Goal: Task Accomplishment & Management: Manage account settings

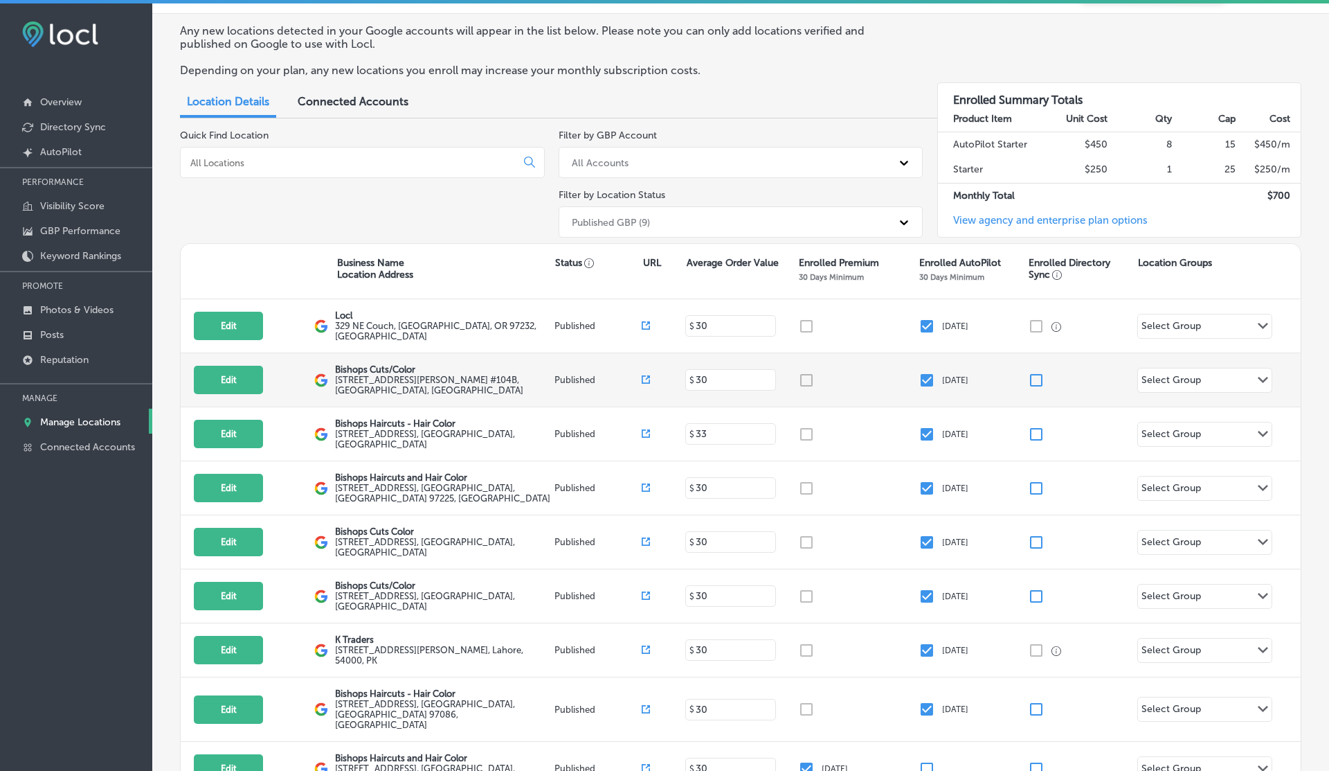
scroll to position [44, 0]
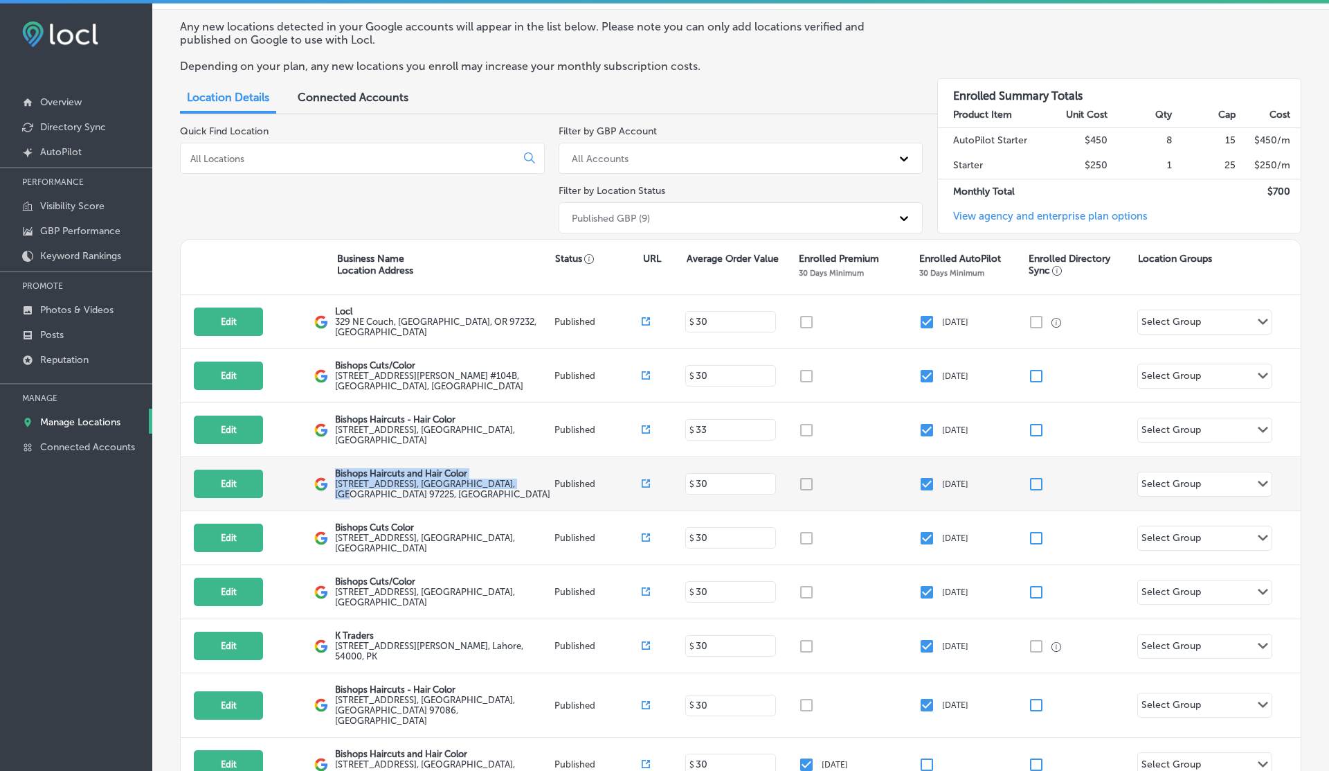
drag, startPoint x: 336, startPoint y: 465, endPoint x: 406, endPoint y: 491, distance: 74.5
click at [406, 491] on div "Bishops Haircuts and Hair Color 7550 SW Beaverton Hillsdale Hwy , Portland, OR …" at bounding box center [443, 483] width 216 height 31
copy div "Bishops Haircuts and Hair Color 7550 SW Beaverton Hillsdale Hwy , Portland, OR …"
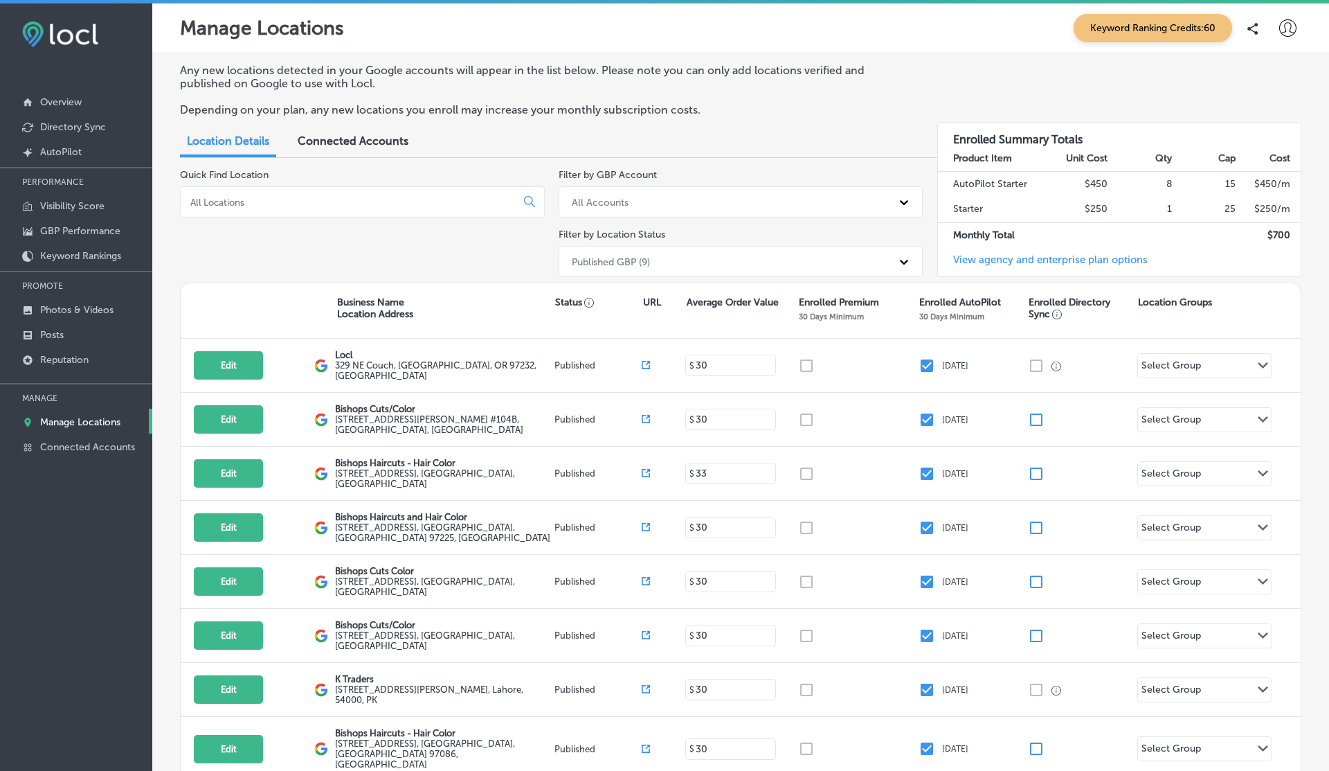
click at [1298, 21] on div at bounding box center [1288, 29] width 28 height 28
click at [1265, 150] on p "Log Out" at bounding box center [1258, 149] width 42 height 17
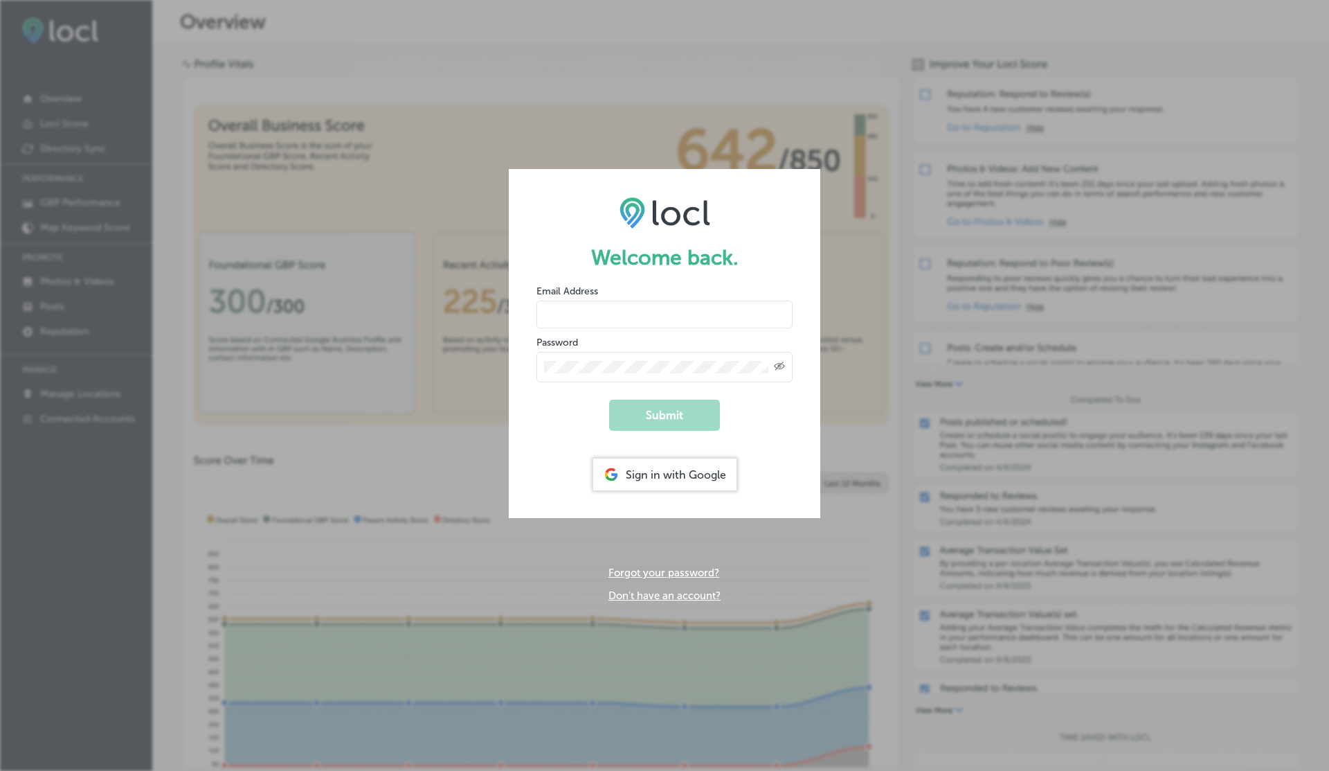
click at [649, 591] on link "Don't have an account?" at bounding box center [665, 595] width 112 height 12
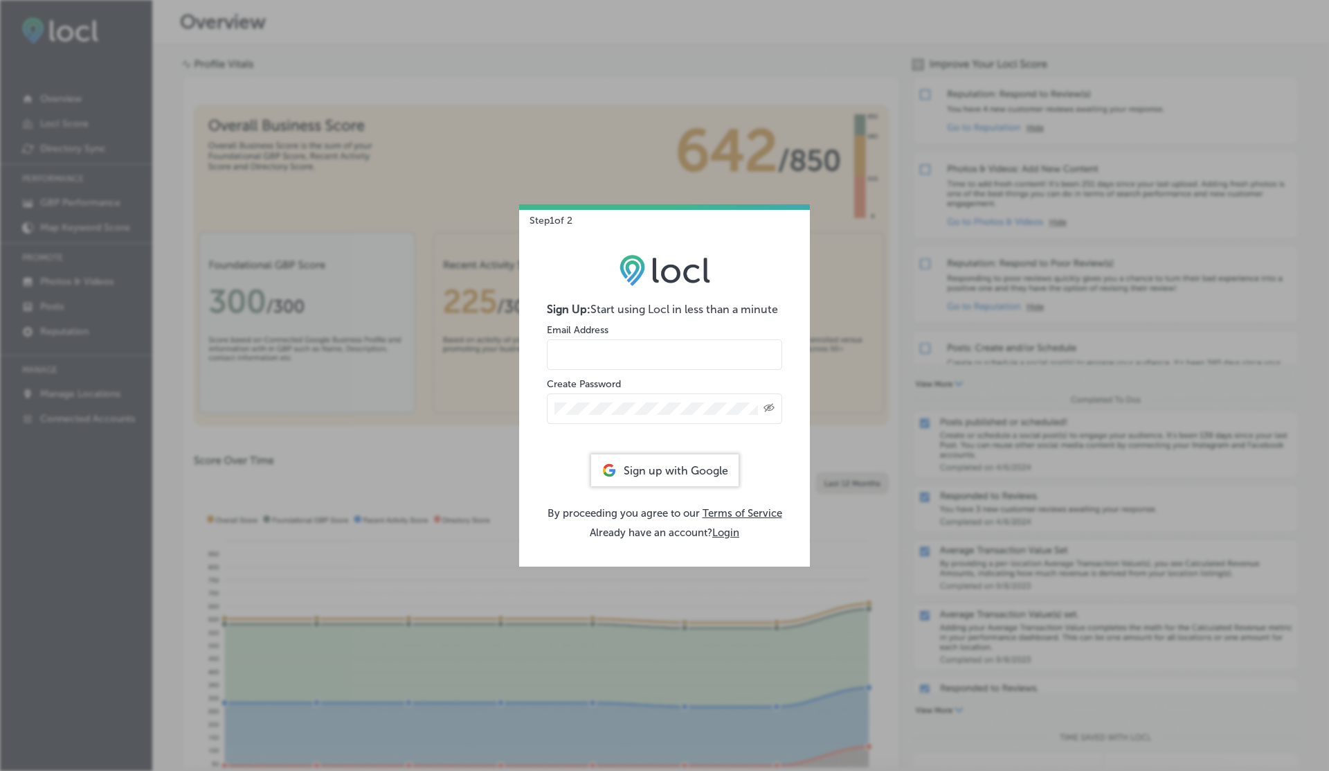
click at [604, 359] on input "email" at bounding box center [664, 354] width 235 height 30
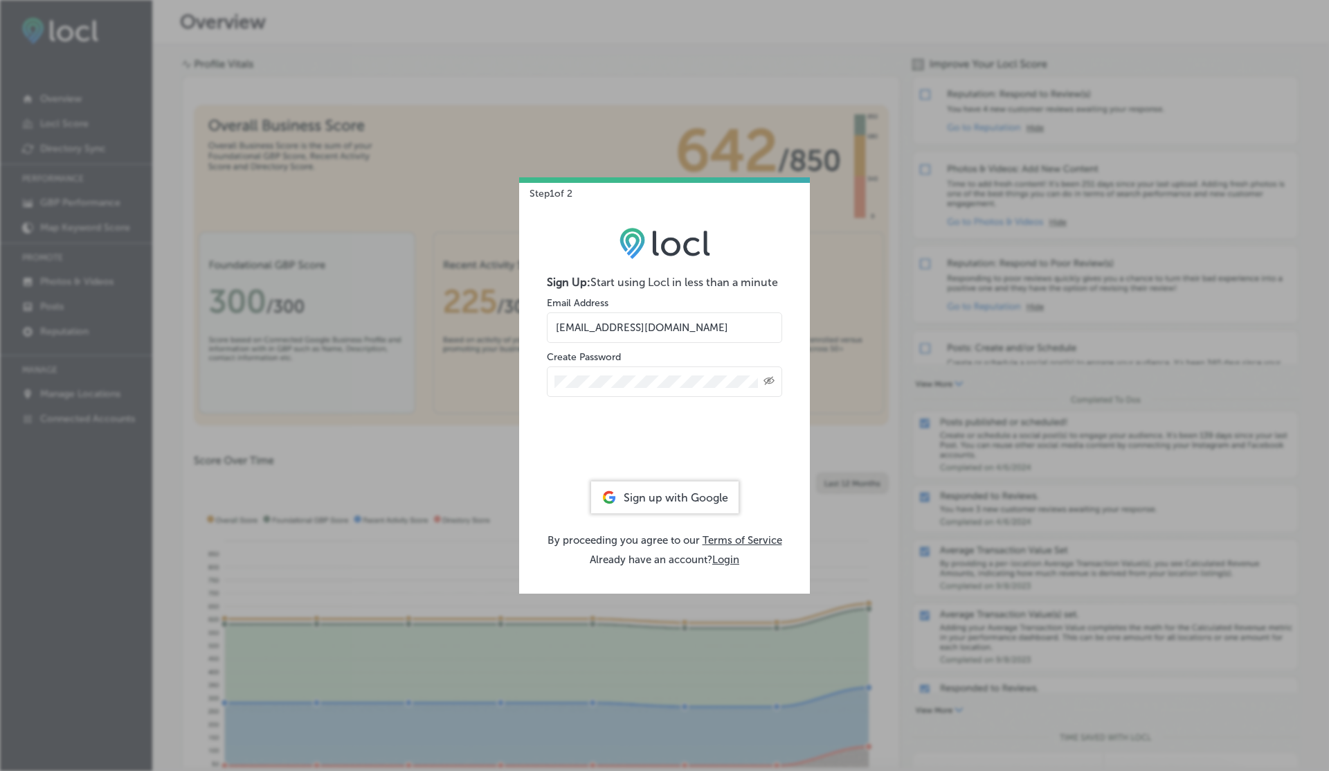
type input "vasilikigreece69+testap02@gmail.com"
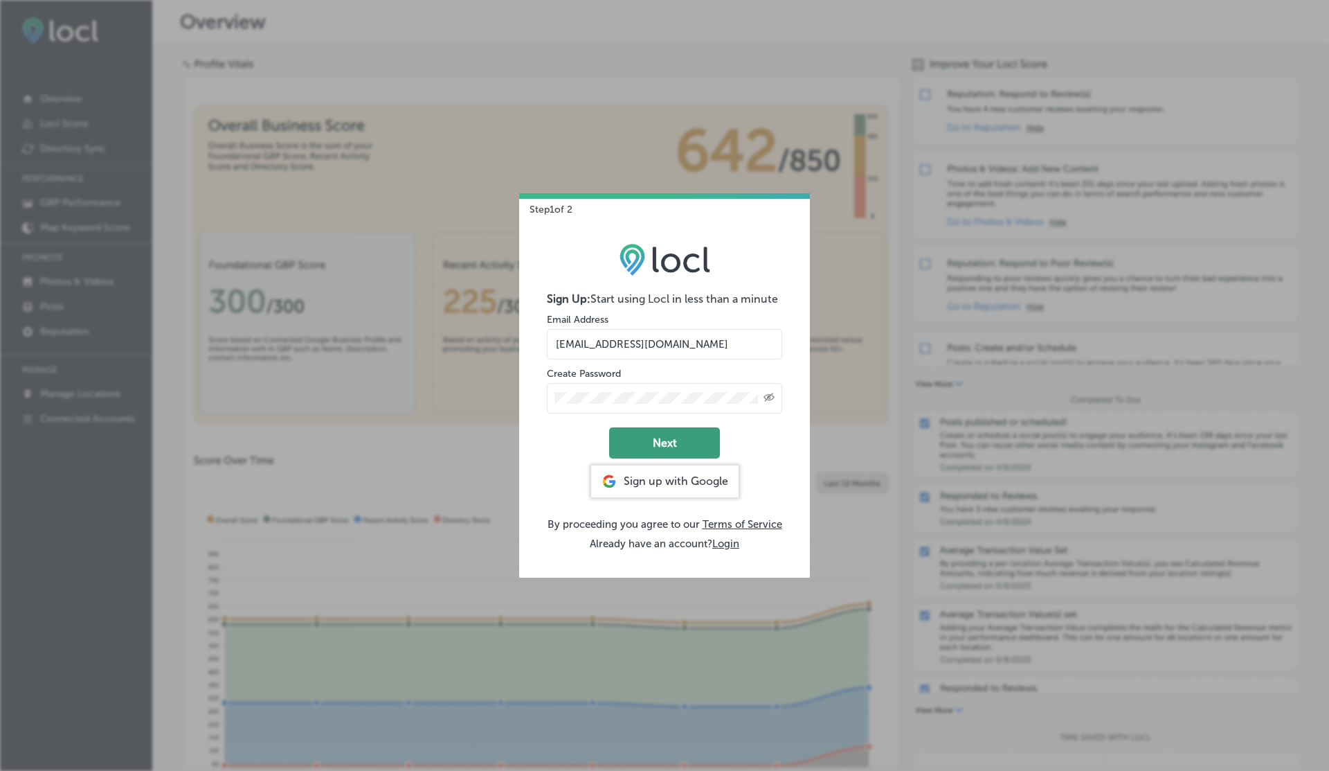
click at [644, 440] on button "Next" at bounding box center [664, 442] width 111 height 31
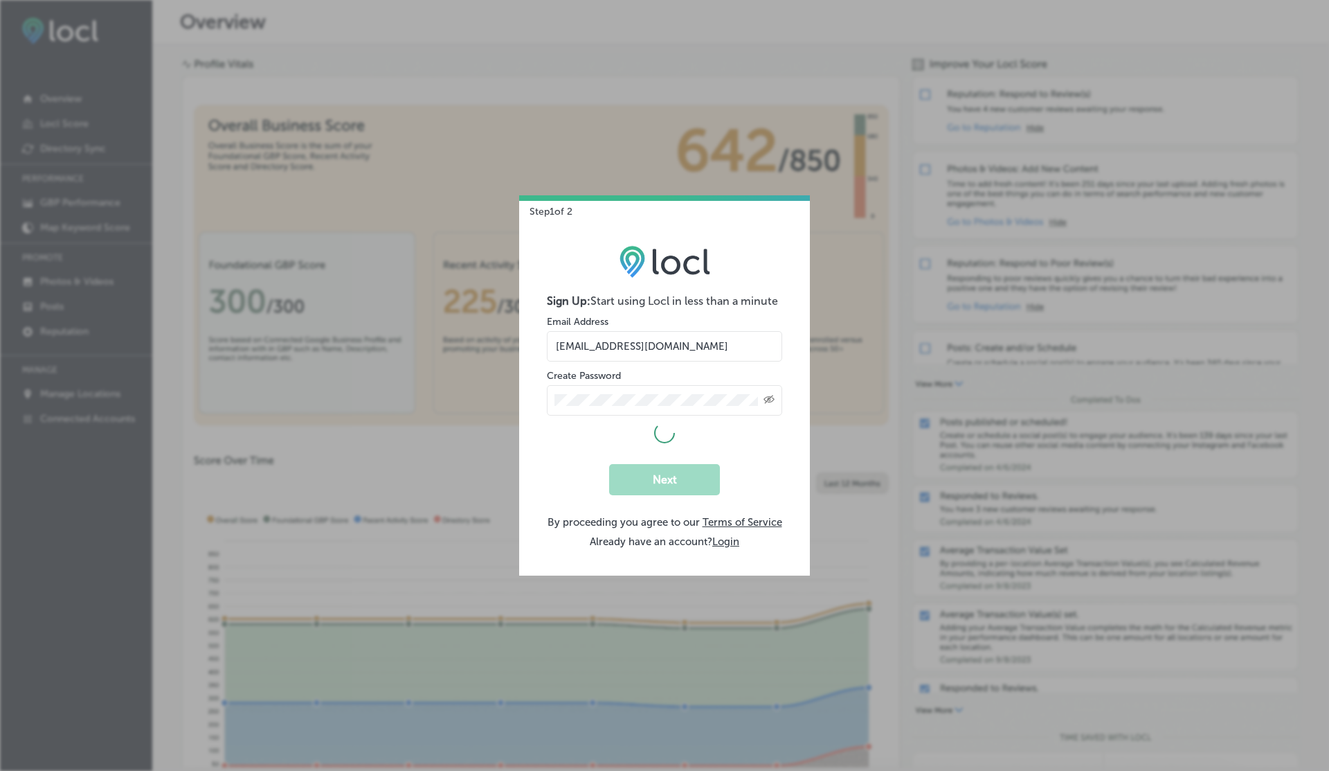
select select "US"
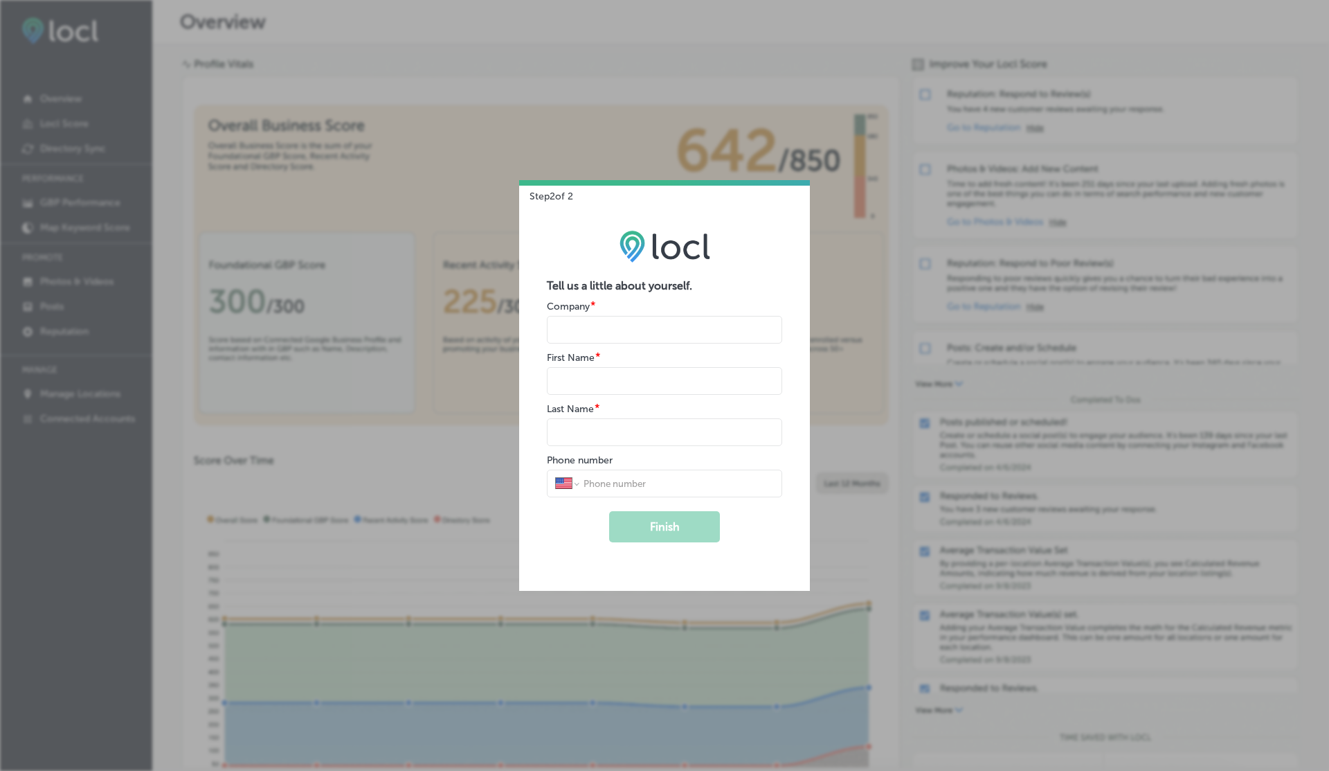
click at [570, 333] on input "name" at bounding box center [664, 330] width 235 height 28
type input "V"
type input "G"
click at [609, 511] on button "Finish" at bounding box center [664, 526] width 111 height 31
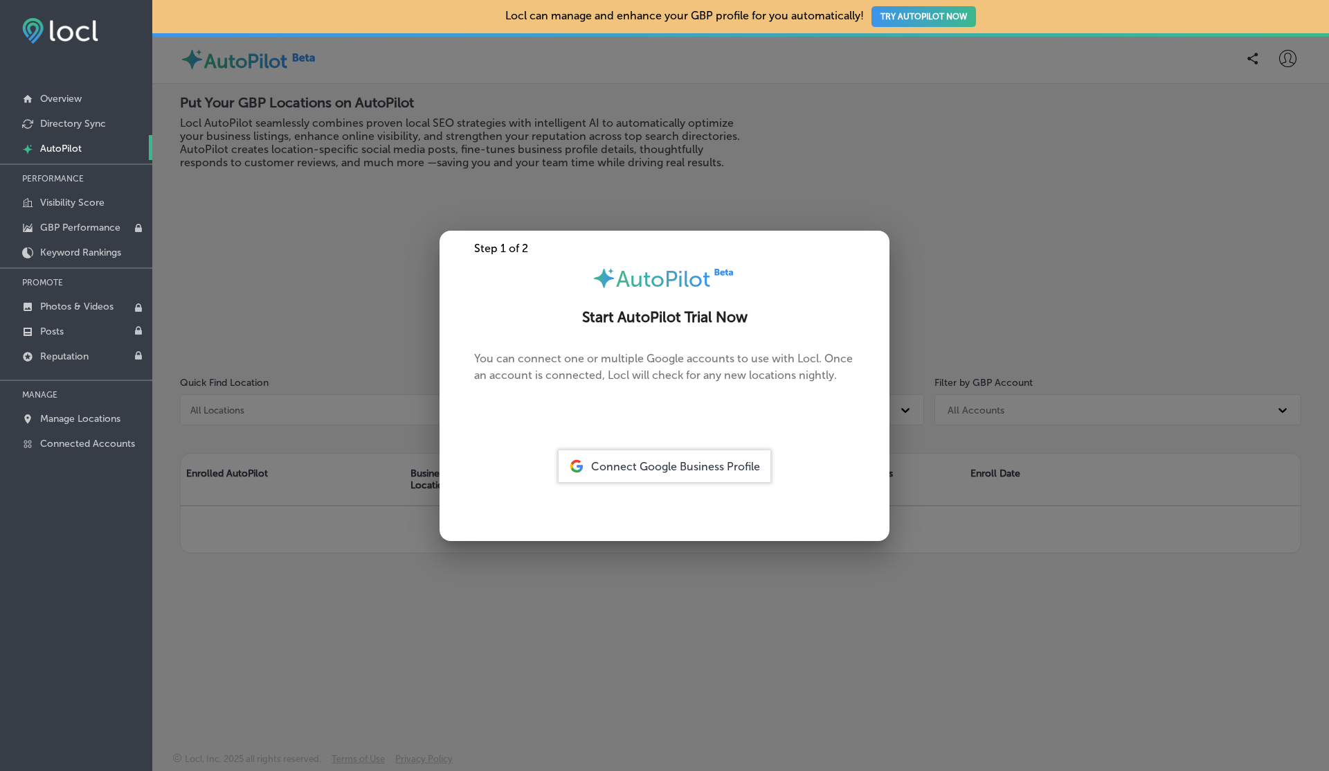
click at [370, 204] on div at bounding box center [664, 385] width 1329 height 771
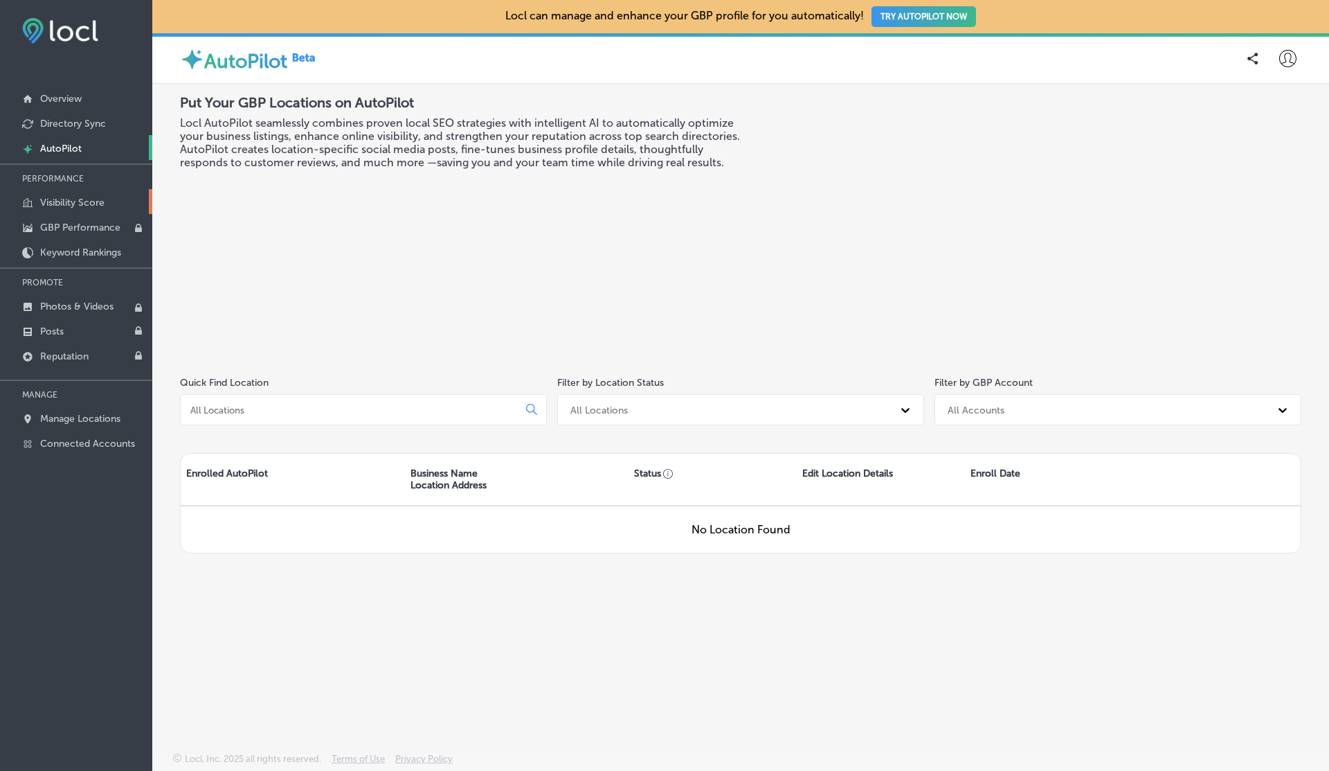
click at [71, 202] on p "Visibility Score" at bounding box center [72, 203] width 64 height 12
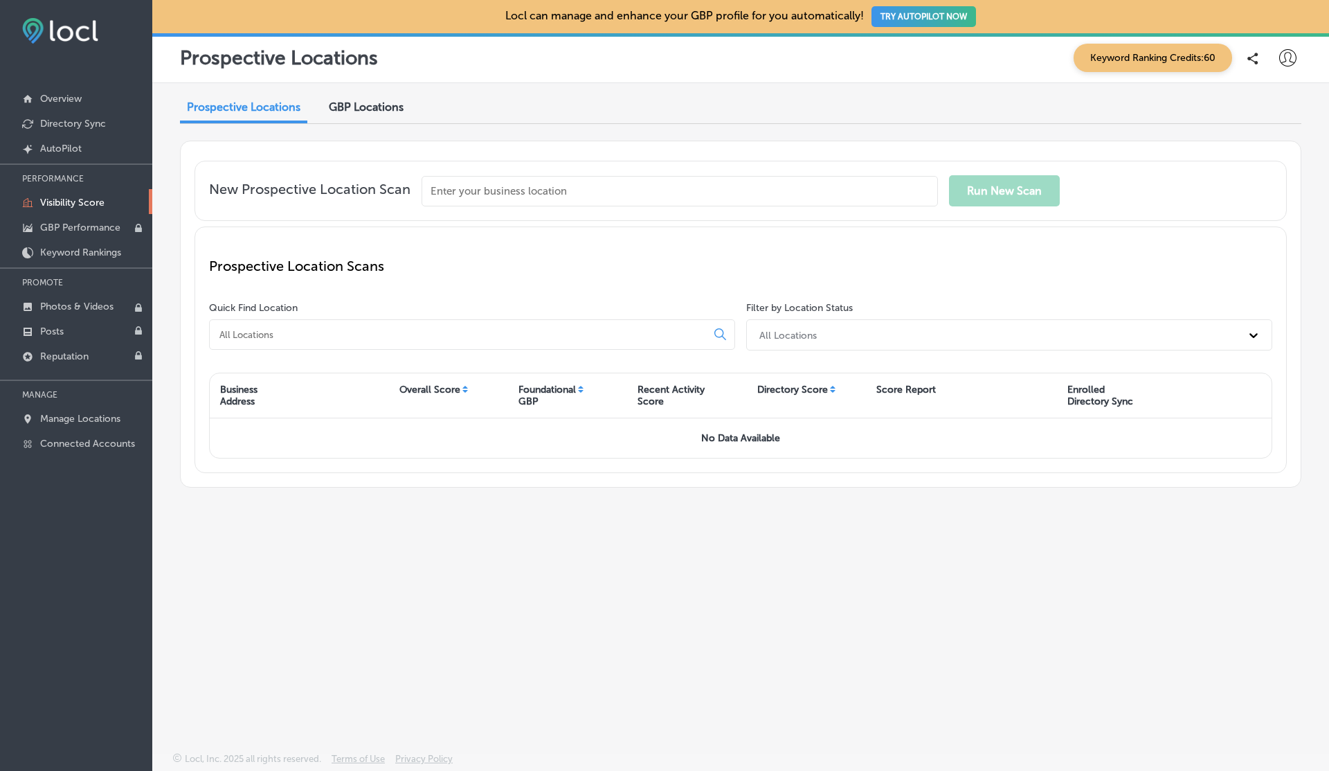
click at [511, 195] on input "text" at bounding box center [680, 191] width 516 height 30
paste input "Bishops Haircuts and Hair Color 7550 SW Beaverton Hillsdale Hwy, Portland, OR 9…"
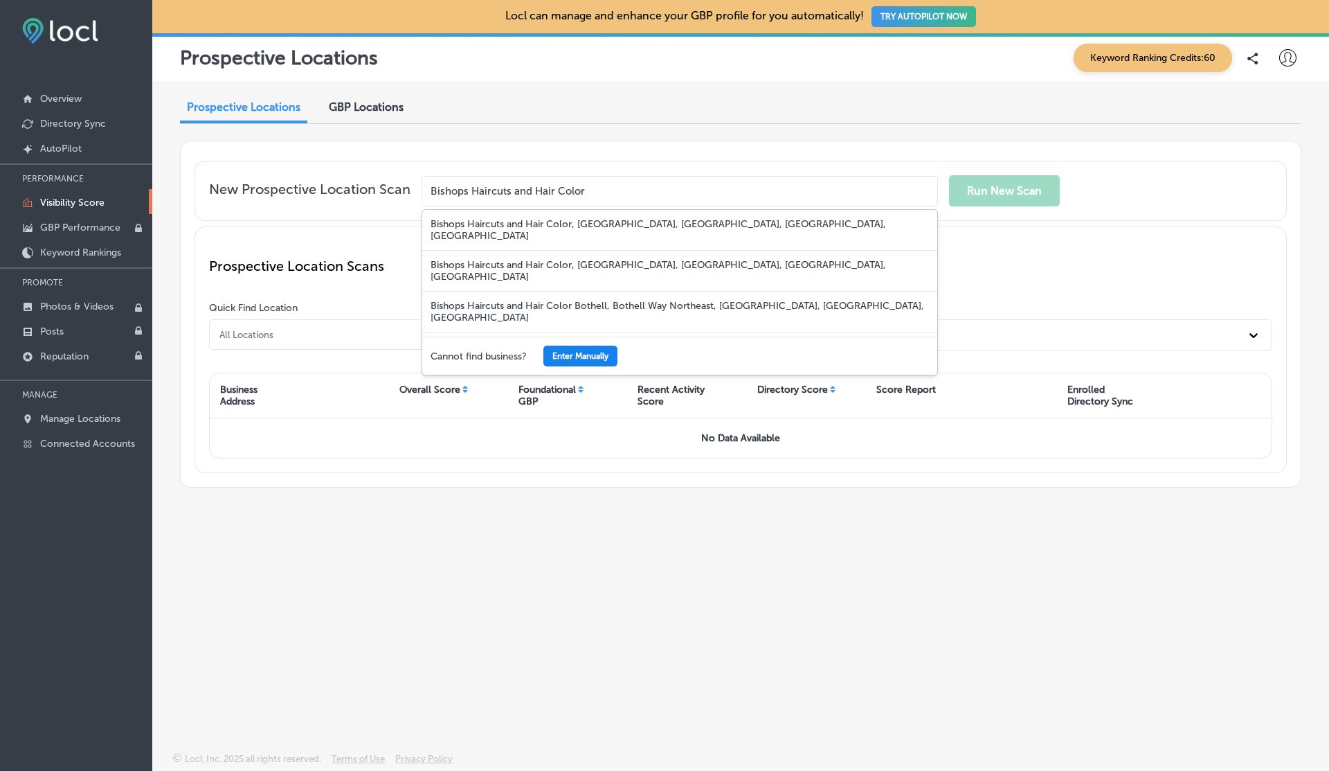
type input "Bishops Haircuts and Hair Color"
click at [598, 350] on button "Enter Manually" at bounding box center [580, 355] width 74 height 21
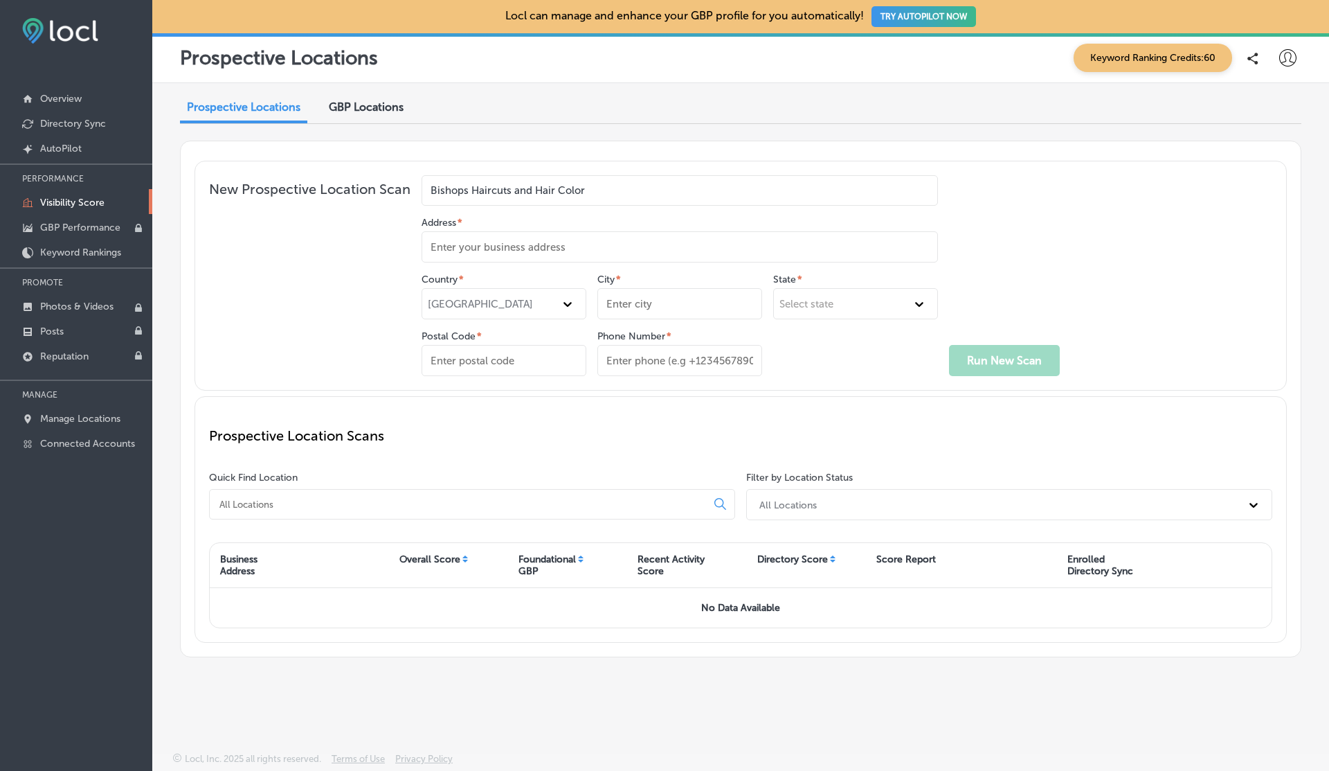
click at [479, 244] on input "Address *" at bounding box center [680, 246] width 516 height 31
paste input "7550 SW Beaverton Hillsdale Hwy, Portland, OR 97225, US"
type input "[STREET_ADDRESS]"
click at [625, 304] on input "City *" at bounding box center [679, 303] width 165 height 31
paste input "Portland, OR 97225"
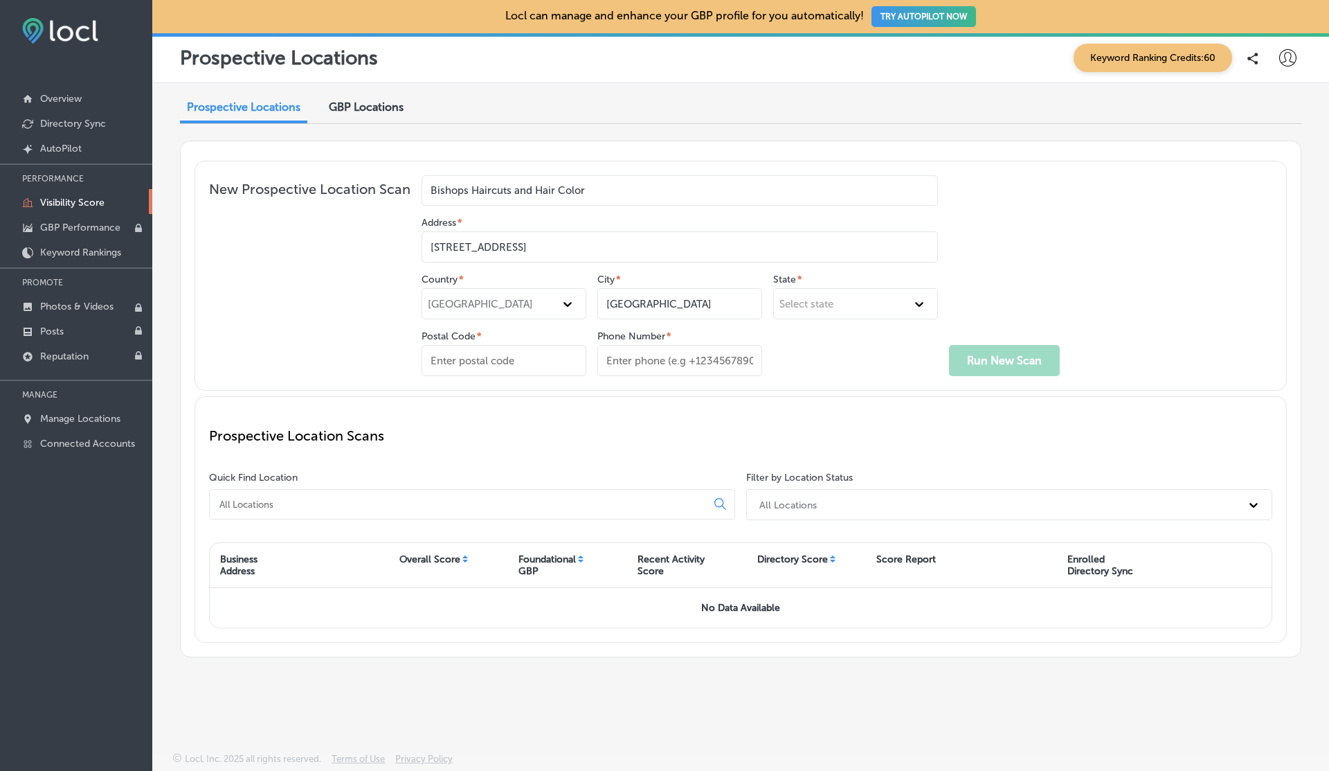
type input "Portland"
click at [831, 304] on div "Select state" at bounding box center [807, 304] width 54 height 12
click at [810, 401] on div "Oregon" at bounding box center [855, 398] width 163 height 24
click at [512, 359] on input "Postal Code *" at bounding box center [504, 360] width 165 height 31
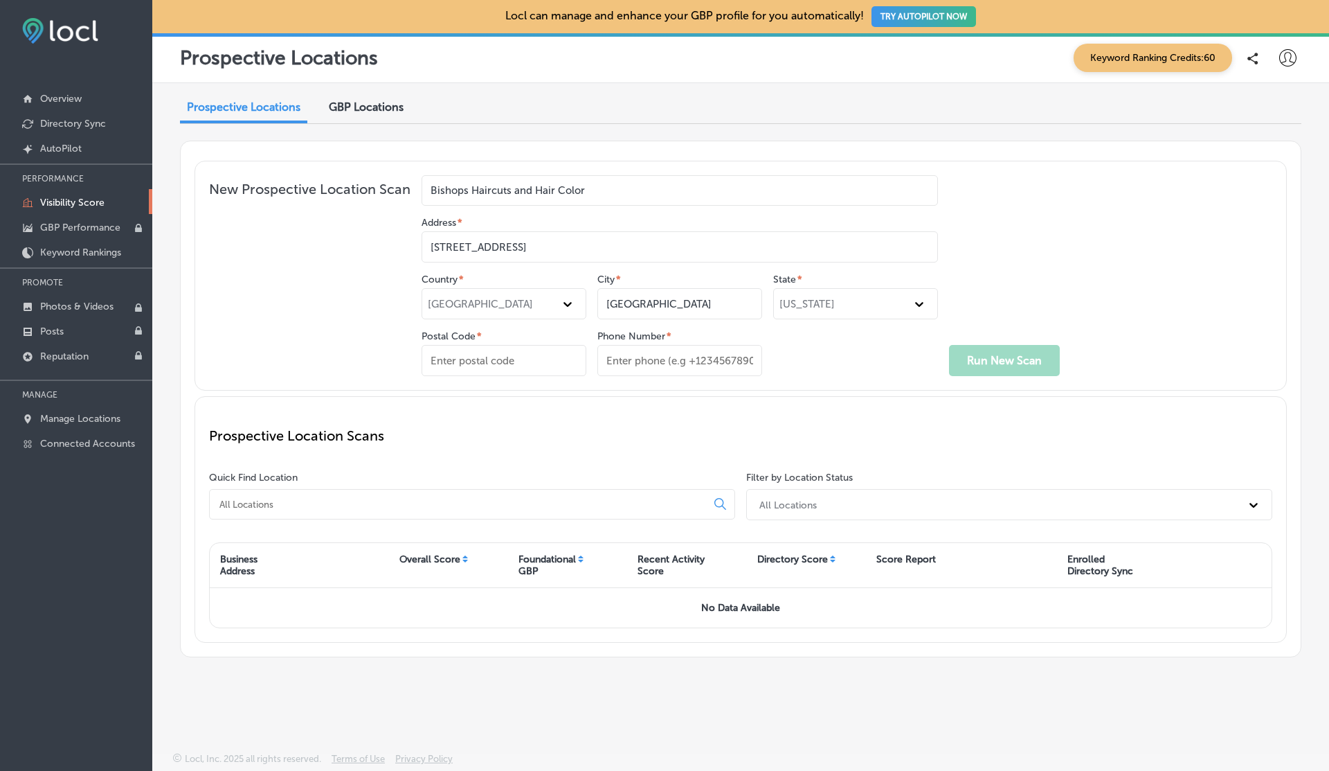
paste input "97225"
type input "97225"
click at [675, 360] on input "Phone Number *" at bounding box center [679, 360] width 165 height 31
paste input "+15035469086"
type input "+15035469086"
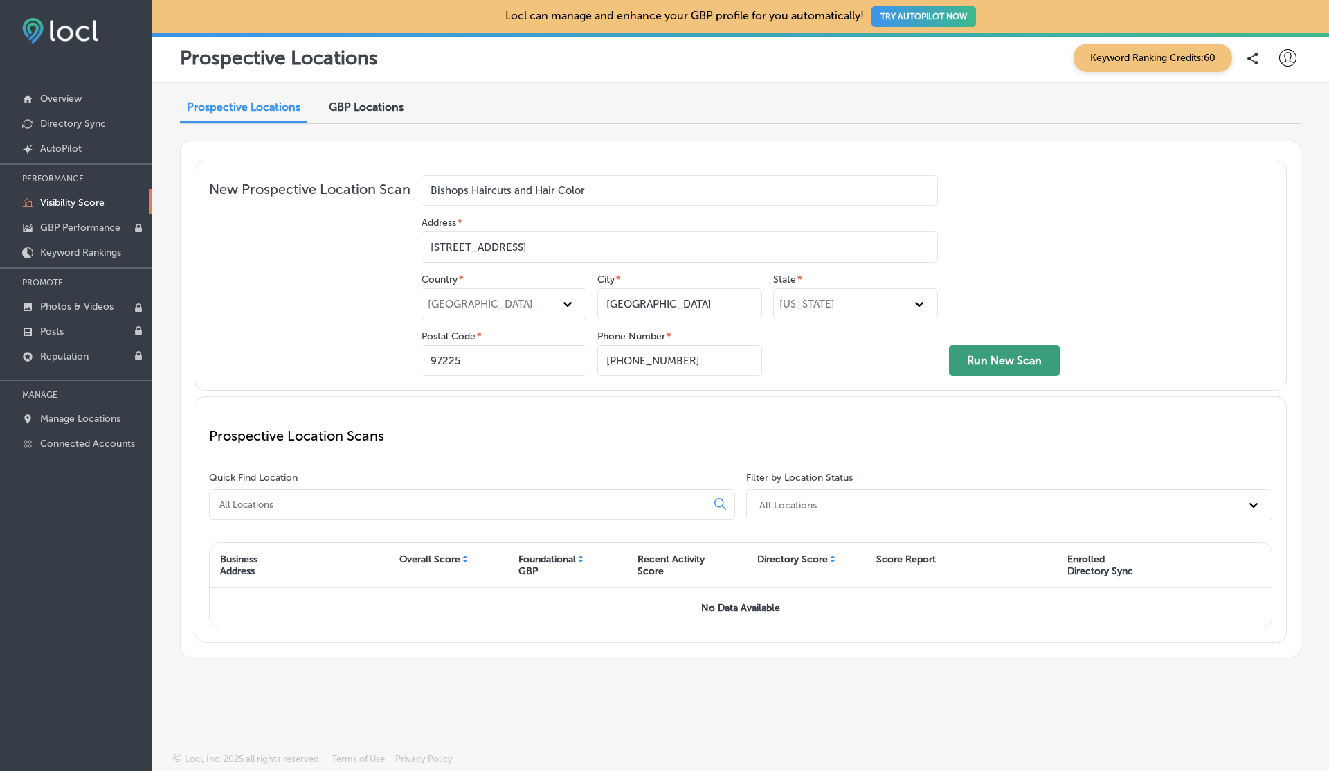
click at [999, 360] on button "Run New Scan" at bounding box center [1004, 360] width 111 height 31
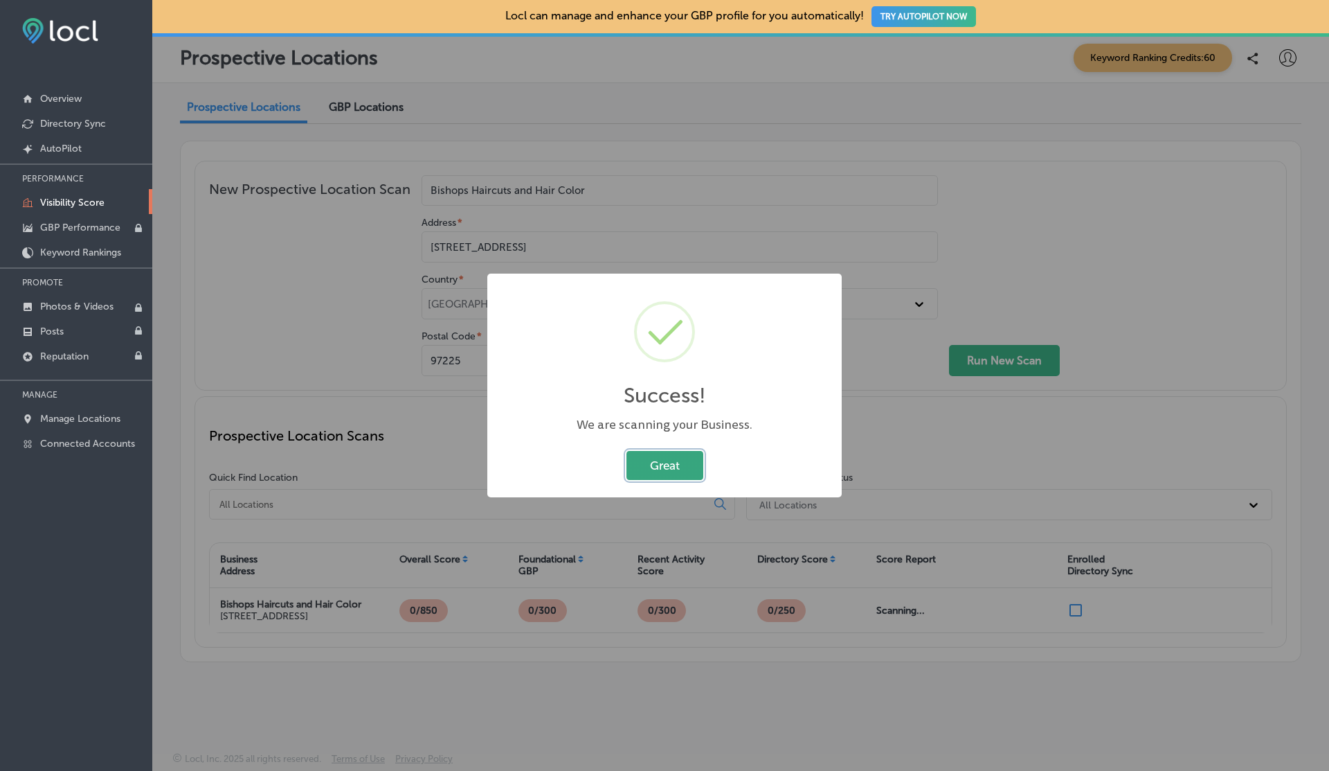
click at [655, 465] on button "Great" at bounding box center [665, 465] width 77 height 28
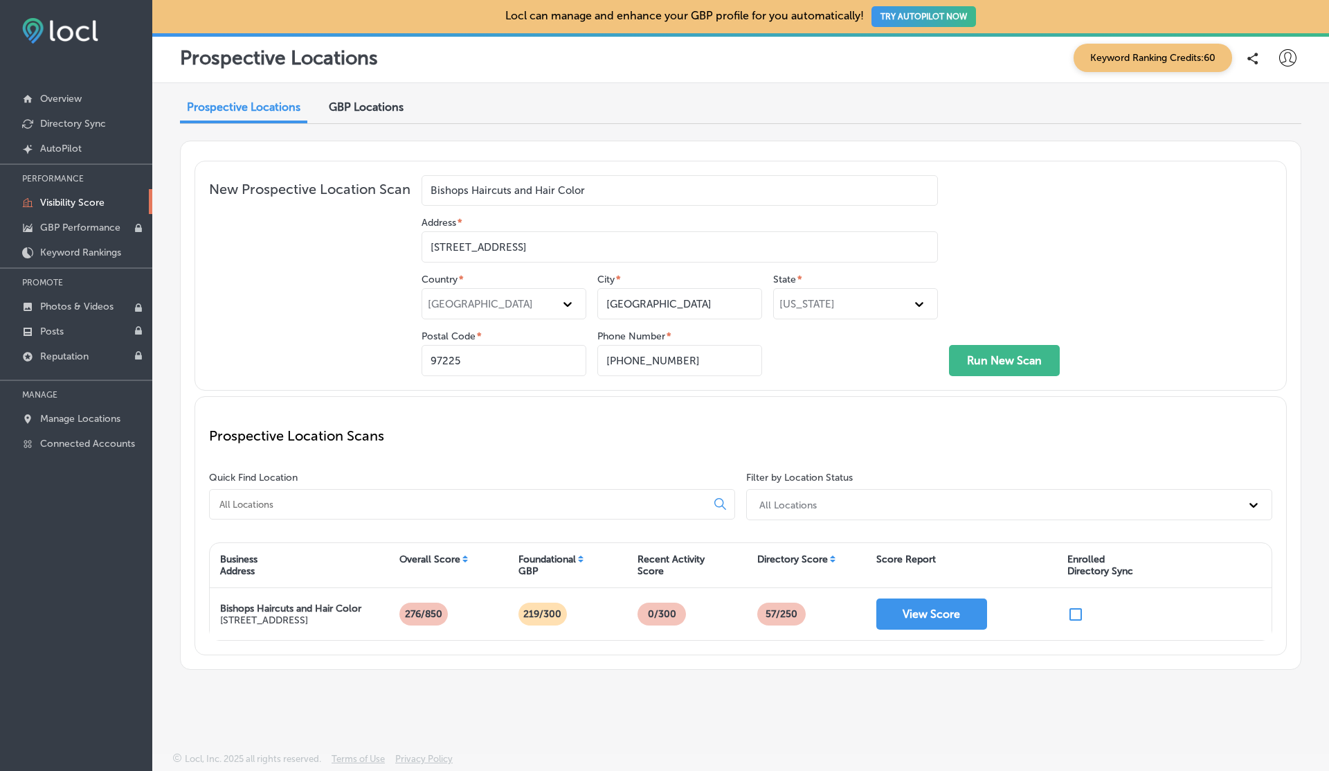
click at [903, 17] on button "TRY AUTOPILOT NOW" at bounding box center [924, 16] width 105 height 21
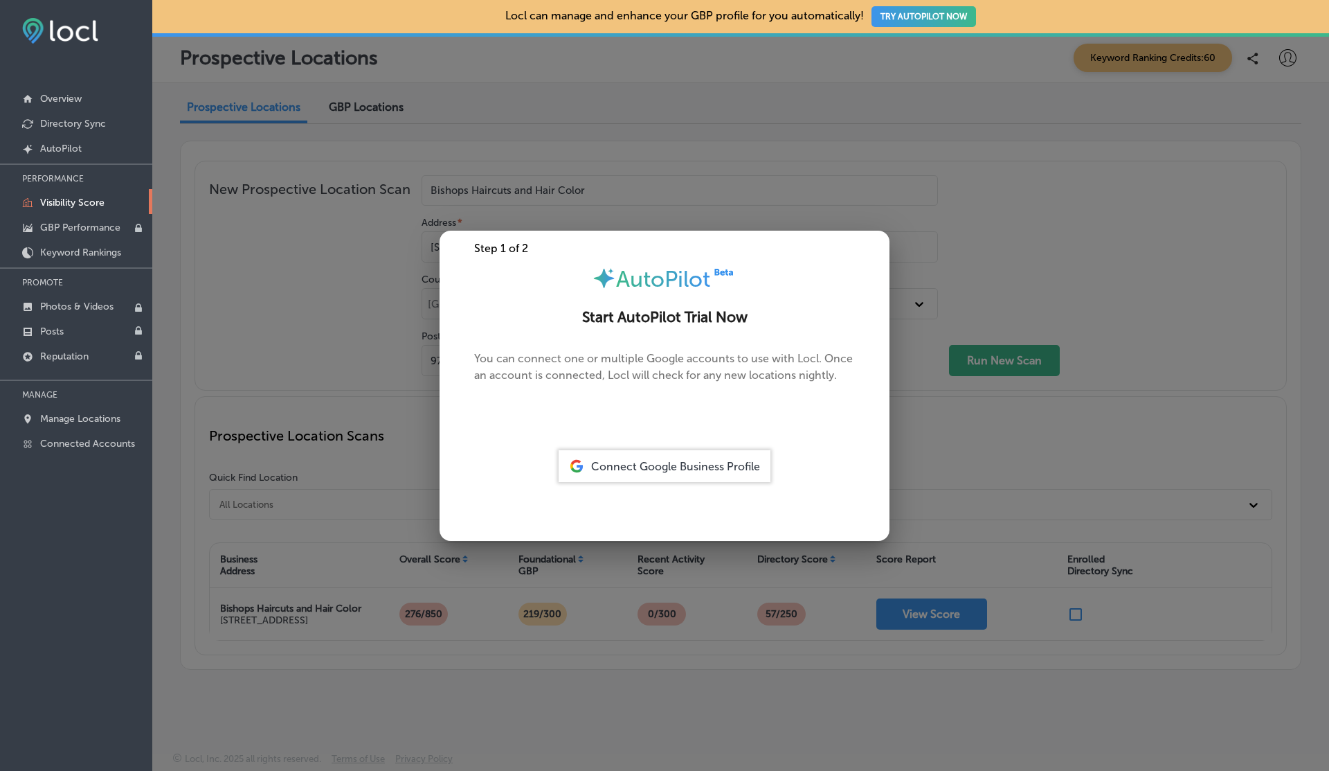
click at [649, 466] on span "Connect Google Business Profile" at bounding box center [675, 466] width 169 height 13
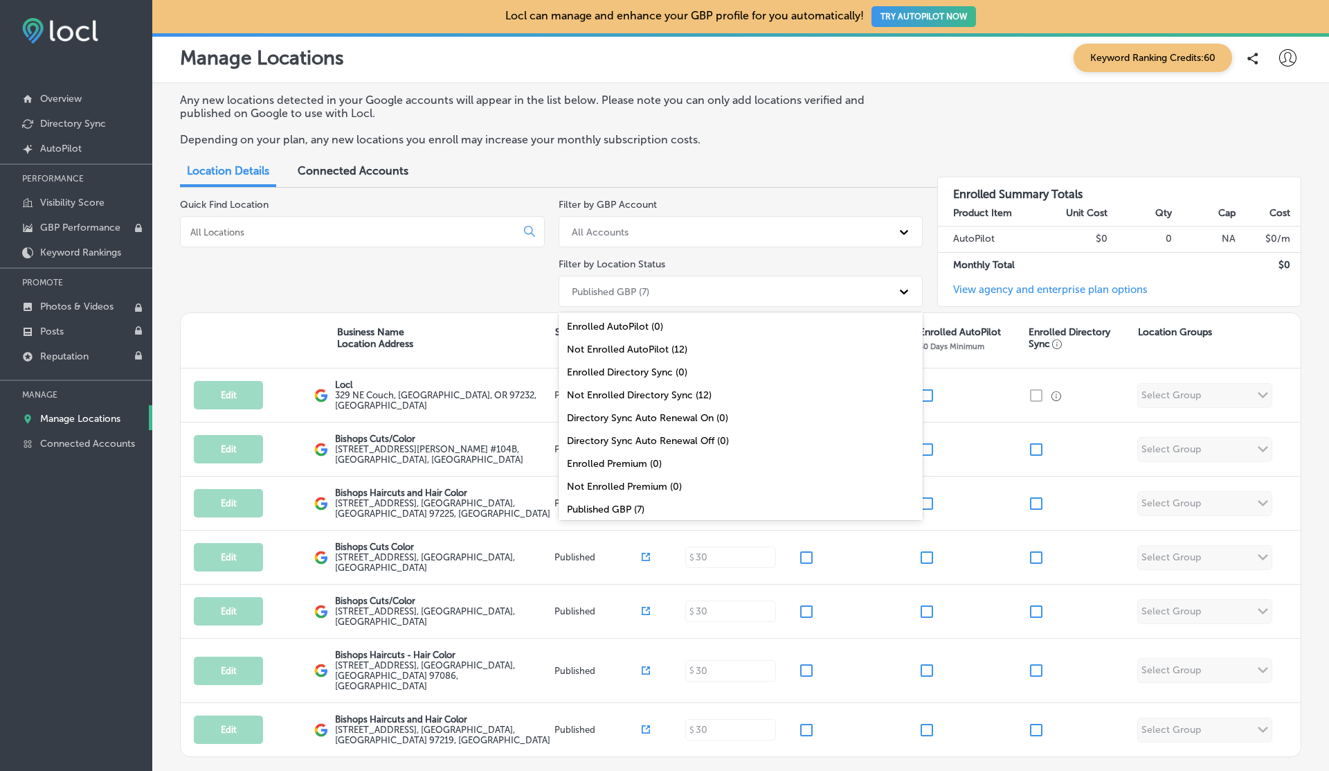
click at [673, 291] on div "Published GBP (7)" at bounding box center [728, 291] width 327 height 23
click at [613, 510] on div "All Locations (12)" at bounding box center [741, 509] width 365 height 23
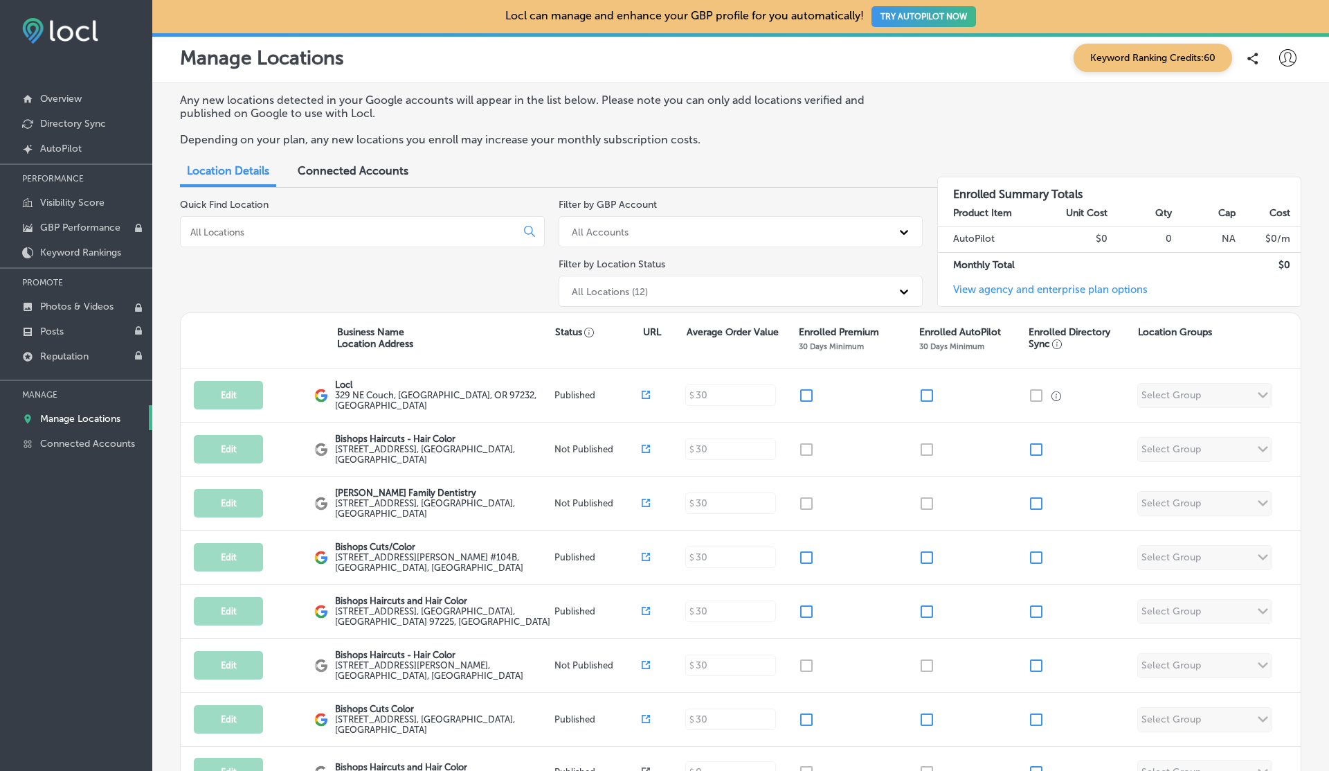
click at [282, 235] on input at bounding box center [351, 232] width 324 height 12
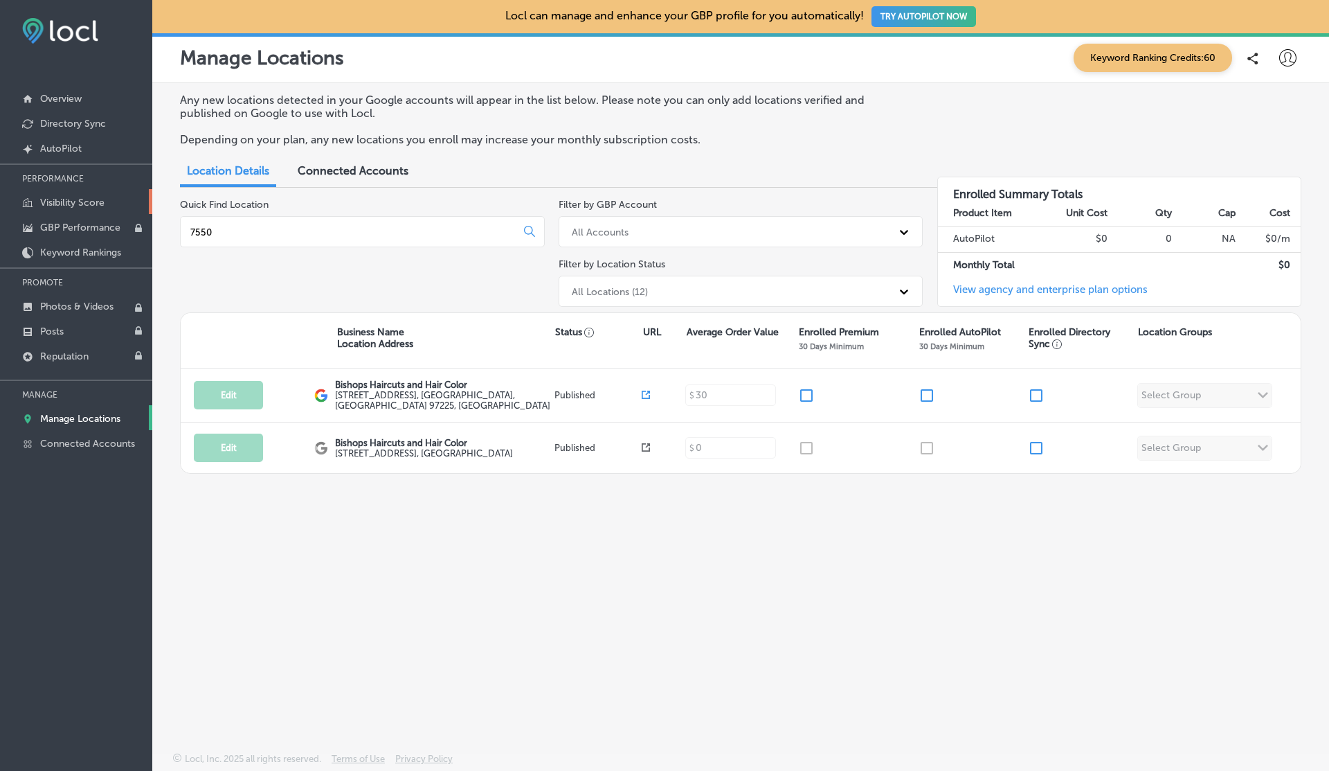
type input "7550"
click at [74, 202] on p "Visibility Score" at bounding box center [72, 203] width 64 height 12
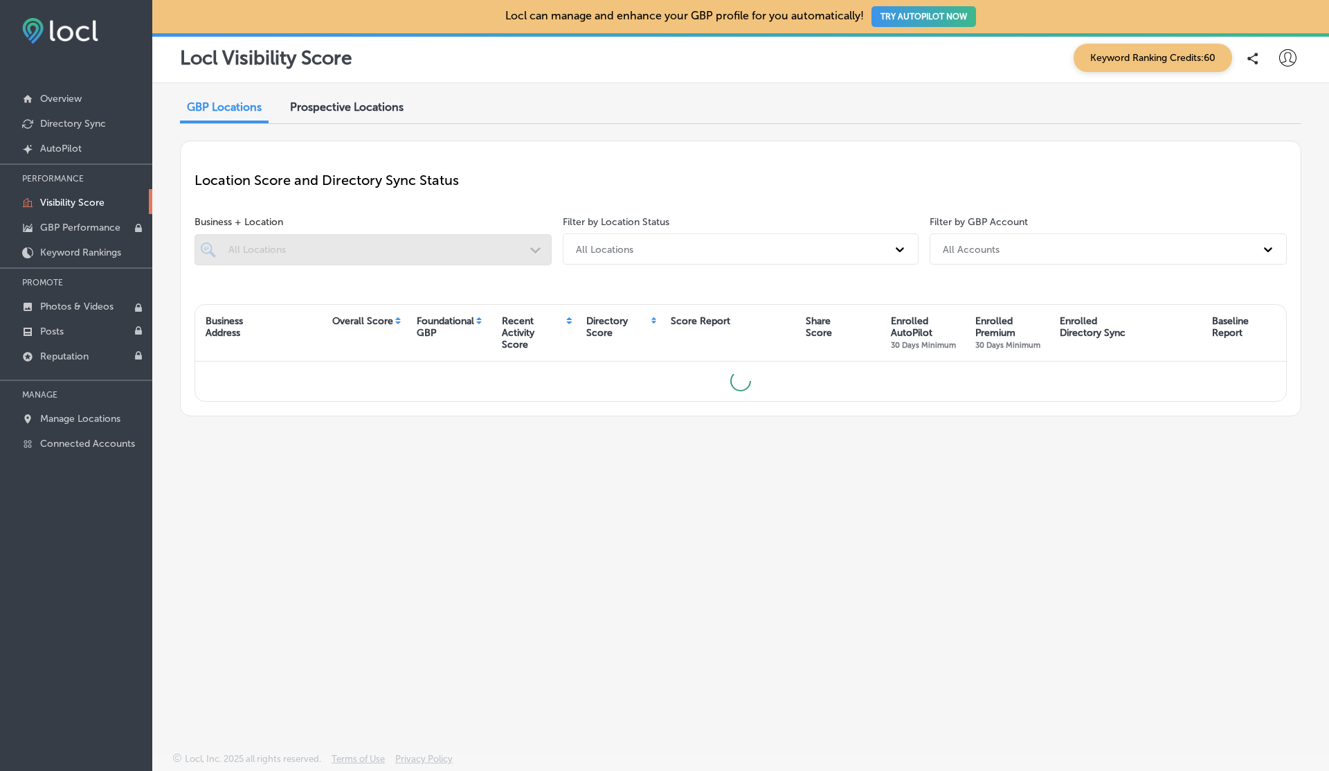
click at [347, 120] on div "Prospective Locations" at bounding box center [347, 108] width 134 height 30
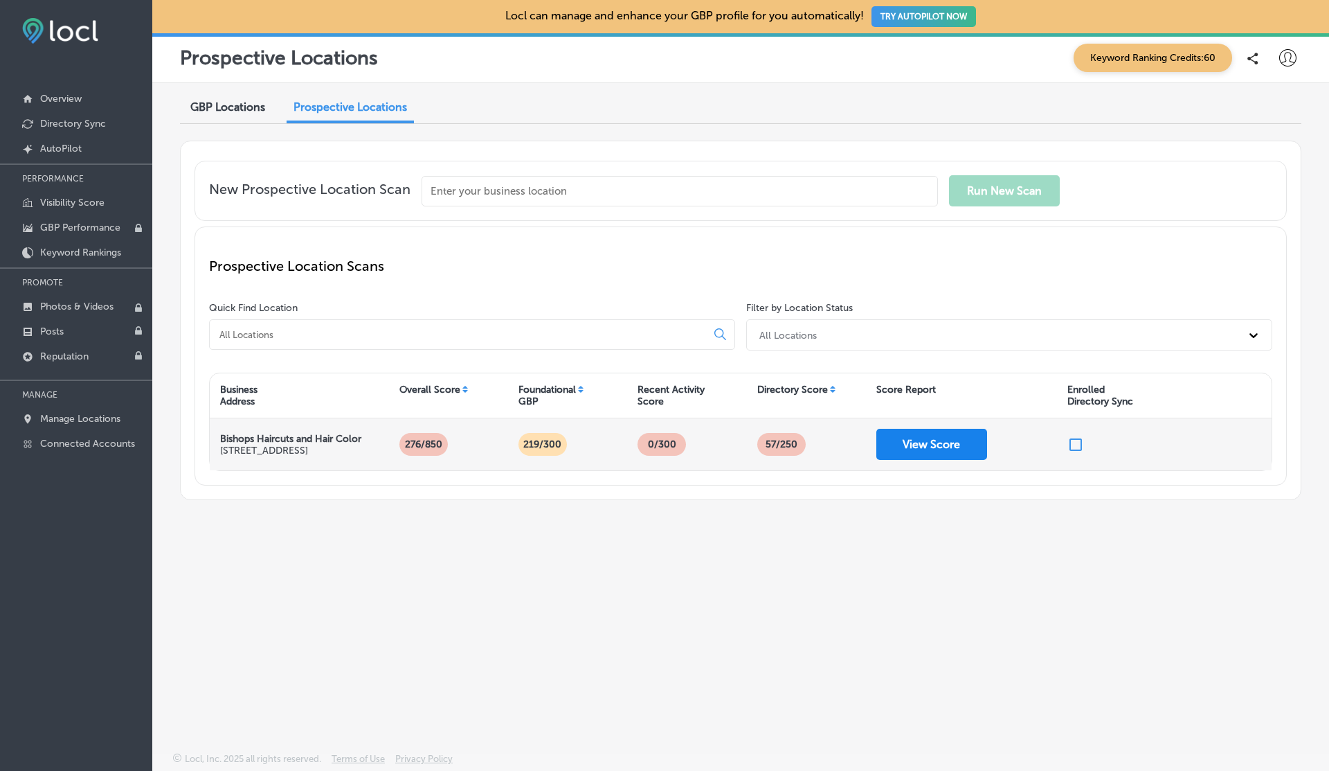
click at [928, 438] on button "View Score" at bounding box center [931, 444] width 111 height 31
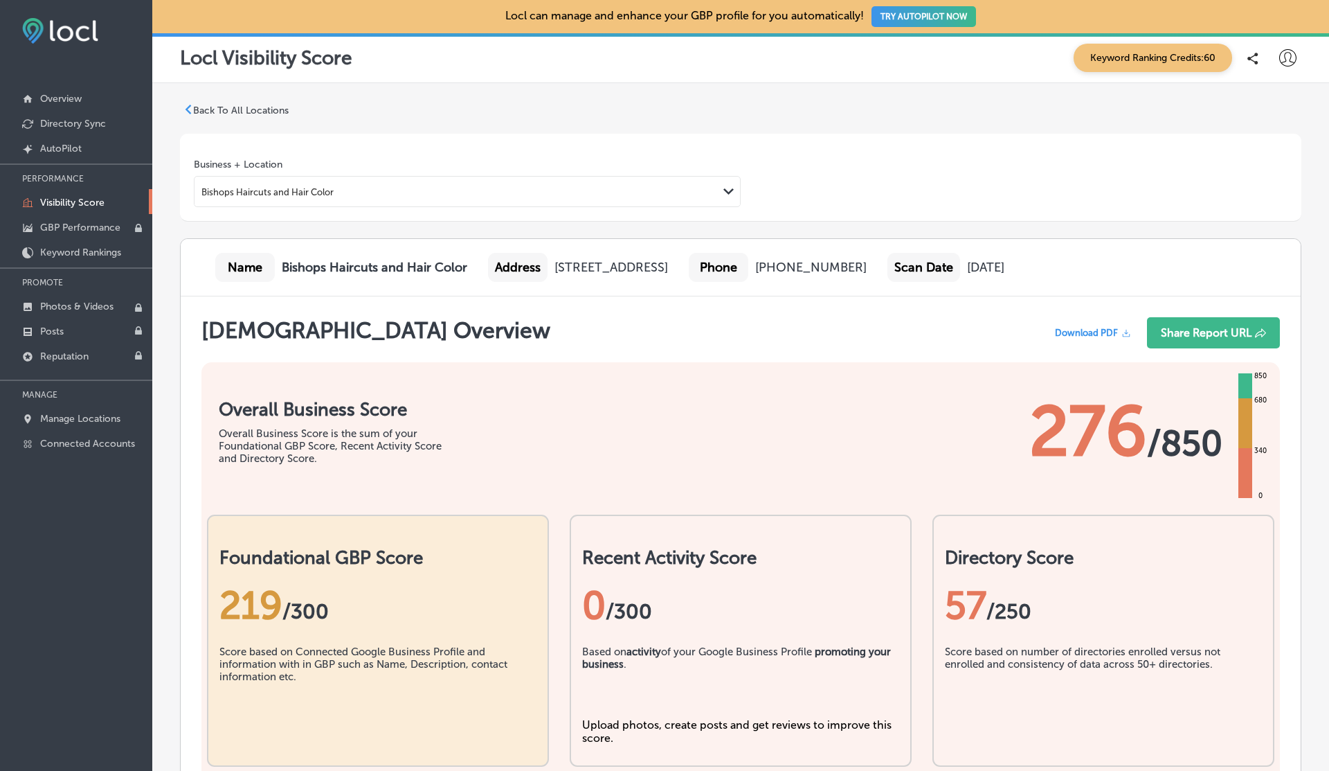
click at [71, 202] on p "Visibility Score" at bounding box center [72, 203] width 64 height 12
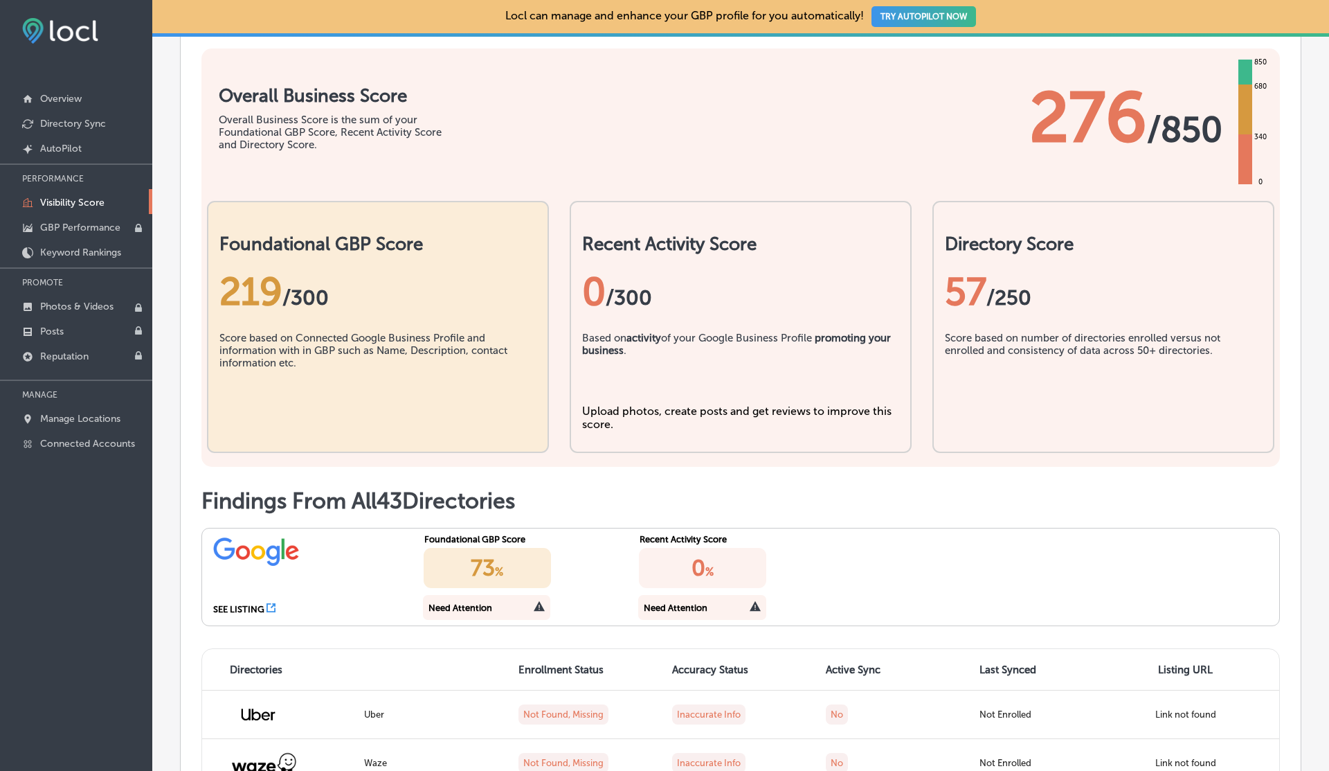
scroll to position [430, 0]
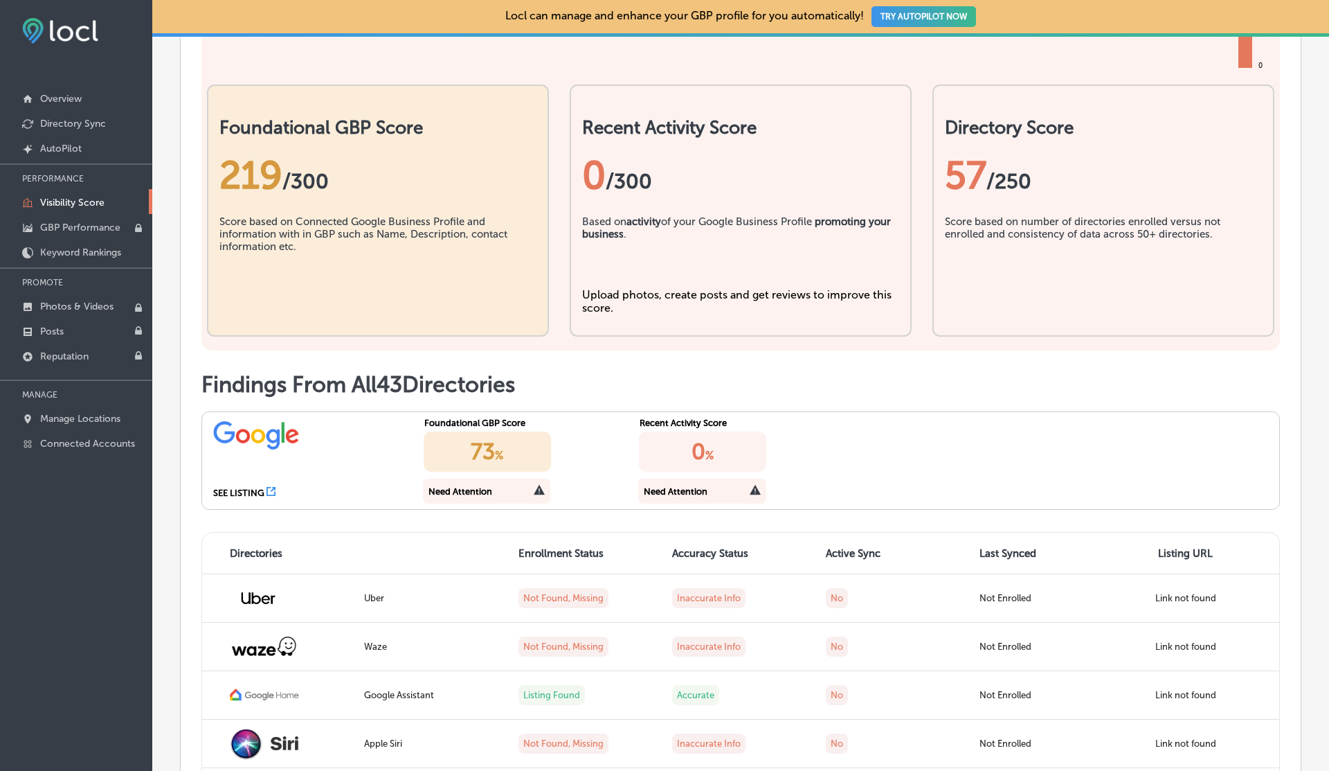
click at [264, 489] on div "SEE LISTING" at bounding box center [310, 492] width 204 height 11
click at [275, 491] on div "SEE LISTING" at bounding box center [310, 492] width 204 height 11
click at [270, 489] on icon at bounding box center [271, 491] width 9 height 9
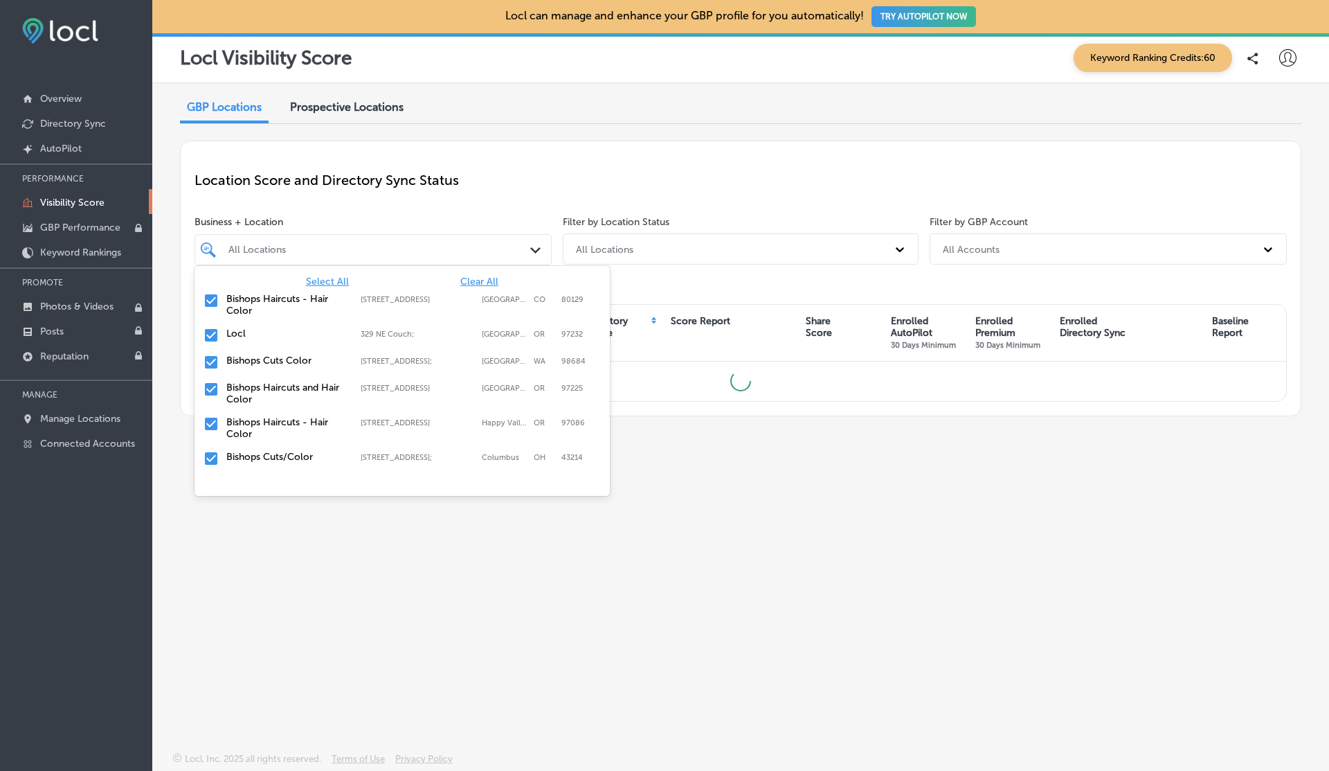
click at [298, 250] on div "All Locations" at bounding box center [379, 250] width 303 height 12
click at [674, 163] on div "Location Score and Directory Sync Status" at bounding box center [741, 180] width 1092 height 50
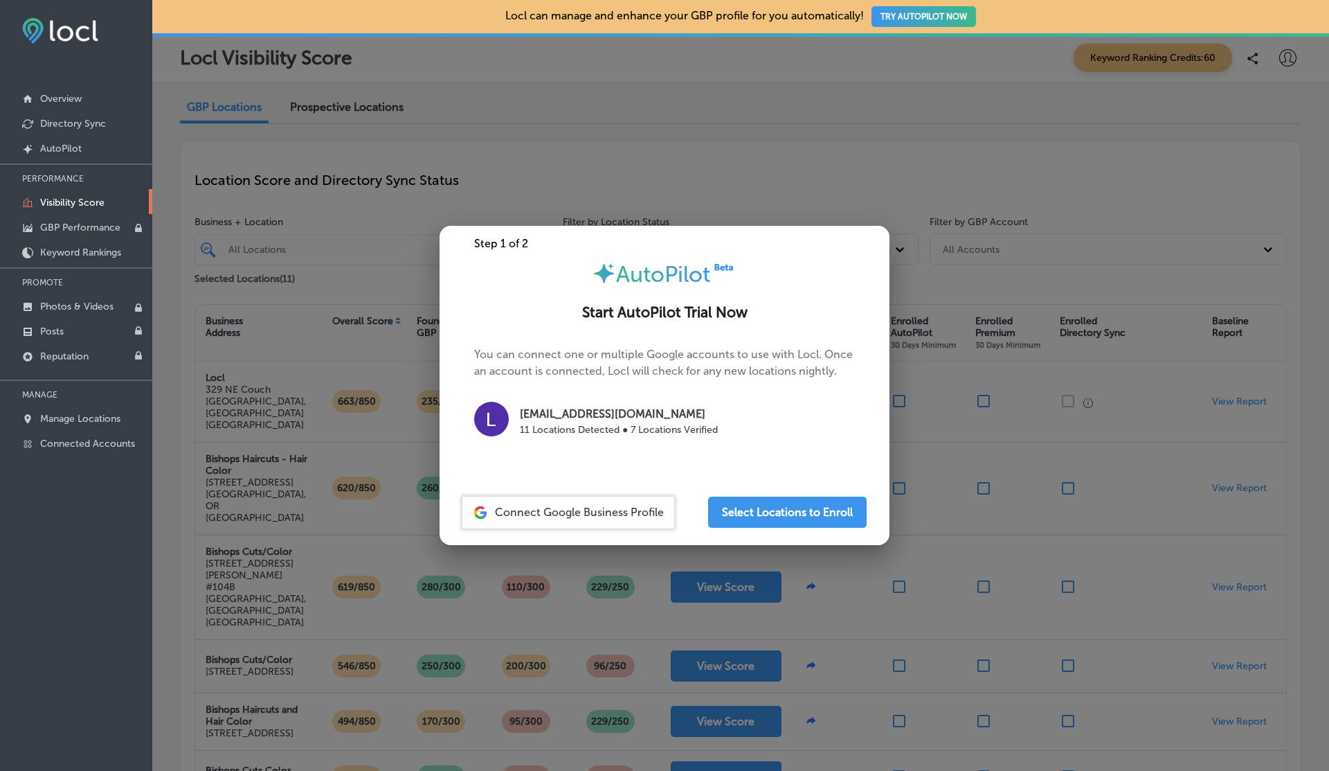
click at [325, 619] on div at bounding box center [664, 385] width 1329 height 771
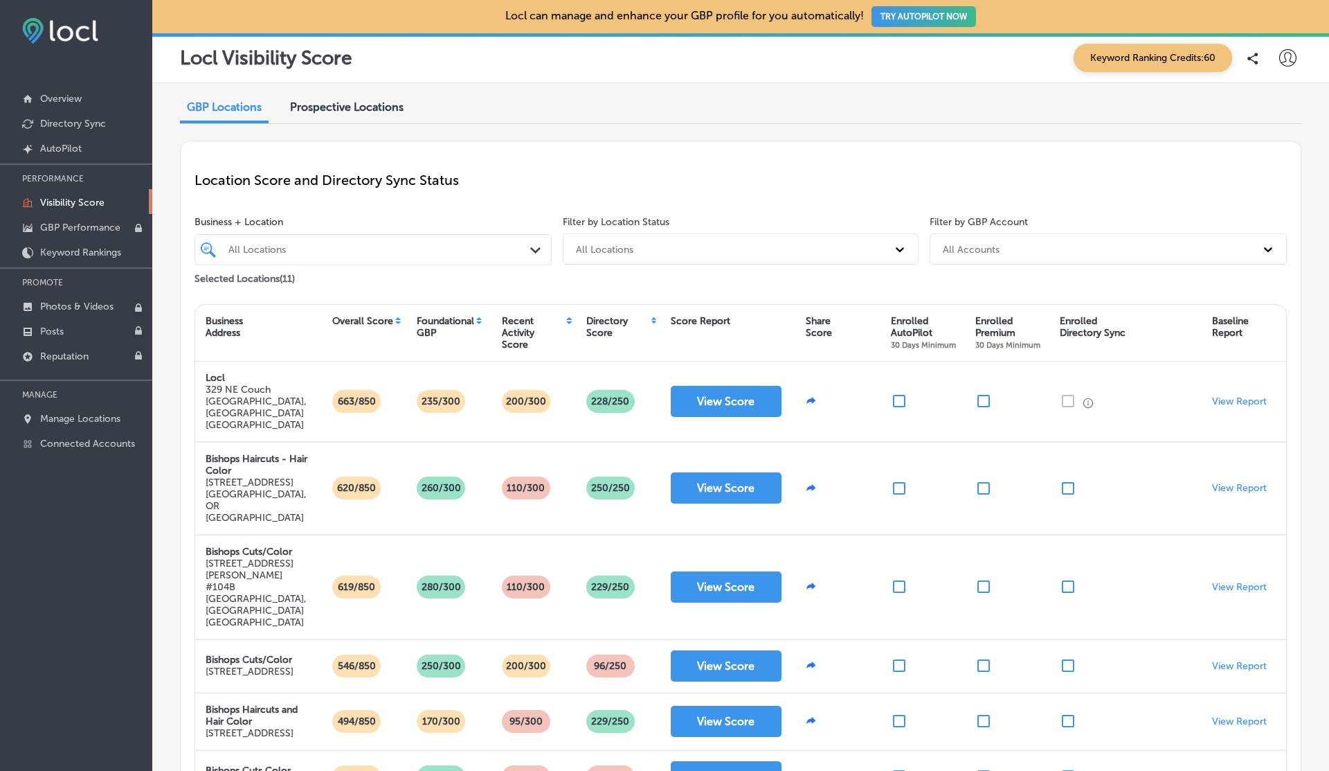
scroll to position [20, 0]
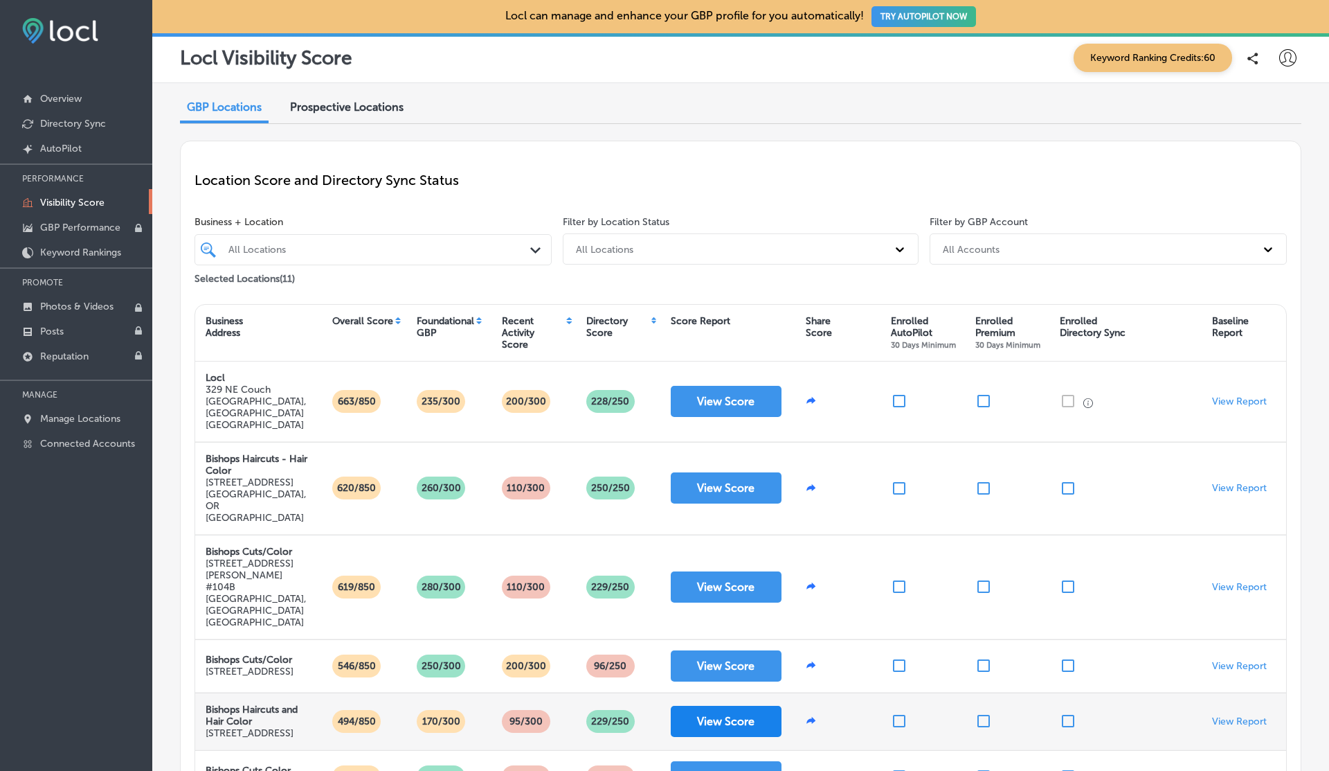
click at [712, 705] on button "View Score" at bounding box center [726, 720] width 111 height 31
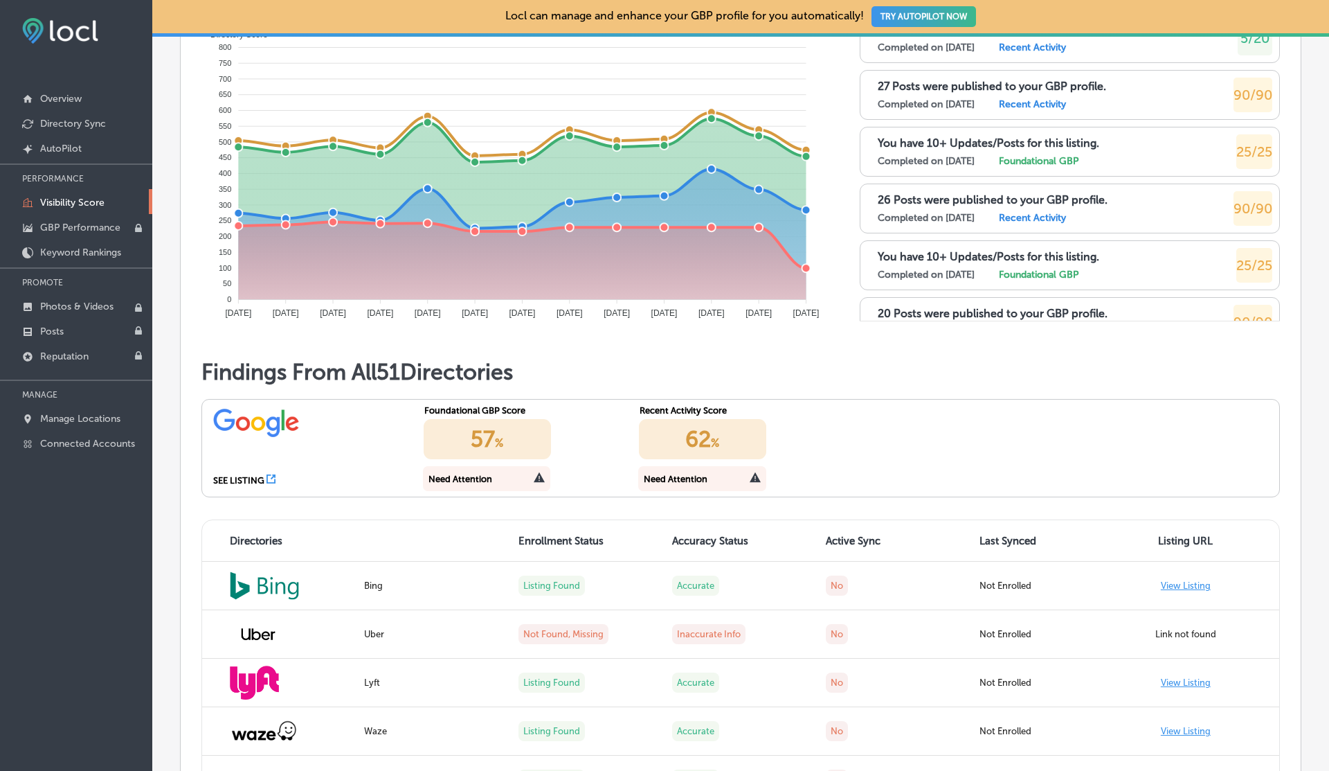
scroll to position [882, 0]
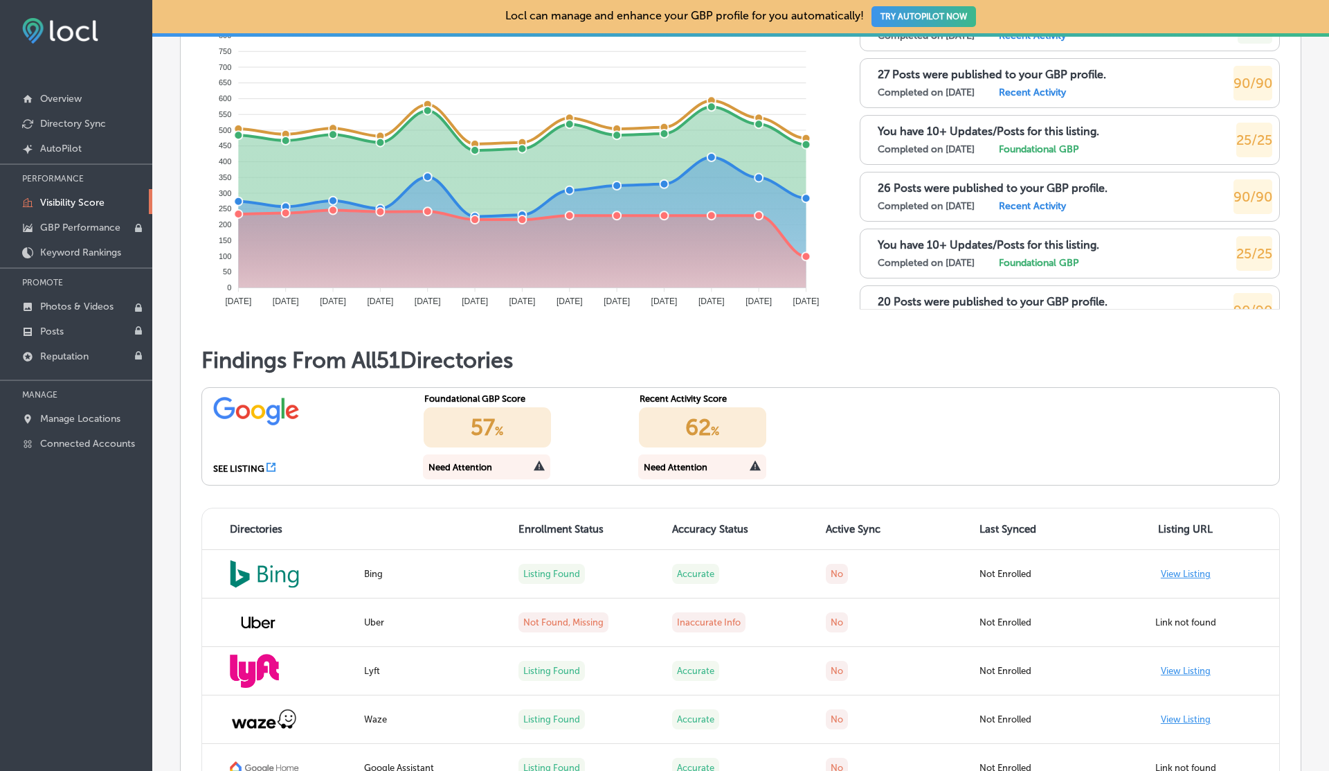
click at [272, 467] on icon at bounding box center [271, 466] width 9 height 9
click at [98, 413] on p "Manage Locations" at bounding box center [80, 419] width 80 height 12
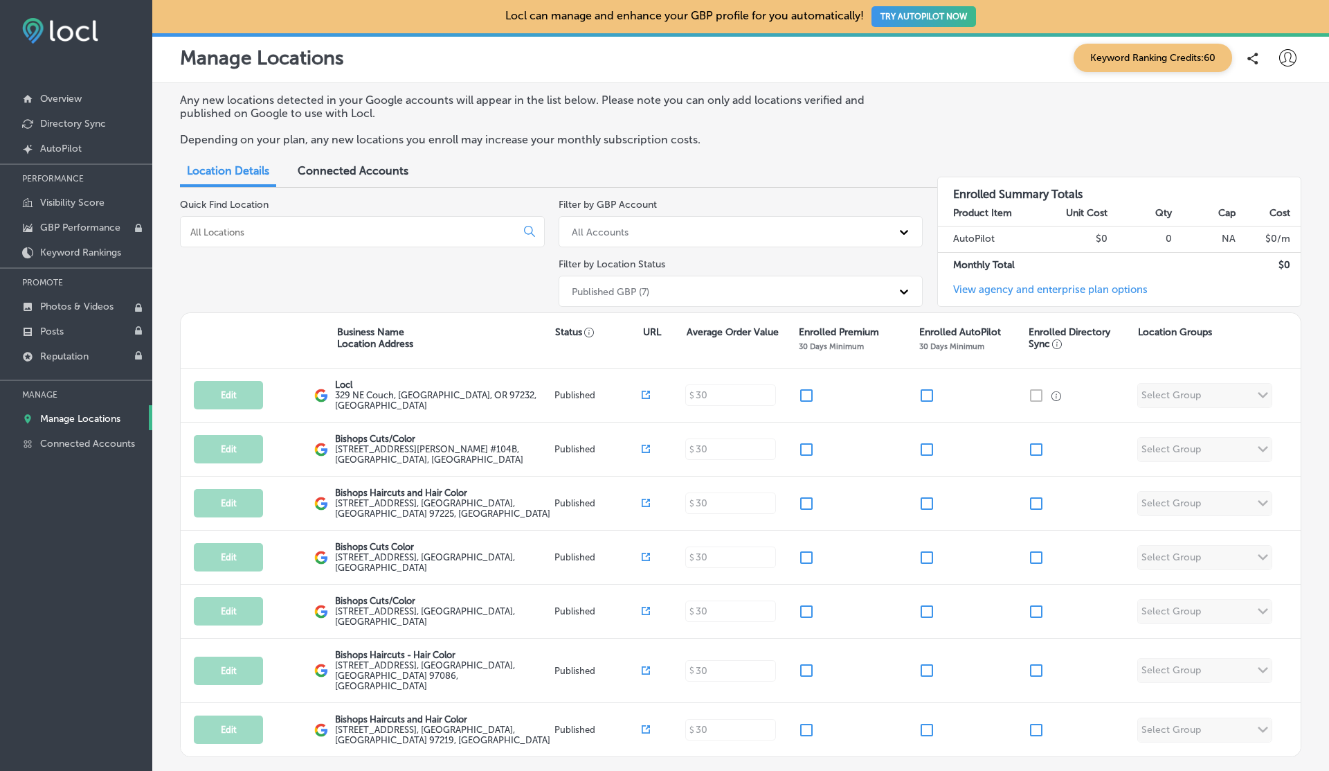
click at [613, 295] on div "Published GBP (7)" at bounding box center [611, 291] width 78 height 12
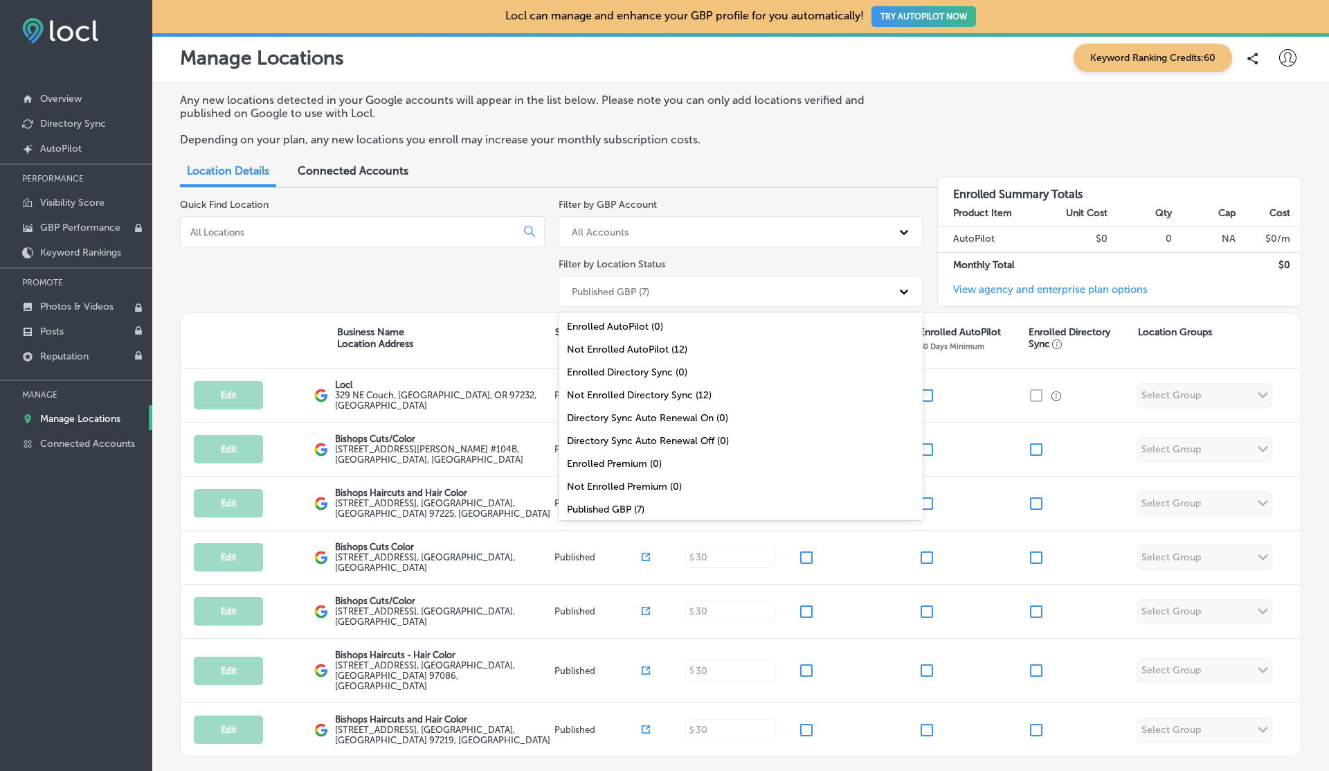
scroll to position [45, 0]
click at [612, 504] on div "All Locations (12)" at bounding box center [741, 509] width 365 height 23
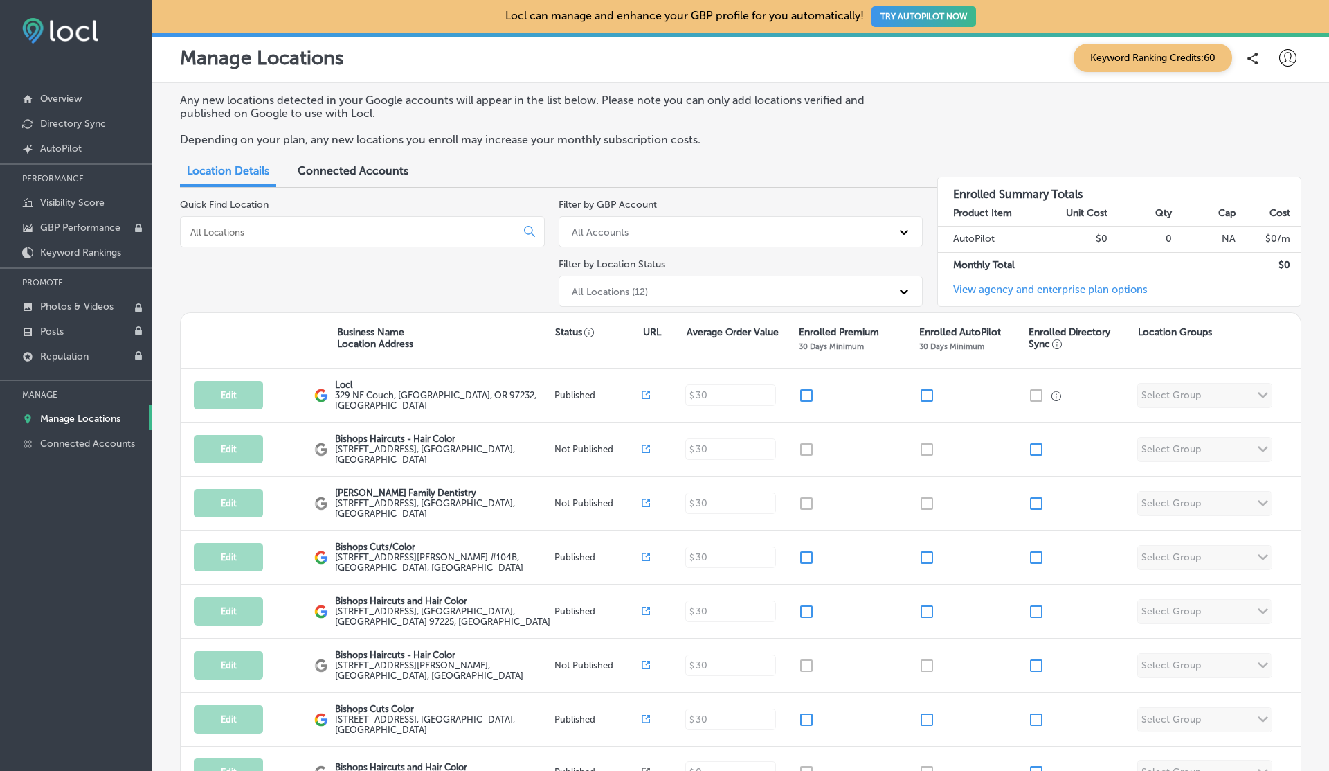
click at [269, 231] on input at bounding box center [351, 232] width 324 height 12
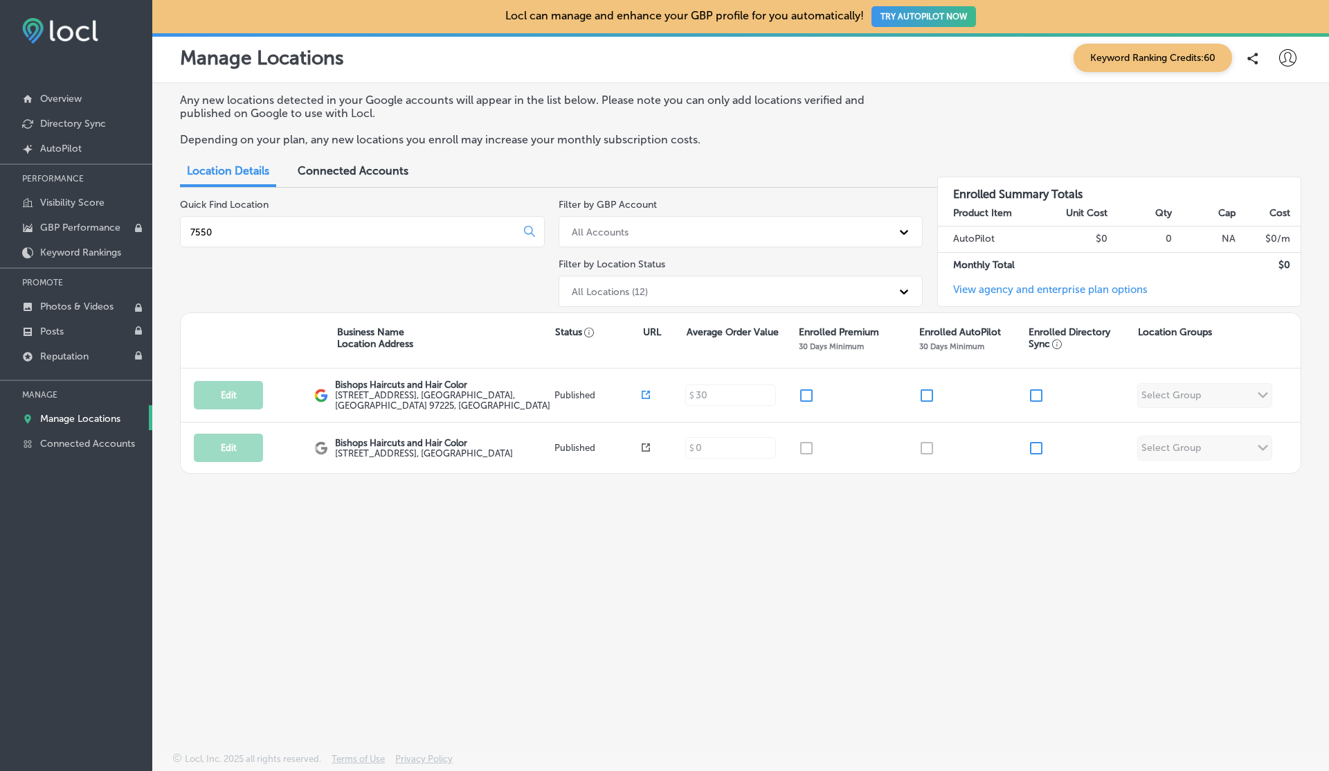
type input "7550"
click at [1271, 57] on div at bounding box center [1256, 58] width 35 height 28
click at [1286, 60] on icon at bounding box center [1287, 57] width 17 height 17
click at [1260, 181] on p "Log Out" at bounding box center [1258, 178] width 42 height 17
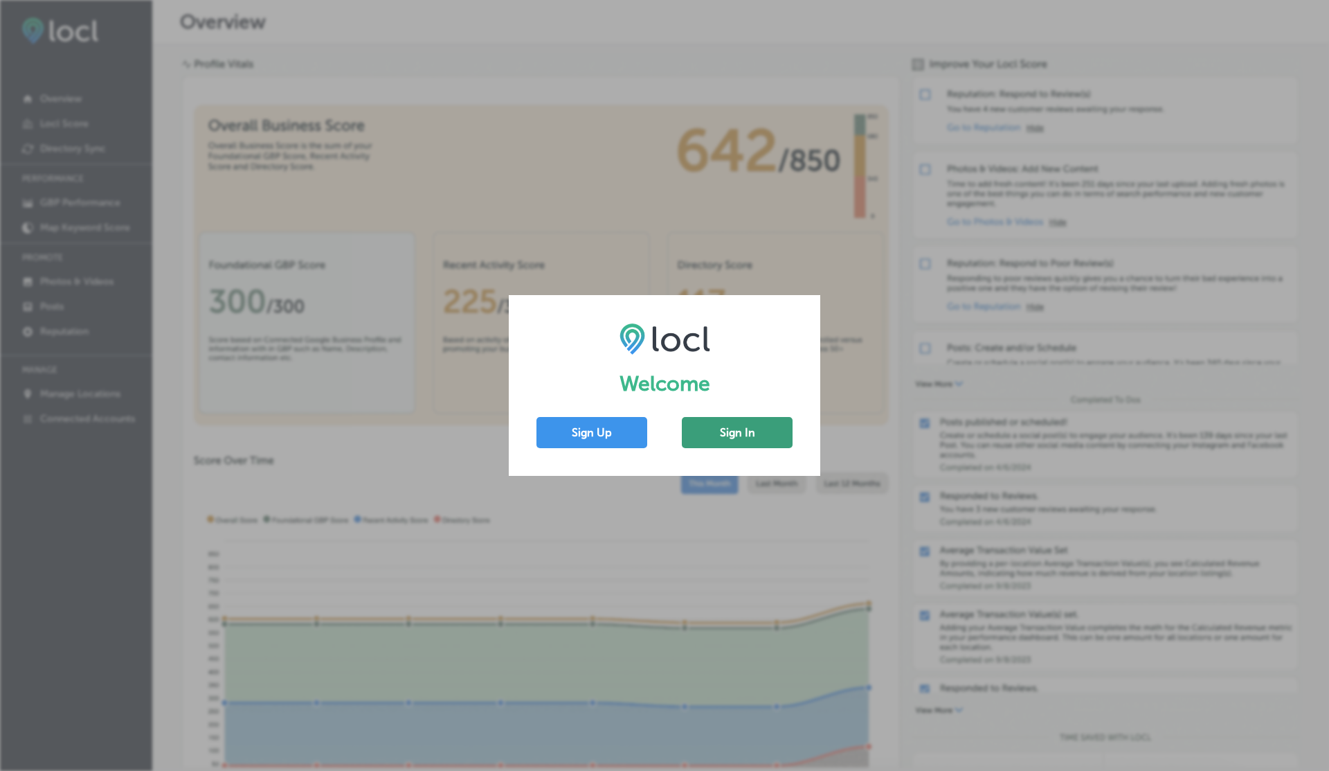
click at [712, 424] on button "Sign In" at bounding box center [737, 432] width 111 height 31
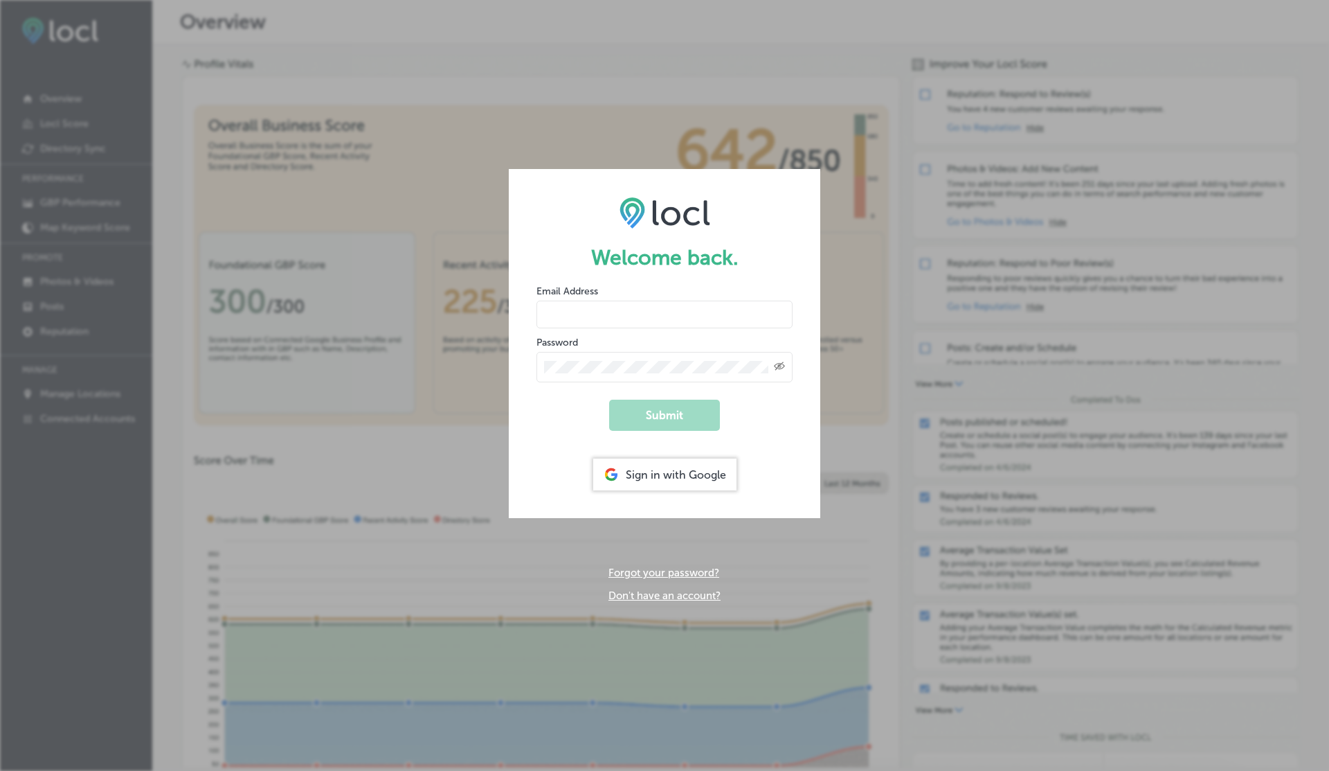
click at [595, 314] on input "email" at bounding box center [665, 314] width 256 height 28
type input "[EMAIL_ADDRESS][DOMAIN_NAME]"
click at [609, 399] on button "Submit" at bounding box center [664, 414] width 111 height 31
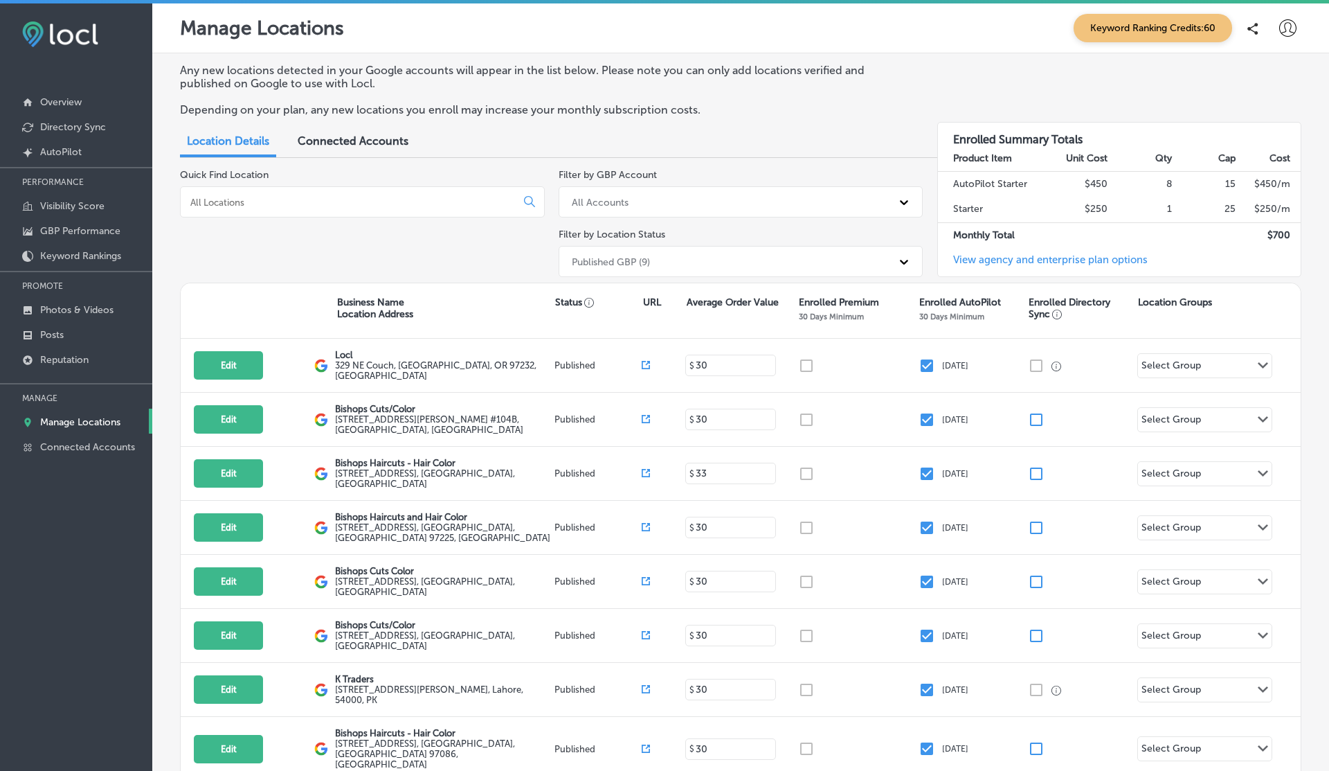
click at [657, 255] on div "Published GBP (9)" at bounding box center [728, 261] width 327 height 23
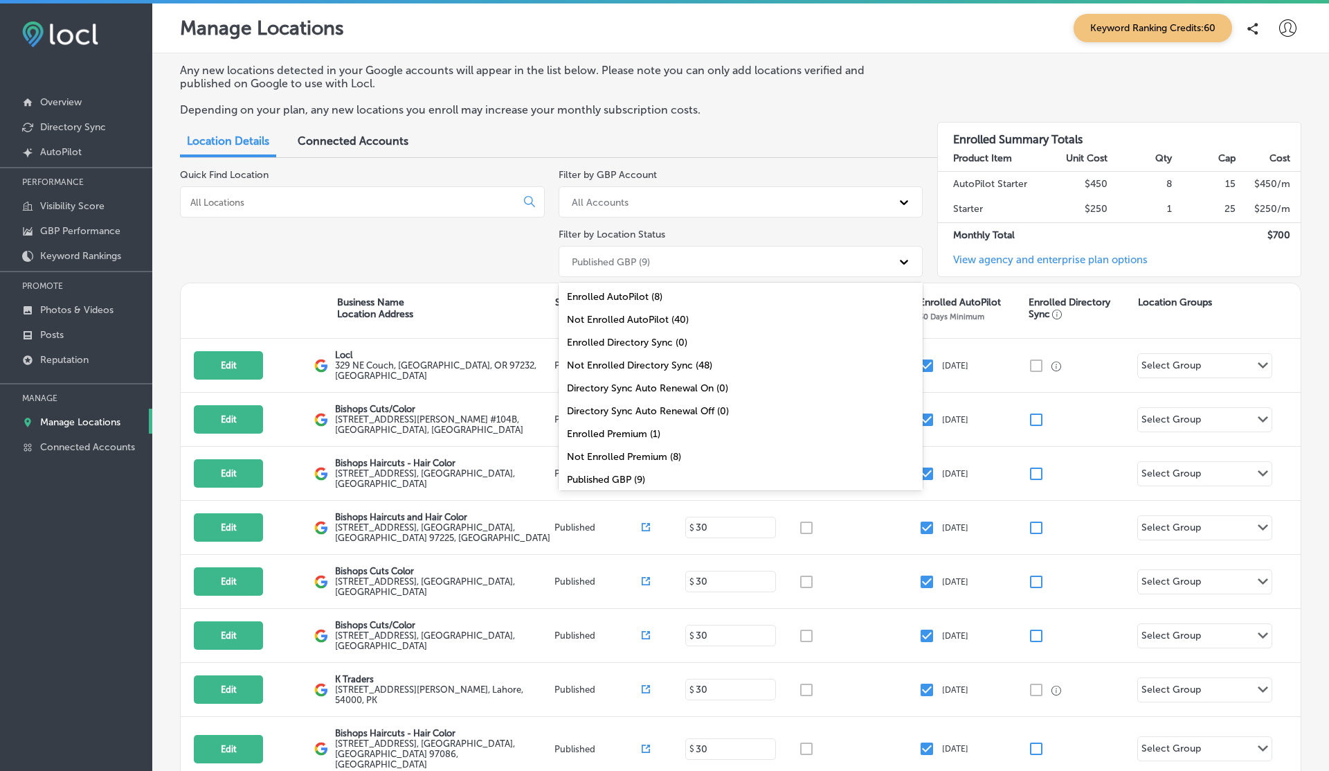
scroll to position [45, 0]
click at [620, 474] on div "All Locations (48)" at bounding box center [741, 480] width 365 height 23
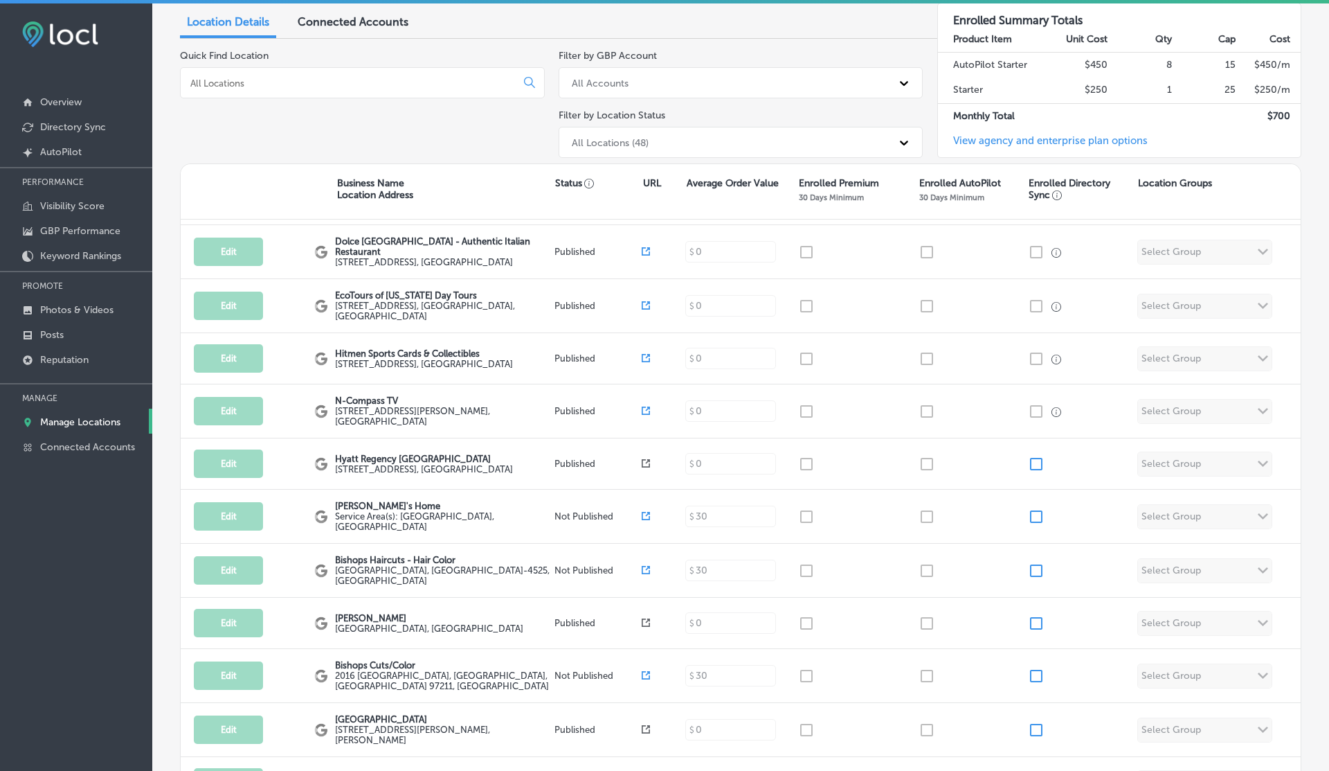
scroll to position [121, 0]
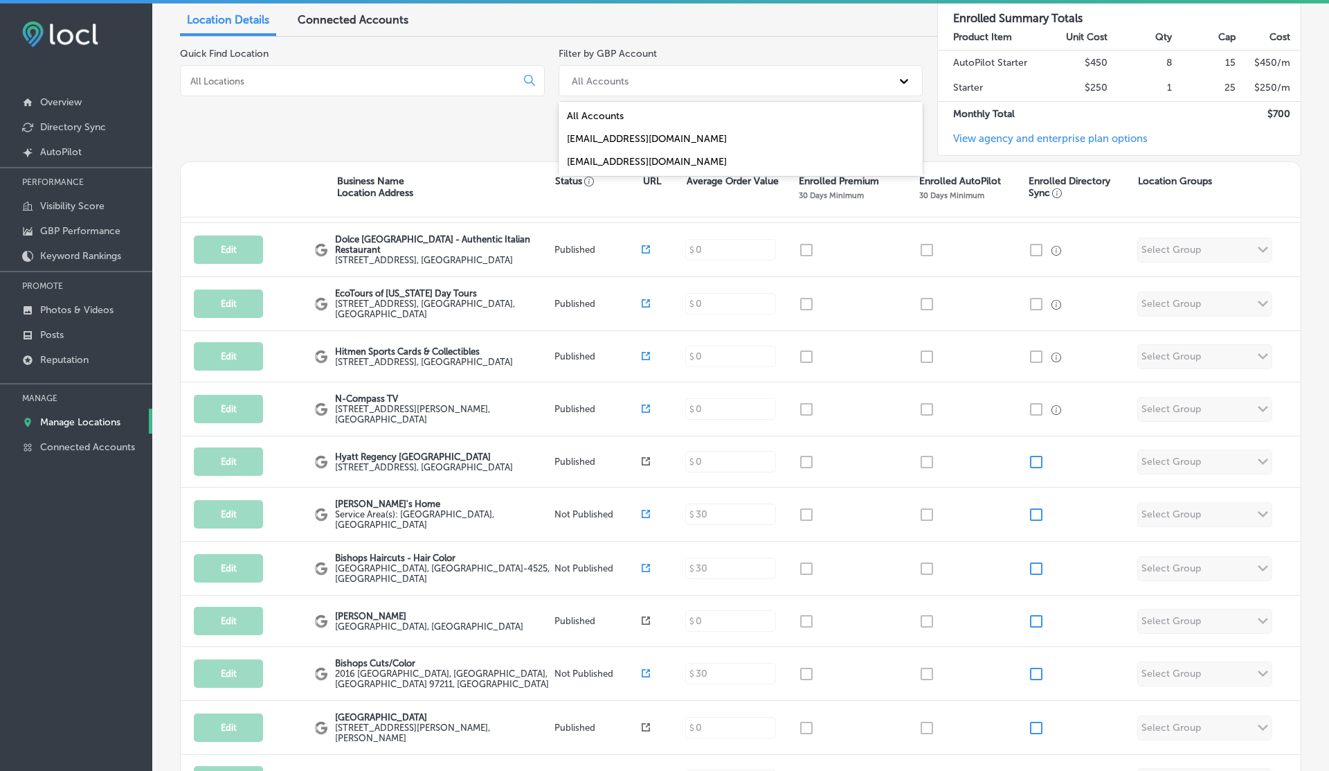
click at [642, 70] on div "All Accounts" at bounding box center [728, 80] width 327 height 23
click at [603, 166] on div "illyas.esketchers@gmail.com" at bounding box center [741, 161] width 365 height 23
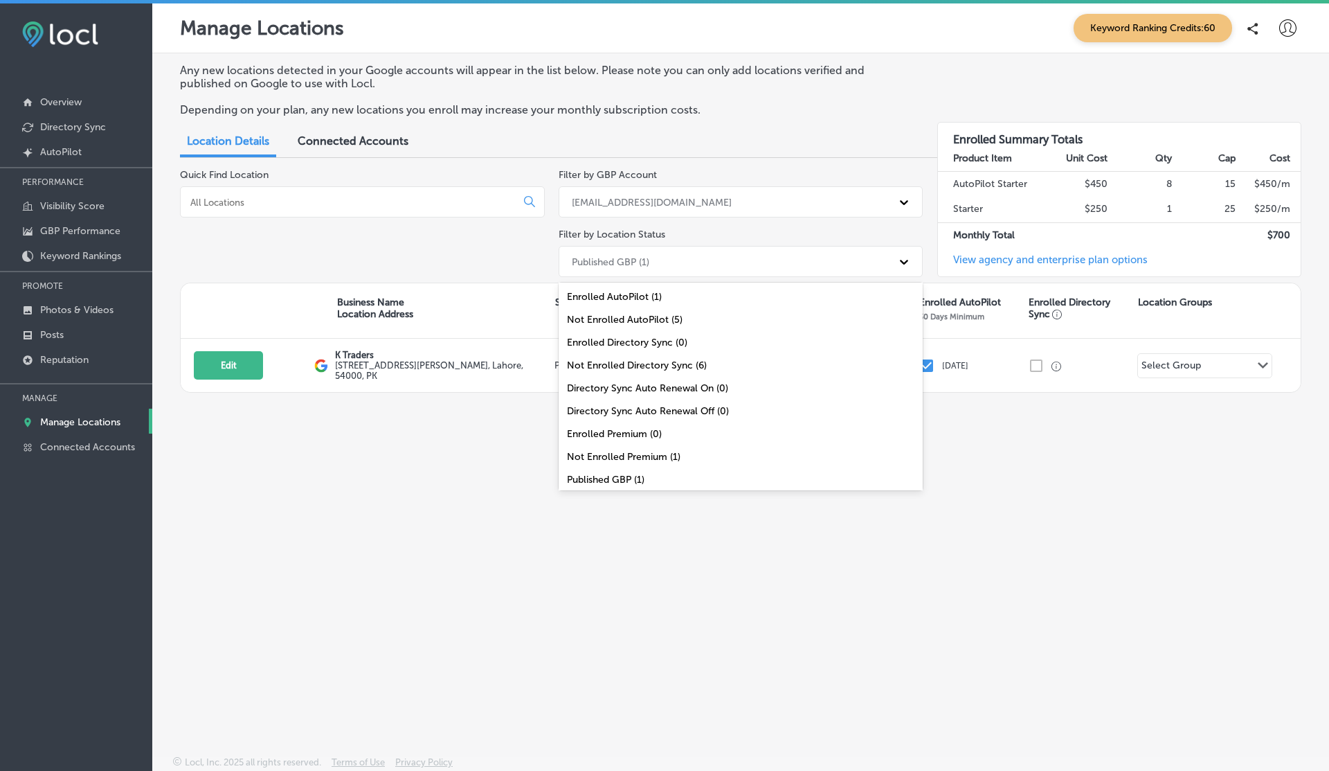
click at [661, 254] on div "Published GBP (1)" at bounding box center [728, 261] width 327 height 23
click at [596, 480] on div "All Locations (6)" at bounding box center [741, 480] width 365 height 23
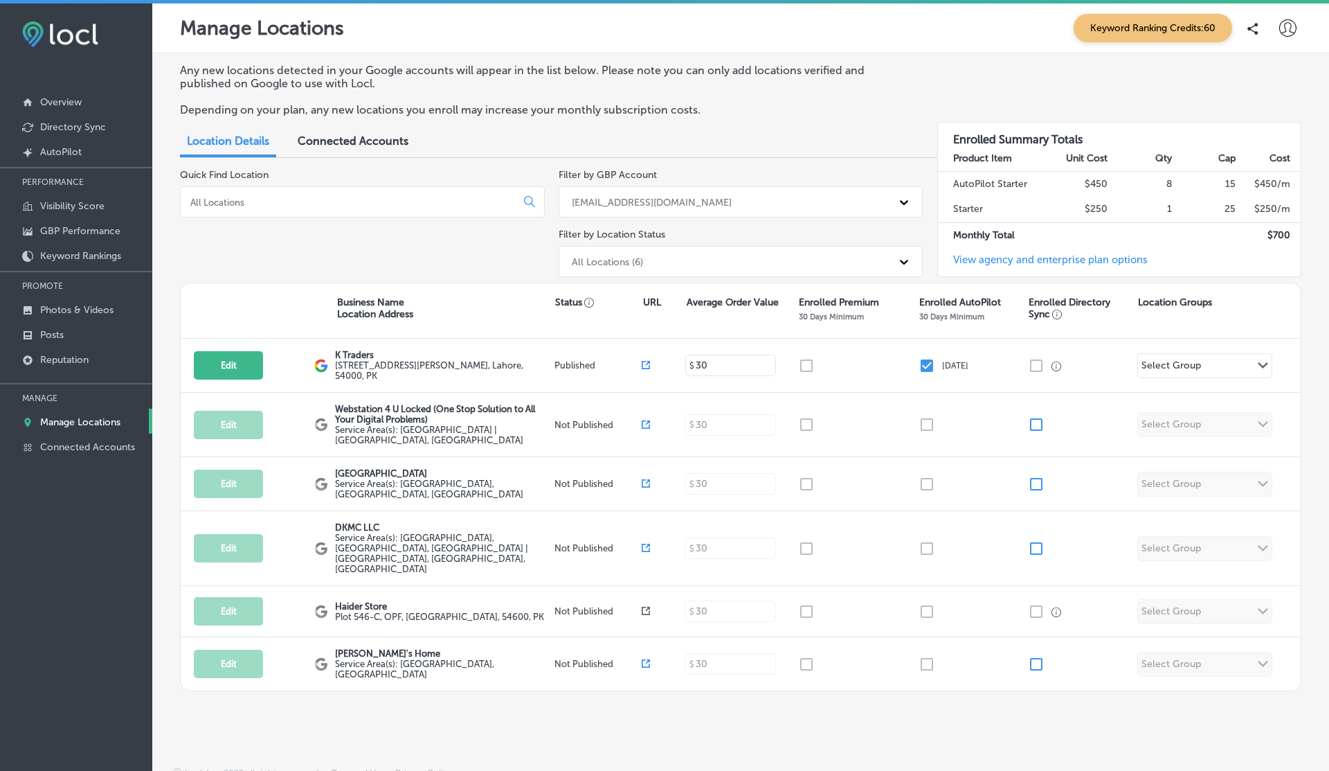
click at [660, 199] on div "illyas.esketchers@gmail.com" at bounding box center [652, 202] width 160 height 12
click at [611, 237] on div "All Accounts" at bounding box center [741, 237] width 365 height 23
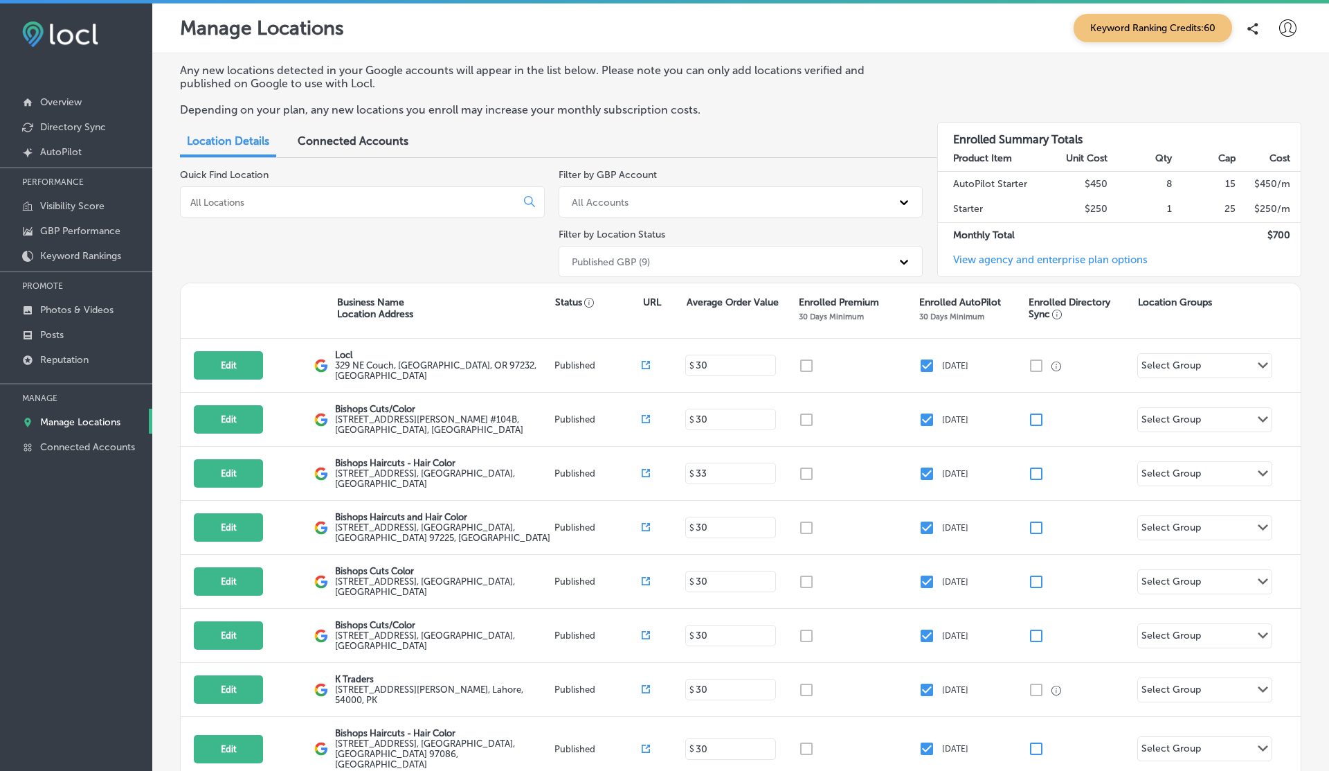
click at [647, 252] on div "Published GBP (9)" at bounding box center [728, 261] width 327 height 23
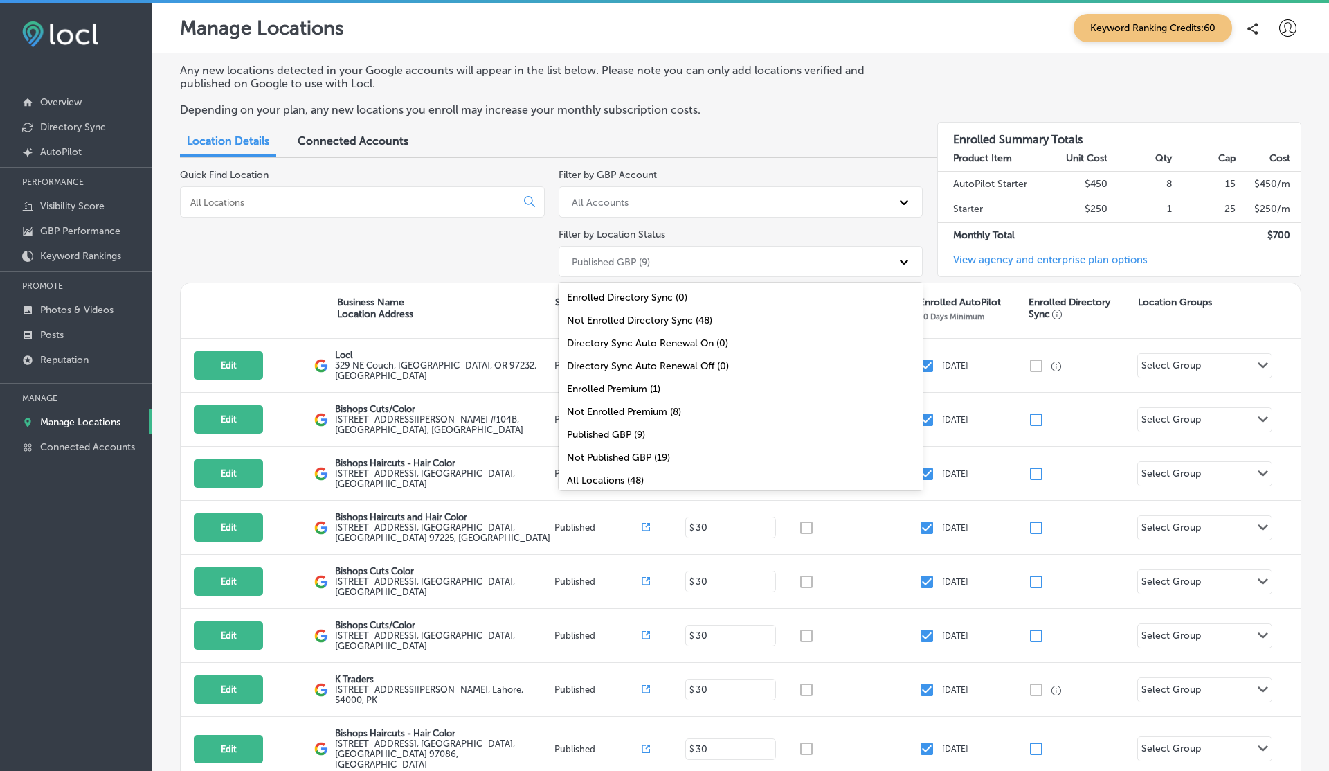
click at [604, 476] on div "All Locations (48)" at bounding box center [741, 480] width 365 height 23
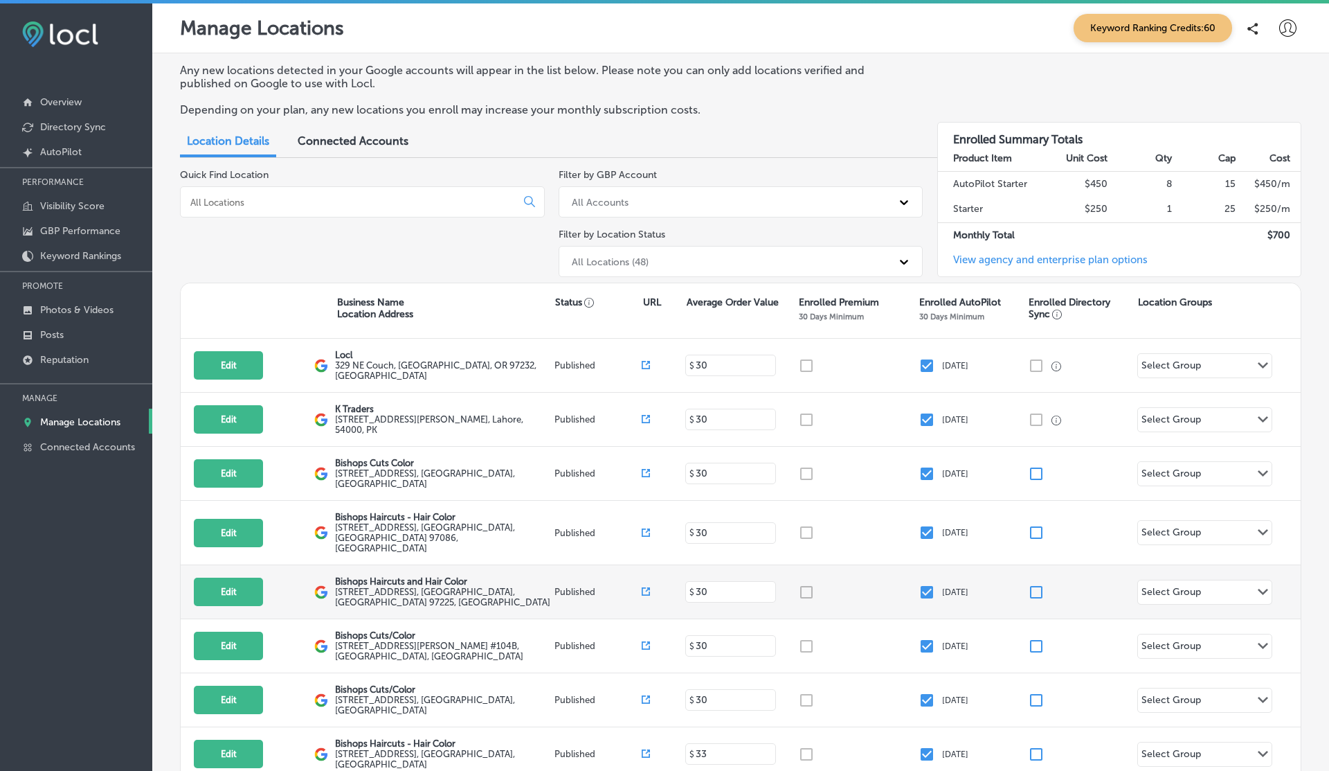
scroll to position [19, 0]
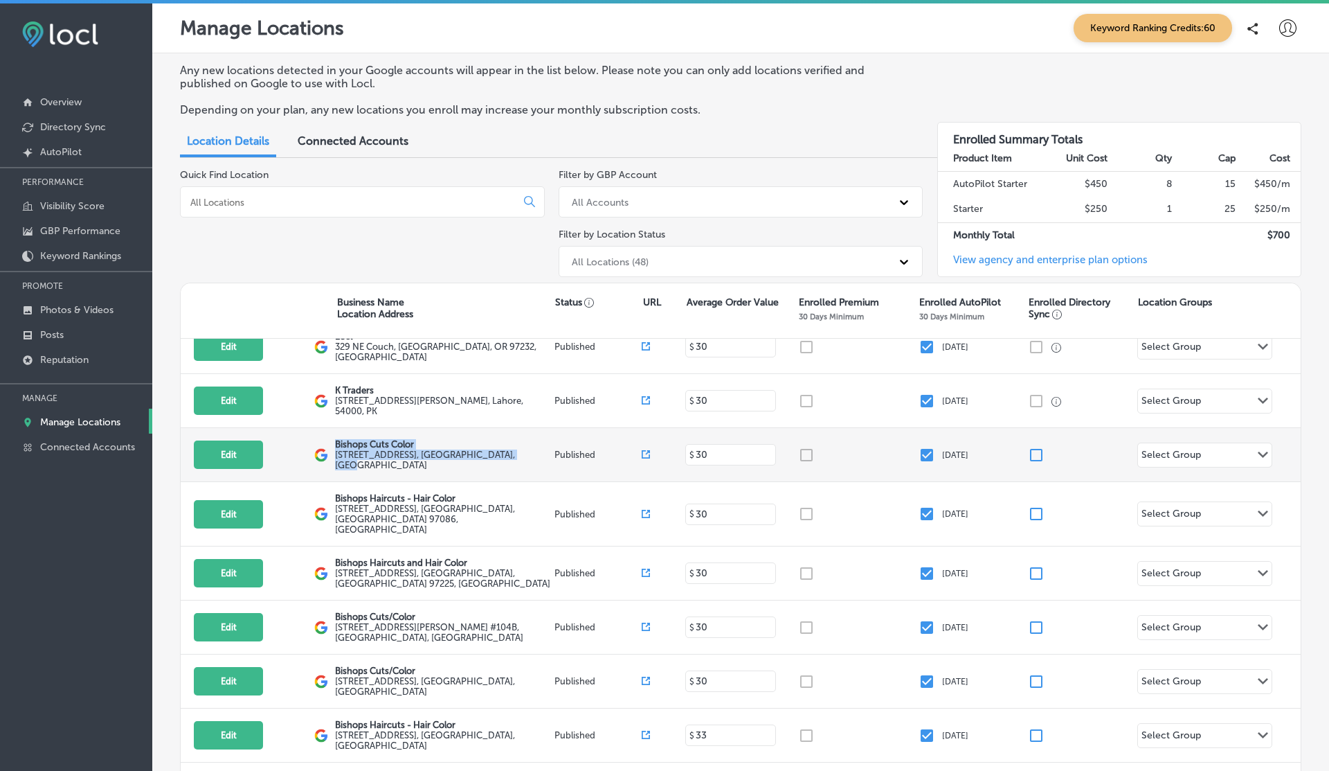
drag, startPoint x: 336, startPoint y: 435, endPoint x: 411, endPoint y: 455, distance: 78.1
click at [411, 455] on div "Bishops Cuts Color 16020 Southeast Mill Plain Boulevard , Vancouver, WA 98684, …" at bounding box center [443, 454] width 216 height 31
copy div "Bishops Cuts Color 16020 Southeast Mill Plain Boulevard , Vancouver, WA 98684, …"
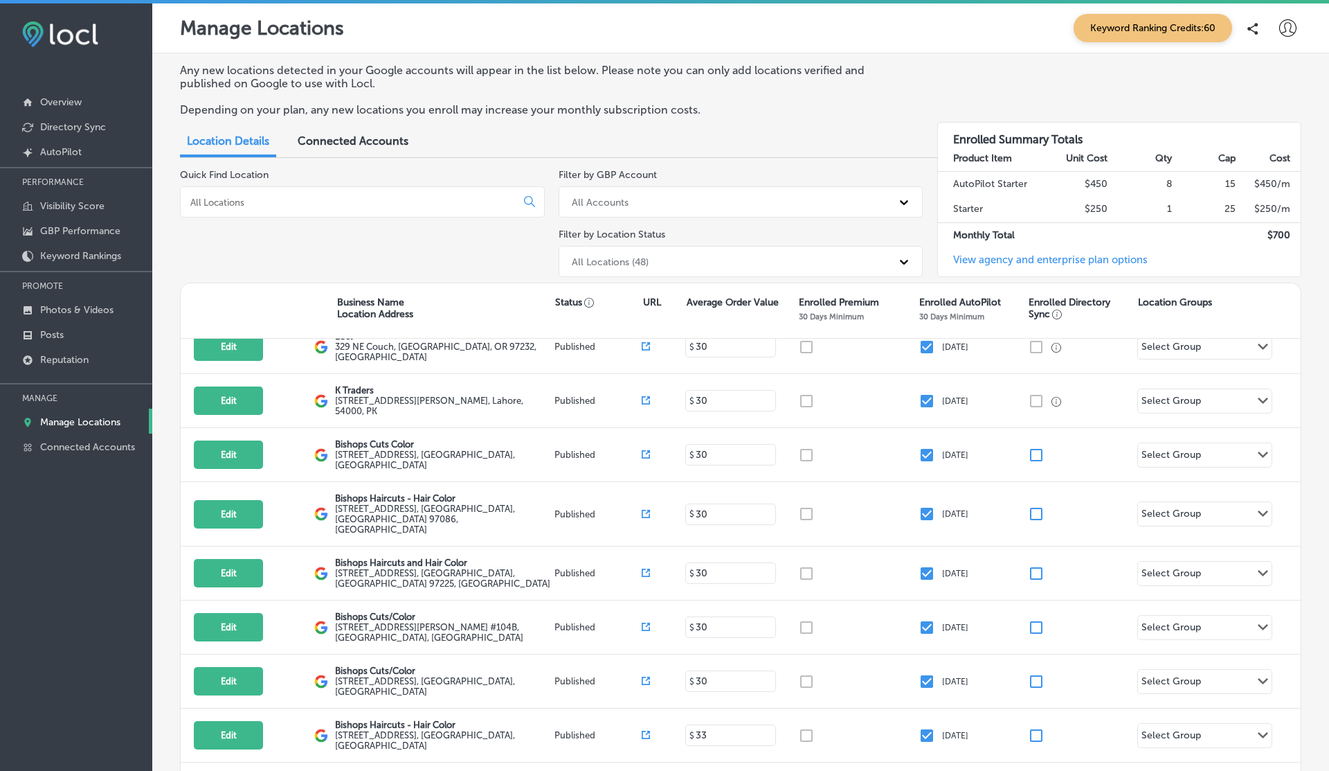
click at [1293, 33] on icon at bounding box center [1287, 27] width 17 height 17
click at [1243, 83] on p "My Account" at bounding box center [1268, 78] width 62 height 17
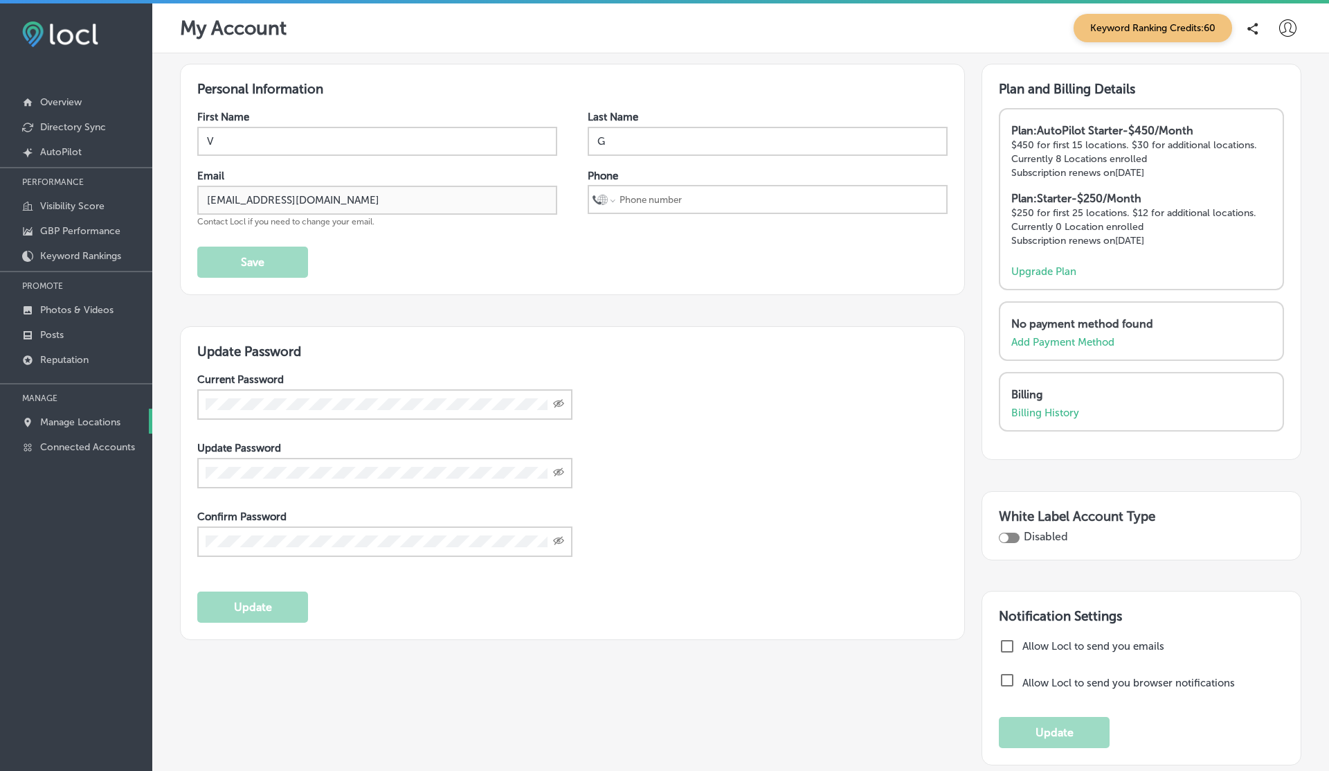
click at [67, 420] on p "Manage Locations" at bounding box center [80, 422] width 80 height 12
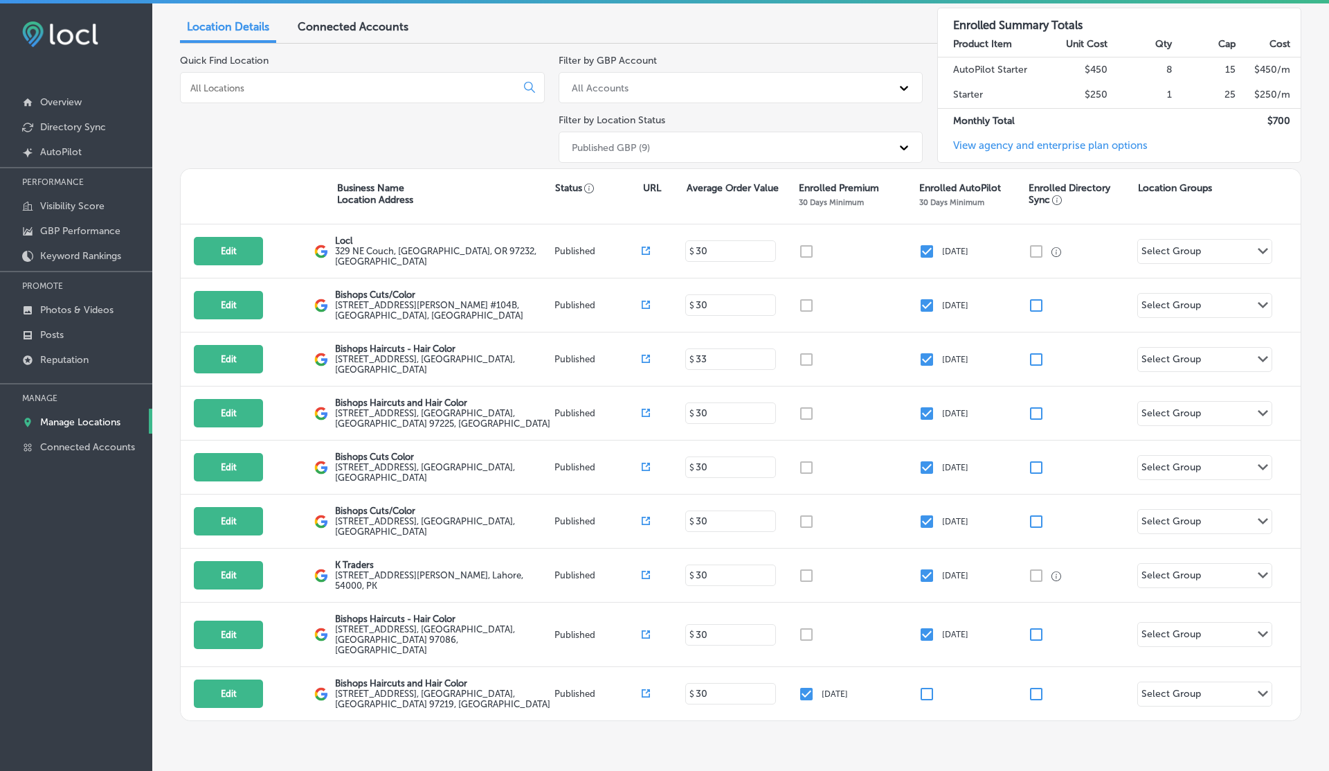
scroll to position [114, 0]
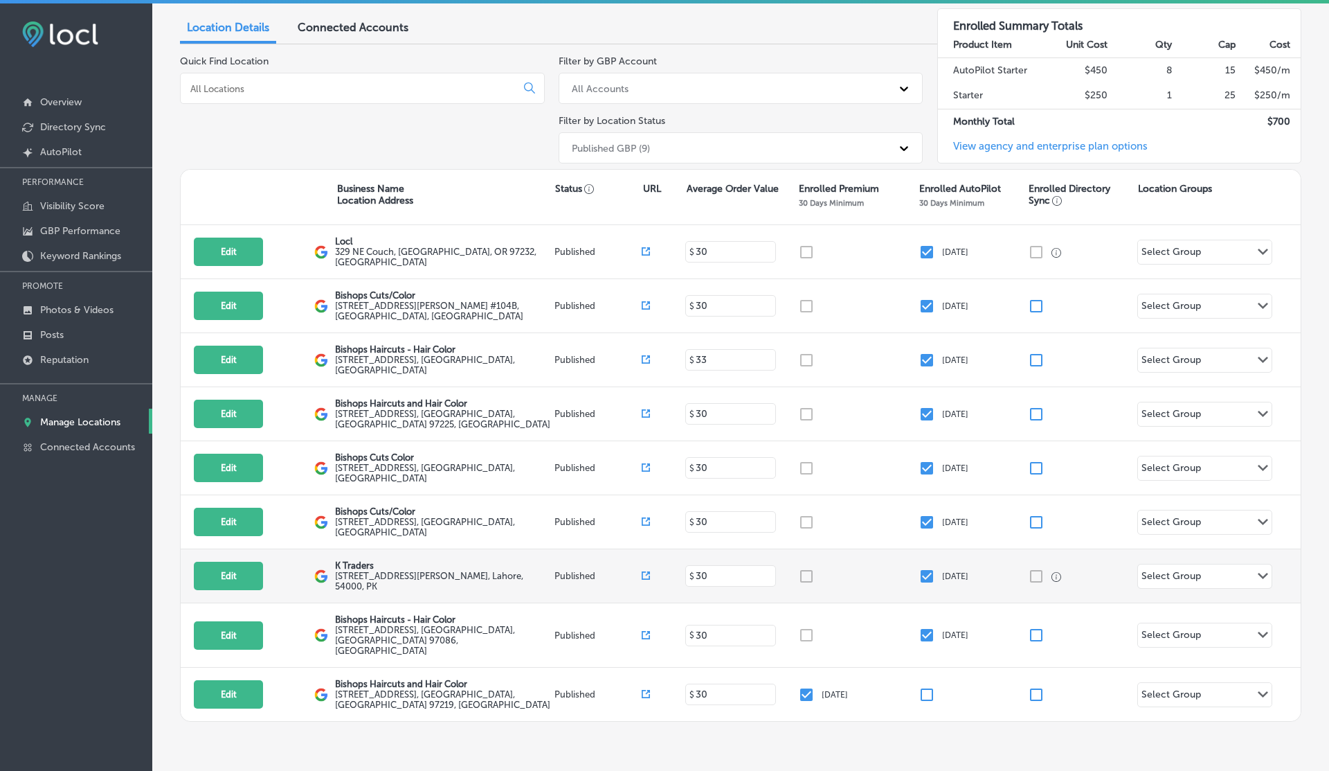
click at [923, 570] on input "checkbox" at bounding box center [927, 576] width 17 height 17
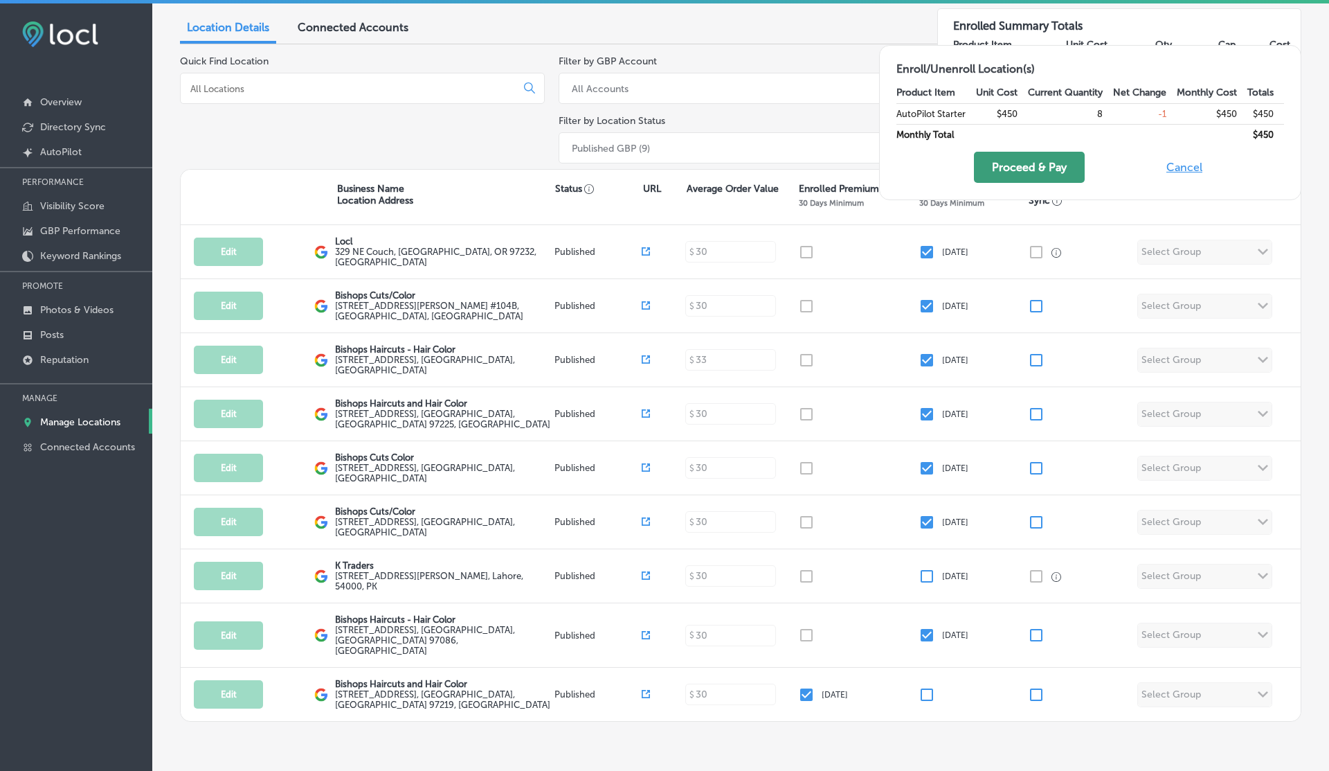
click at [1021, 171] on button "Proceed & Pay" at bounding box center [1029, 167] width 111 height 31
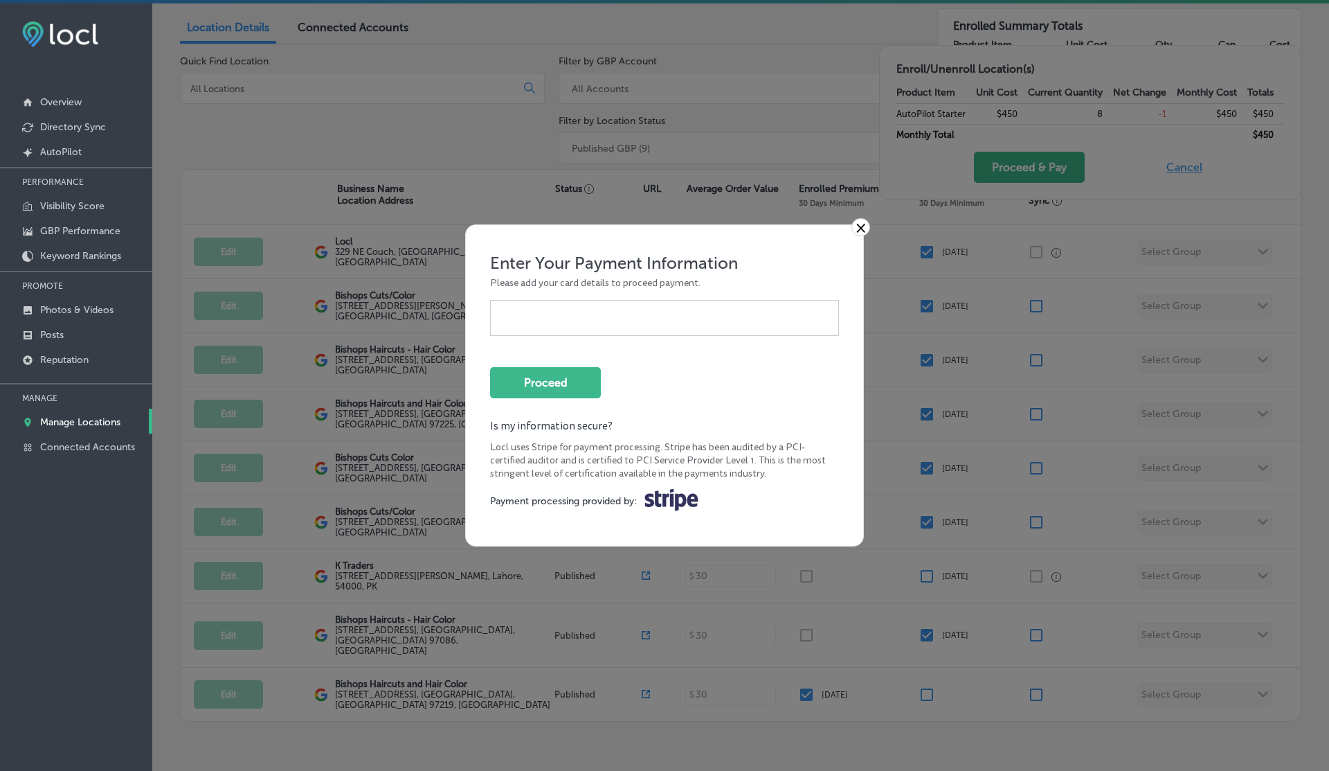
click at [860, 228] on link "×" at bounding box center [861, 227] width 19 height 18
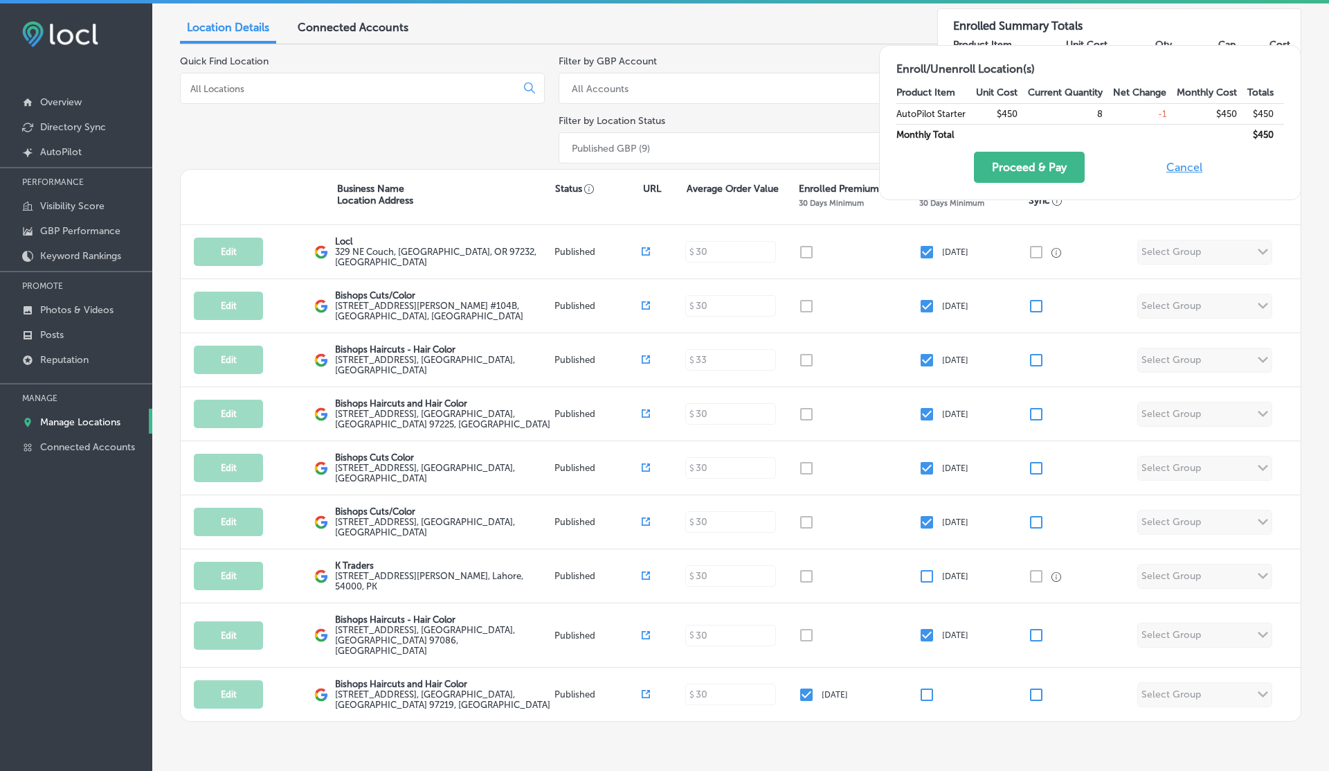
click at [1186, 168] on button "Cancel" at bounding box center [1184, 167] width 44 height 31
checkbox input "true"
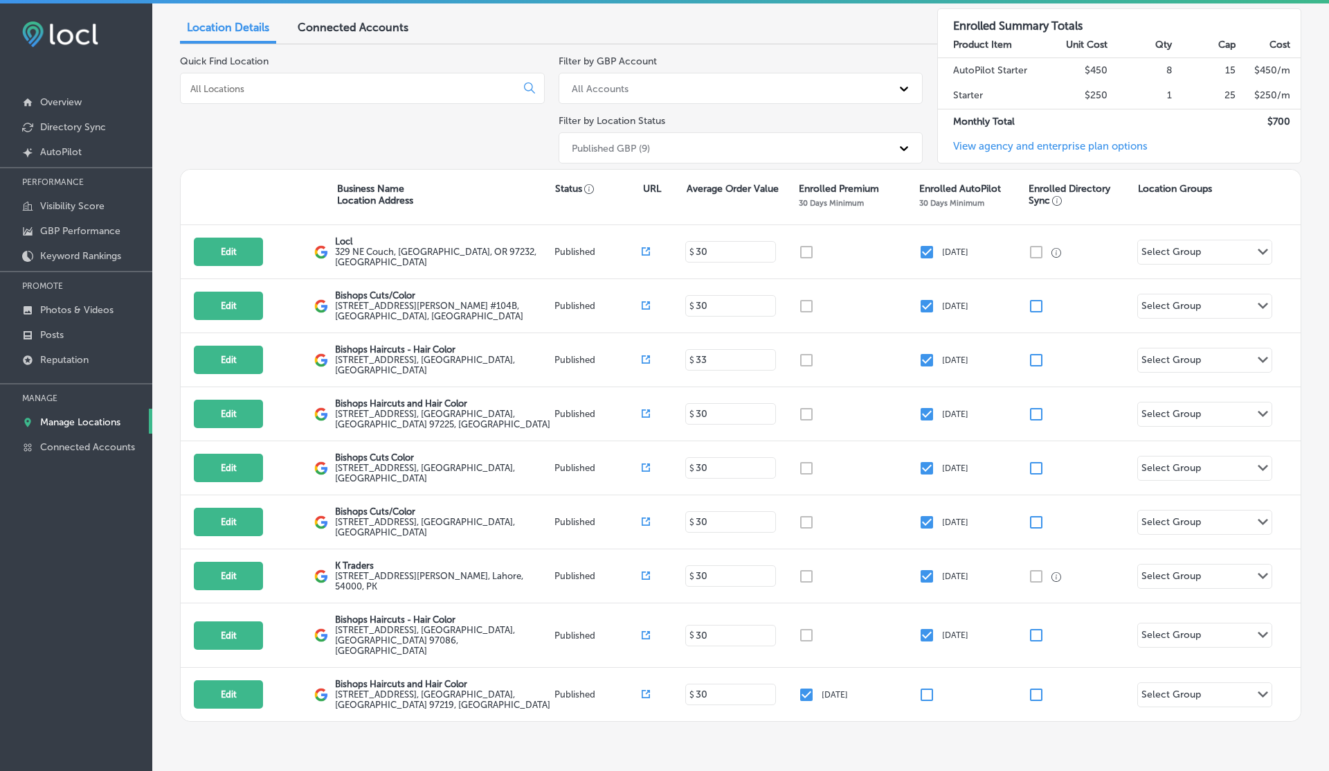
scroll to position [0, 0]
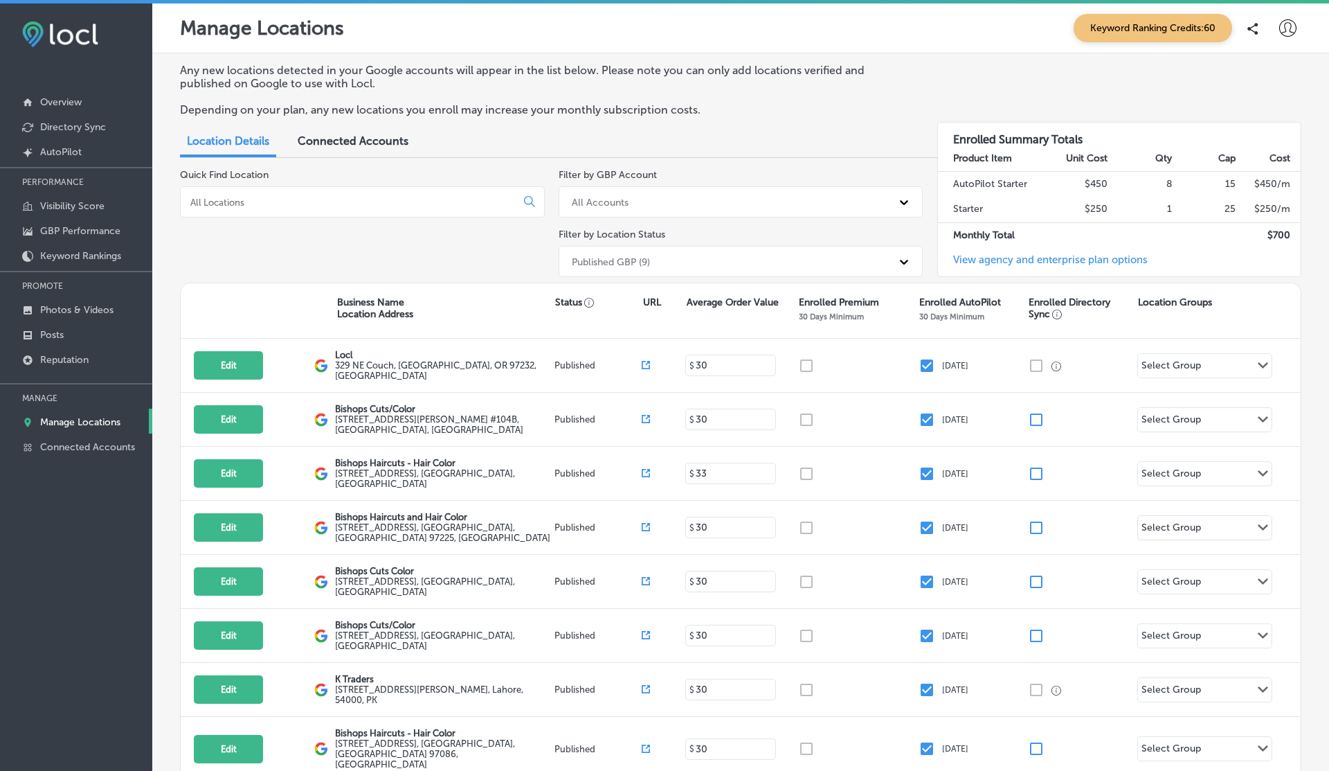
click at [1299, 19] on div "Keyword Ranking Credits: 60" at bounding box center [1184, 28] width 235 height 28
click at [1297, 21] on div at bounding box center [1288, 29] width 28 height 28
click at [1233, 83] on icon at bounding box center [1231, 79] width 10 height 10
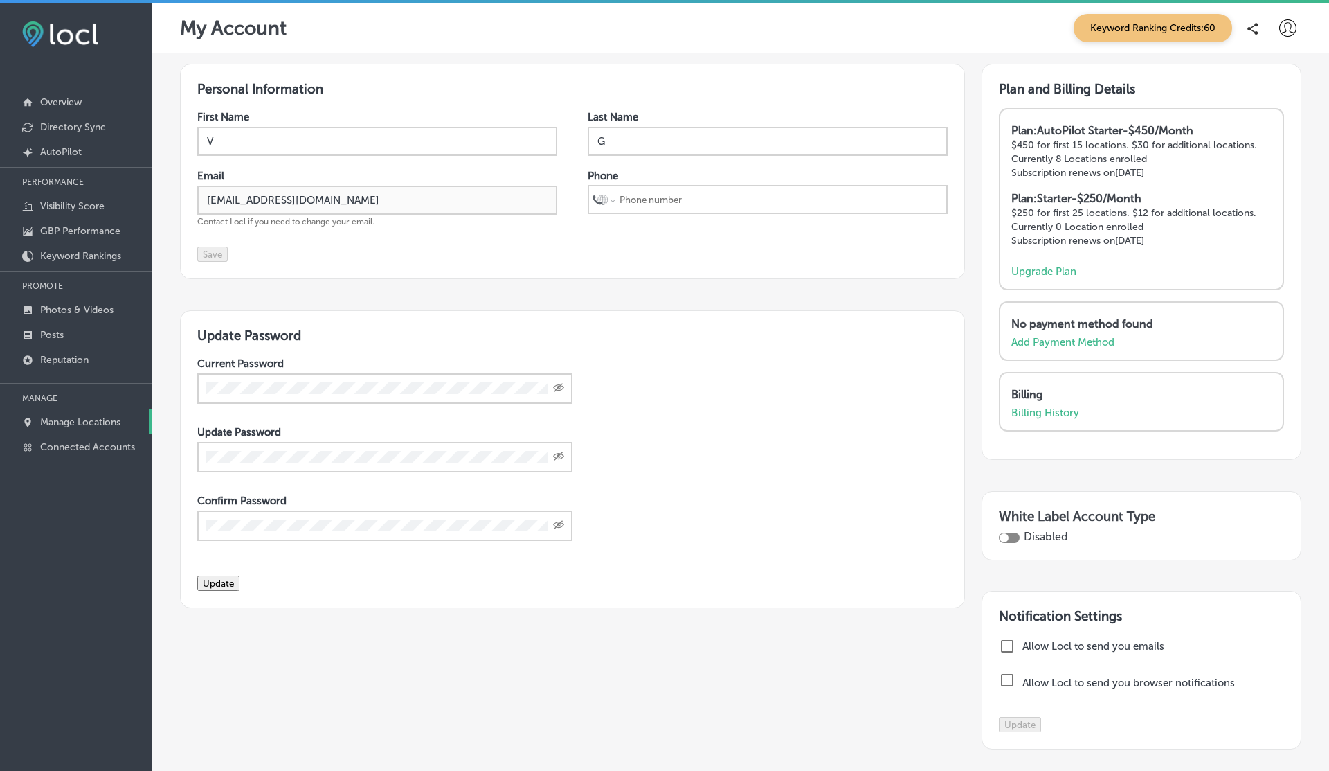
click at [64, 416] on p "Manage Locations" at bounding box center [80, 422] width 80 height 12
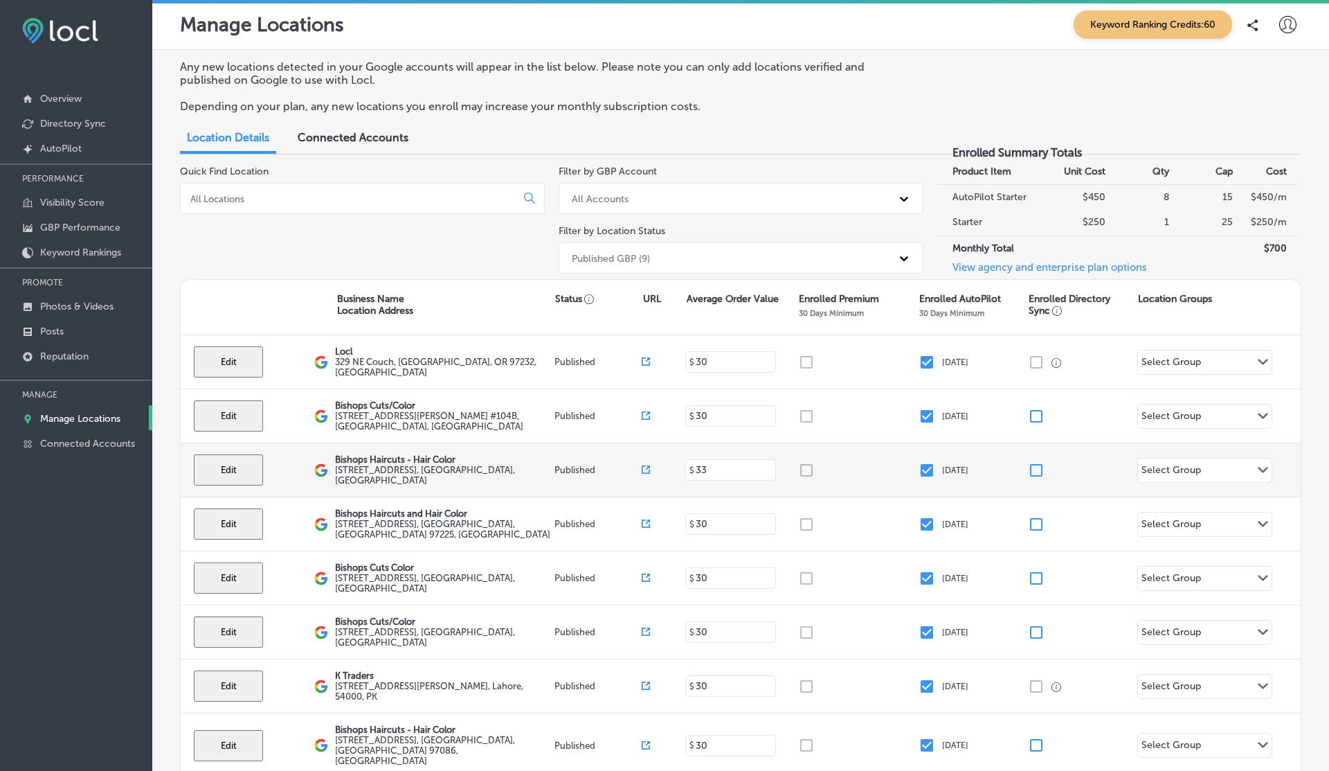
scroll to position [136, 0]
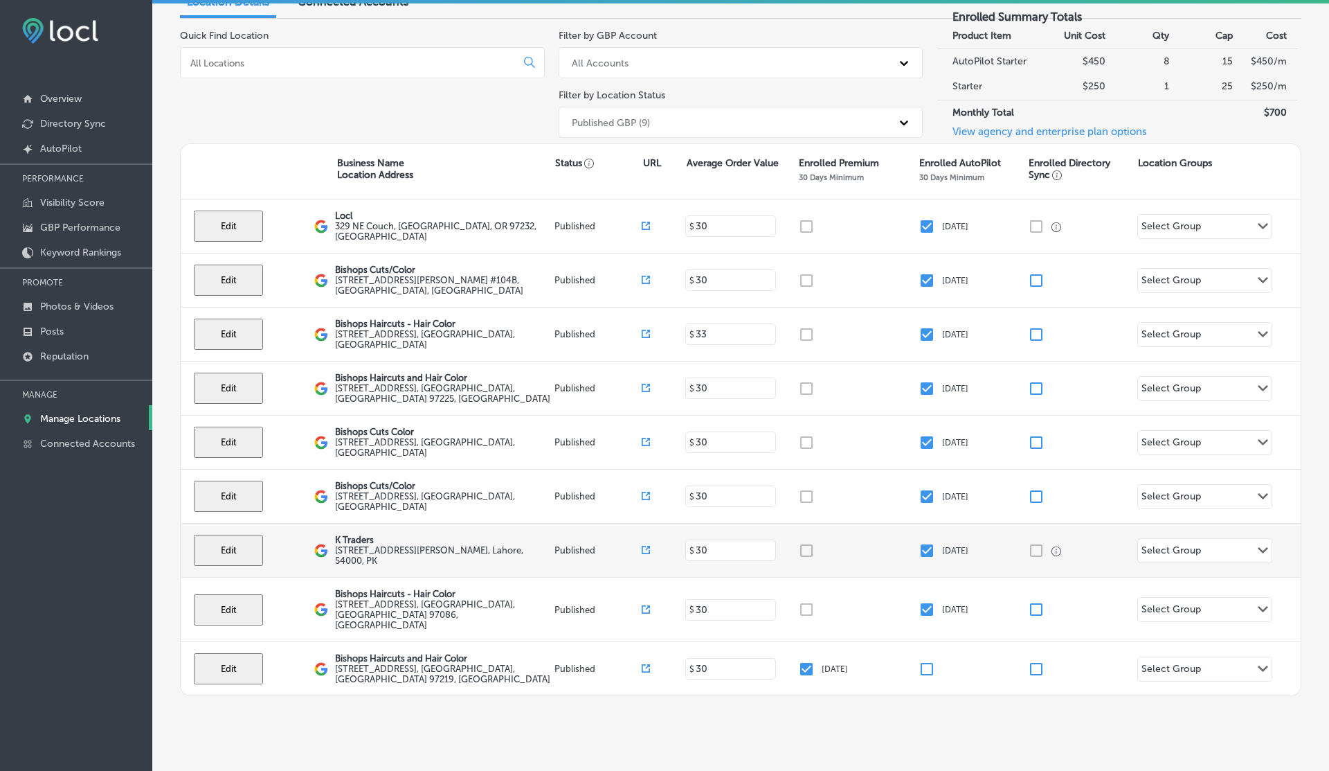
click at [928, 550] on input "checkbox" at bounding box center [927, 550] width 17 height 17
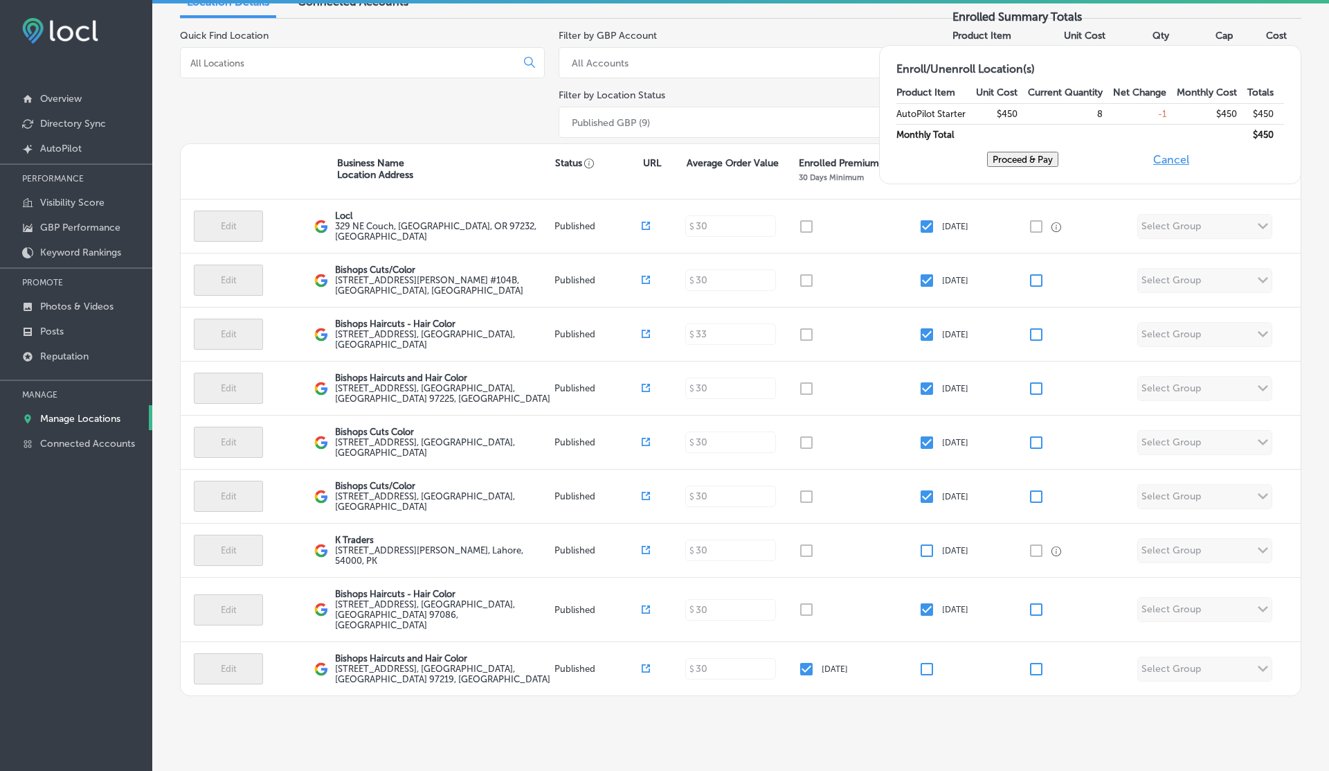
click at [1059, 167] on button "Proceed & Pay" at bounding box center [1022, 159] width 71 height 15
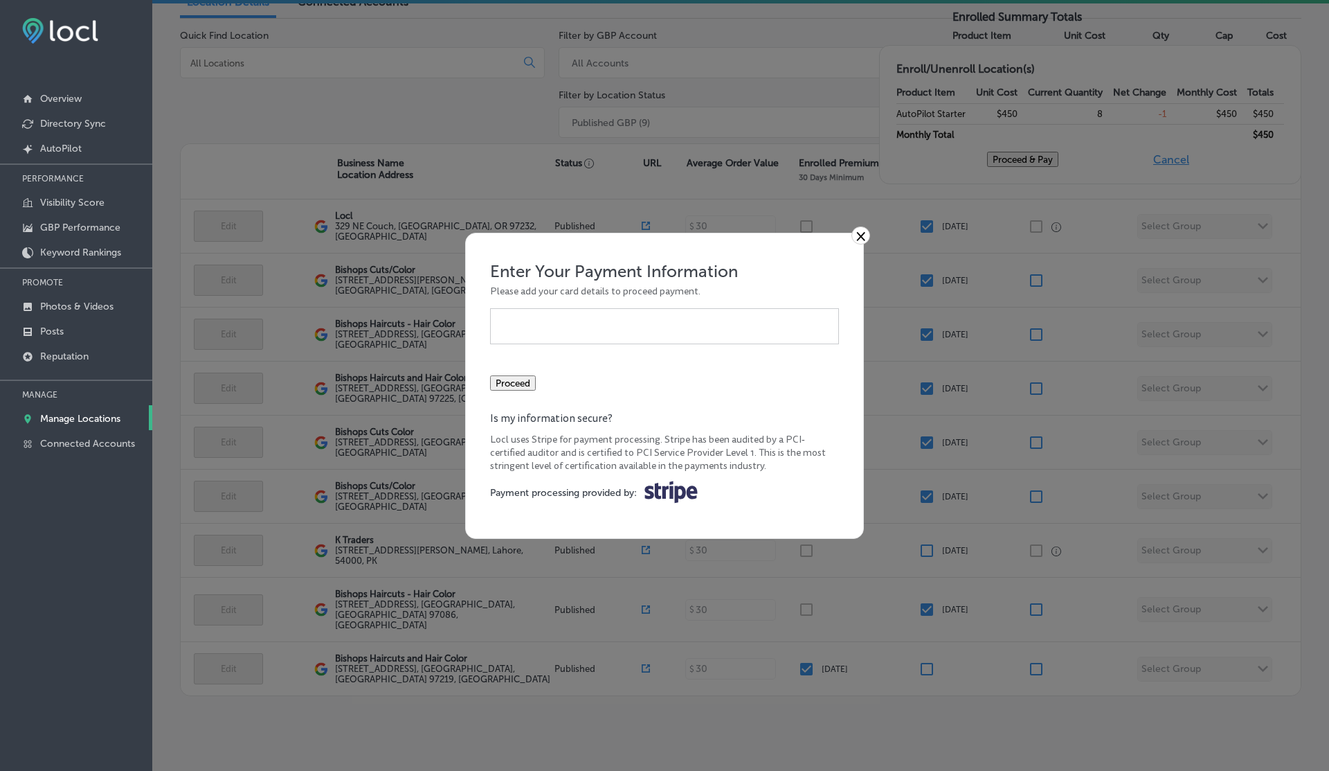
click at [865, 226] on link "×" at bounding box center [861, 235] width 19 height 18
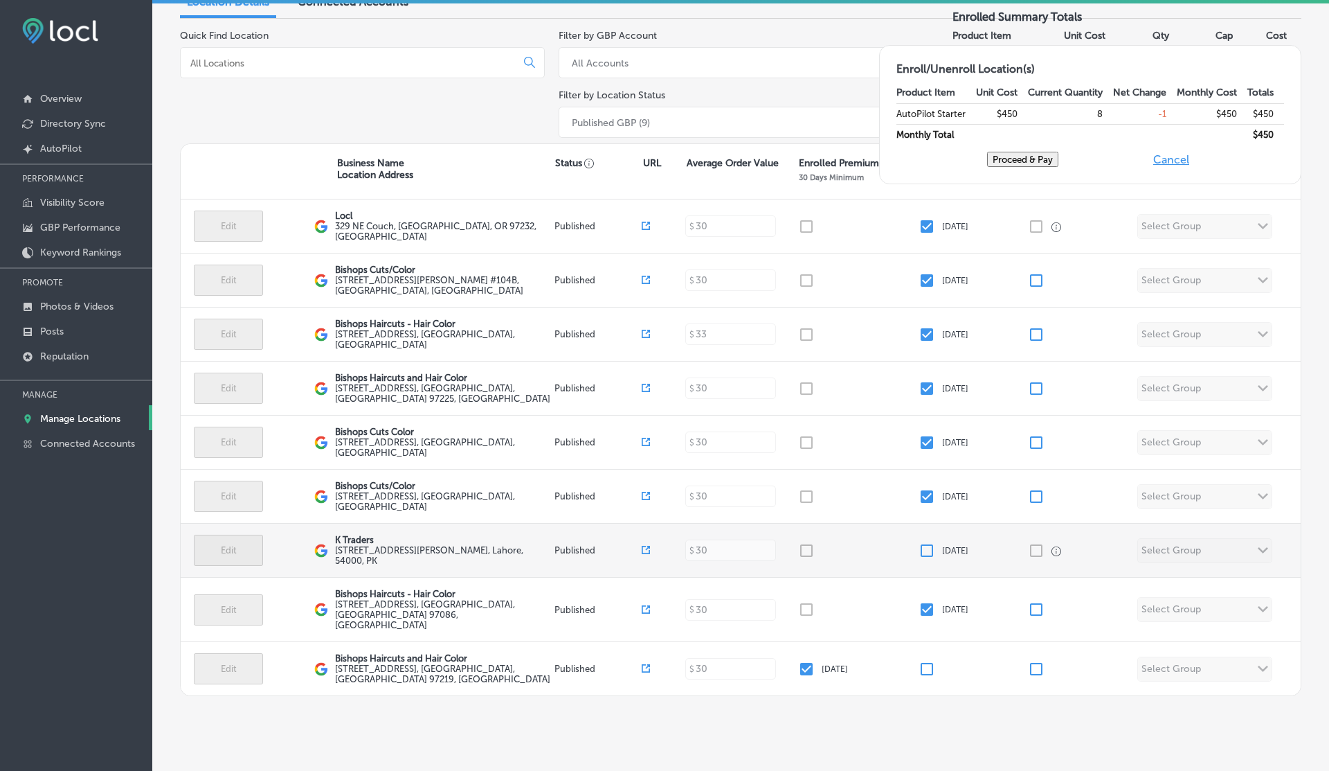
click at [925, 543] on input "checkbox" at bounding box center [927, 550] width 17 height 17
checkbox input "true"
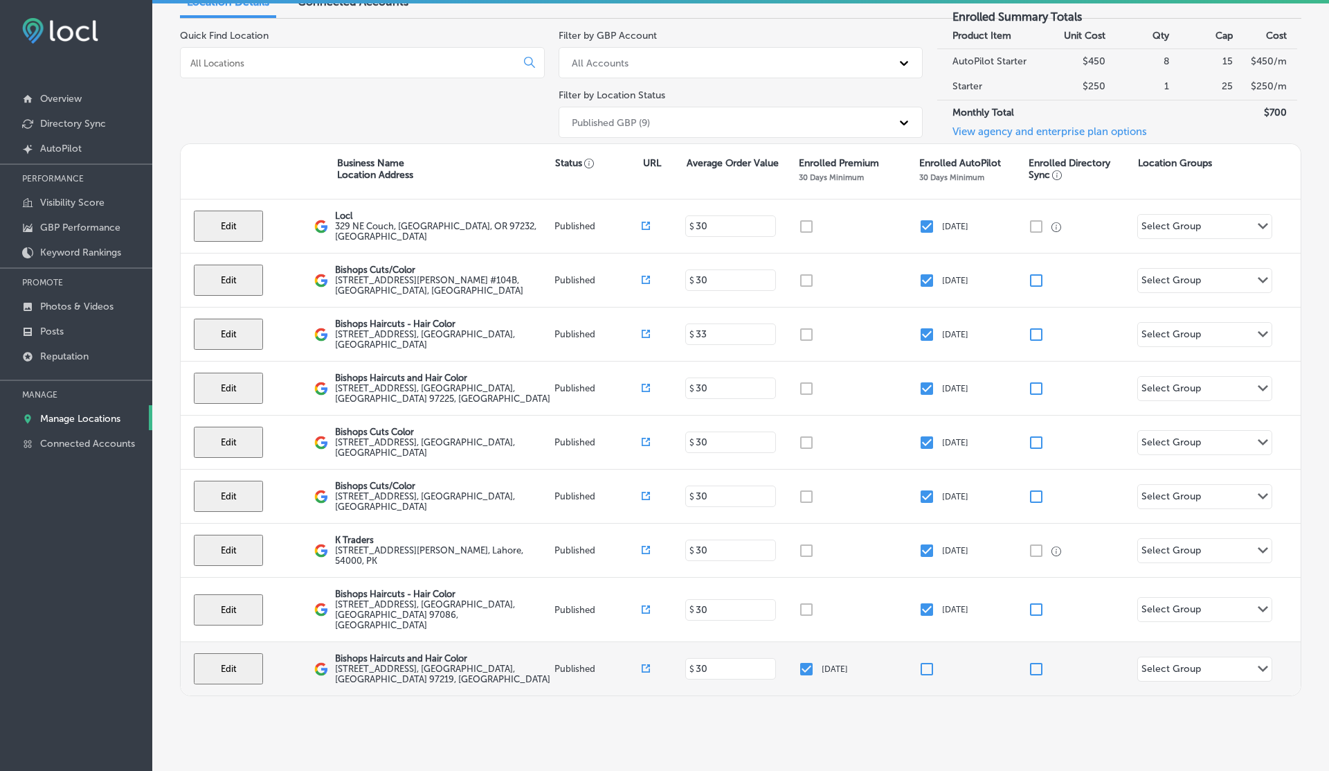
click at [926, 660] on input "checkbox" at bounding box center [927, 668] width 17 height 17
checkbox input "true"
checkbox input "false"
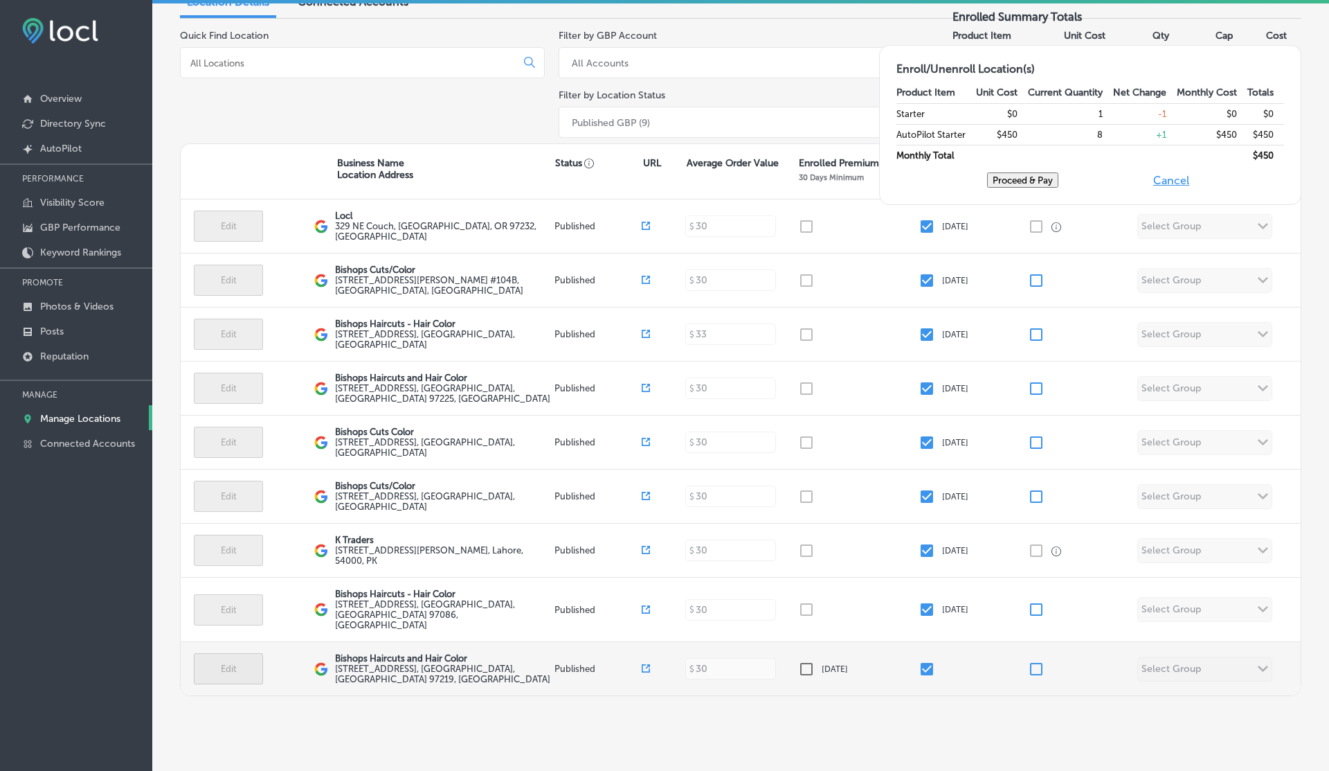
click at [926, 660] on input "checkbox" at bounding box center [927, 668] width 17 height 17
checkbox input "false"
checkbox input "true"
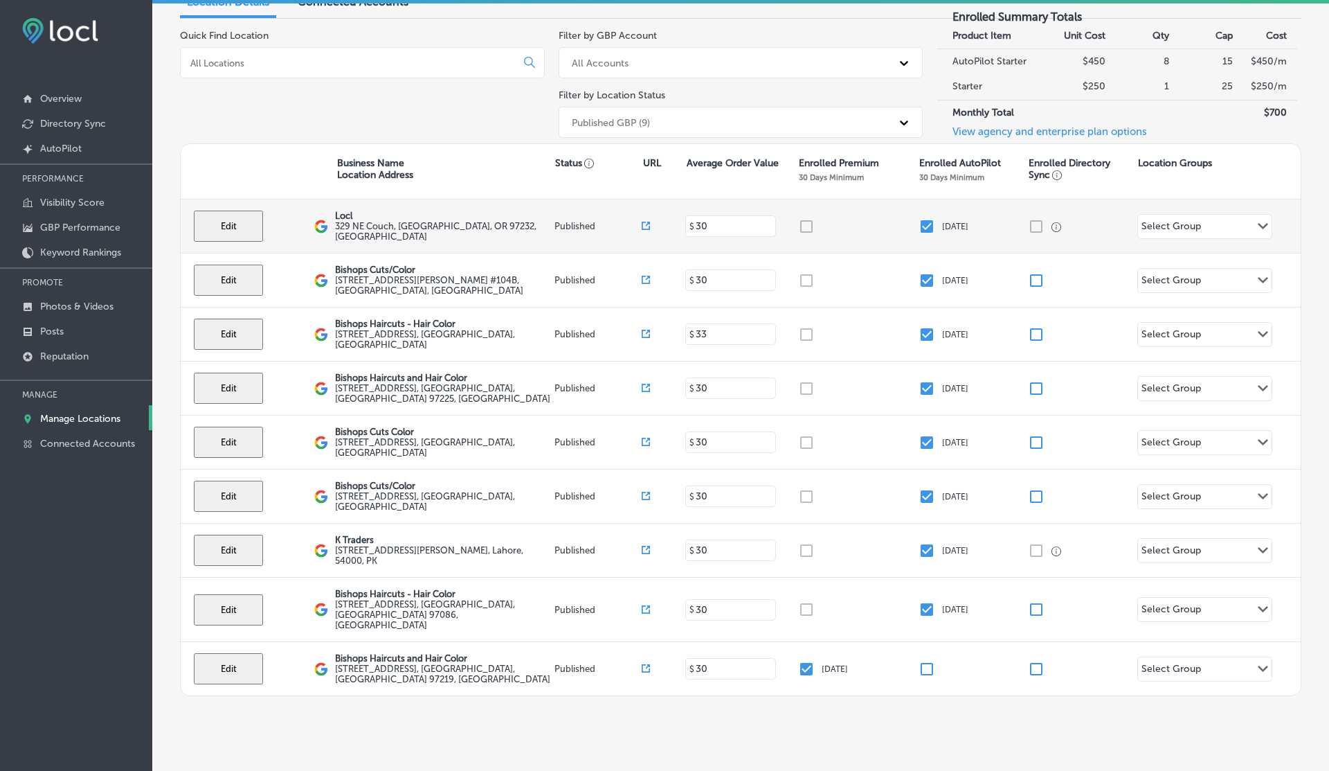
scroll to position [0, 0]
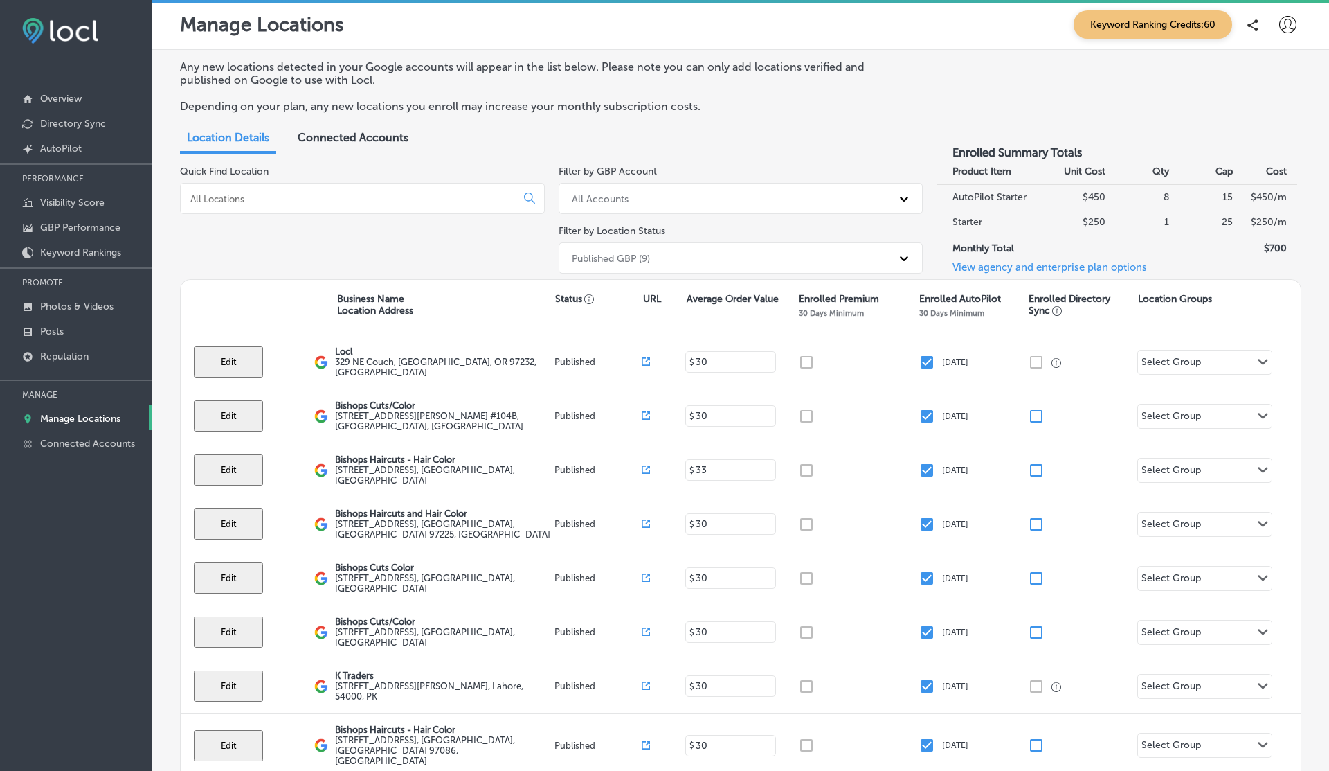
click at [1295, 26] on icon at bounding box center [1287, 24] width 17 height 17
click at [1243, 148] on p "Log Out" at bounding box center [1258, 149] width 42 height 17
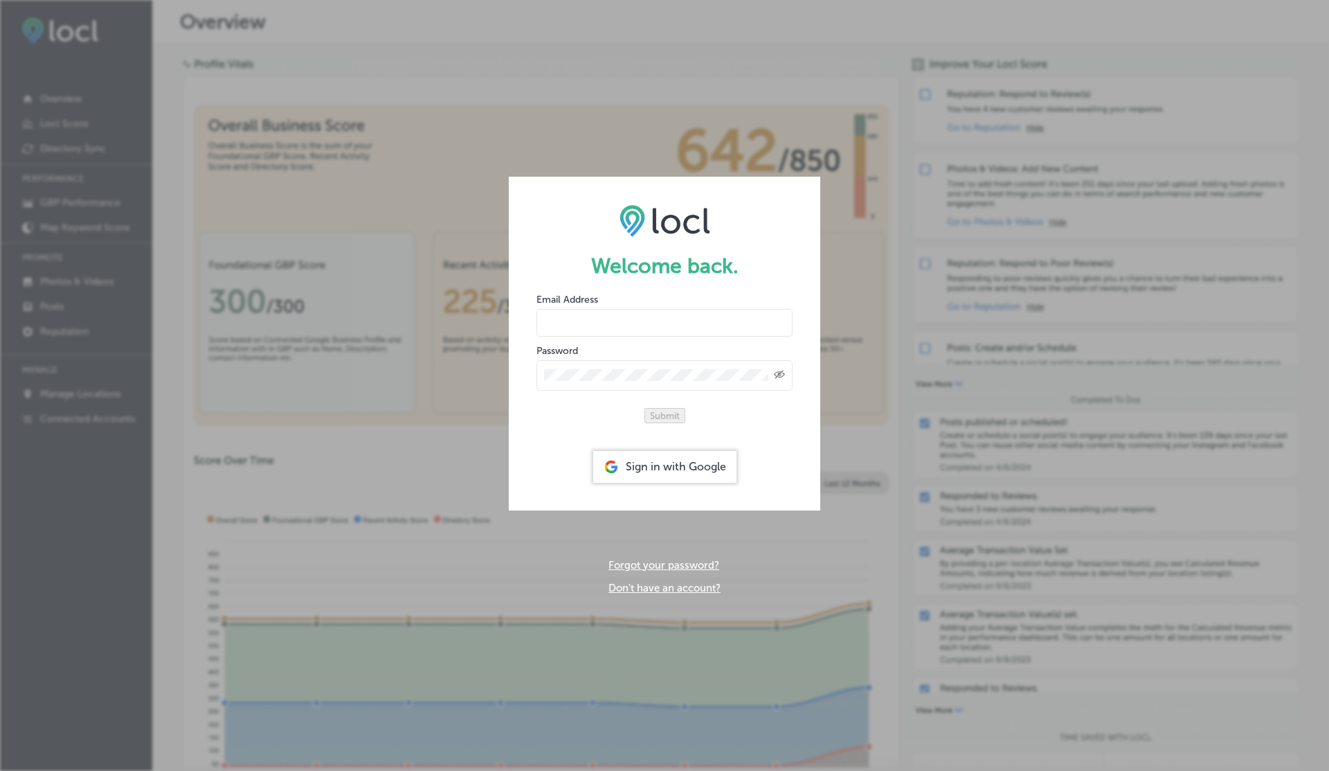
click at [600, 309] on input "email" at bounding box center [665, 323] width 256 height 28
type input "vasilikigreece69+testap02@gmail.com"
click at [645, 408] on button "Submit" at bounding box center [665, 415] width 41 height 15
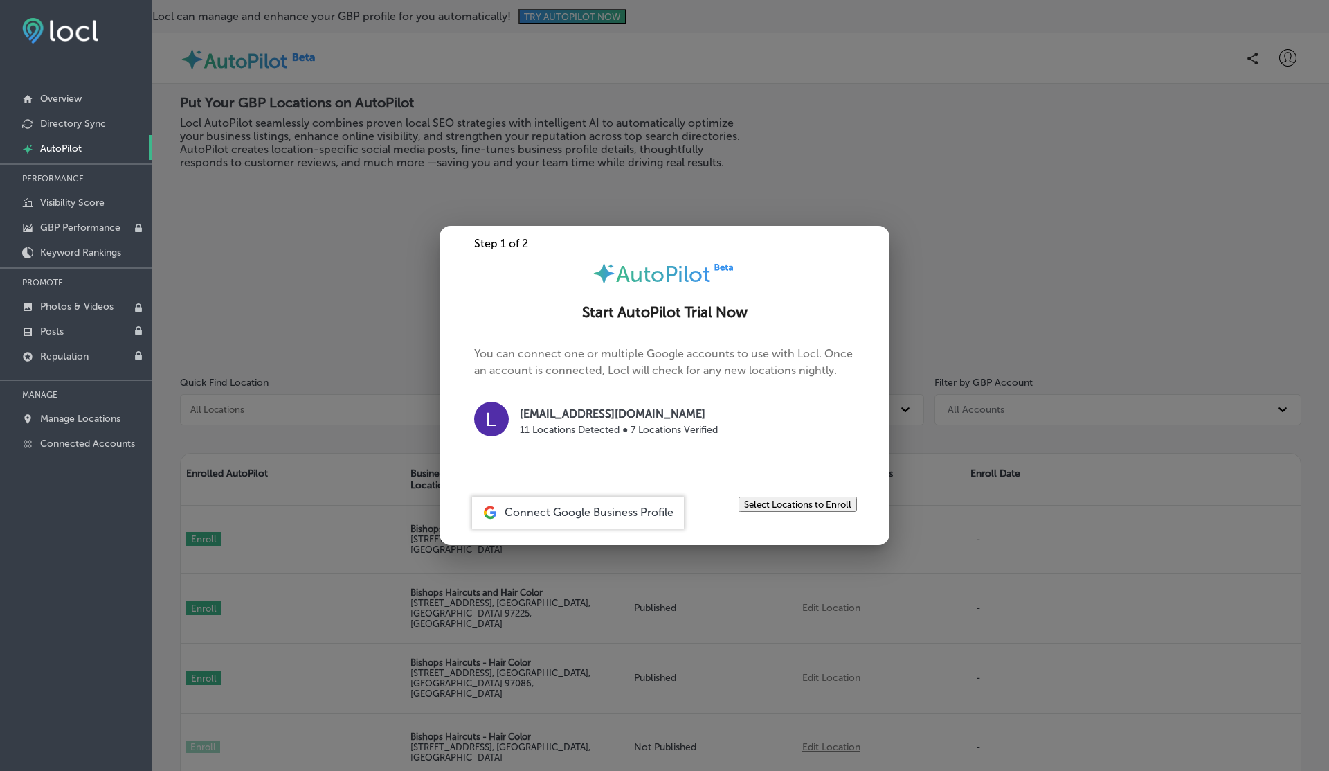
click at [608, 183] on div at bounding box center [664, 385] width 1329 height 771
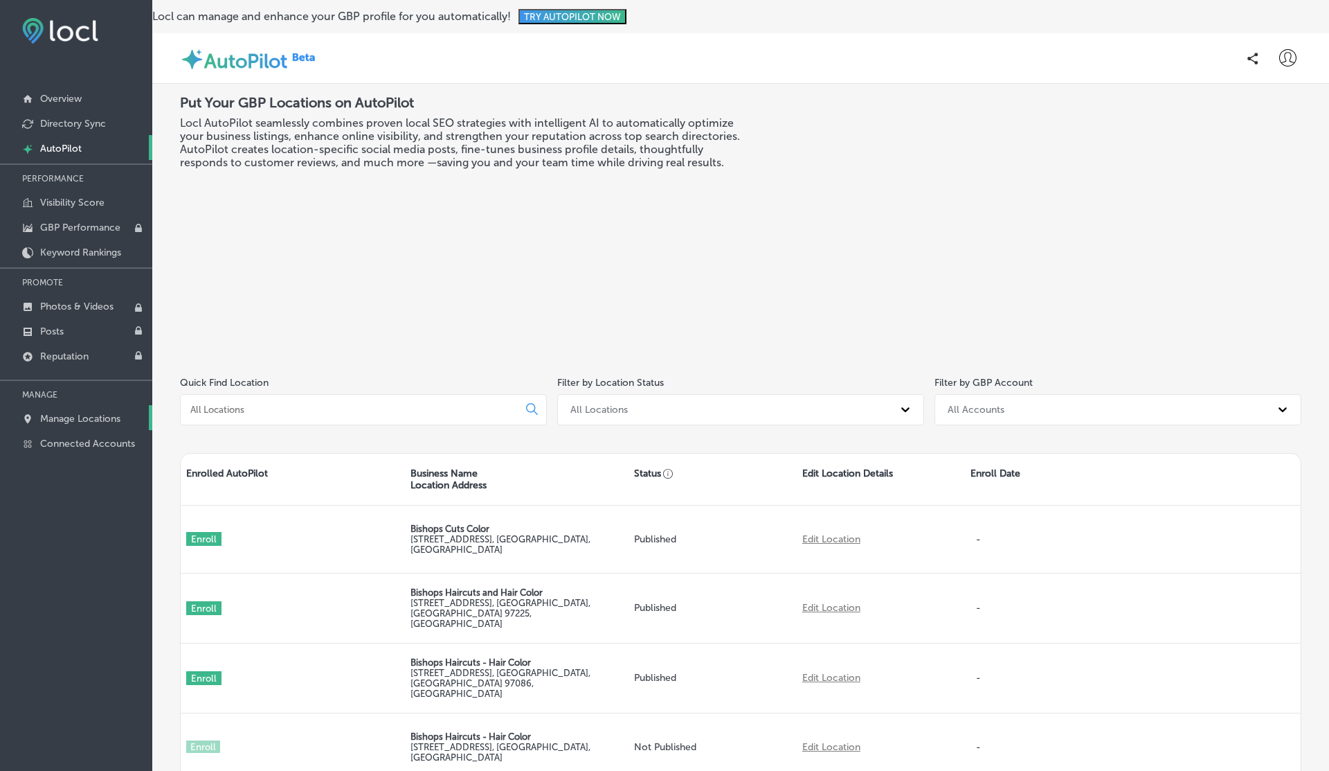
click at [84, 417] on p "Manage Locations" at bounding box center [80, 419] width 80 height 12
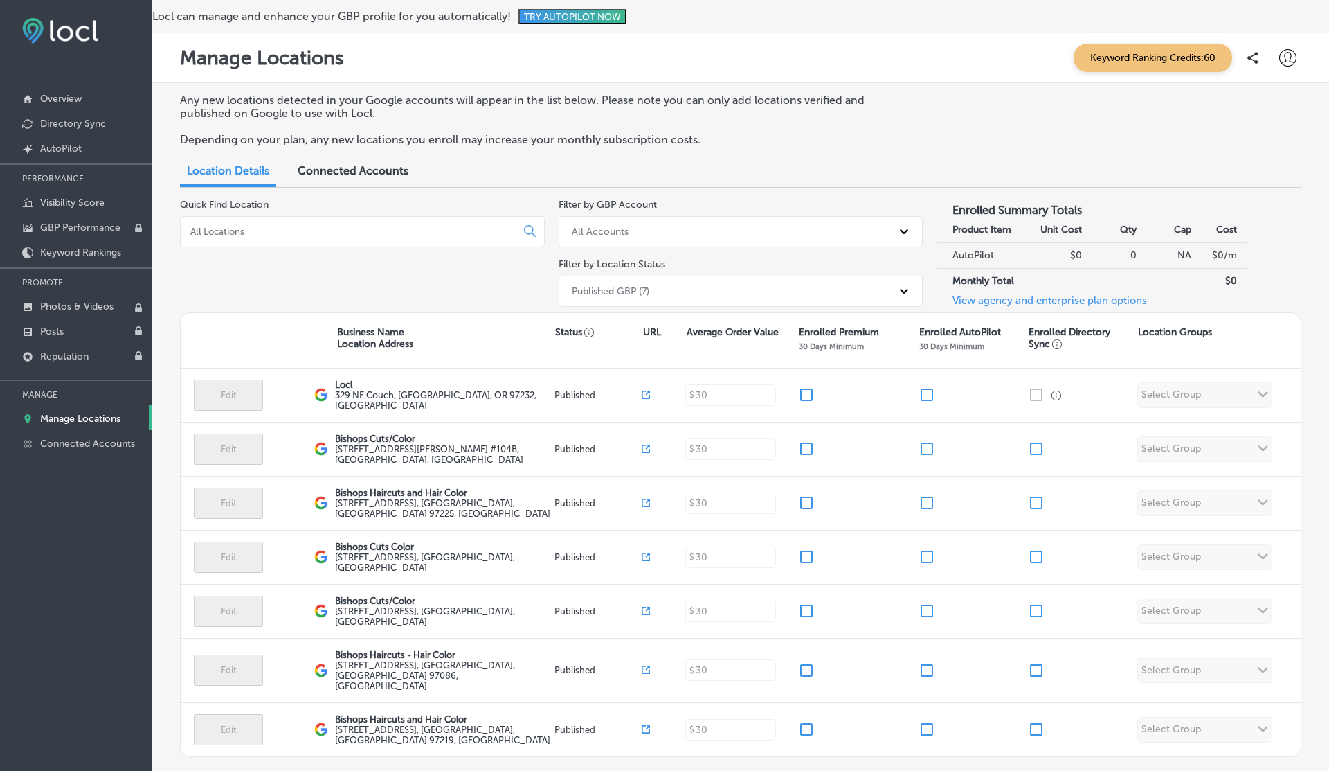
click at [325, 229] on input at bounding box center [351, 231] width 324 height 12
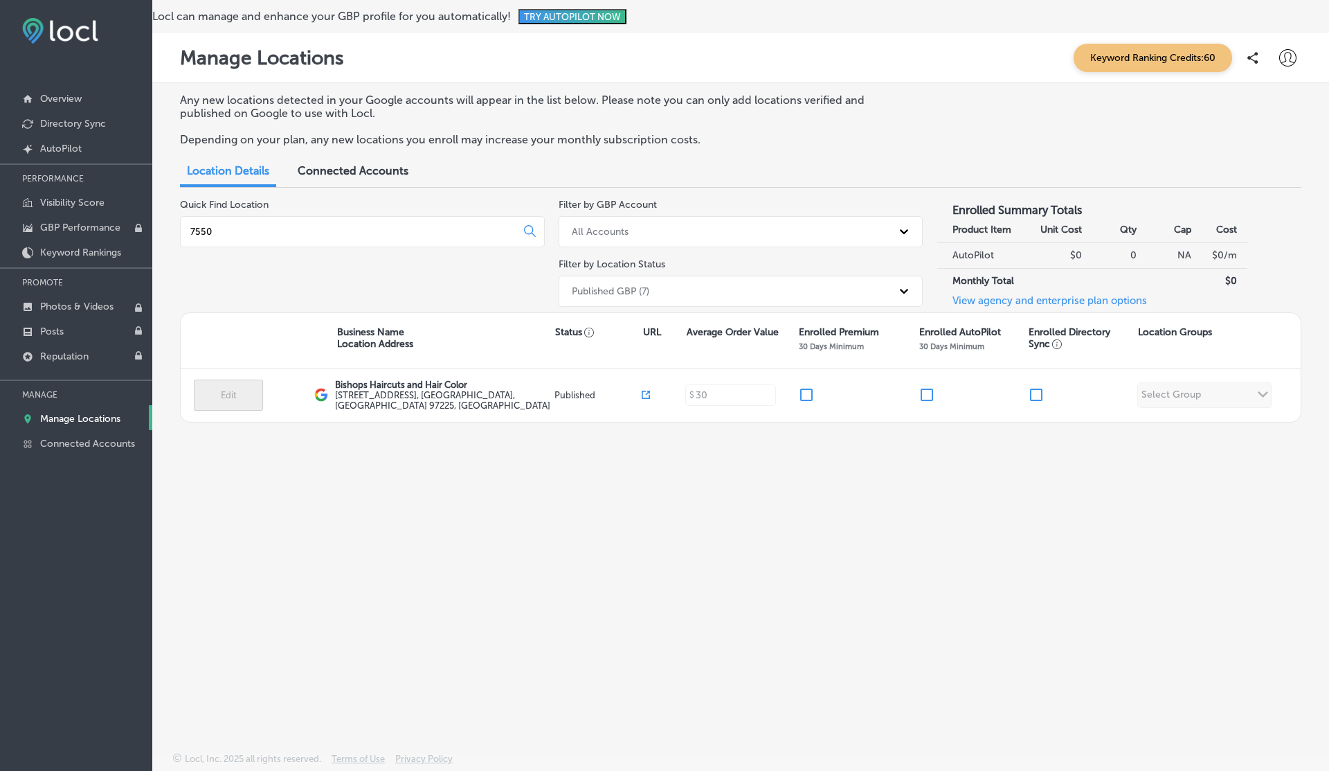
type input "7550"
click at [633, 292] on div "Published GBP (7)" at bounding box center [611, 291] width 78 height 12
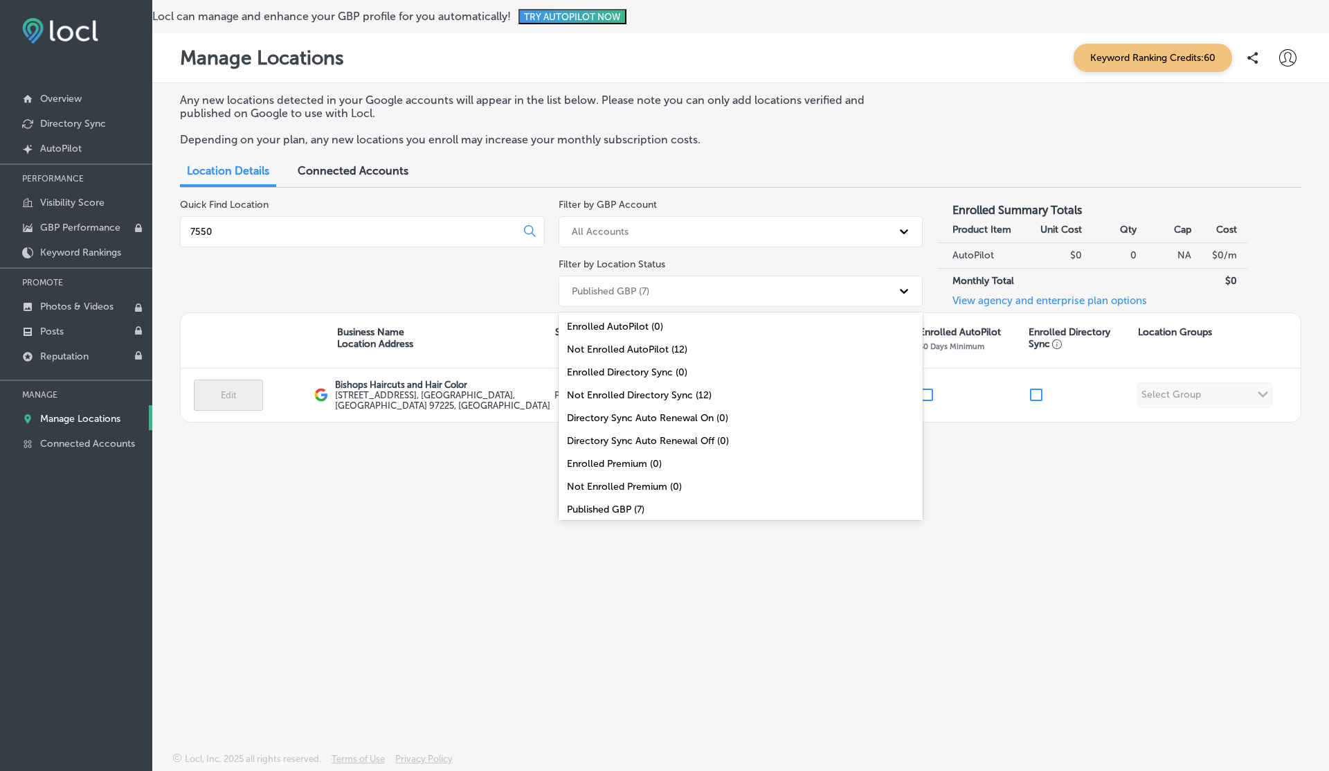
scroll to position [45, 0]
click at [611, 503] on div "All Locations (12)" at bounding box center [741, 509] width 365 height 23
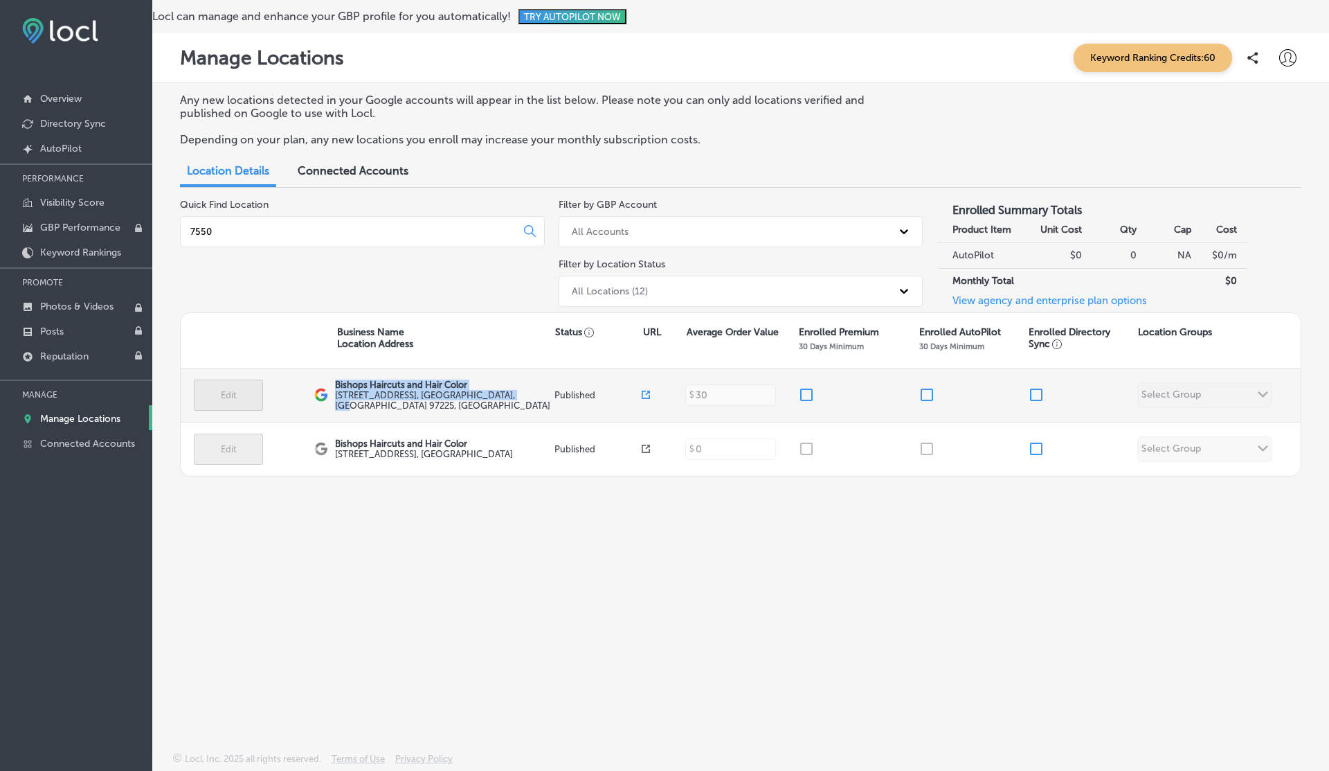
drag, startPoint x: 335, startPoint y: 381, endPoint x: 423, endPoint y: 402, distance: 90.3
click at [423, 402] on div "Bishops Haircuts and Hair Color 7550 SW Beaverton Hillsdale Hwy , Portland, OR …" at bounding box center [443, 394] width 216 height 31
copy div "Bishops Haircuts and Hair Color 7550 SW Beaverton Hillsdale Hwy , Portland, OR …"
click at [402, 383] on p "Bishops Haircuts and Hair Color" at bounding box center [443, 384] width 216 height 10
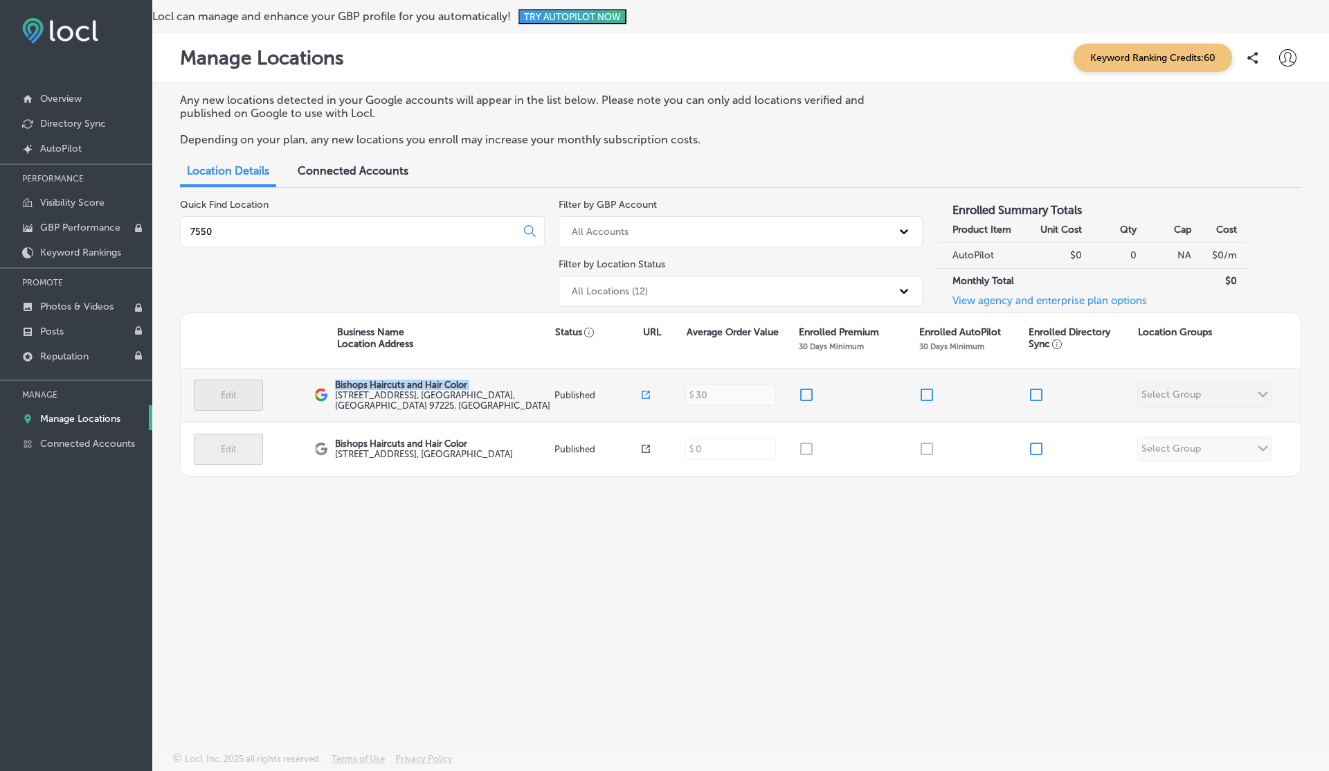
click at [402, 383] on p "Bishops Haircuts and Hair Color" at bounding box center [443, 384] width 216 height 10
click at [336, 391] on label "7550 SW Beaverton Hillsdale Hwy , Portland, OR 97225, US" at bounding box center [443, 400] width 216 height 21
drag, startPoint x: 337, startPoint y: 391, endPoint x: 377, endPoint y: 404, distance: 42.0
click at [377, 404] on label "7550 SW Beaverton Hillsdale Hwy , Portland, OR 97225, US" at bounding box center [443, 400] width 216 height 21
copy label "550 SW Beaverton Hillsdale Hwy , Portland, OR 97225, US"
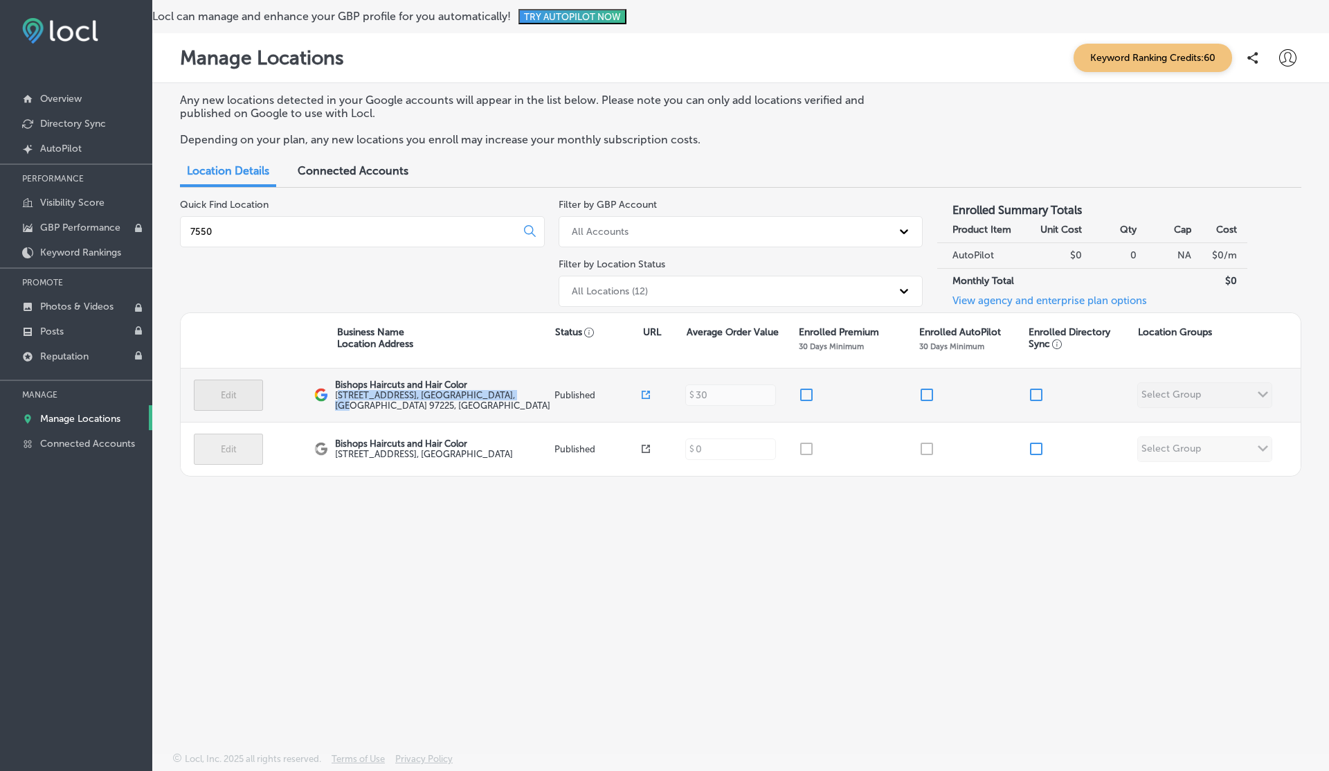
click at [494, 417] on div "Edit This location is not published yet. Bishops Haircuts and Hair Color 7550 S…" at bounding box center [741, 395] width 1120 height 54
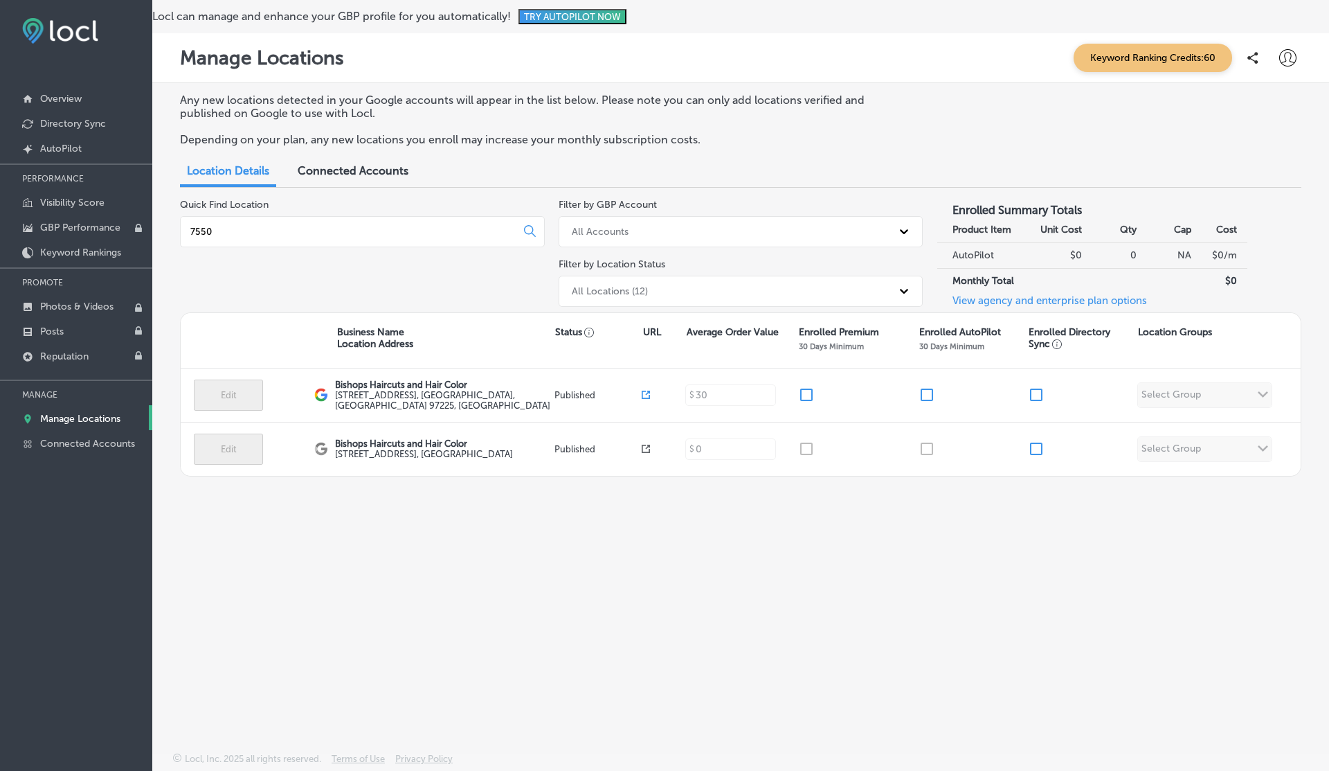
click at [1289, 59] on icon at bounding box center [1287, 57] width 17 height 17
click at [1264, 104] on p "My Account" at bounding box center [1268, 108] width 62 height 17
select select "US"
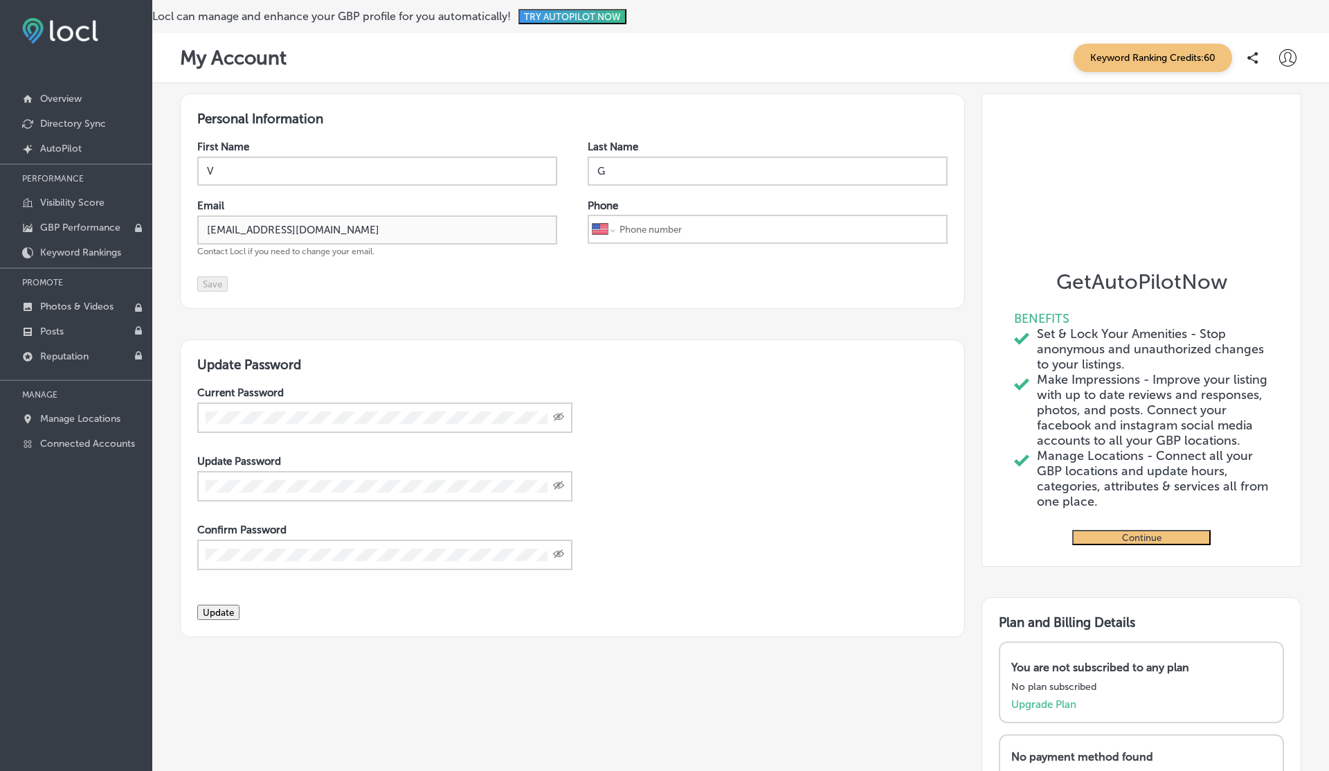
click at [1283, 44] on div "Keyword Ranking Credits: 60" at bounding box center [1184, 58] width 235 height 28
click at [1293, 60] on icon at bounding box center [1287, 57] width 17 height 17
click at [1252, 183] on p "Log Out" at bounding box center [1258, 178] width 42 height 17
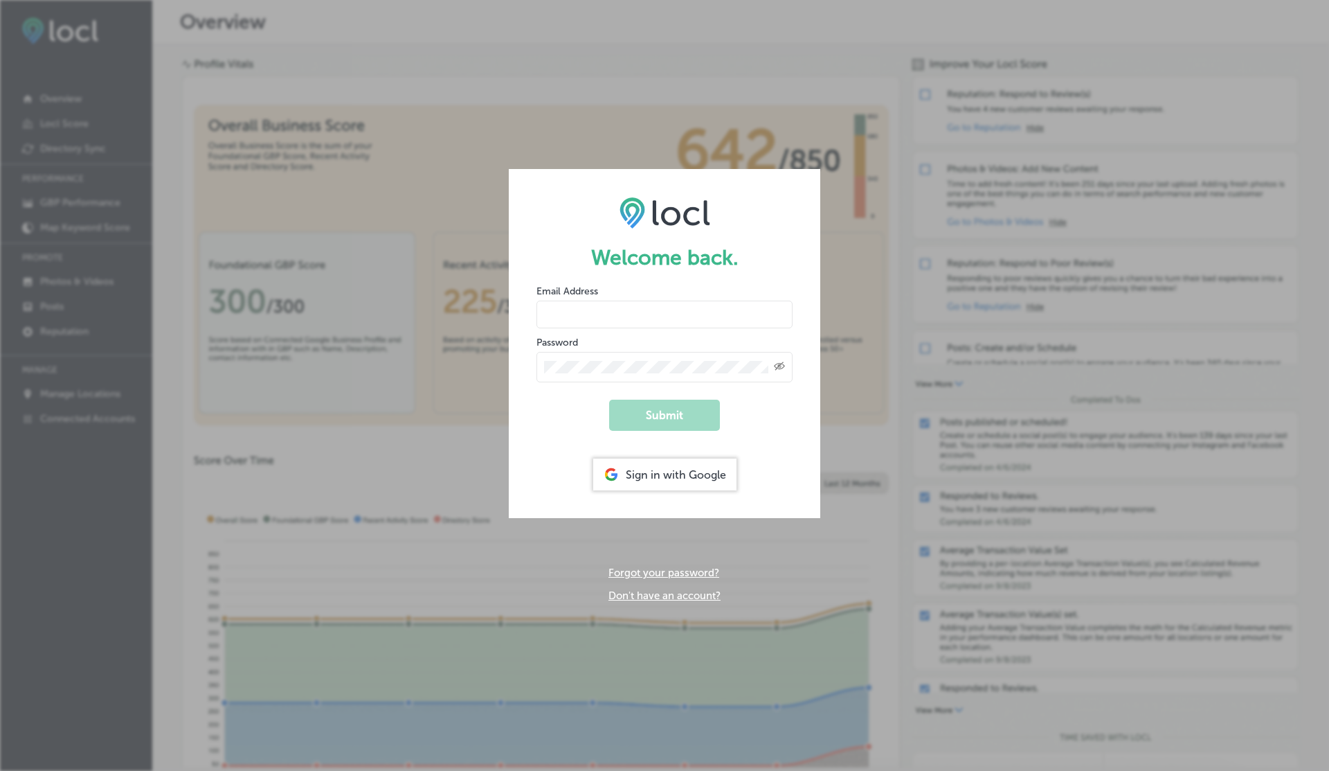
click at [657, 598] on link "Don't have an account?" at bounding box center [665, 595] width 112 height 12
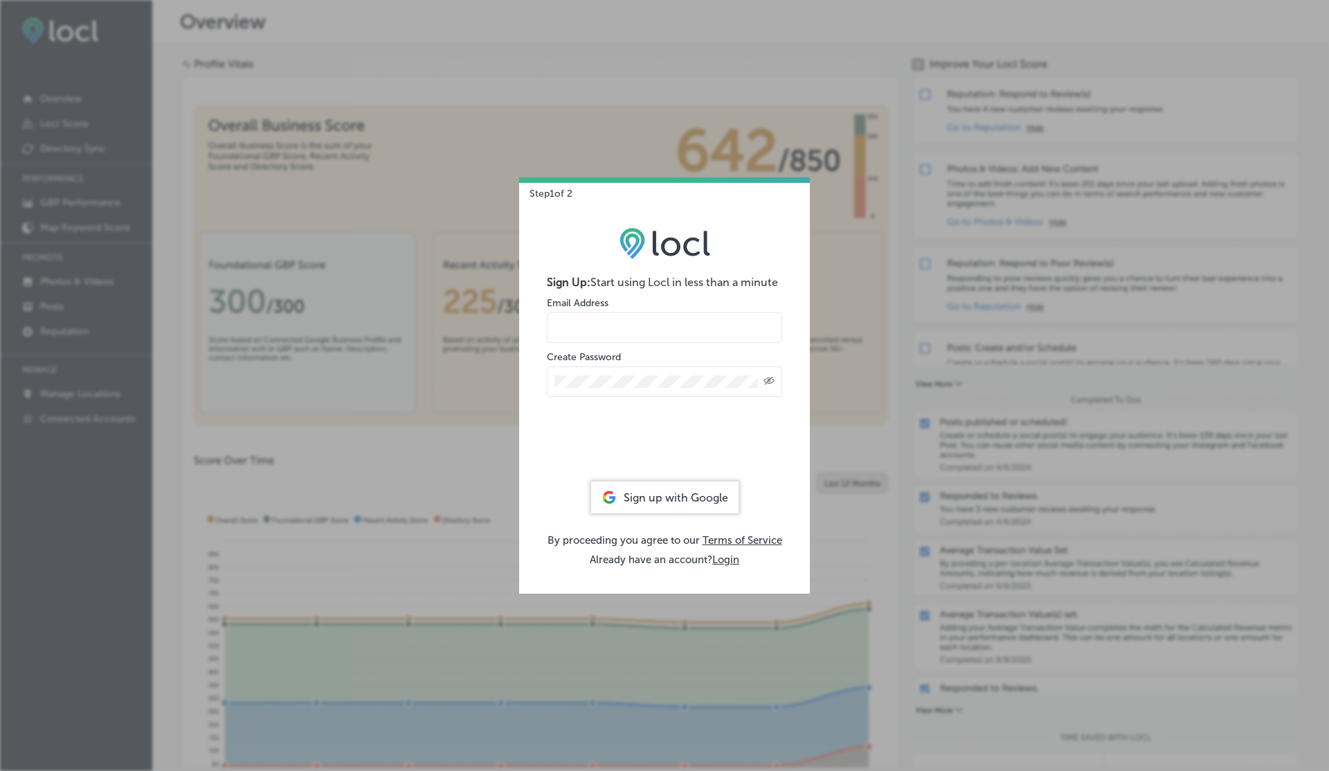
click at [601, 351] on label "Create Password" at bounding box center [584, 357] width 74 height 12
click at [593, 327] on input "email" at bounding box center [664, 327] width 235 height 30
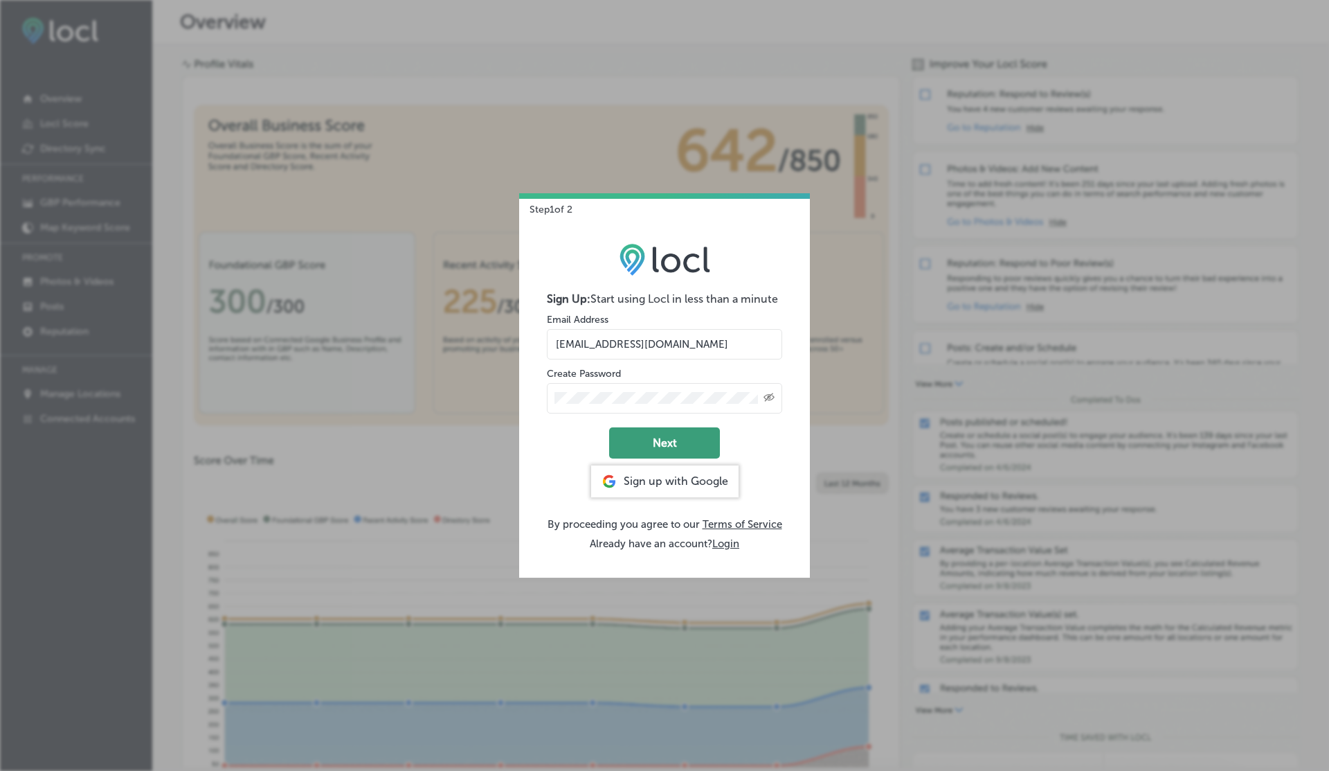
click at [649, 439] on button "Next" at bounding box center [664, 442] width 111 height 31
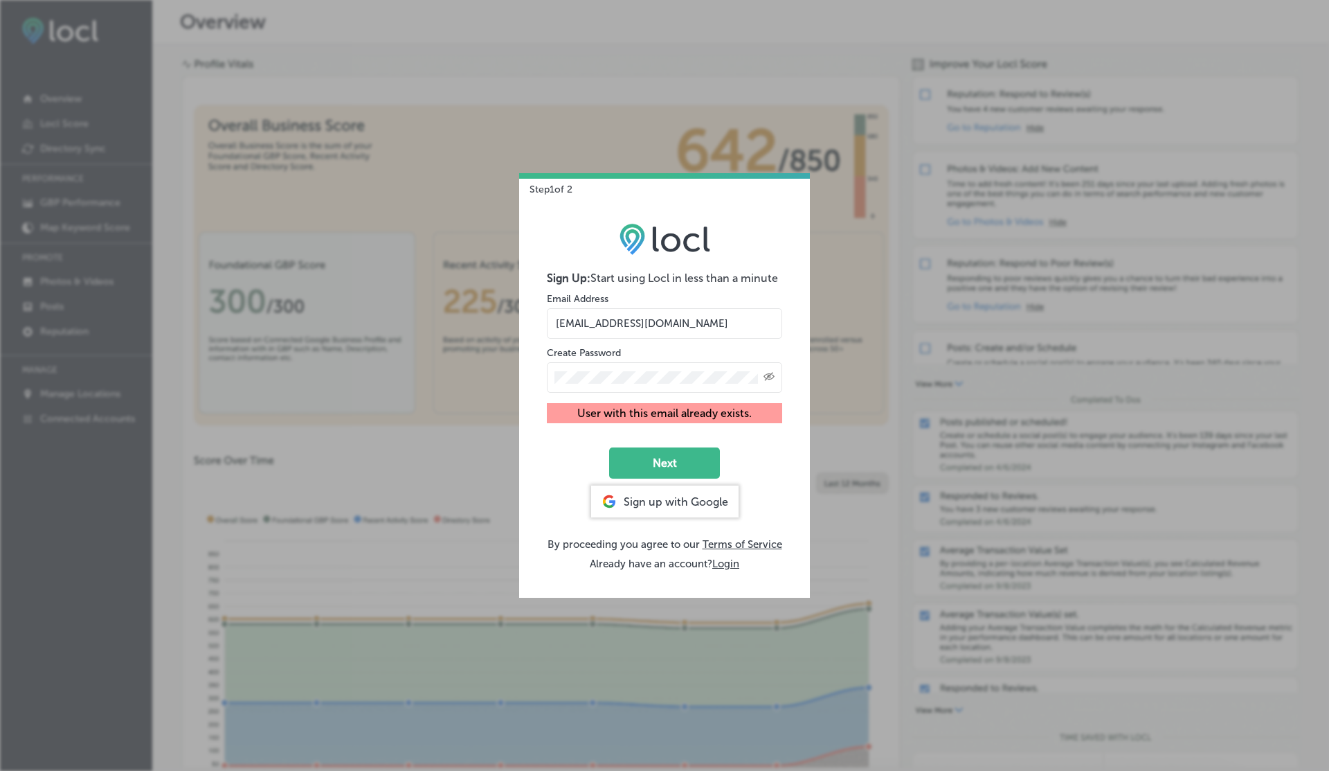
click at [682, 319] on input "[EMAIL_ADDRESS][DOMAIN_NAME]" at bounding box center [664, 323] width 235 height 30
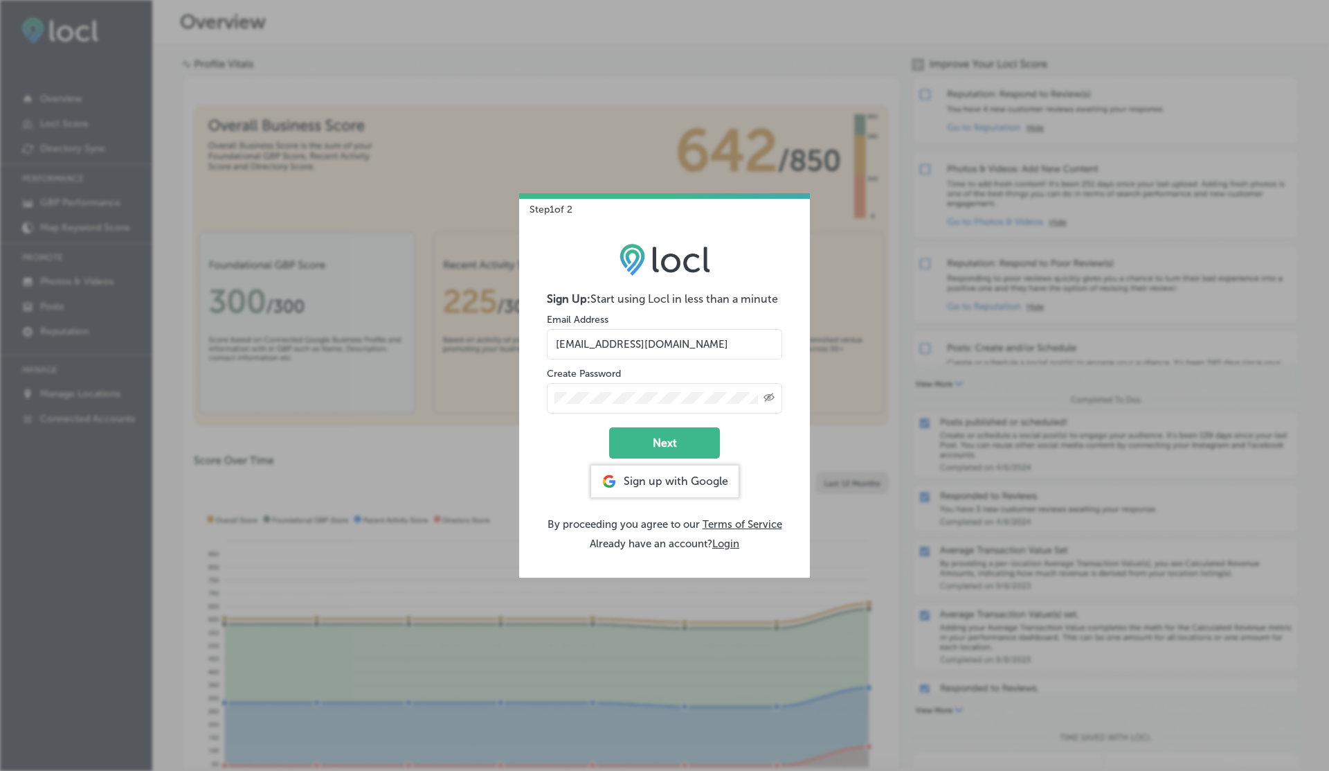
type input "[EMAIL_ADDRESS][DOMAIN_NAME]"
click at [609, 427] on button "Next" at bounding box center [664, 442] width 111 height 31
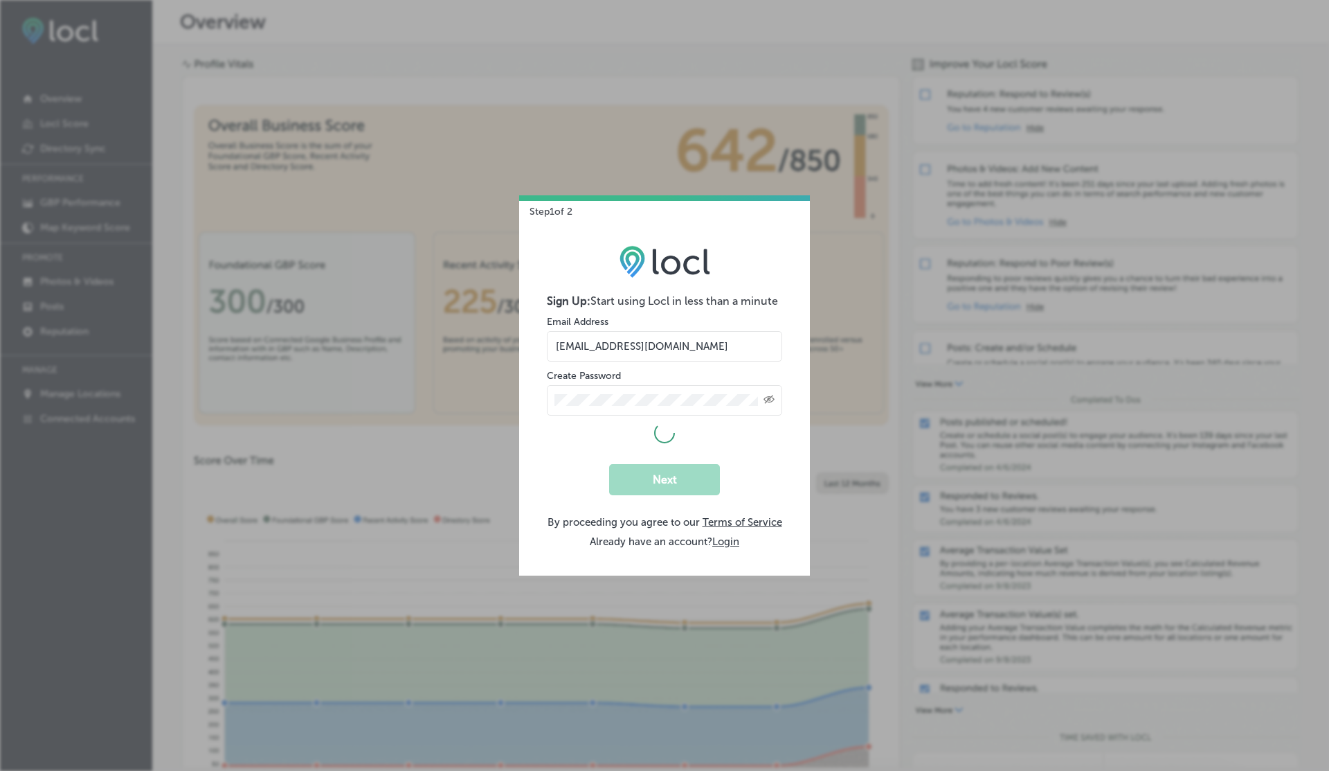
select select "US"
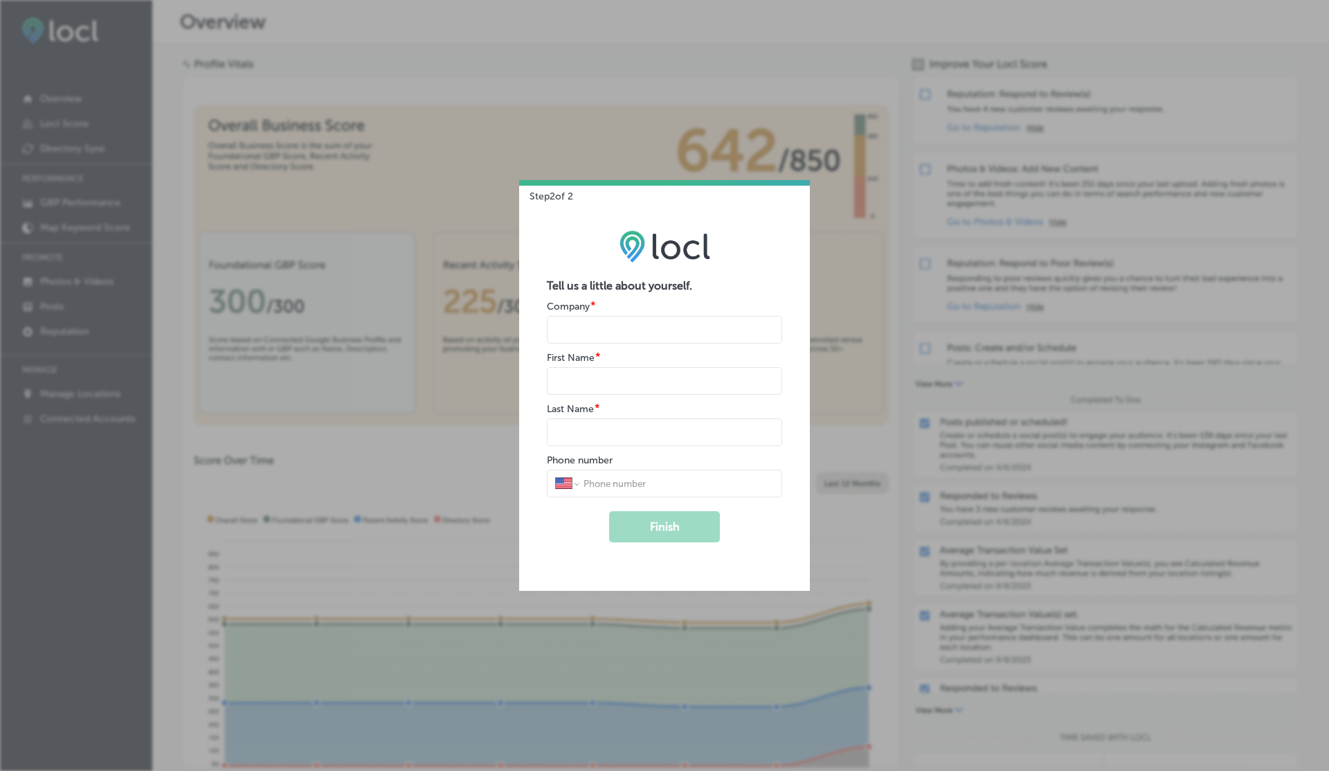
click at [602, 330] on input "name" at bounding box center [664, 330] width 235 height 28
type input "V"
type input "v"
type input "G"
type input "V"
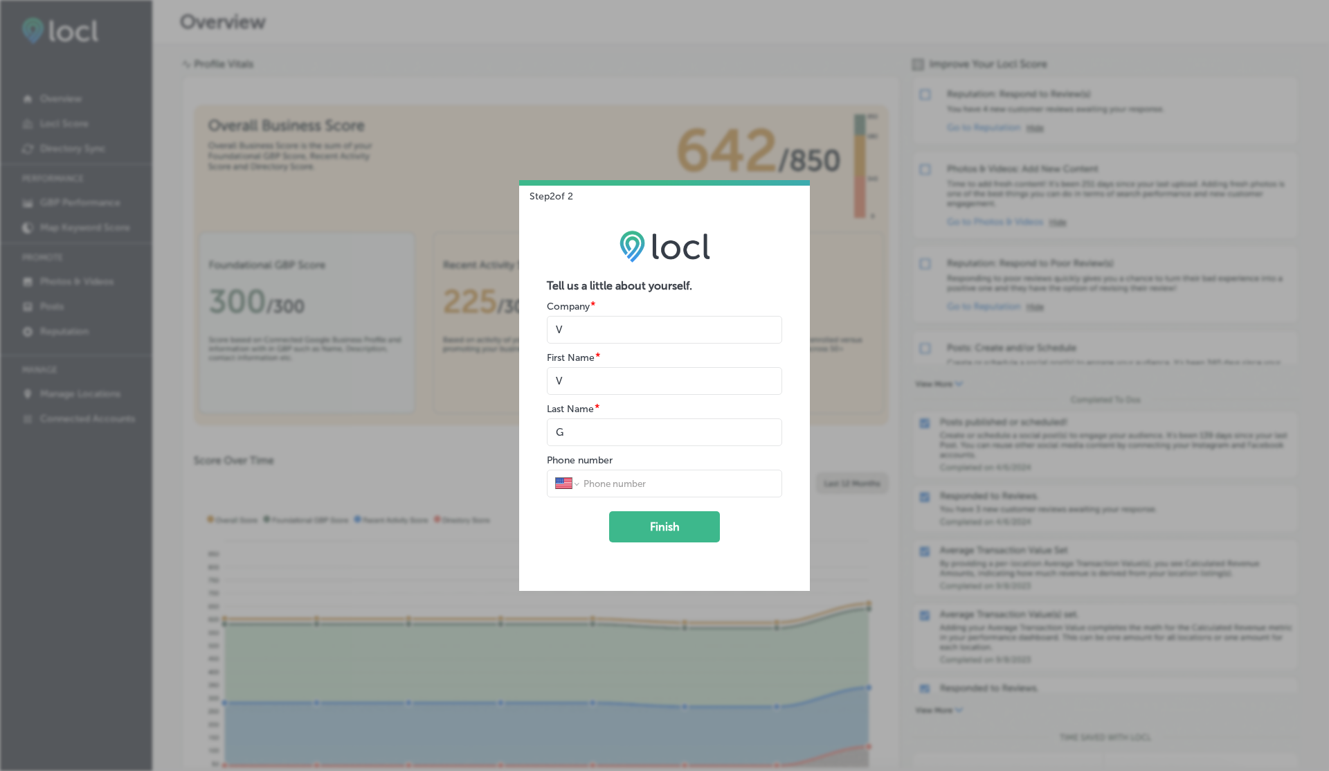
click at [609, 511] on button "Finish" at bounding box center [664, 526] width 111 height 31
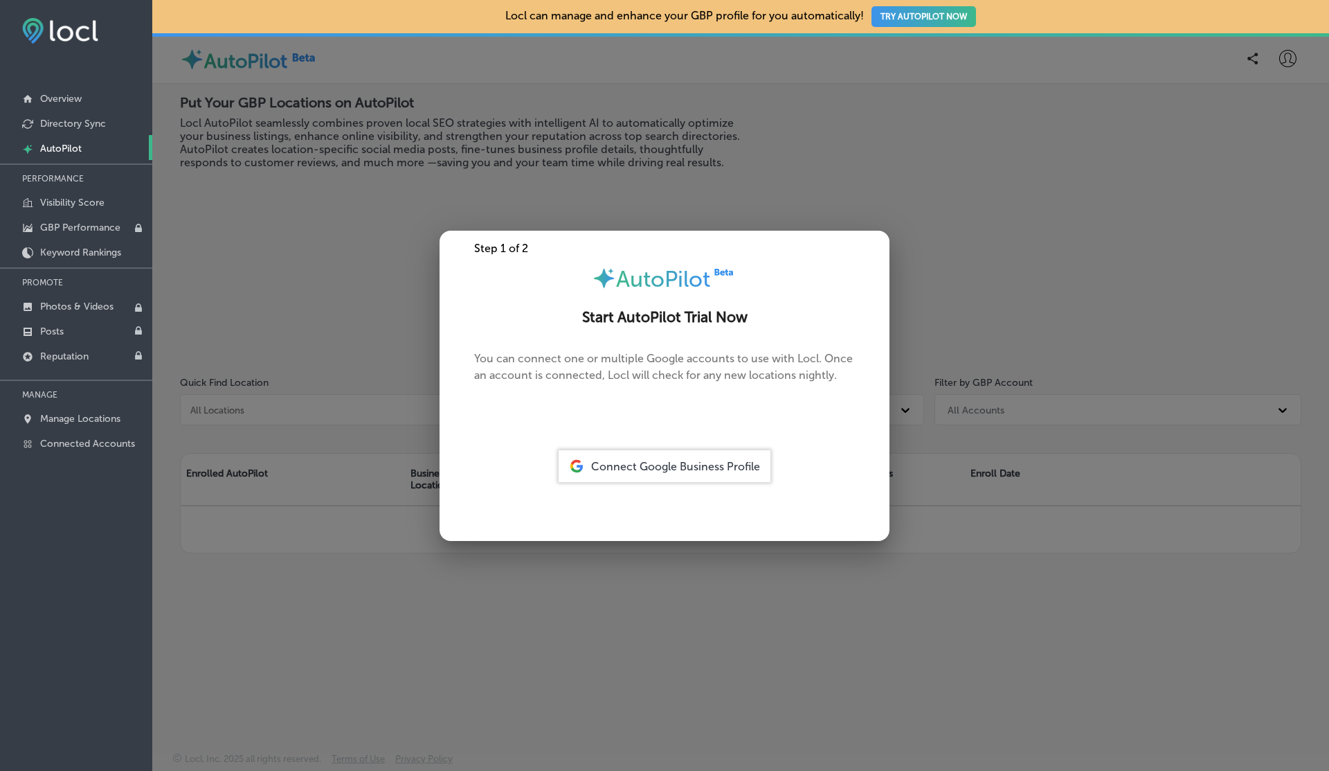
click at [665, 465] on span "Connect Google Business Profile" at bounding box center [675, 466] width 169 height 13
click at [679, 465] on span "Connect Google Business Profile" at bounding box center [675, 466] width 169 height 13
click at [660, 469] on span "Connect Google Business Profile" at bounding box center [675, 466] width 169 height 13
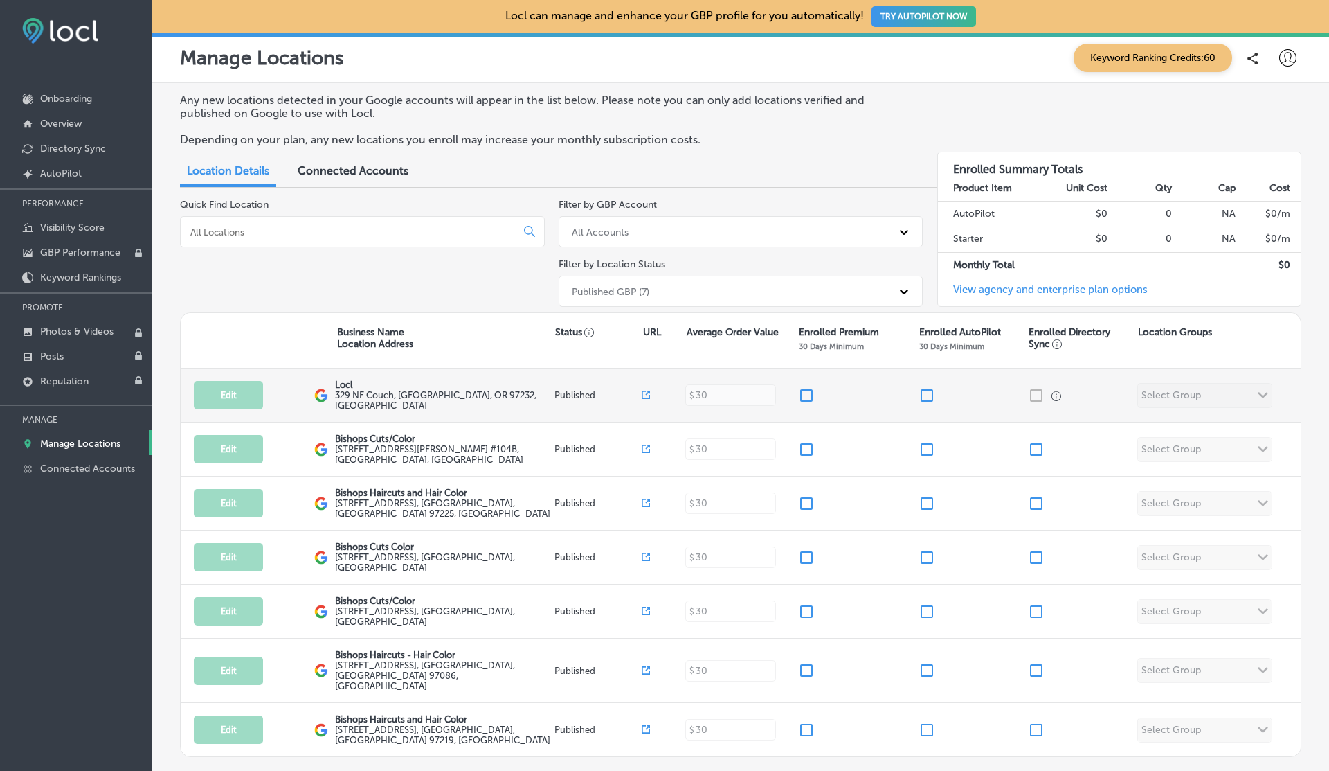
click at [801, 396] on input "checkbox" at bounding box center [806, 395] width 17 height 17
checkbox input "true"
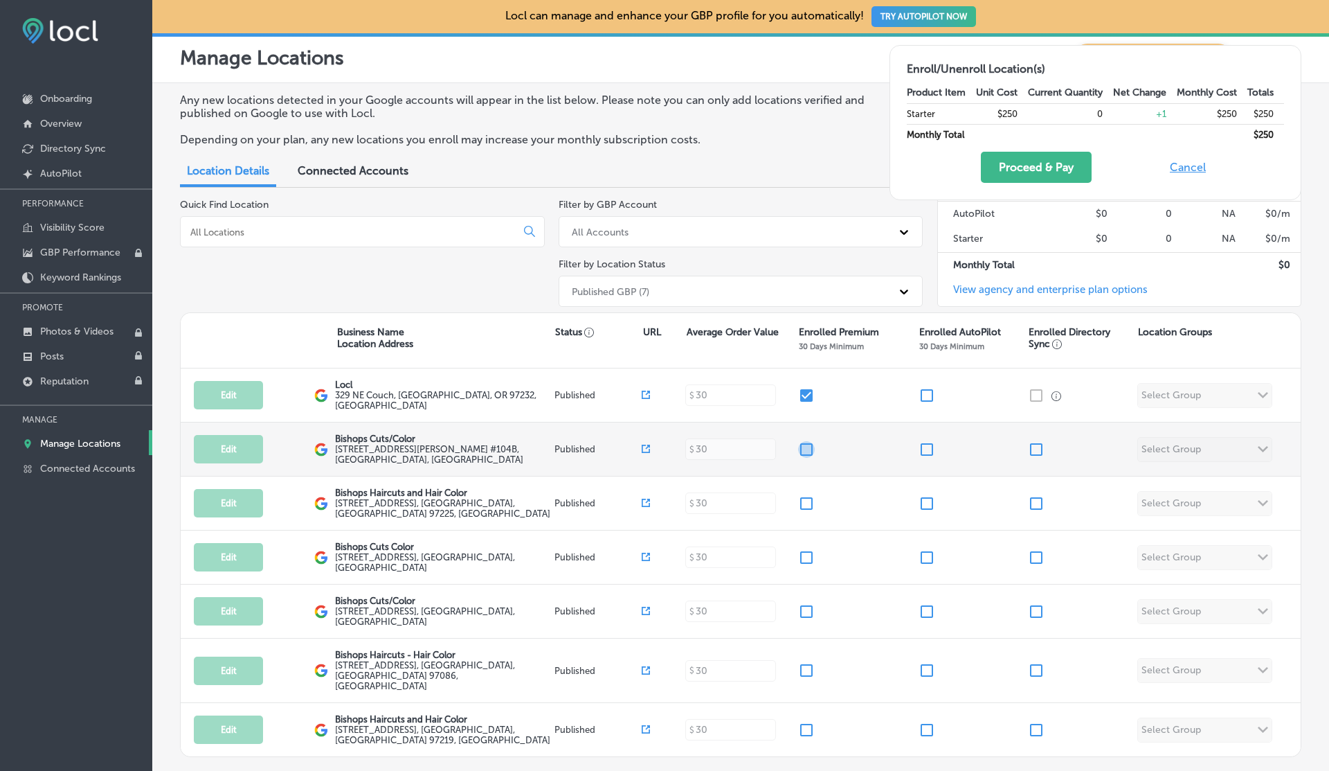
click at [803, 447] on input "checkbox" at bounding box center [806, 449] width 17 height 17
checkbox input "true"
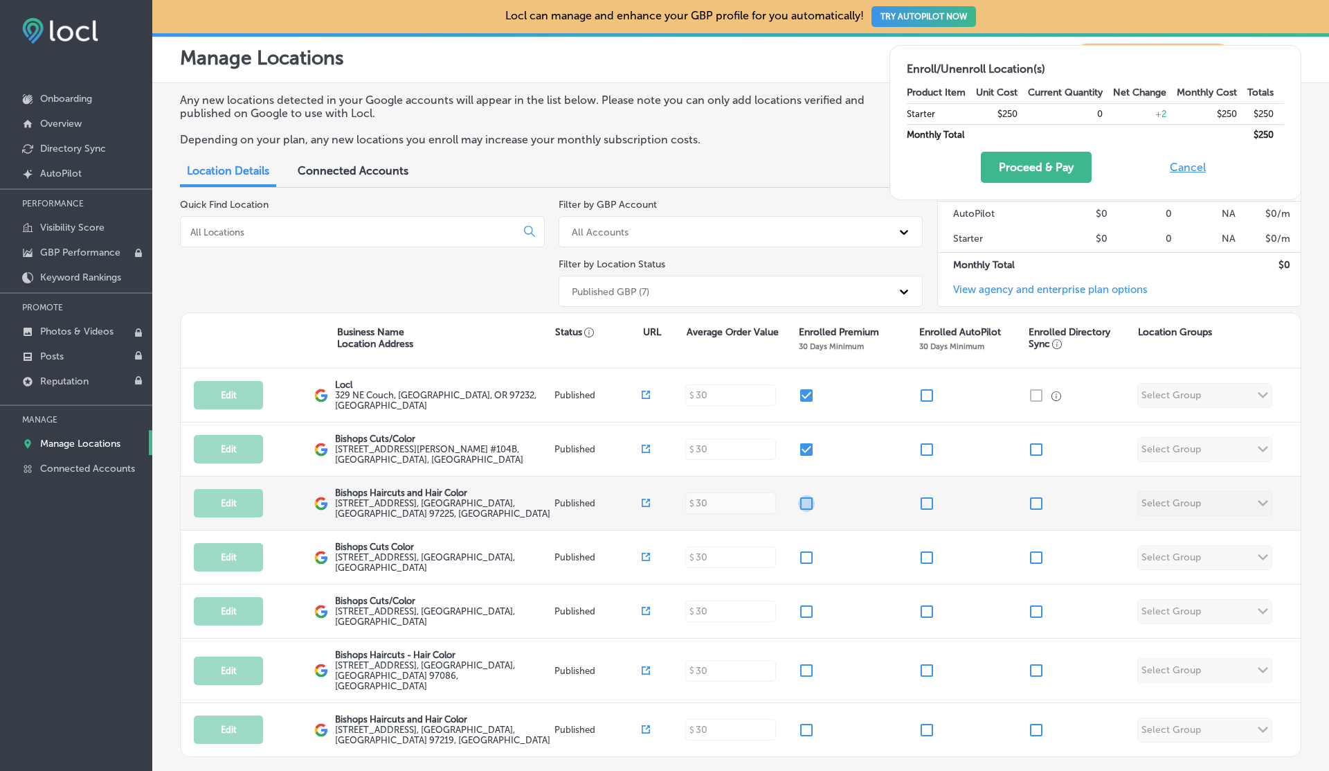
click at [804, 503] on input "checkbox" at bounding box center [806, 503] width 17 height 17
checkbox input "true"
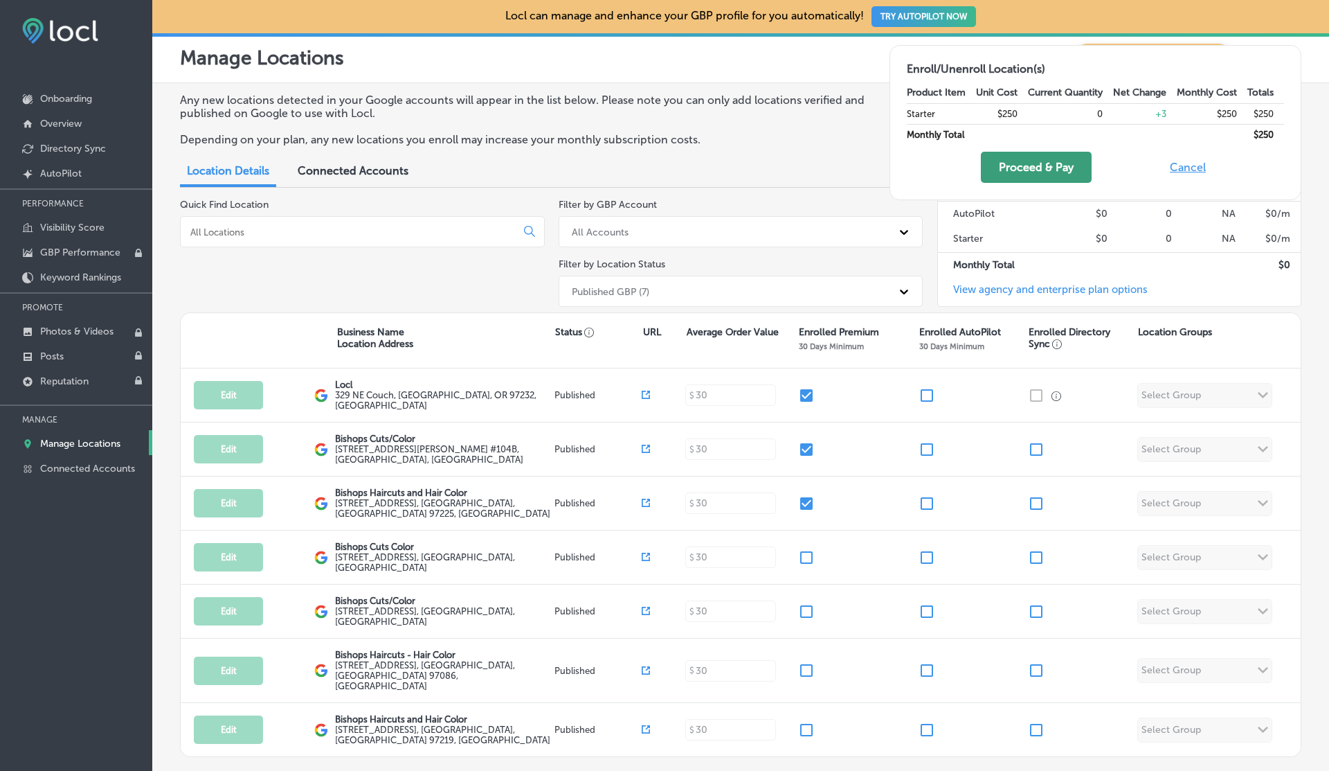
click at [1023, 163] on button "Proceed & Pay" at bounding box center [1036, 167] width 111 height 31
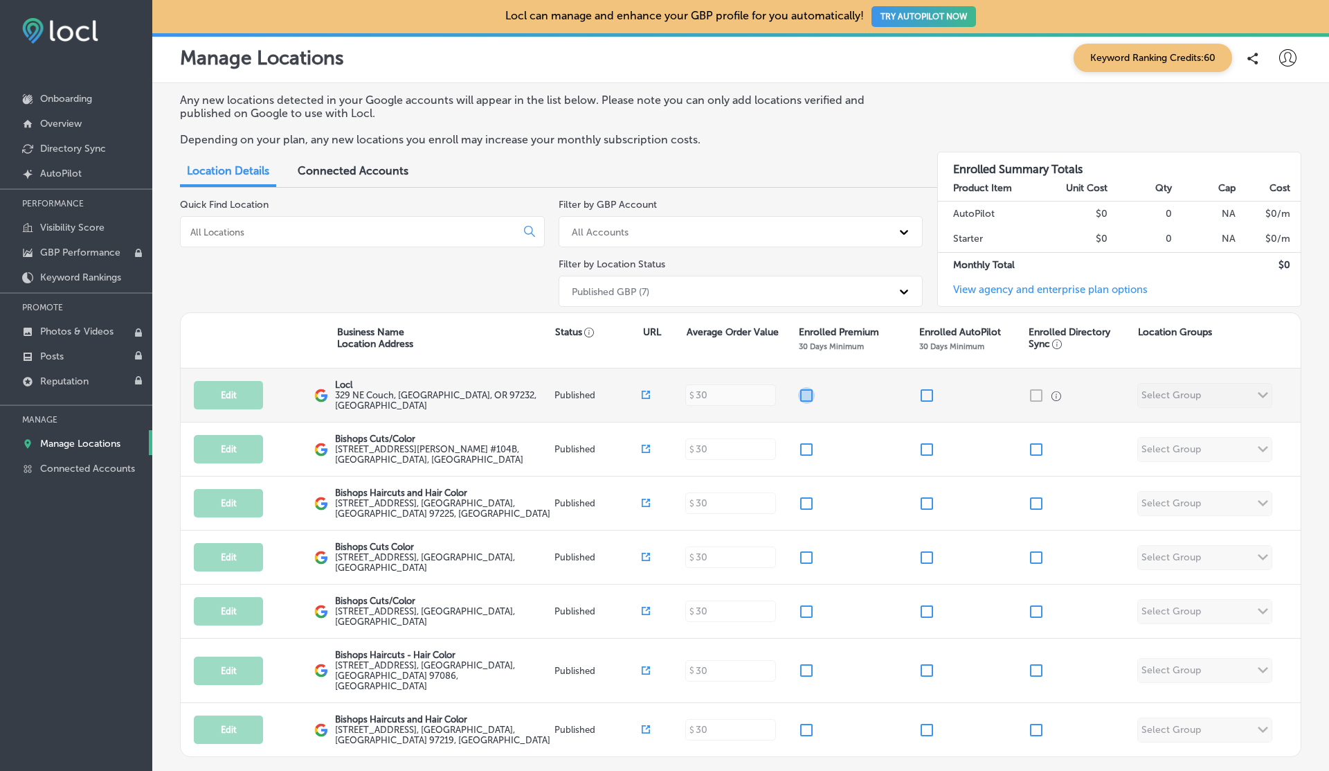
click at [803, 393] on input "checkbox" at bounding box center [806, 395] width 17 height 17
checkbox input "true"
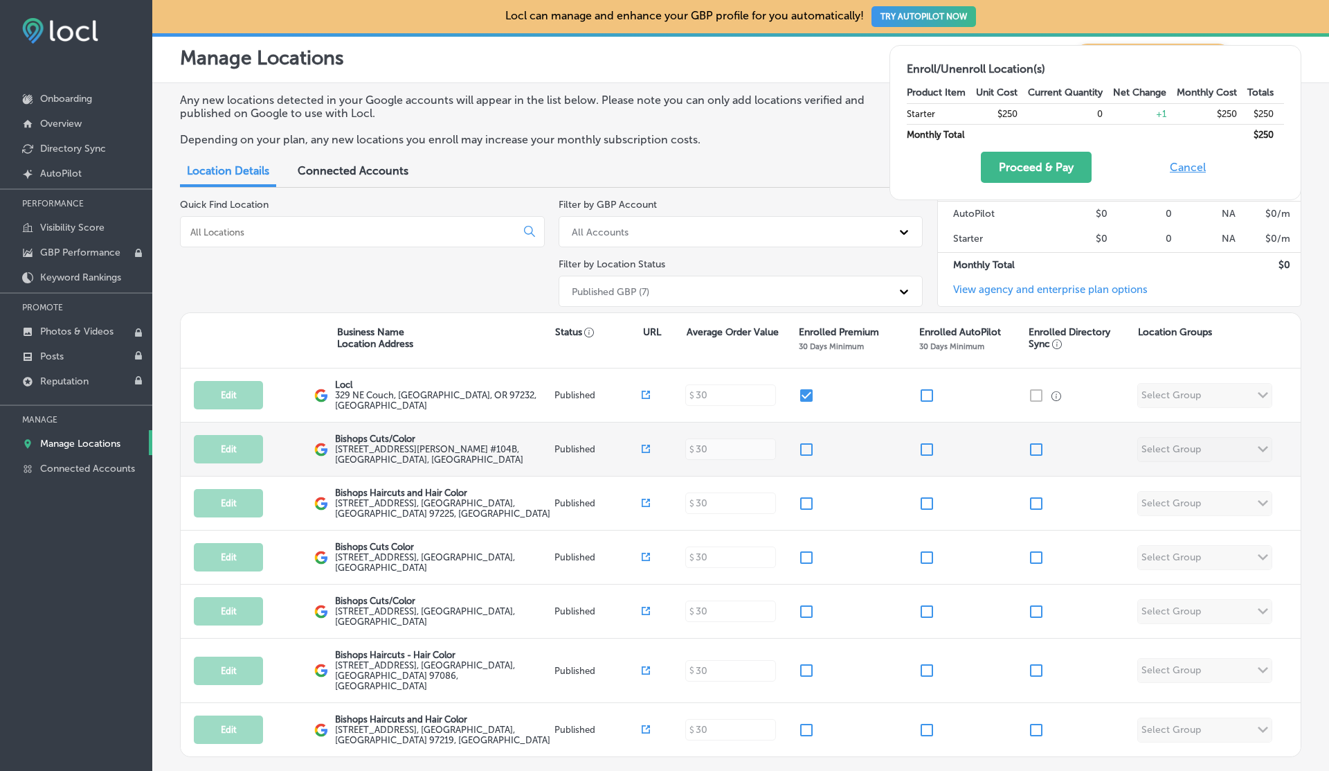
click at [804, 447] on input "checkbox" at bounding box center [806, 449] width 17 height 17
checkbox input "true"
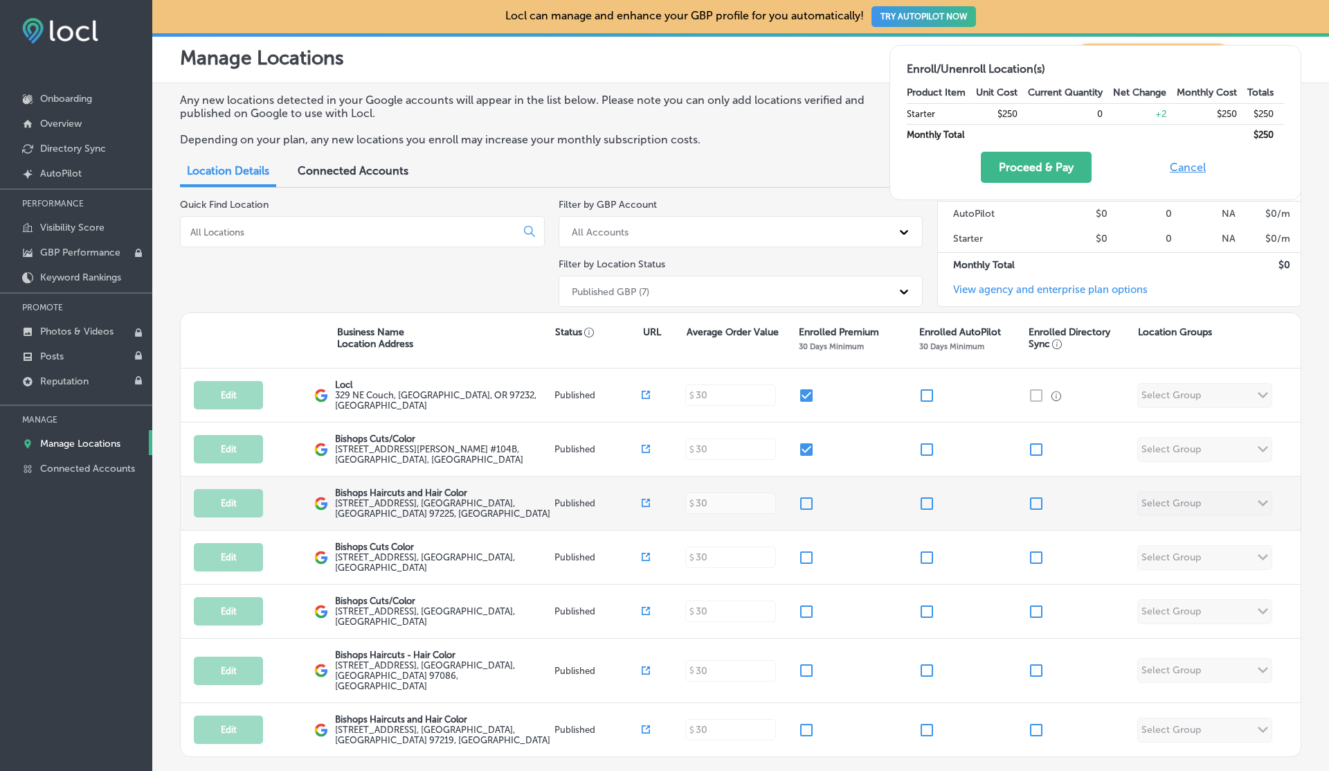
click at [804, 501] on input "checkbox" at bounding box center [806, 503] width 17 height 17
checkbox input "true"
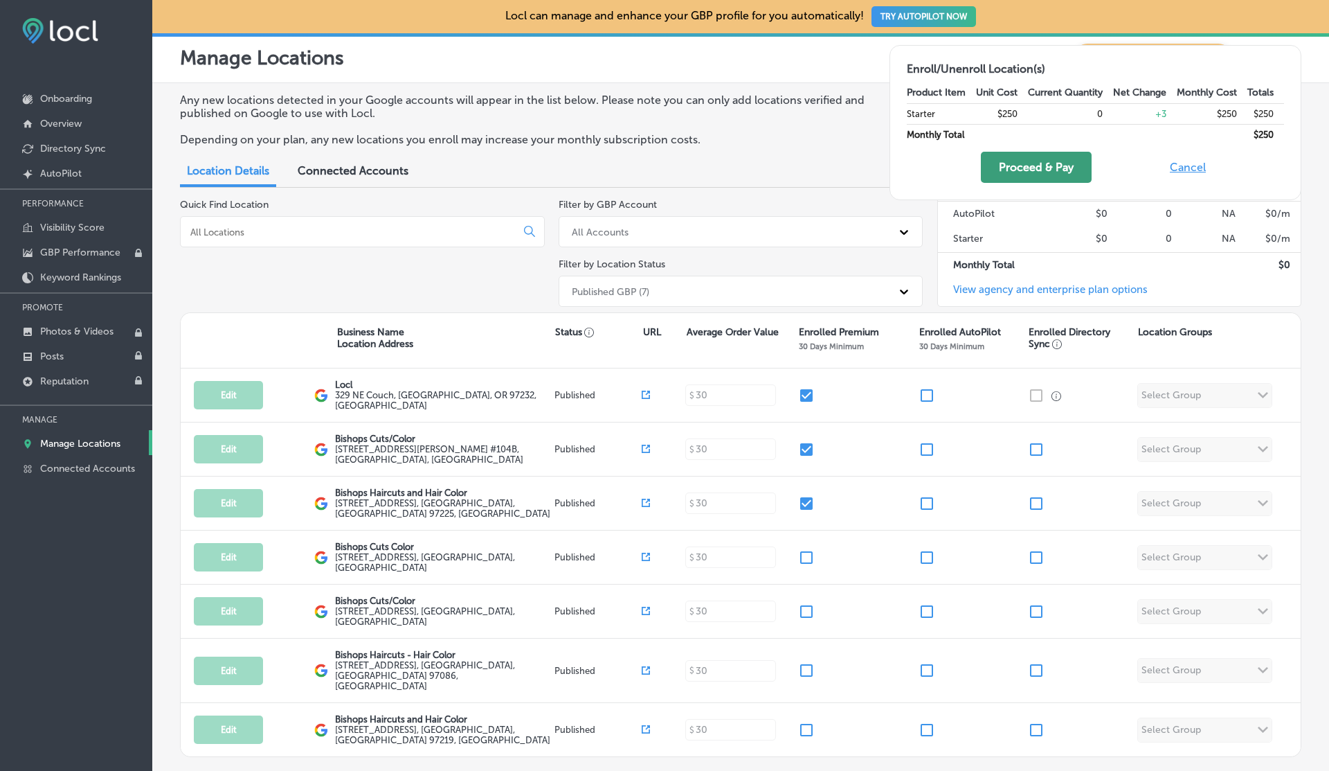
click at [1021, 163] on button "Proceed & Pay" at bounding box center [1036, 167] width 111 height 31
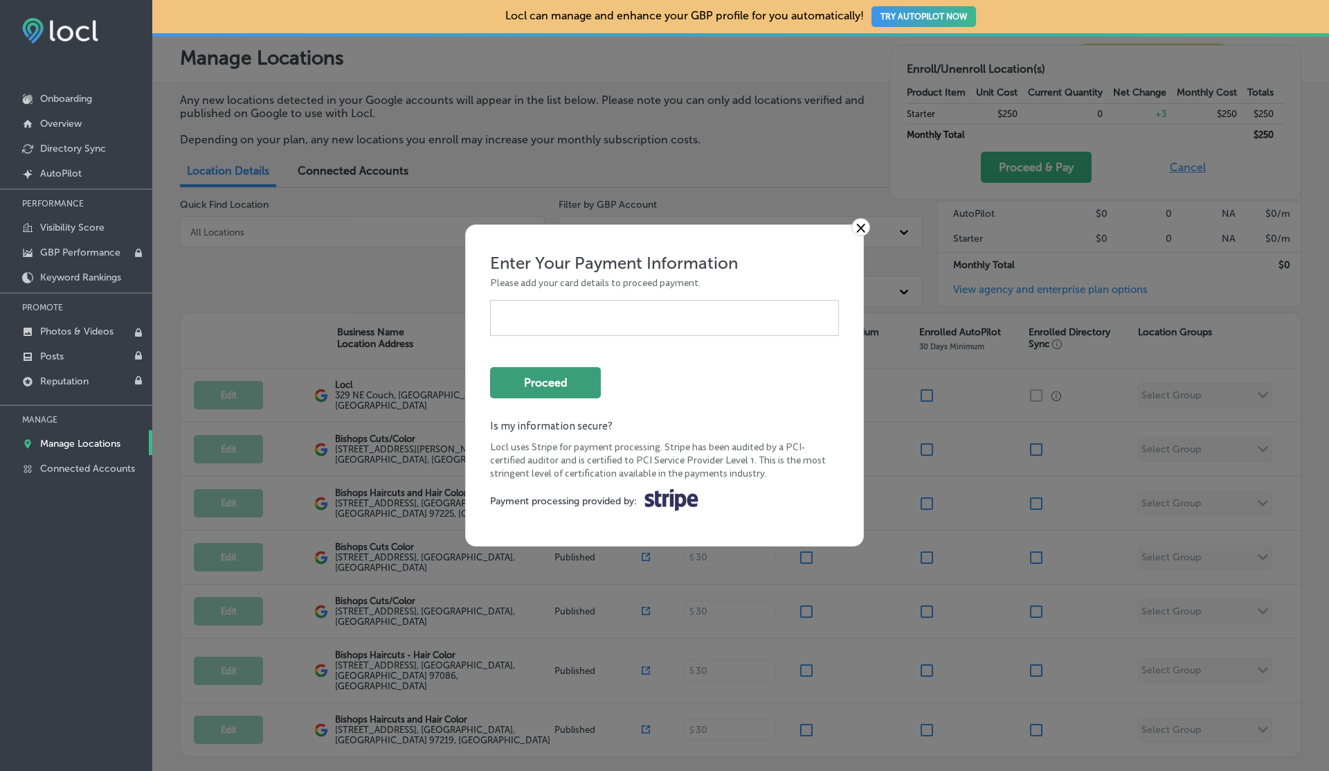
click at [562, 383] on button "Proceed" at bounding box center [545, 382] width 111 height 31
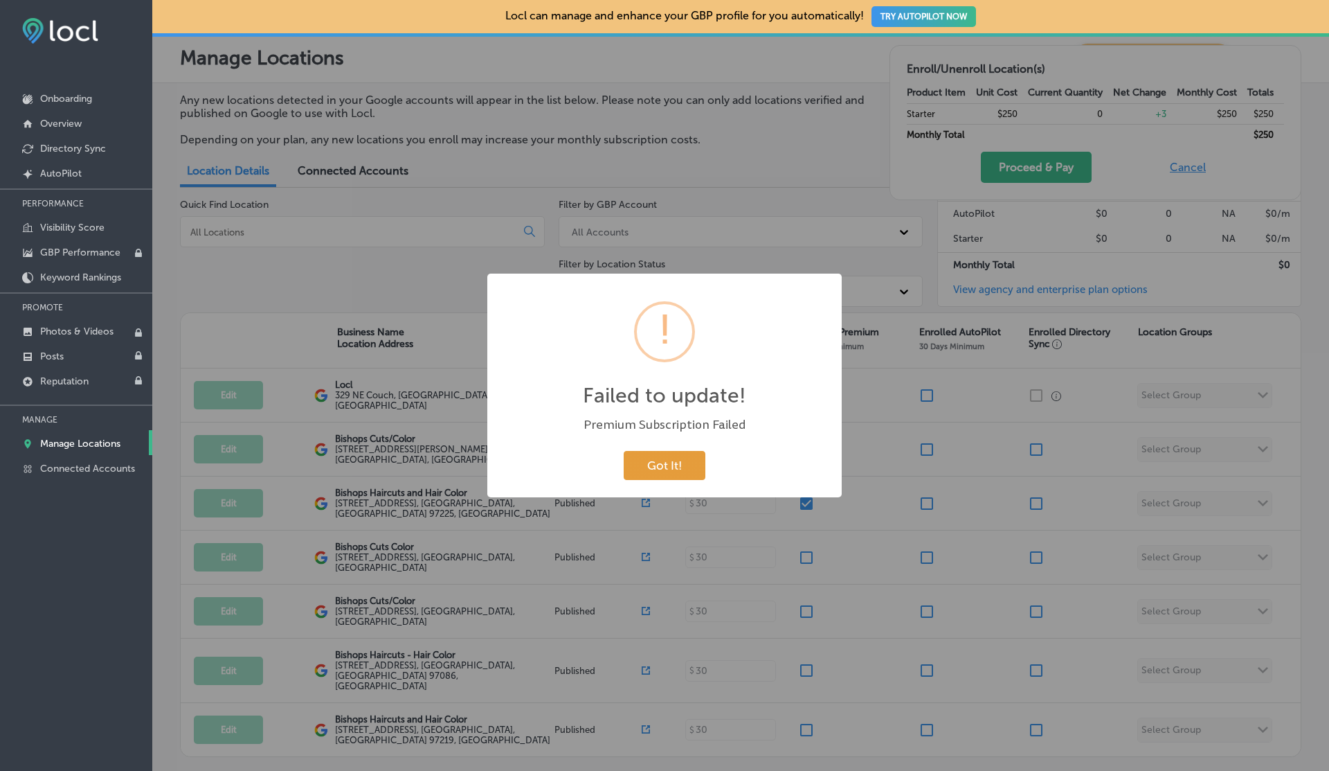
click at [682, 457] on button "Got It!" at bounding box center [665, 465] width 82 height 28
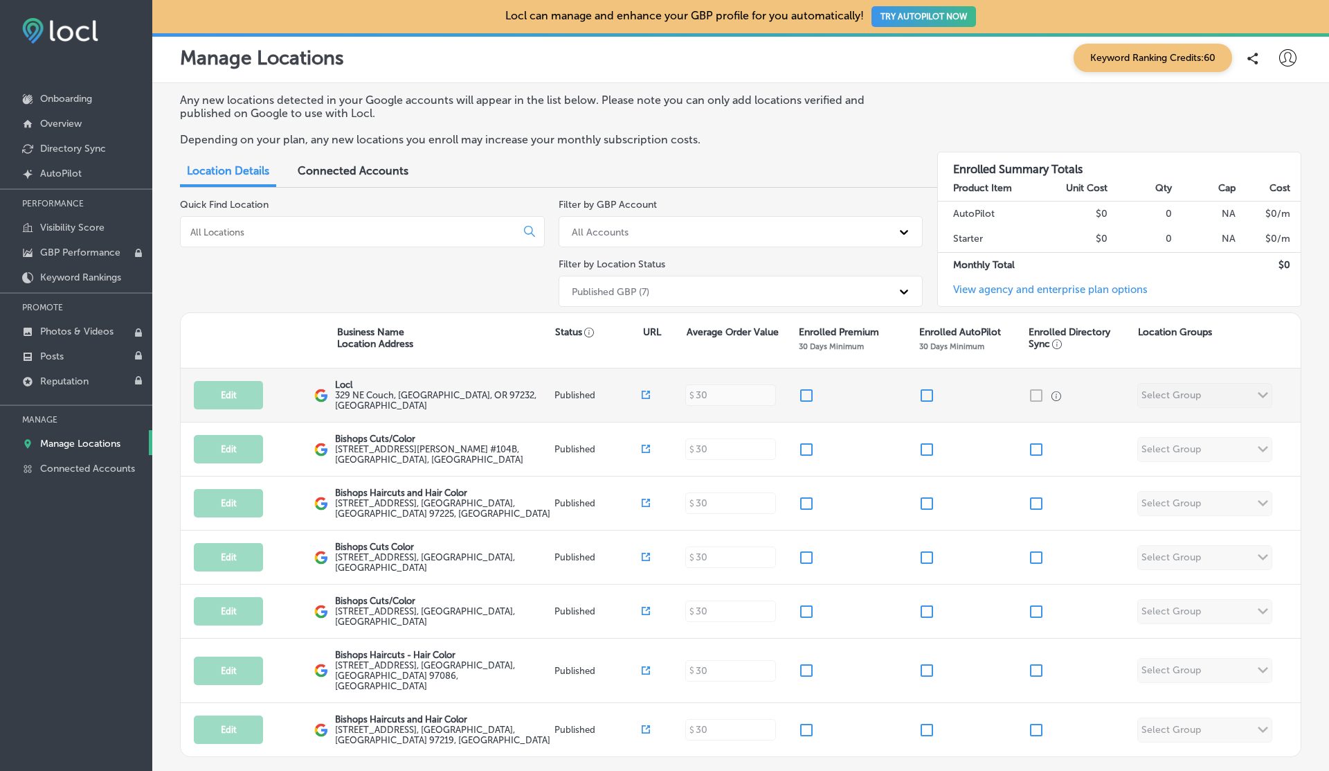
click at [806, 399] on input "checkbox" at bounding box center [806, 395] width 17 height 17
checkbox input "true"
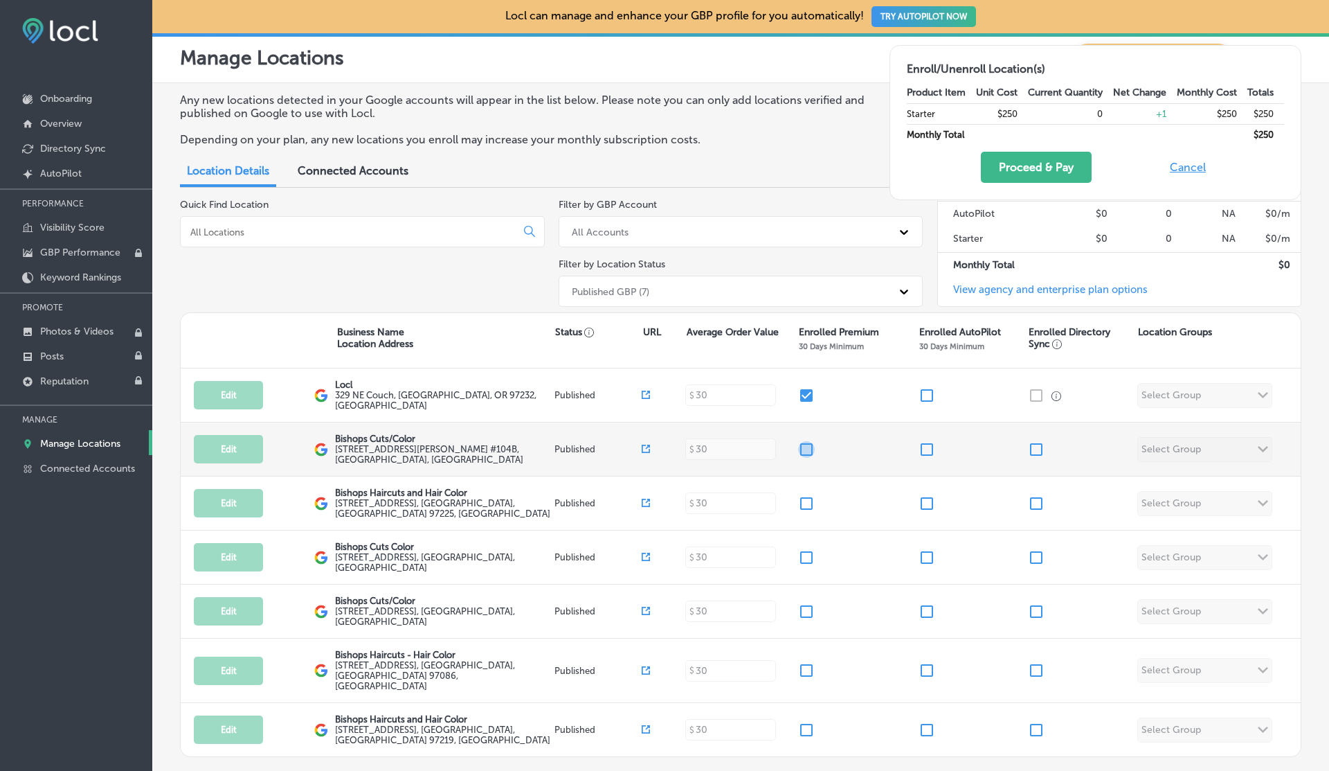
click at [809, 448] on input "checkbox" at bounding box center [806, 449] width 17 height 17
checkbox input "true"
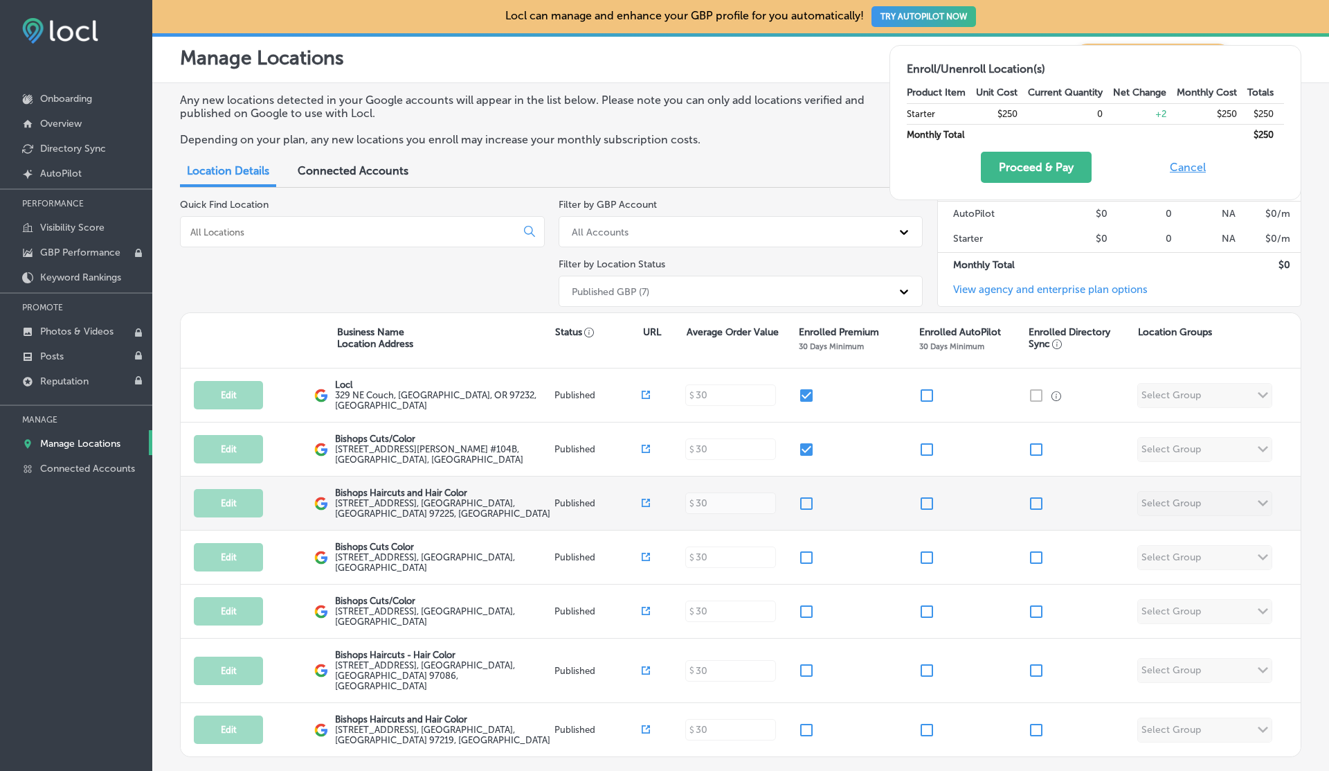
click at [808, 499] on input "checkbox" at bounding box center [806, 503] width 17 height 17
checkbox input "true"
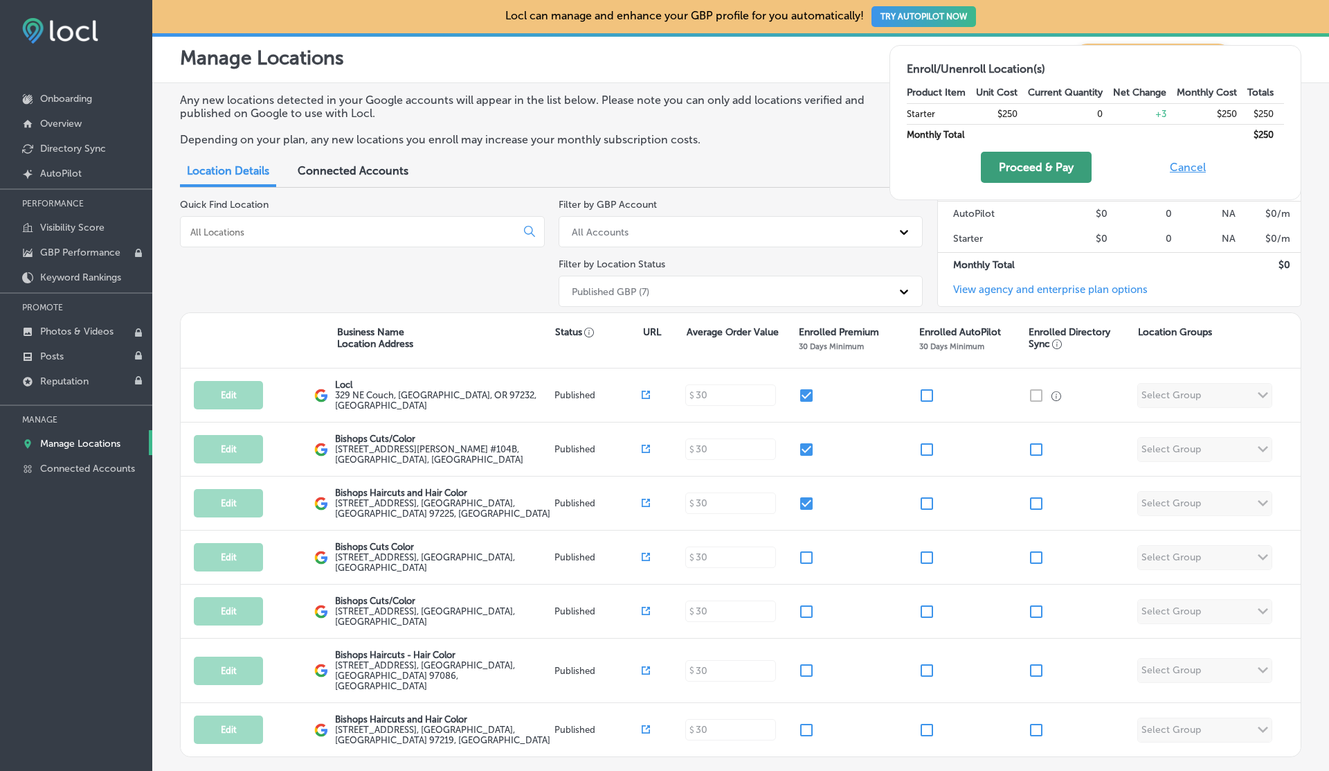
click at [1005, 170] on button "Proceed & Pay" at bounding box center [1036, 167] width 111 height 31
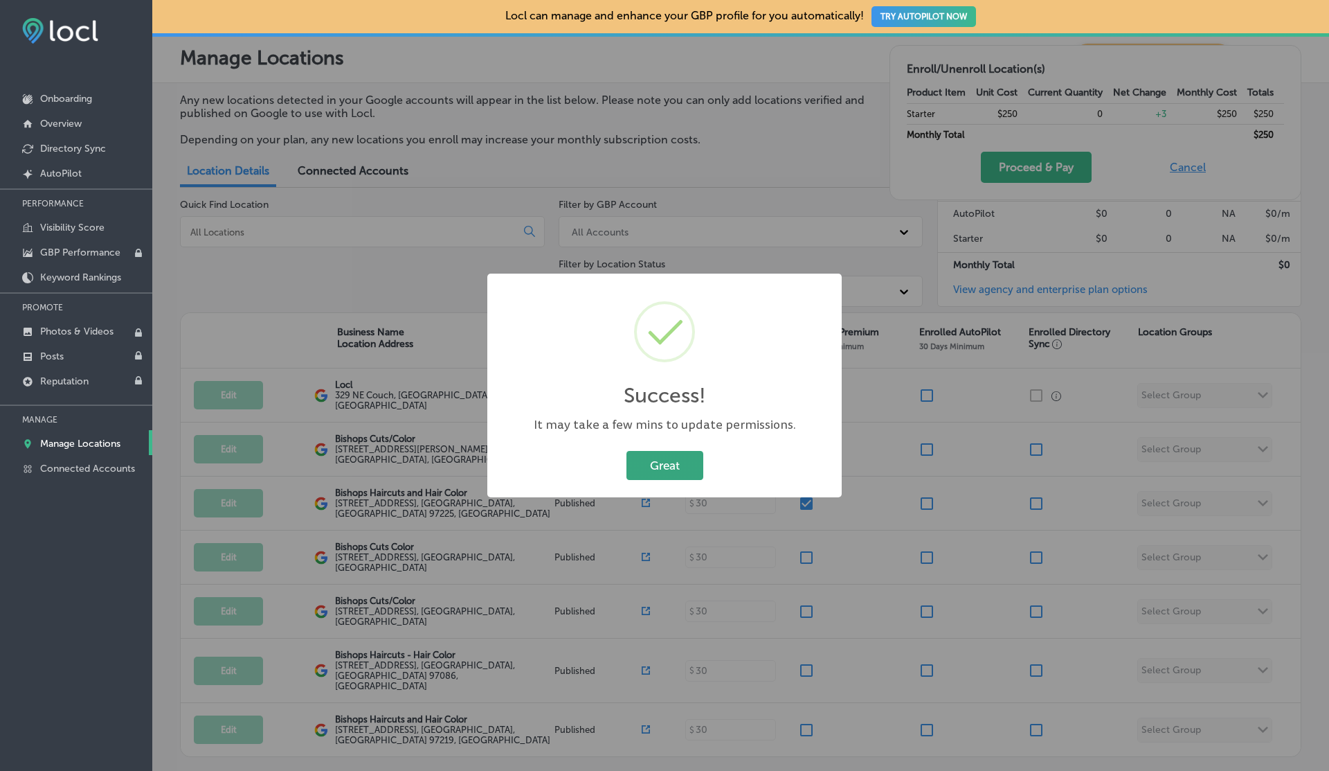
click at [666, 458] on button "Great" at bounding box center [665, 465] width 77 height 28
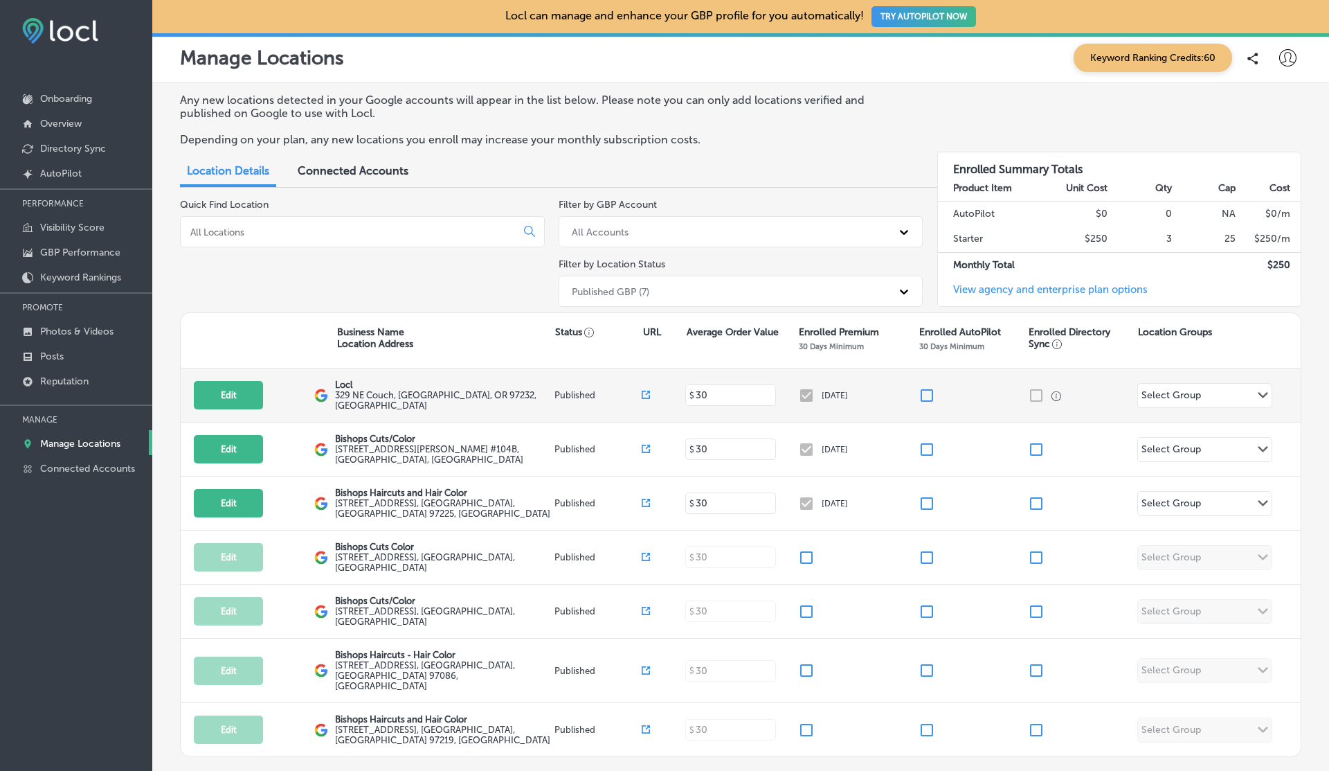
click at [925, 395] on input "checkbox" at bounding box center [927, 395] width 17 height 17
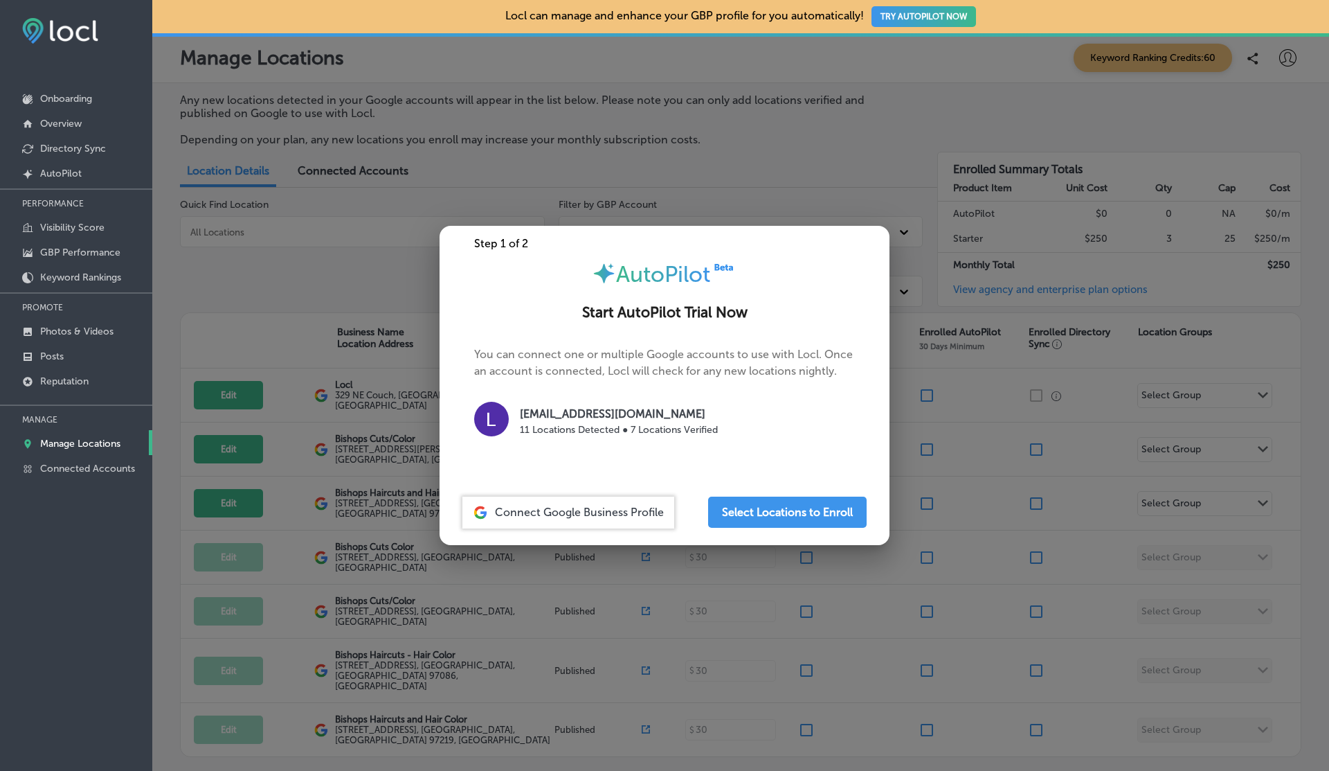
click at [955, 404] on div at bounding box center [664, 385] width 1329 height 771
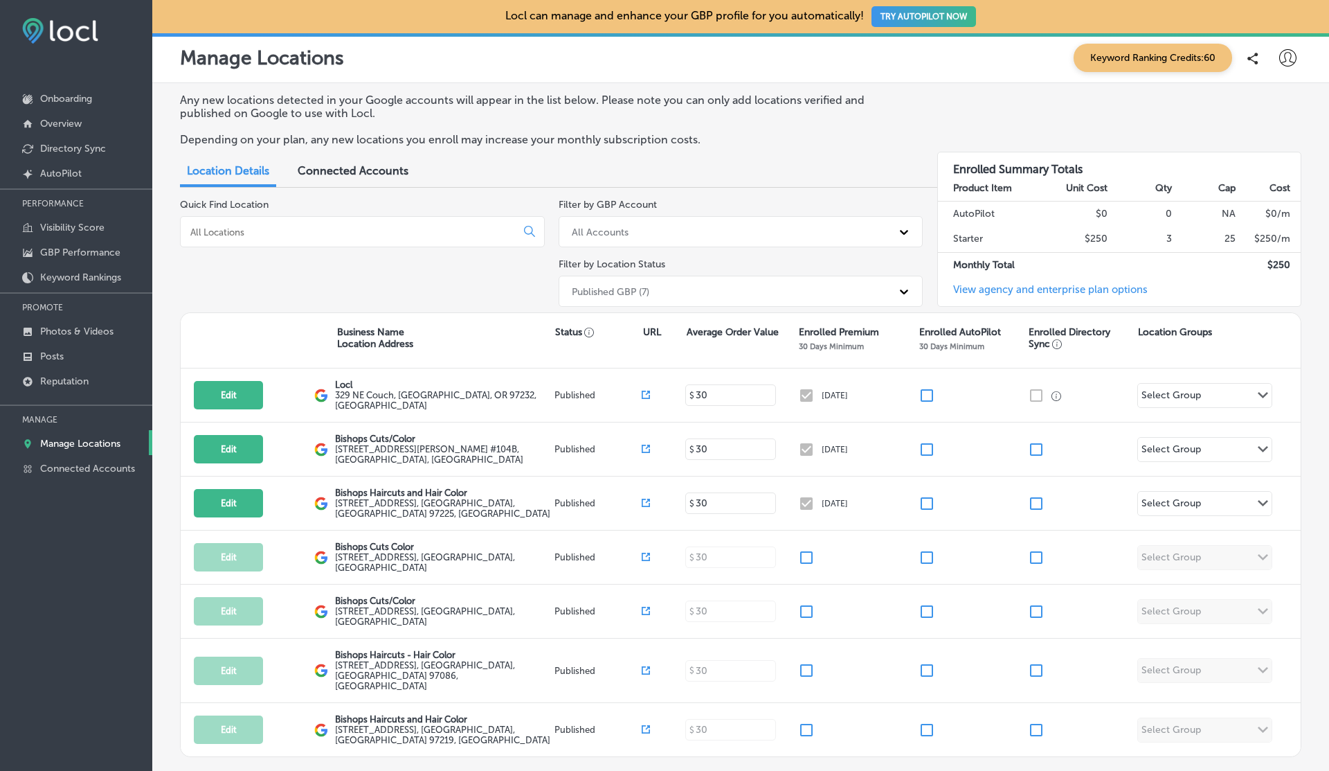
click at [912, 21] on button "TRY AUTOPILOT NOW" at bounding box center [924, 16] width 105 height 21
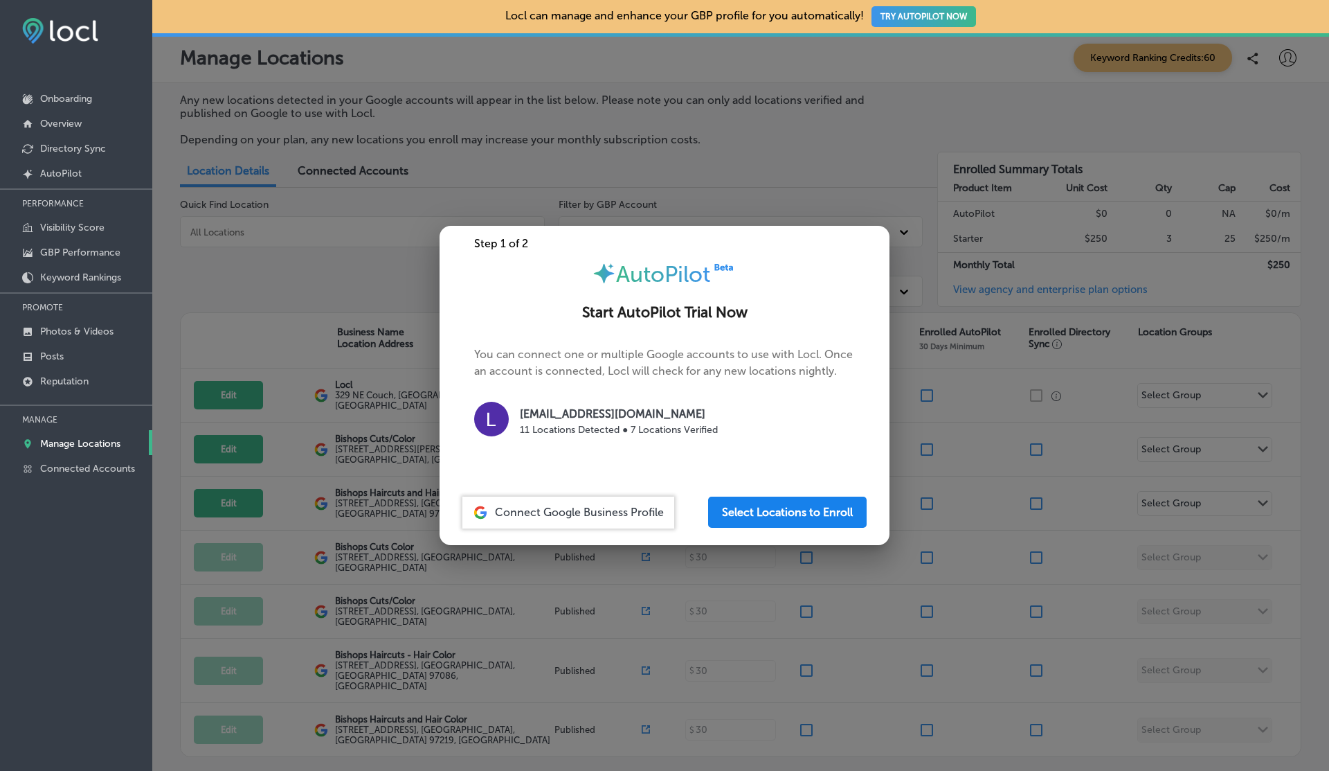
click at [728, 511] on button "Select Locations to Enroll" at bounding box center [787, 511] width 159 height 31
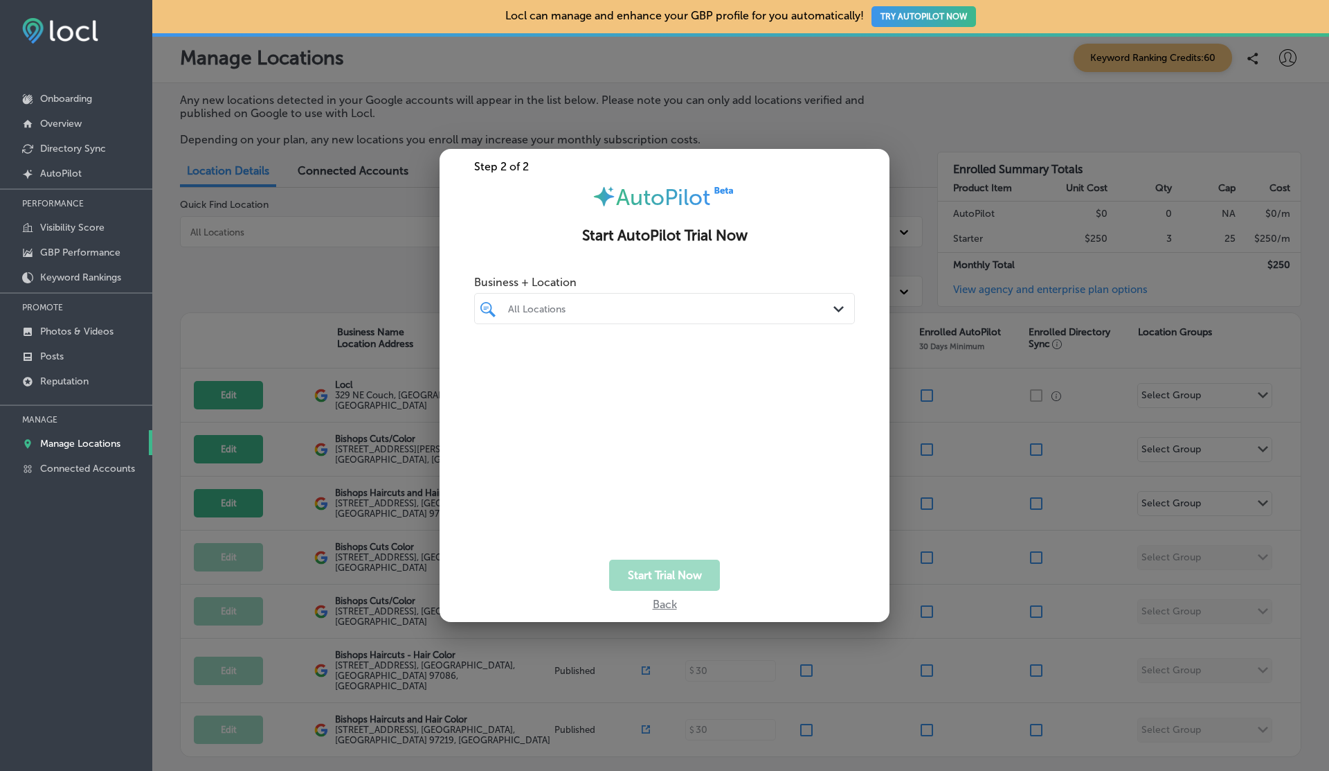
click at [553, 311] on div "All Locations" at bounding box center [671, 309] width 327 height 12
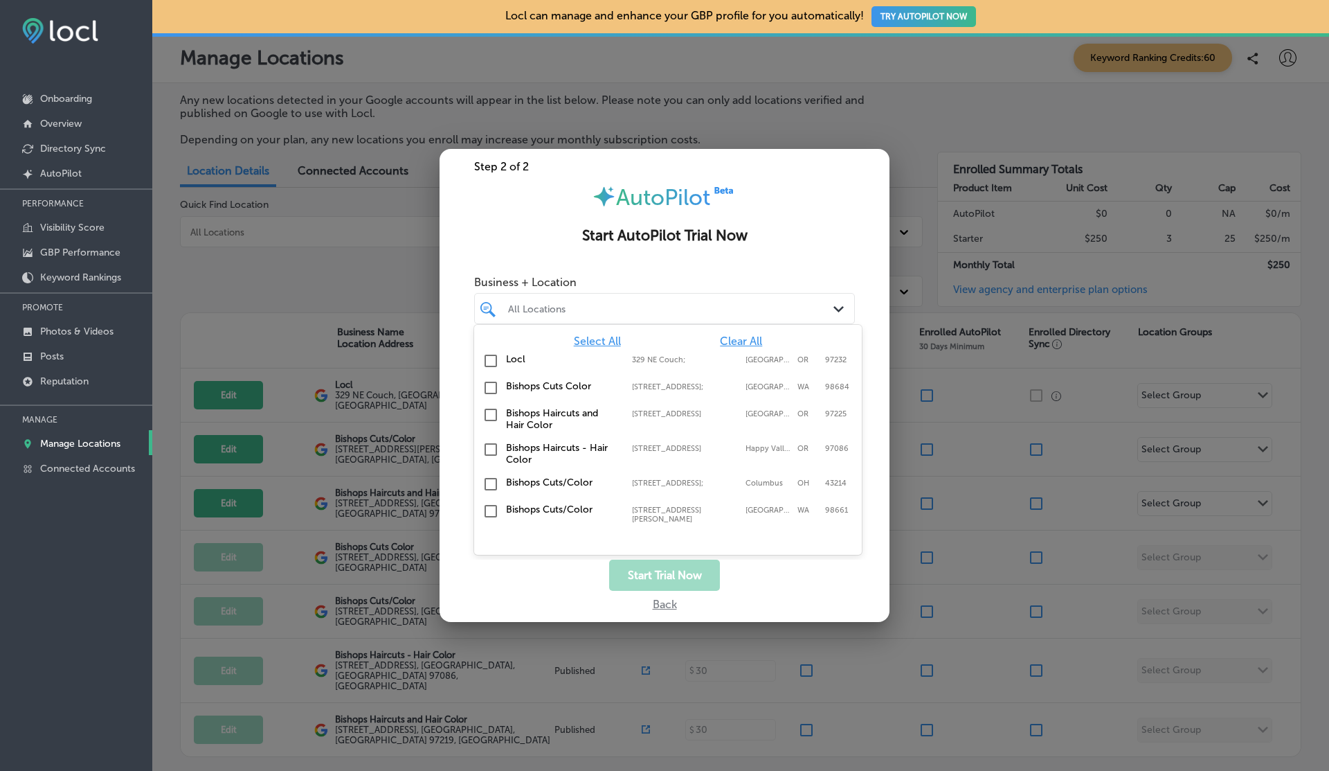
click at [509, 360] on label "Locl" at bounding box center [562, 359] width 112 height 12
click at [524, 515] on label "Bishops Cuts/Color" at bounding box center [562, 509] width 112 height 12
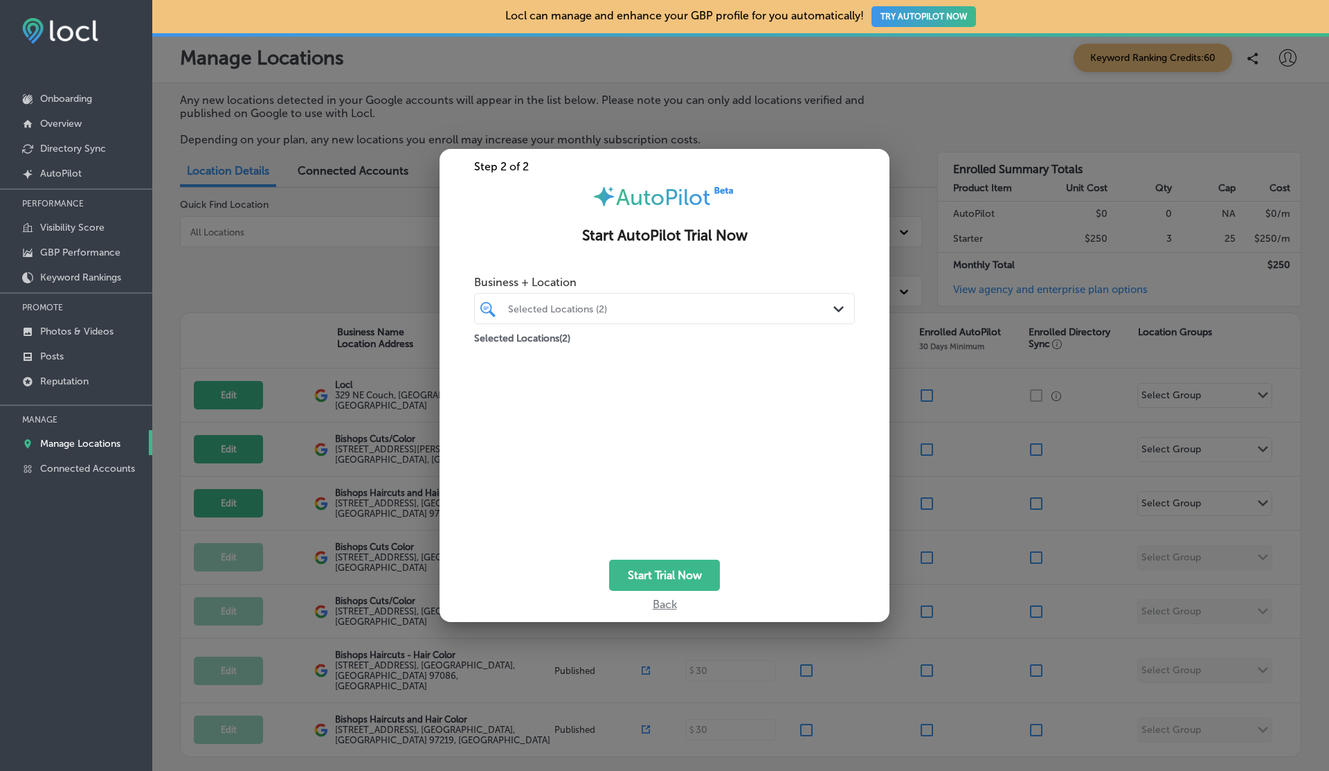
click at [852, 605] on div "Back" at bounding box center [665, 601] width 450 height 20
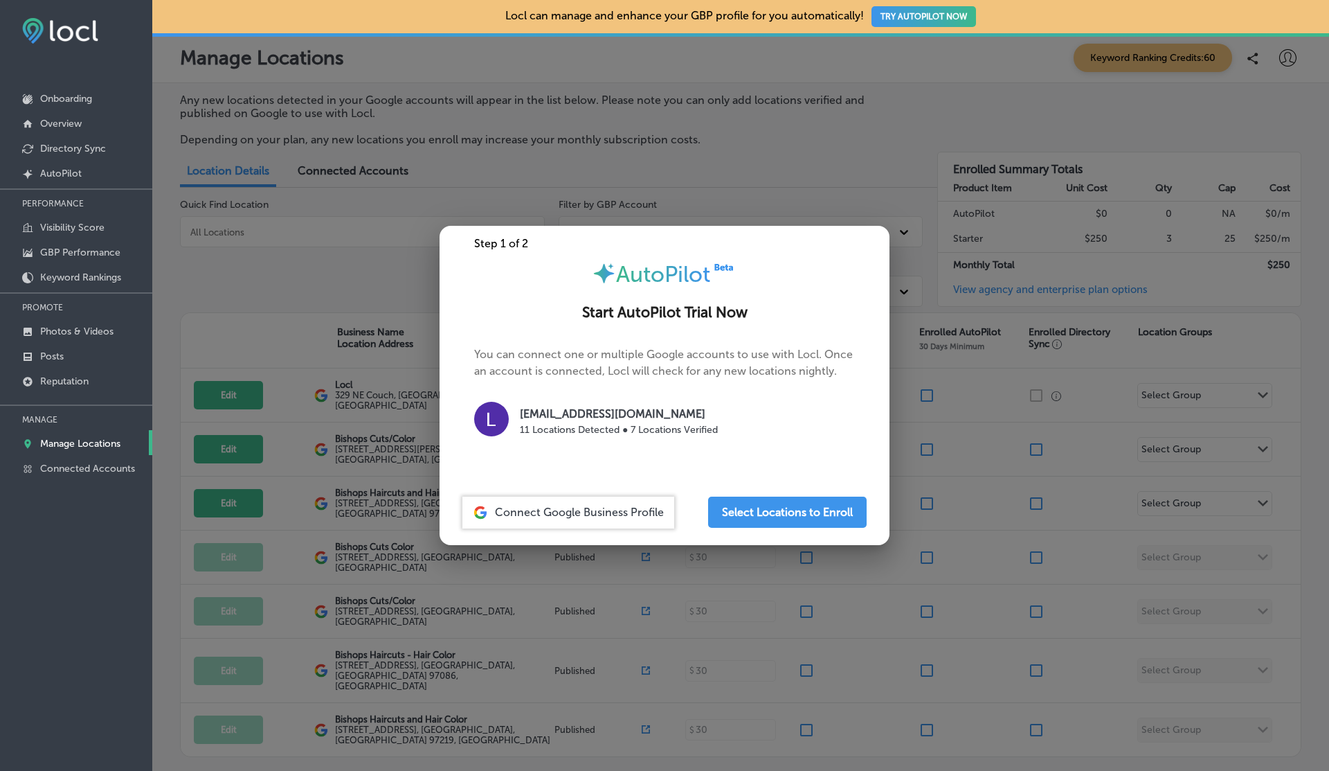
click at [933, 289] on div at bounding box center [664, 385] width 1329 height 771
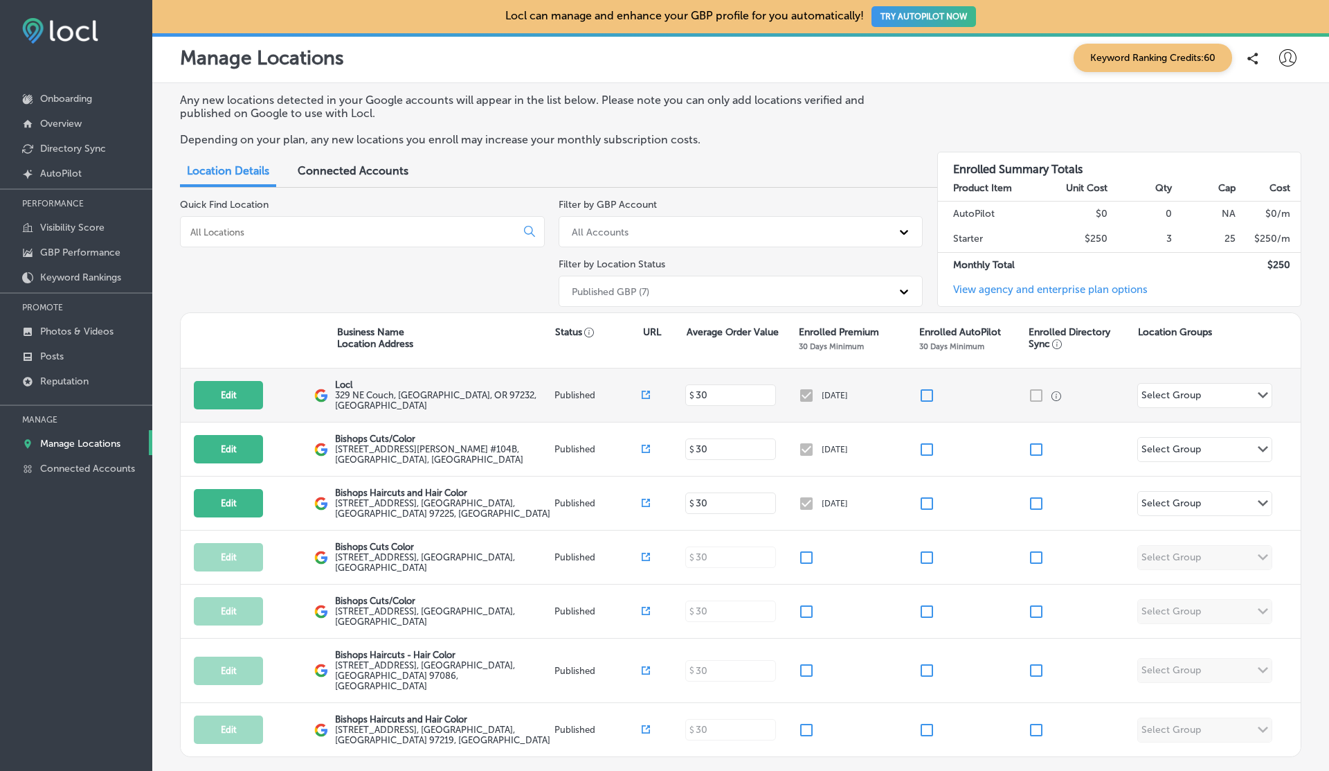
click at [924, 394] on input "checkbox" at bounding box center [927, 395] width 17 height 17
checkbox input "false"
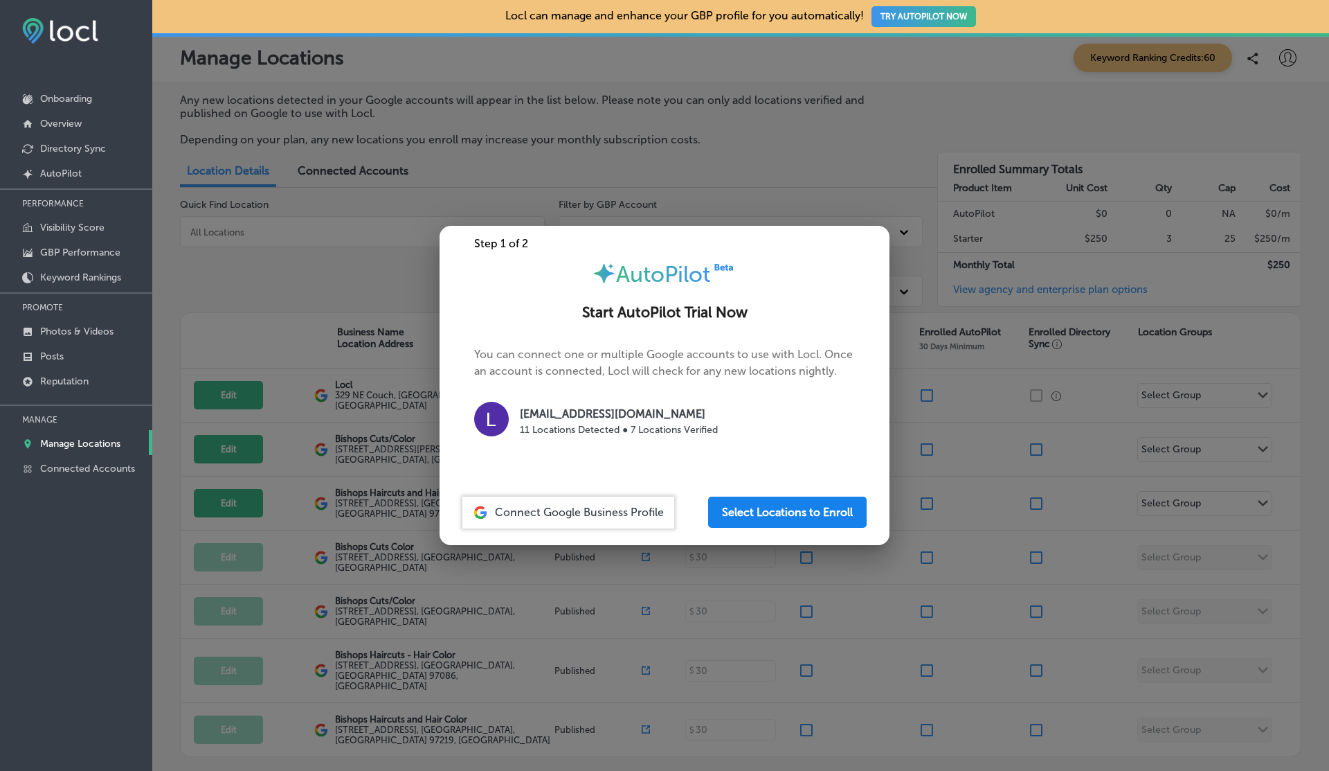
click at [759, 516] on button "Select Locations to Enroll" at bounding box center [787, 511] width 159 height 31
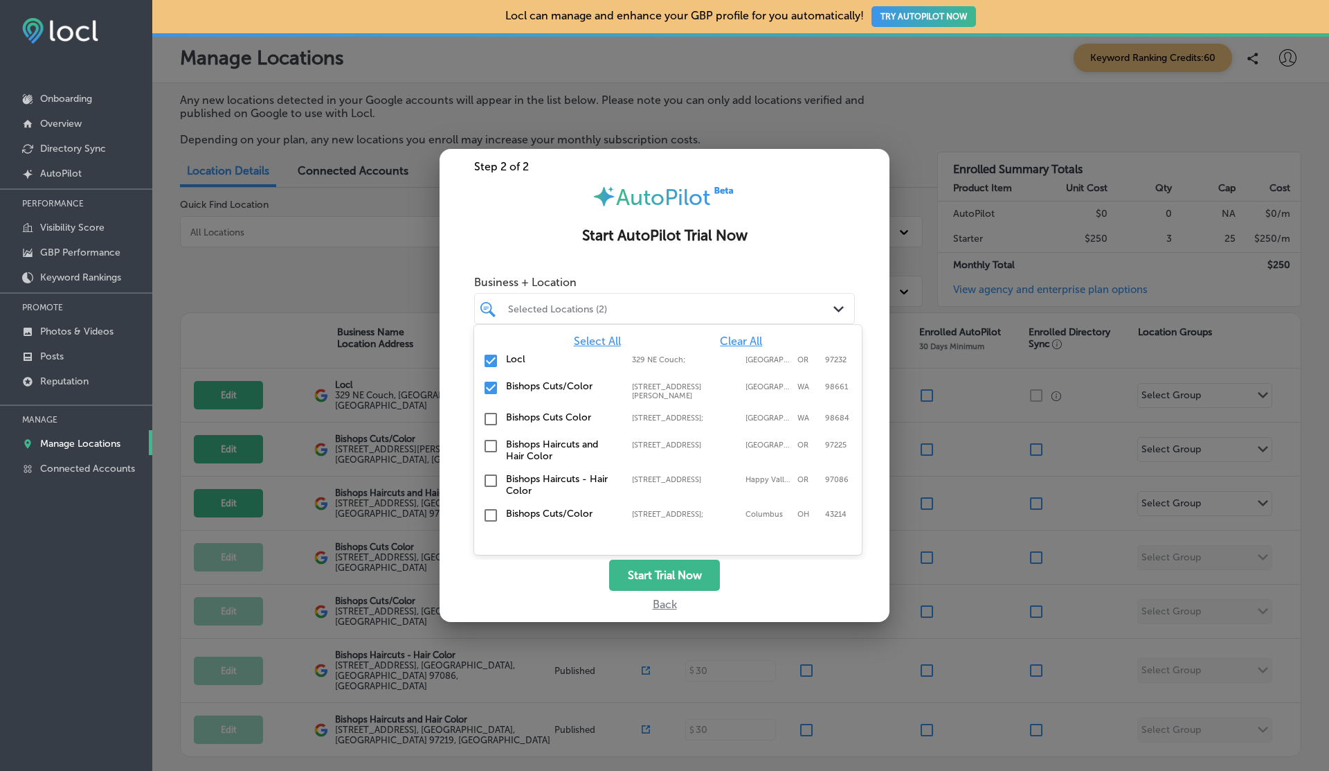
click at [606, 316] on div at bounding box center [649, 308] width 284 height 19
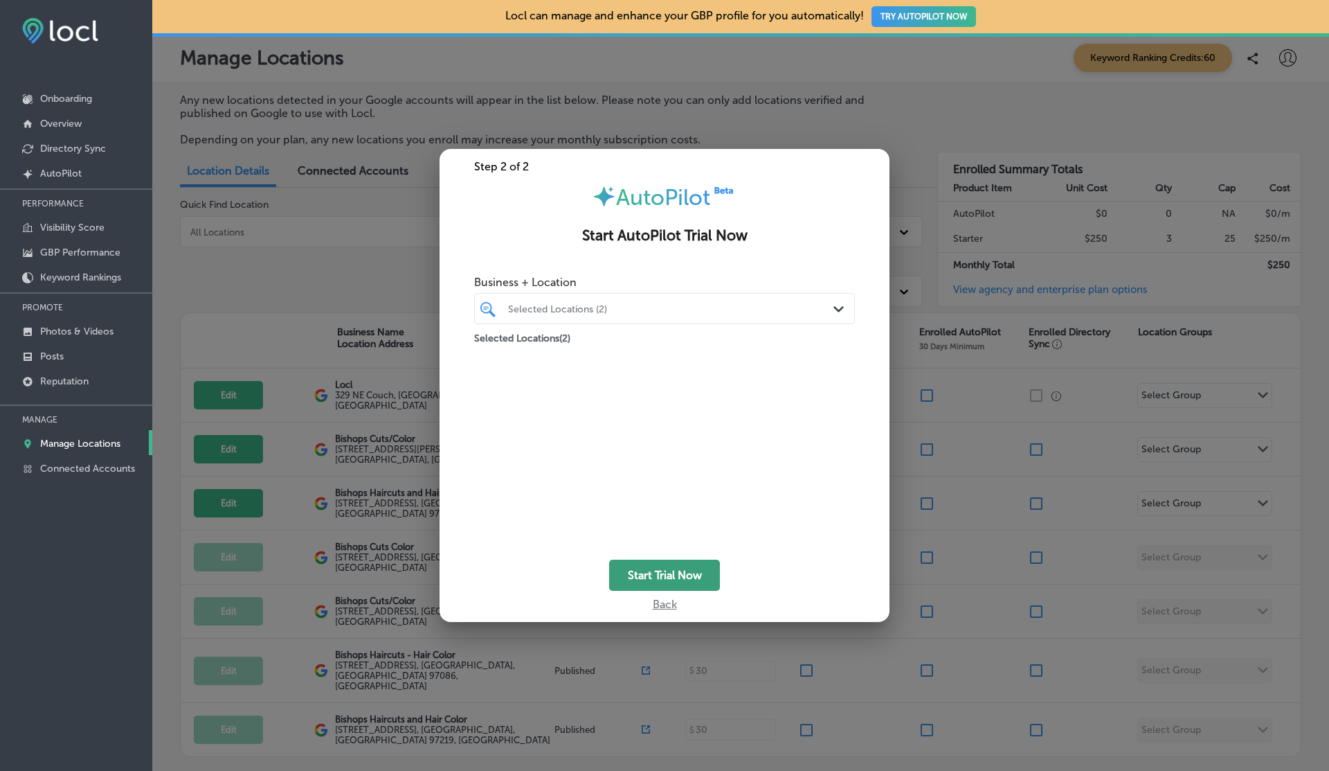
click at [651, 576] on button "Start Trial Now" at bounding box center [664, 574] width 111 height 31
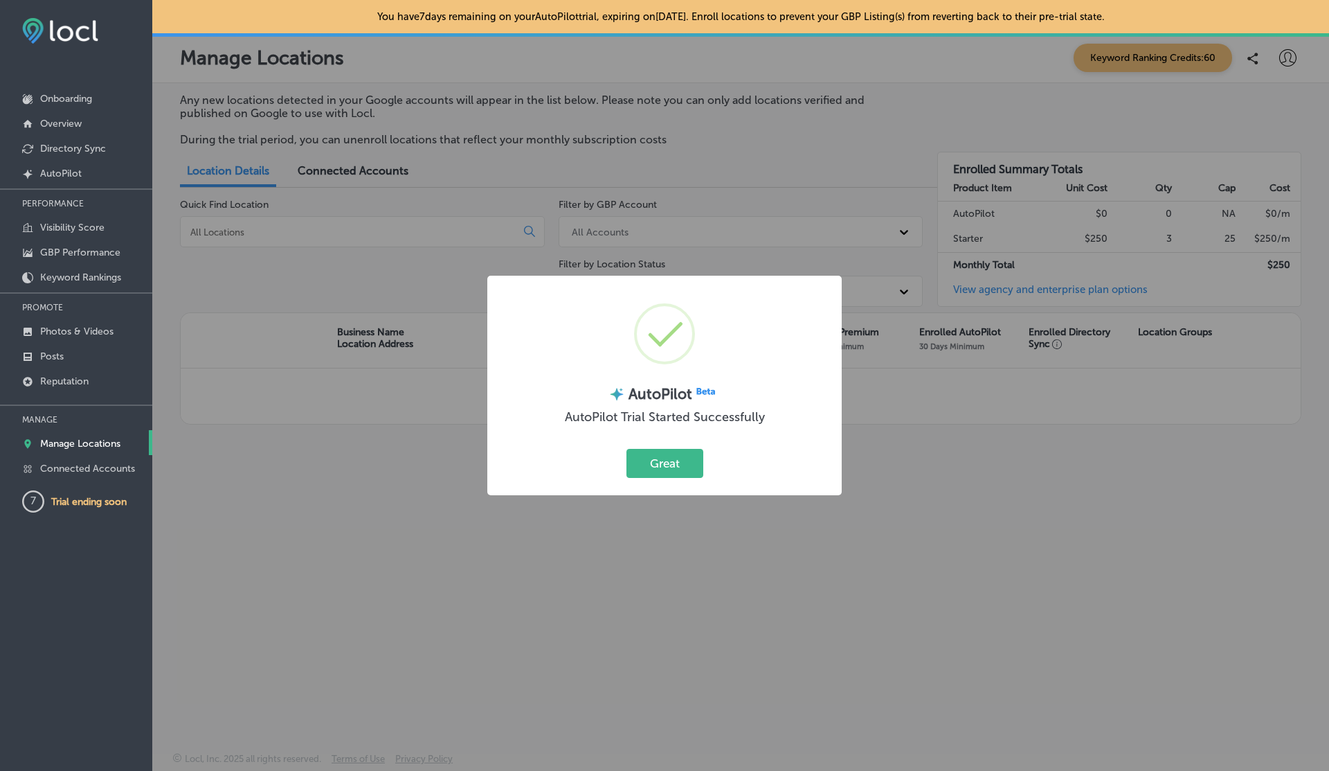
click at [627, 449] on button "Great" at bounding box center [665, 463] width 77 height 28
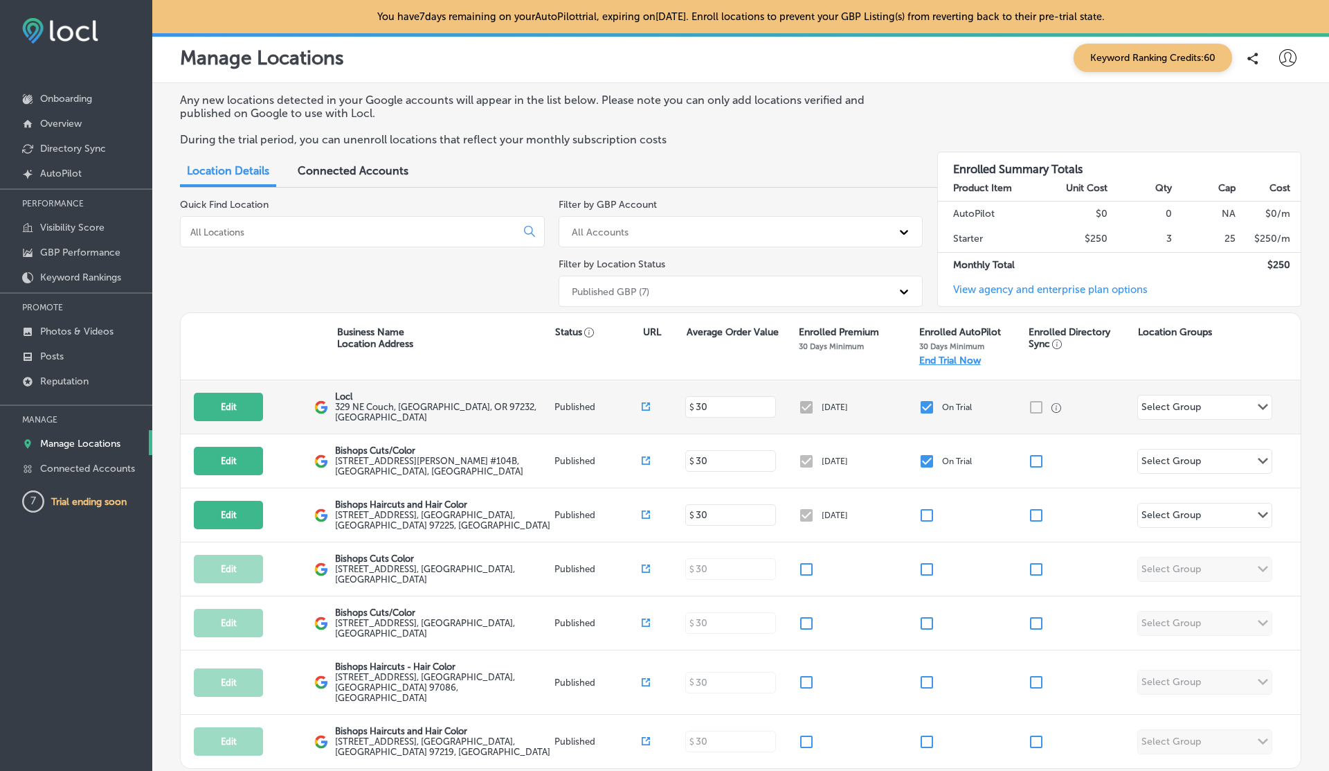
click at [927, 399] on input "checkbox" at bounding box center [927, 407] width 17 height 17
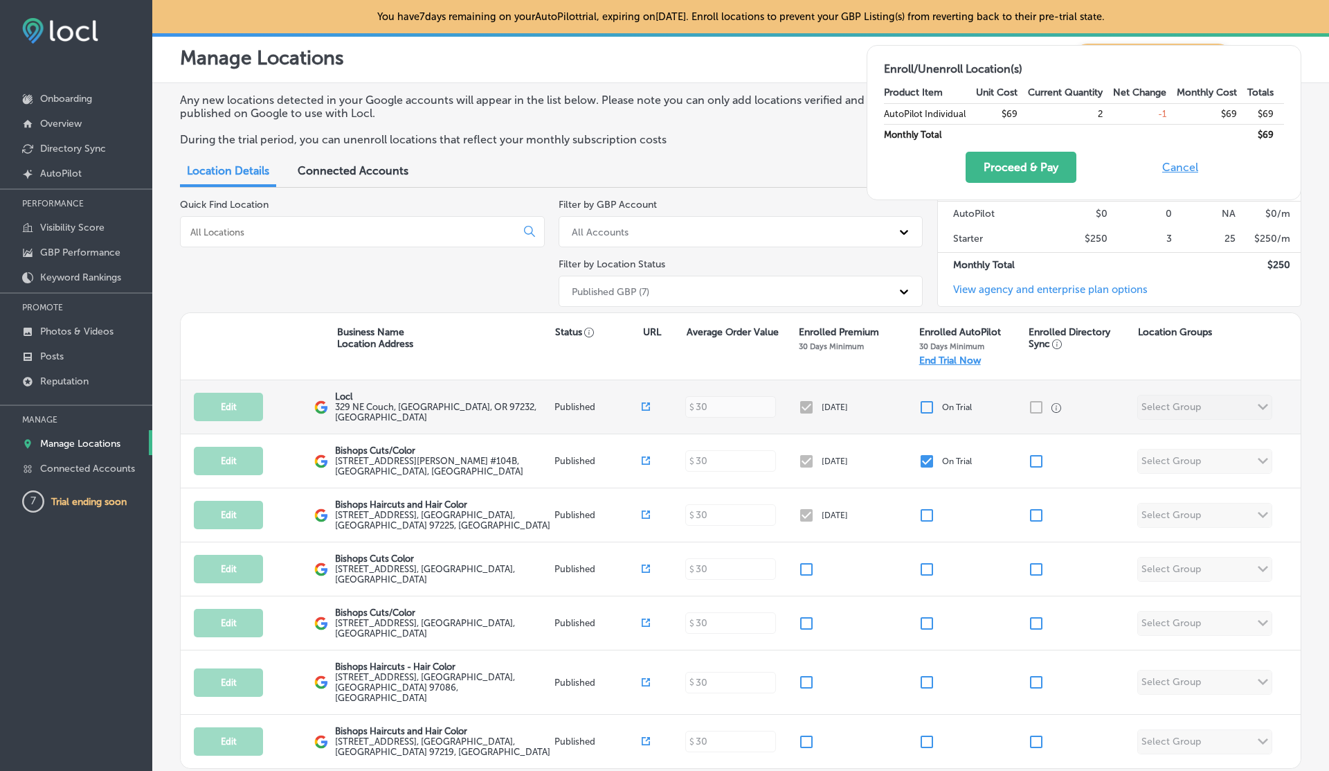
click at [927, 399] on input "checkbox" at bounding box center [927, 407] width 17 height 17
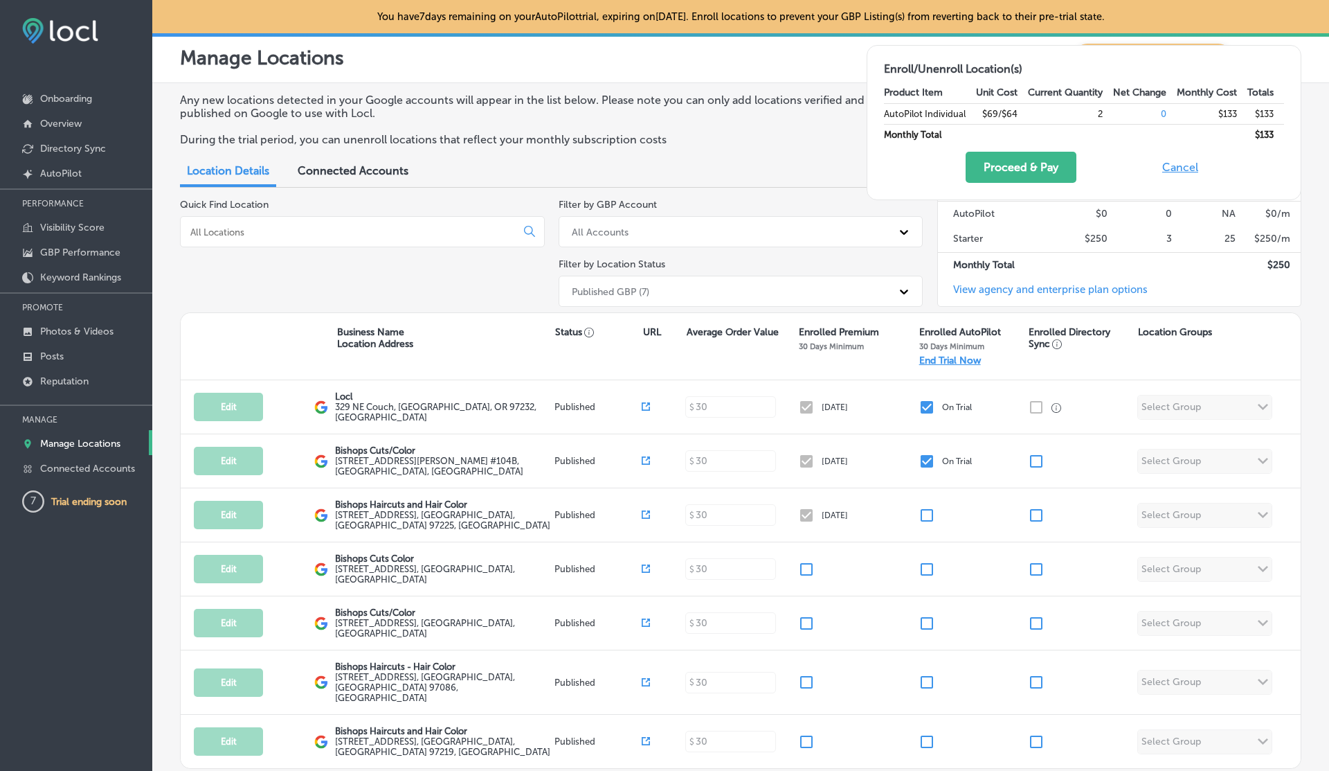
click at [1182, 171] on button "Cancel" at bounding box center [1180, 167] width 44 height 31
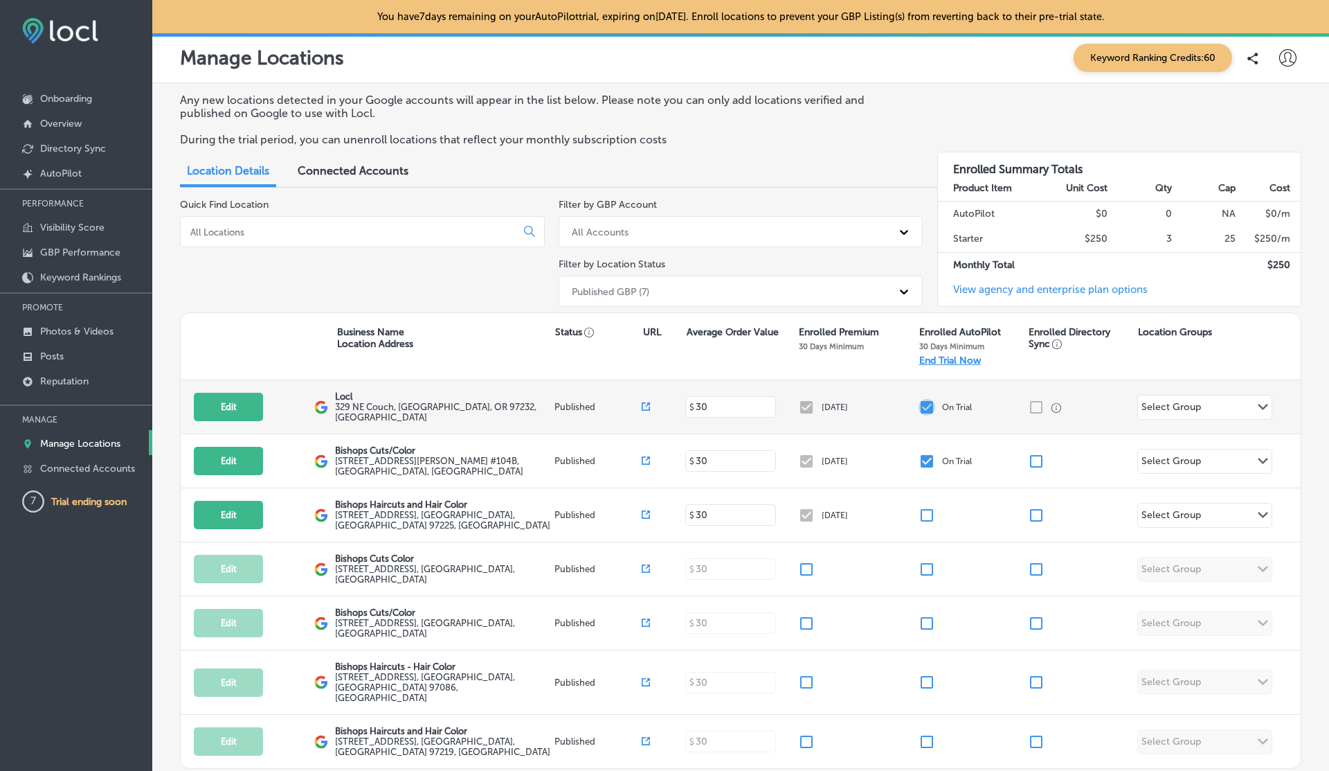
click at [926, 402] on input "checkbox" at bounding box center [927, 407] width 17 height 17
checkbox input "false"
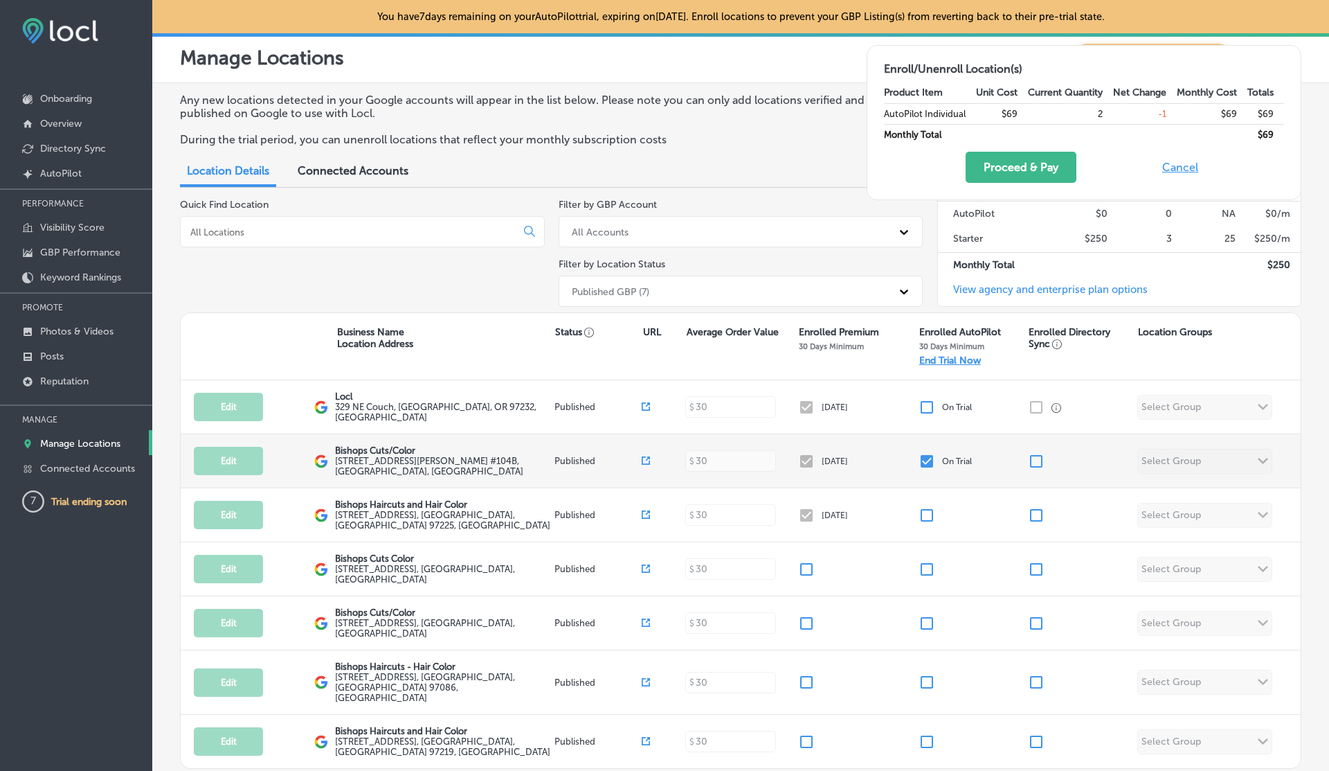
click at [926, 458] on input "checkbox" at bounding box center [927, 461] width 17 height 17
checkbox input "false"
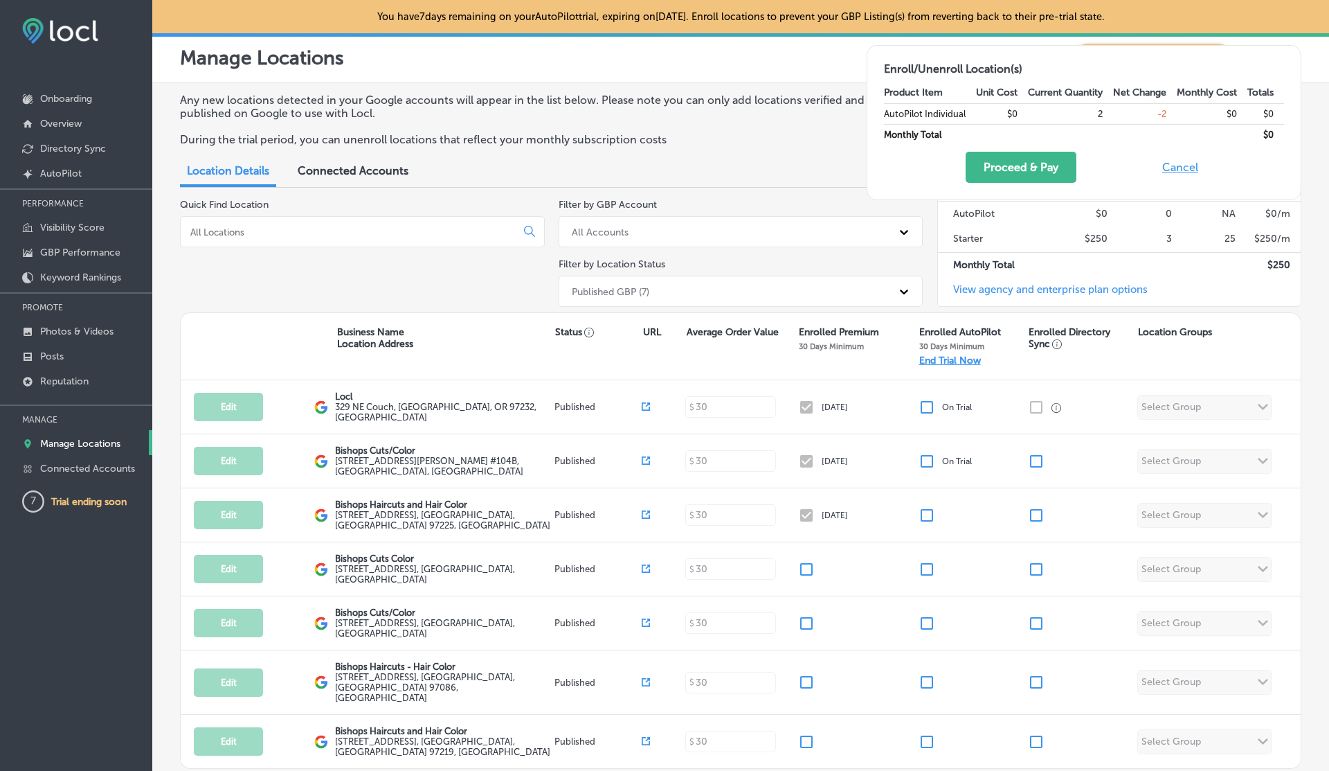
click at [1181, 154] on button "Cancel" at bounding box center [1180, 167] width 44 height 31
checkbox input "true"
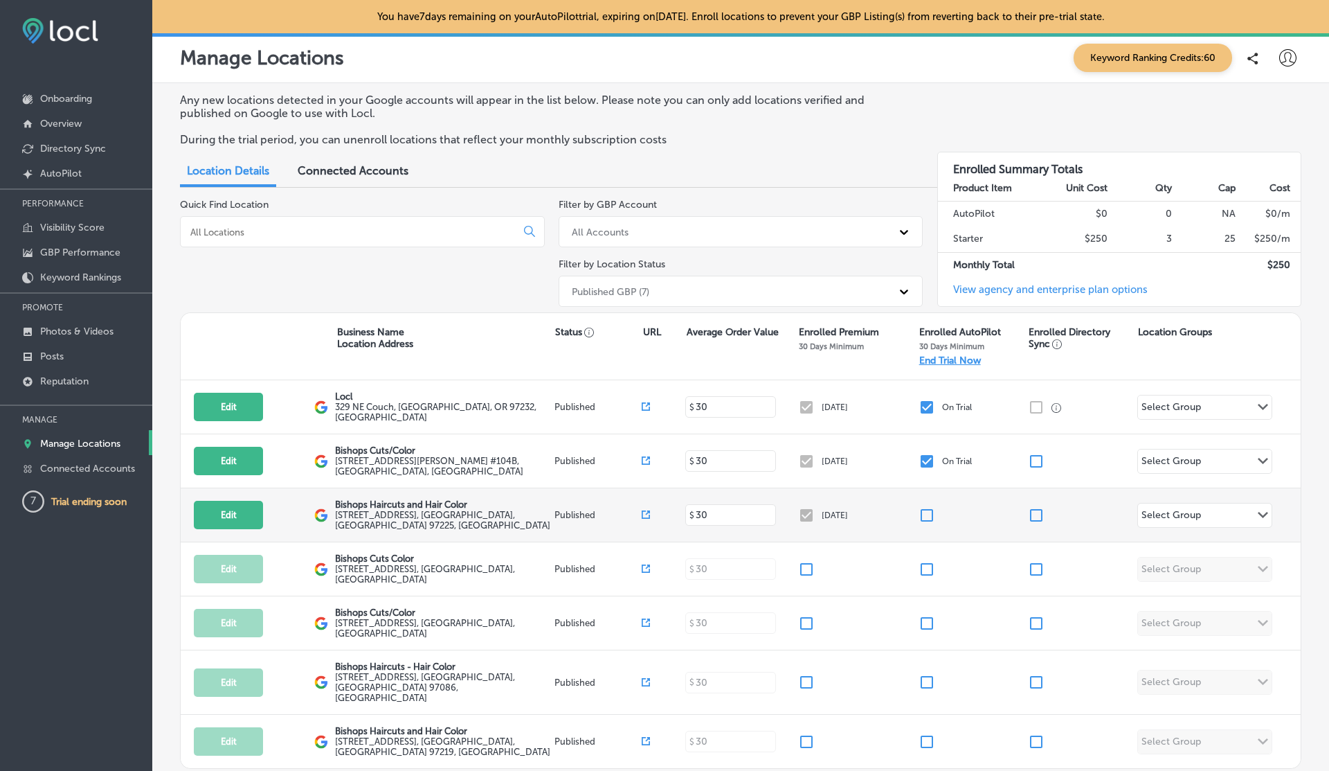
click at [926, 521] on div "Edit This location is not published yet. Bishops Haircuts and Hair Color [STREE…" at bounding box center [741, 515] width 1120 height 54
click at [928, 512] on input "checkbox" at bounding box center [927, 515] width 17 height 17
checkbox input "true"
checkbox input "false"
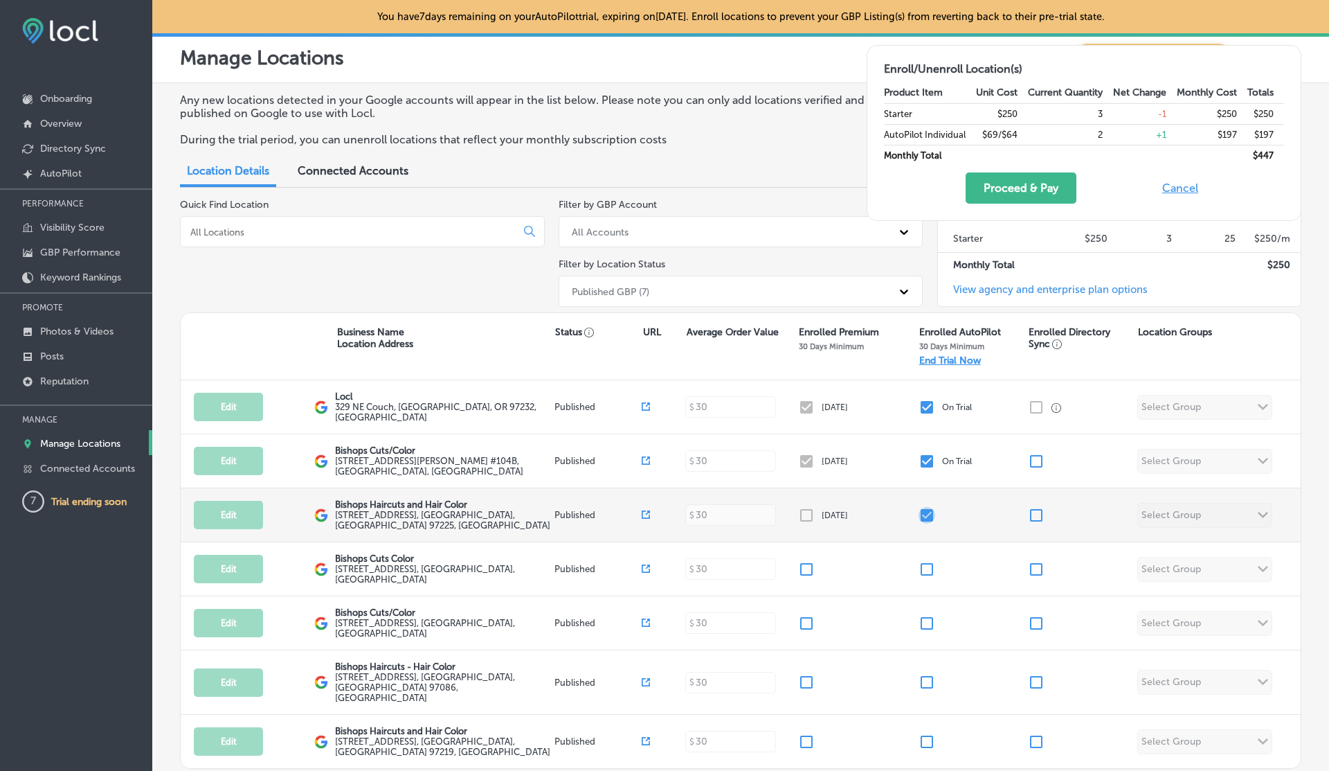
click at [928, 510] on input "checkbox" at bounding box center [927, 515] width 17 height 17
checkbox input "false"
checkbox input "true"
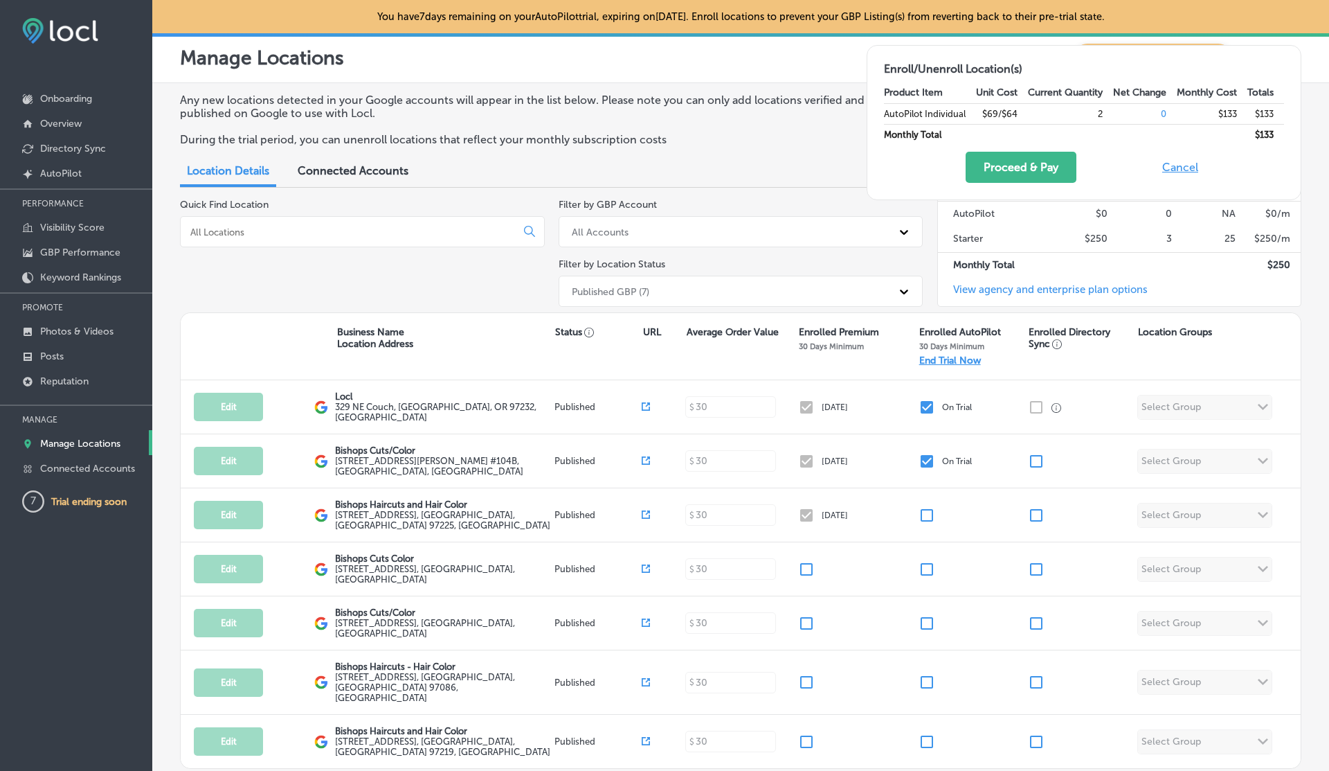
click at [1181, 165] on button "Cancel" at bounding box center [1180, 167] width 44 height 31
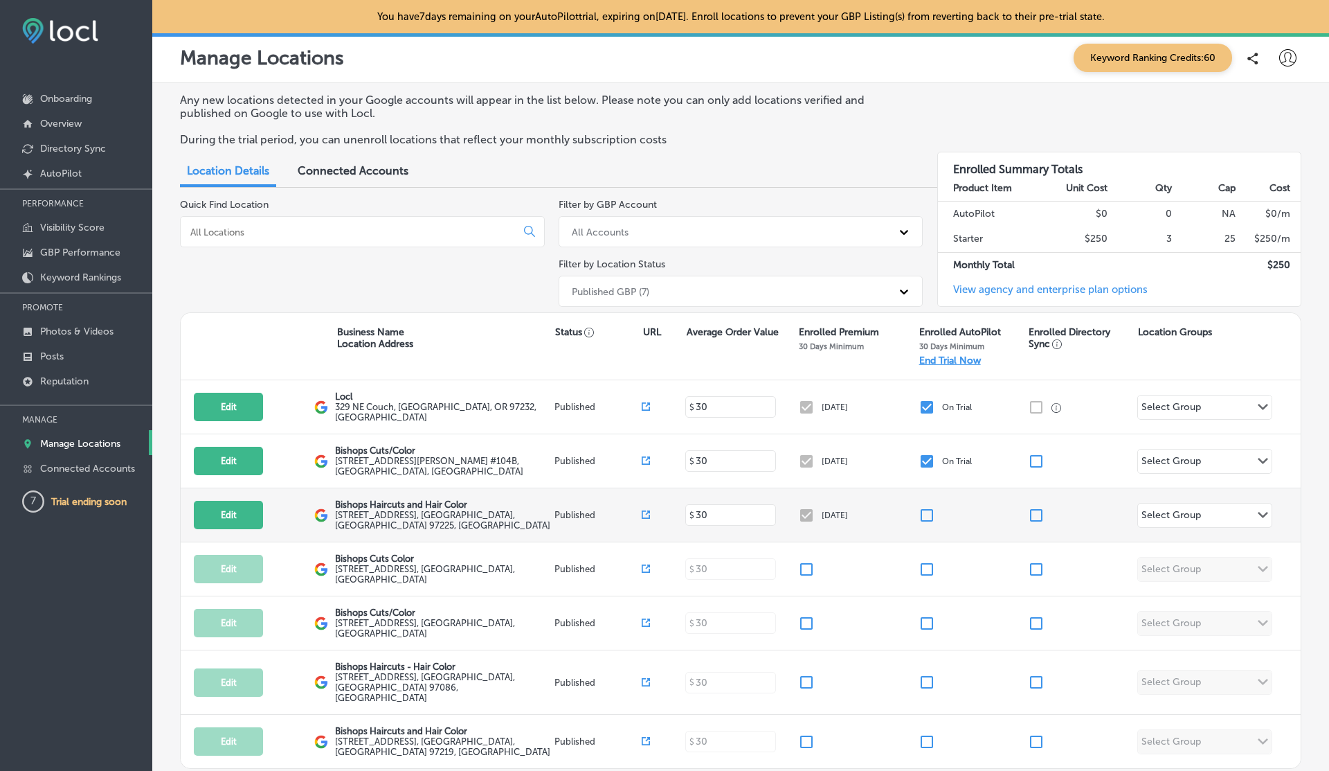
click at [924, 507] on input "checkbox" at bounding box center [927, 515] width 17 height 17
checkbox input "true"
checkbox input "false"
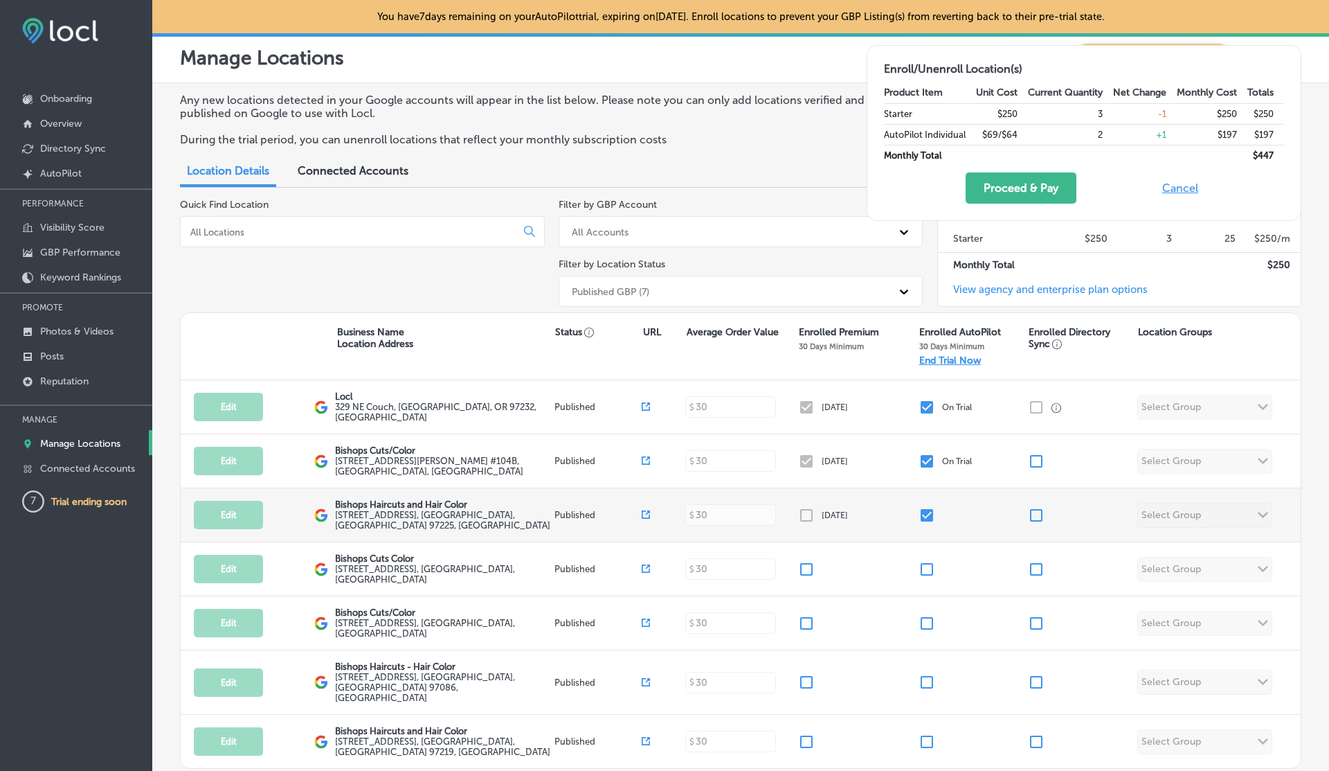
click at [924, 507] on input "checkbox" at bounding box center [927, 515] width 17 height 17
checkbox input "false"
checkbox input "true"
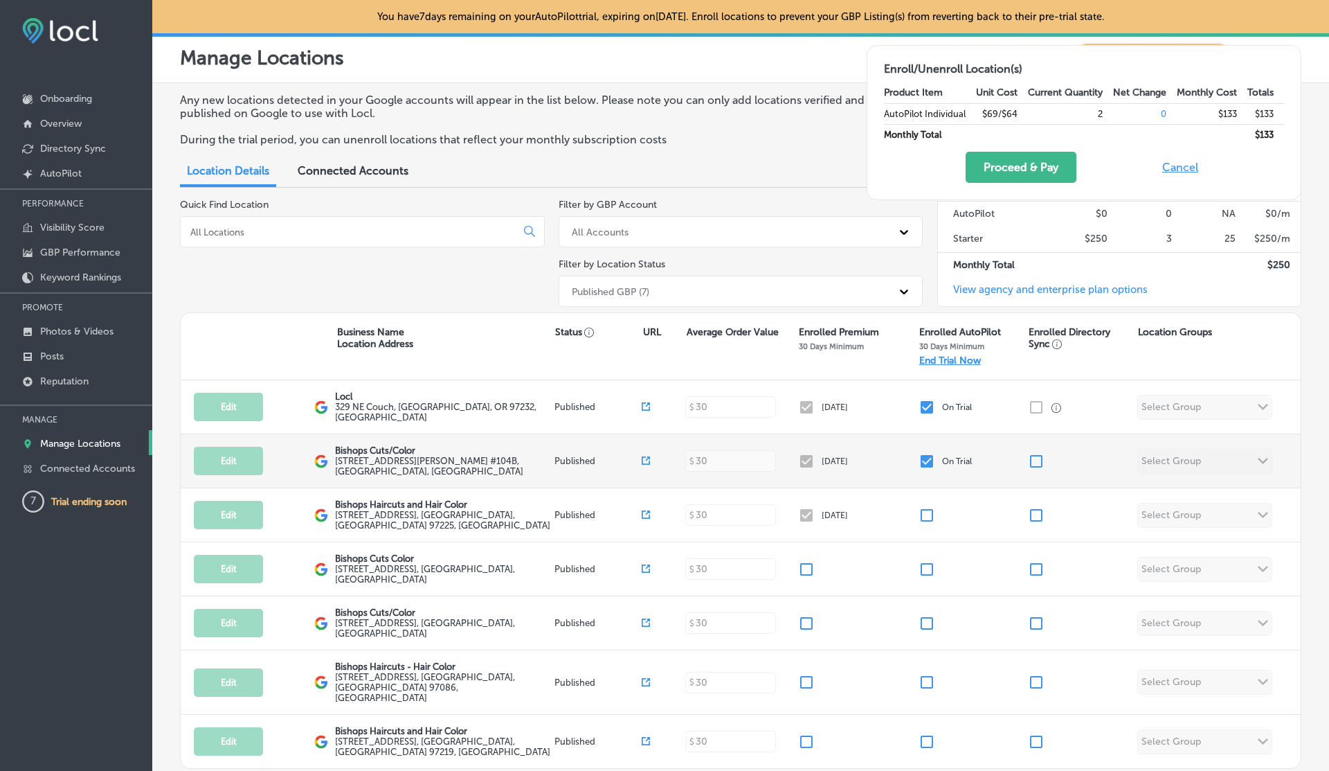
click at [1113, 453] on div at bounding box center [1082, 461] width 109 height 17
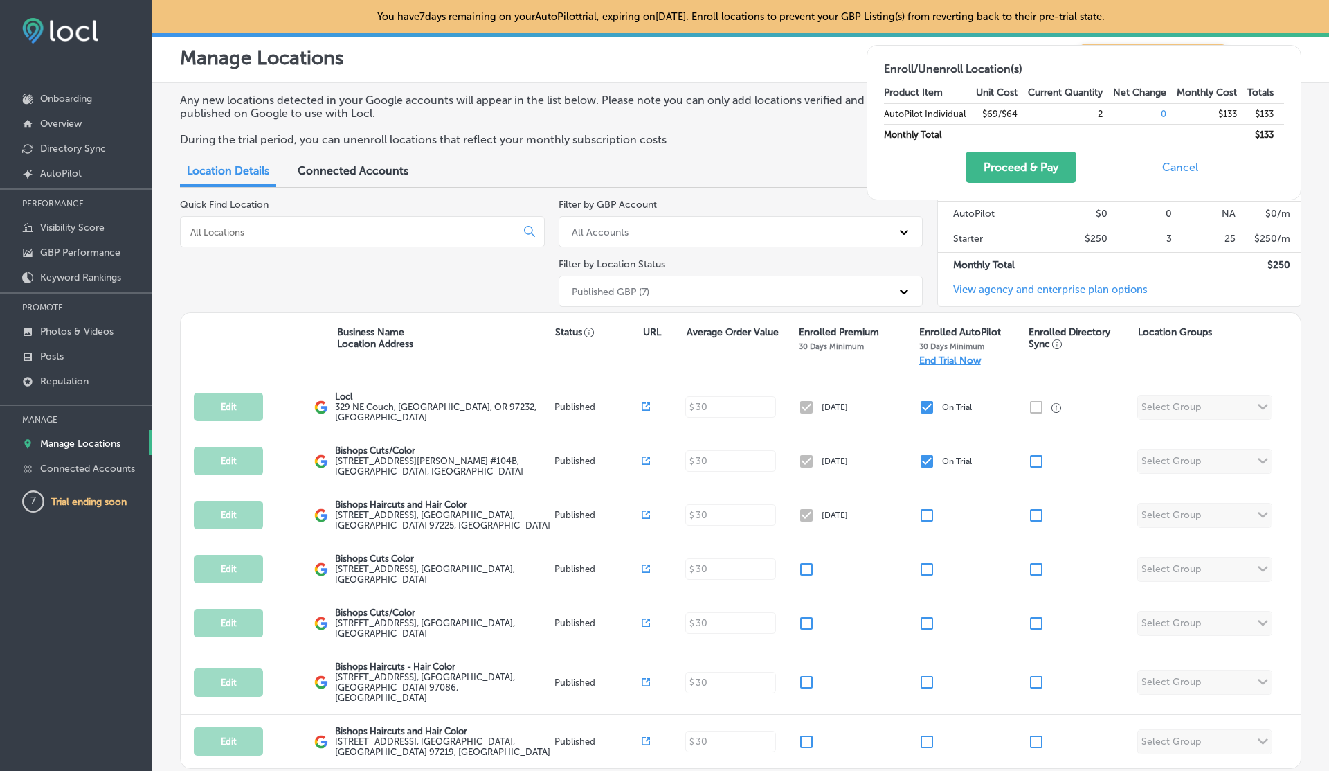
click at [1178, 170] on button "Cancel" at bounding box center [1180, 167] width 44 height 31
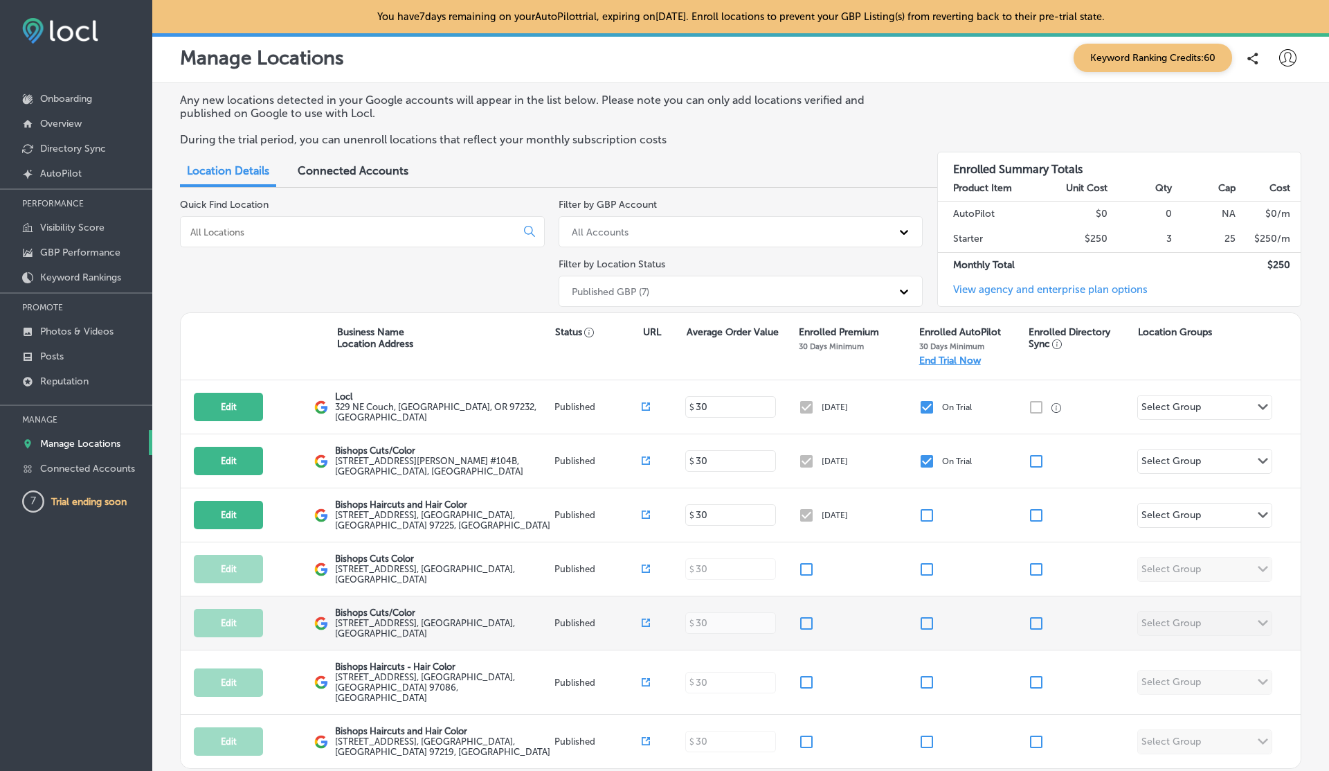
click at [930, 615] on input "checkbox" at bounding box center [927, 623] width 17 height 17
checkbox input "true"
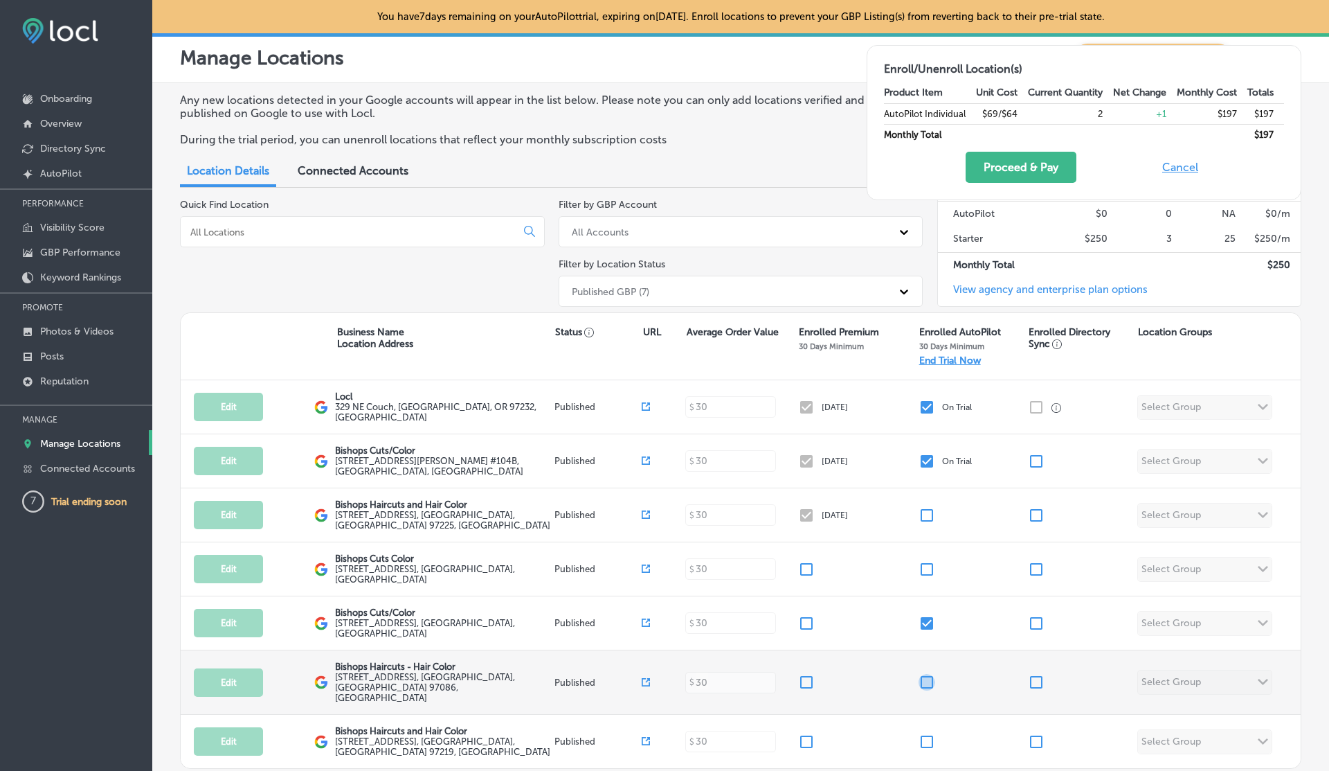
click at [926, 679] on input "checkbox" at bounding box center [927, 682] width 17 height 17
checkbox input "true"
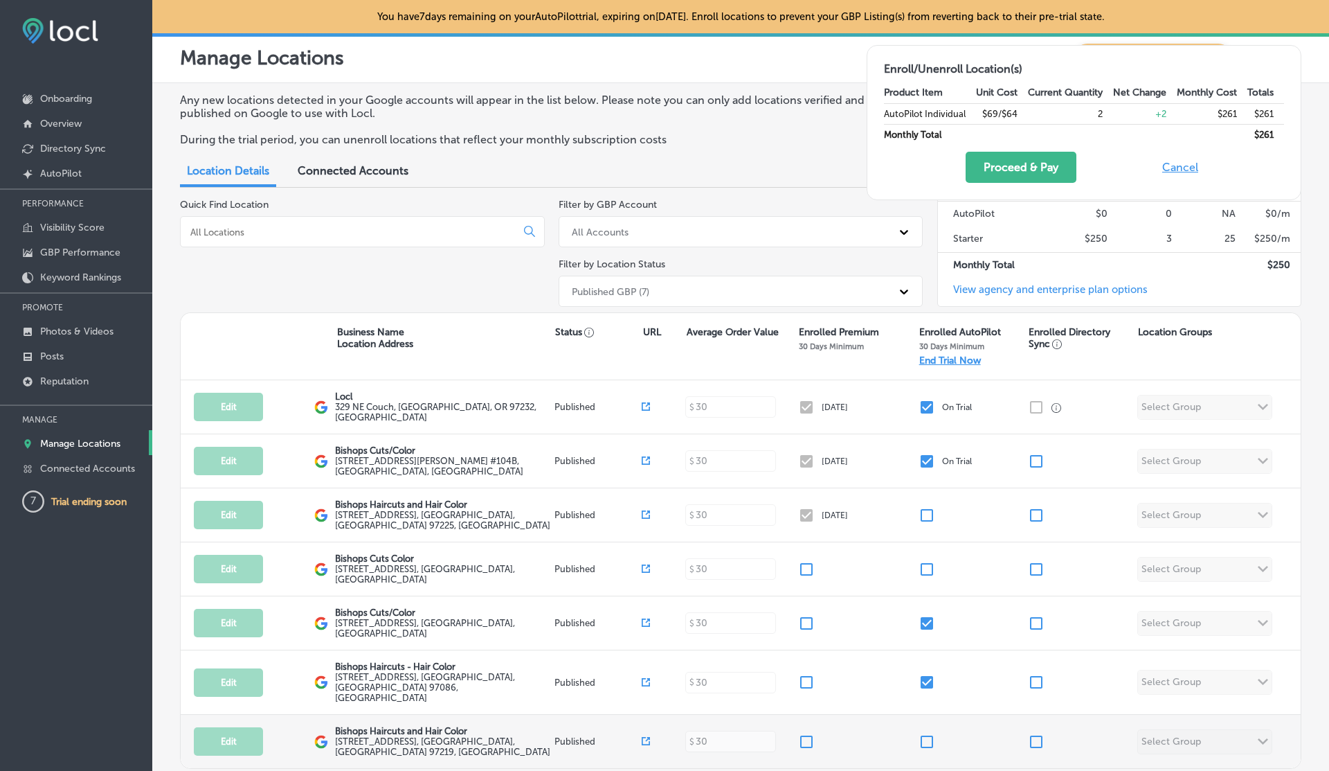
click at [926, 733] on input "checkbox" at bounding box center [927, 741] width 17 height 17
checkbox input "true"
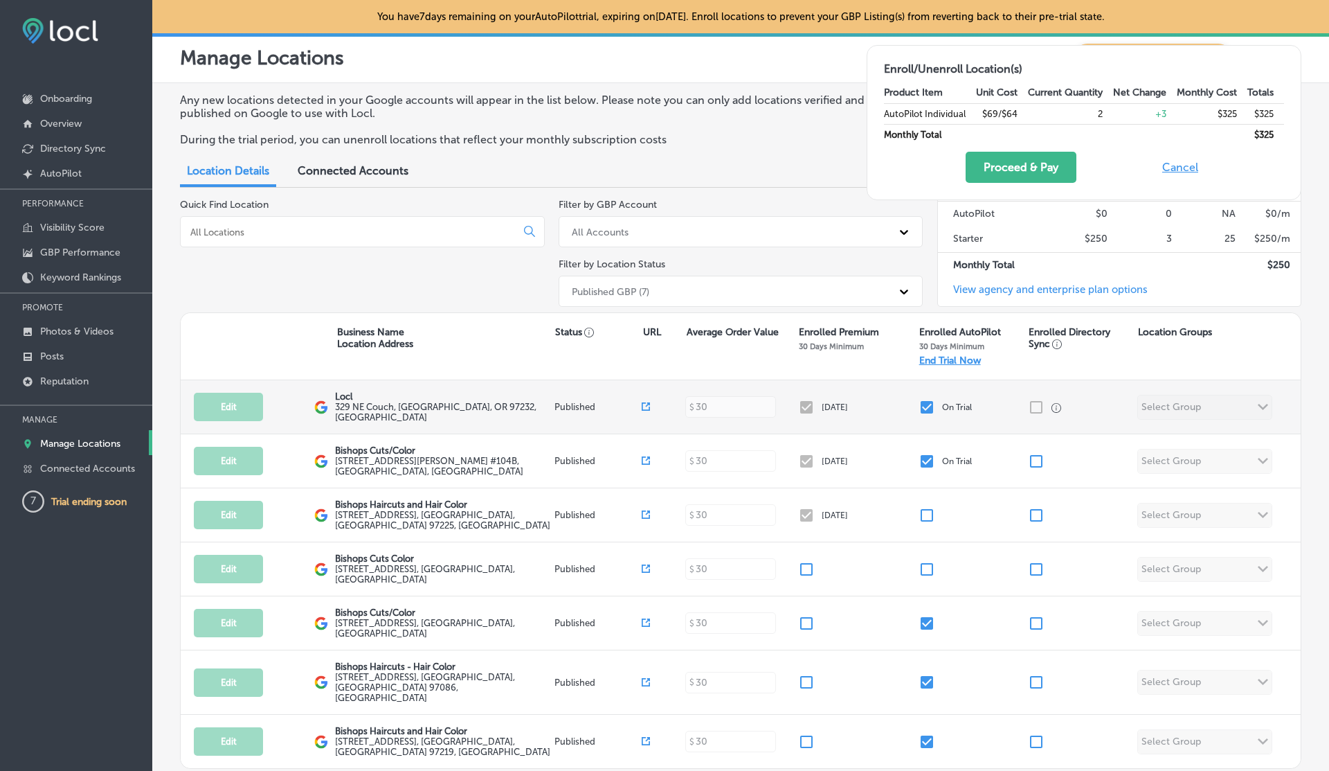
click at [930, 399] on input "checkbox" at bounding box center [927, 407] width 17 height 17
checkbox input "false"
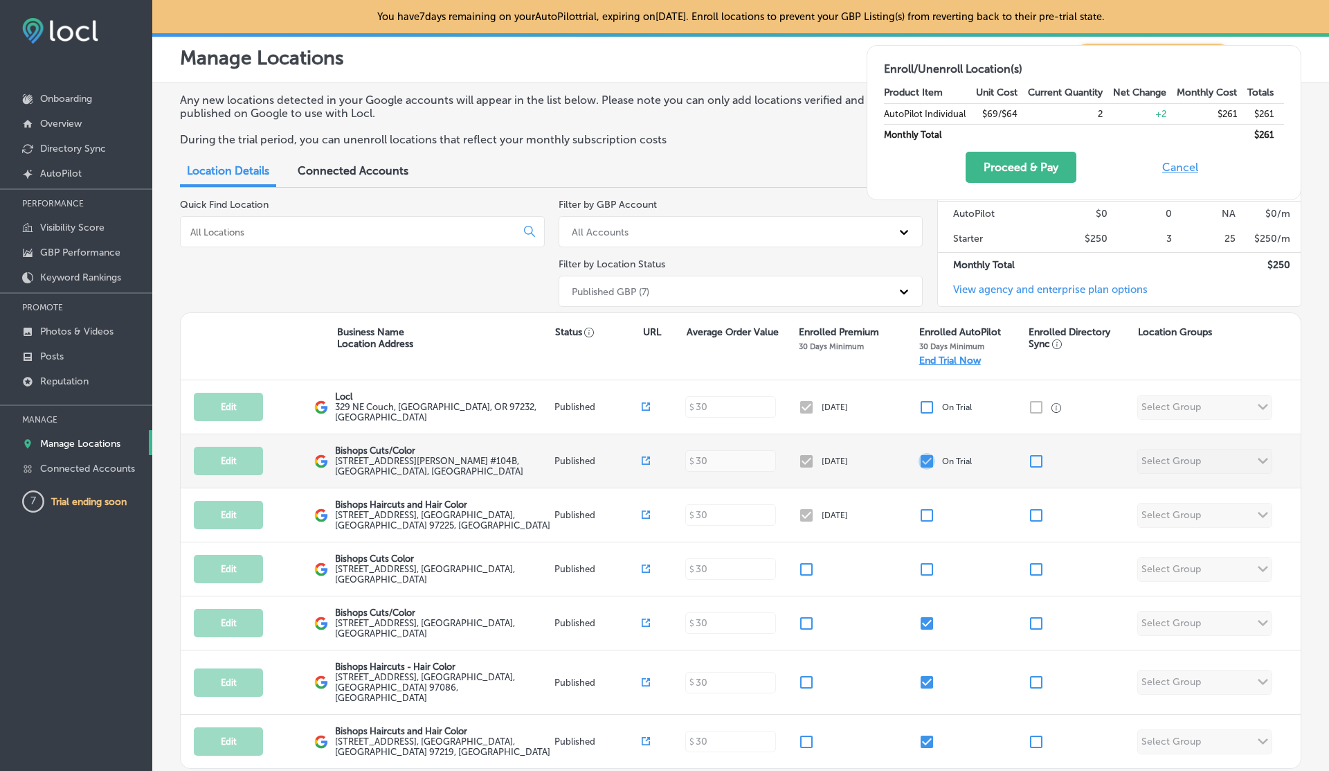
click at [930, 460] on input "checkbox" at bounding box center [927, 461] width 17 height 17
checkbox input "false"
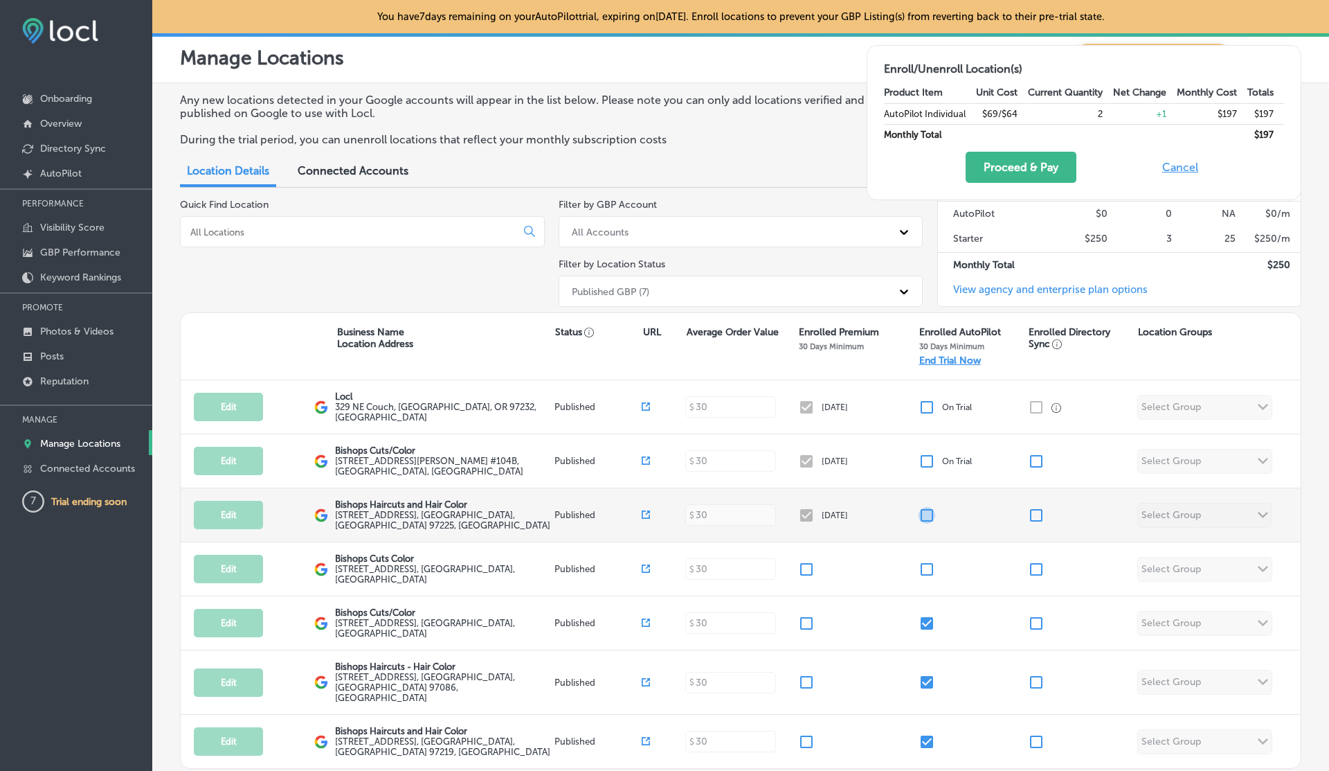
click at [930, 510] on input "checkbox" at bounding box center [927, 515] width 17 height 17
checkbox input "true"
checkbox input "false"
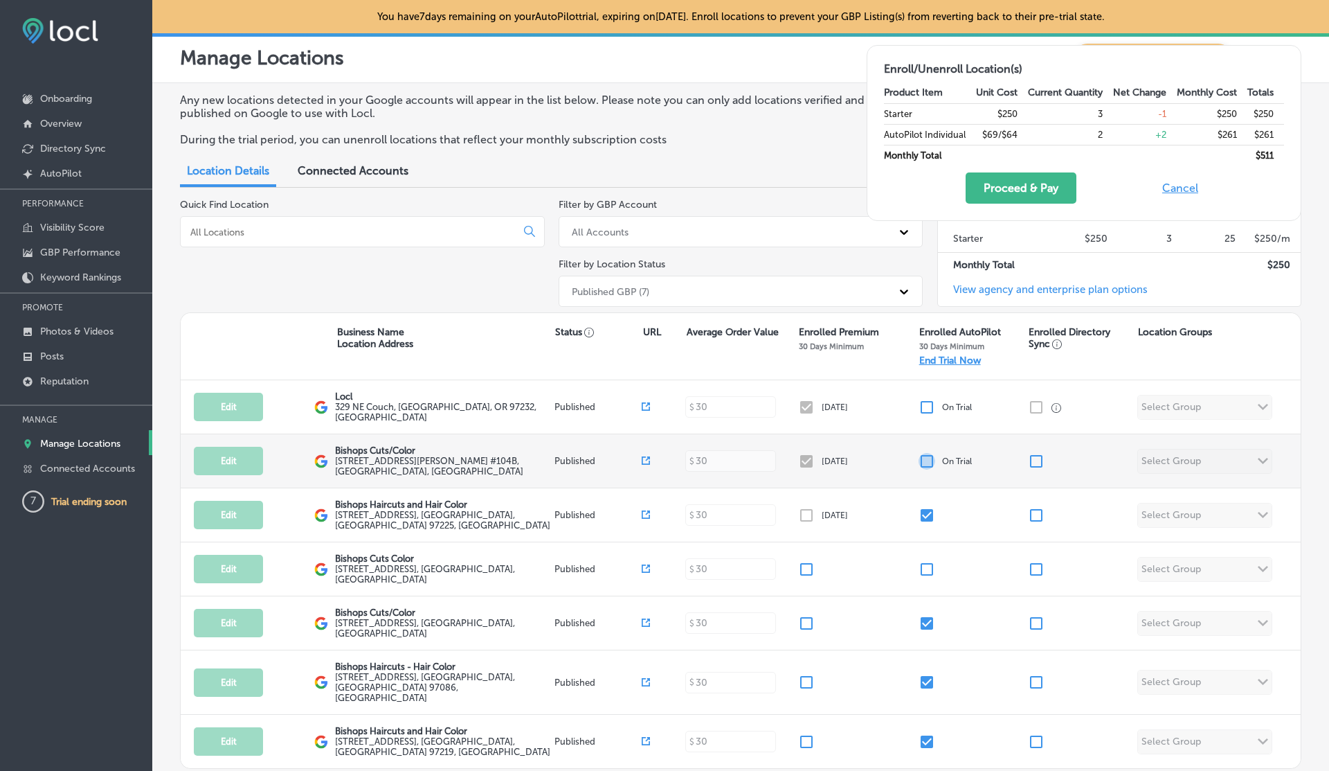
click at [930, 453] on input "checkbox" at bounding box center [927, 461] width 17 height 17
checkbox input "true"
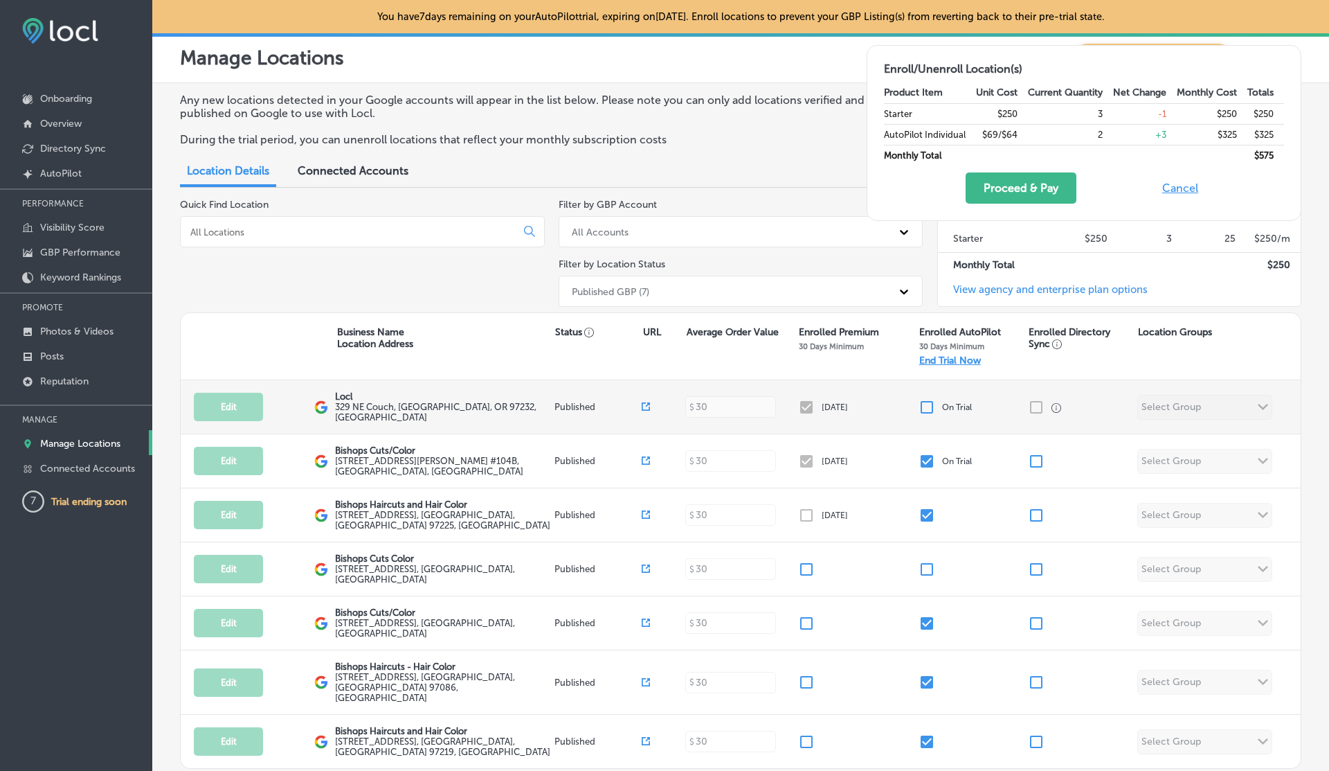
click at [930, 412] on div "Edit This location is not published yet. Locl 329 NE Couch , [GEOGRAPHIC_DATA],…" at bounding box center [741, 407] width 1120 height 54
click at [929, 408] on input "checkbox" at bounding box center [927, 407] width 17 height 17
checkbox input "true"
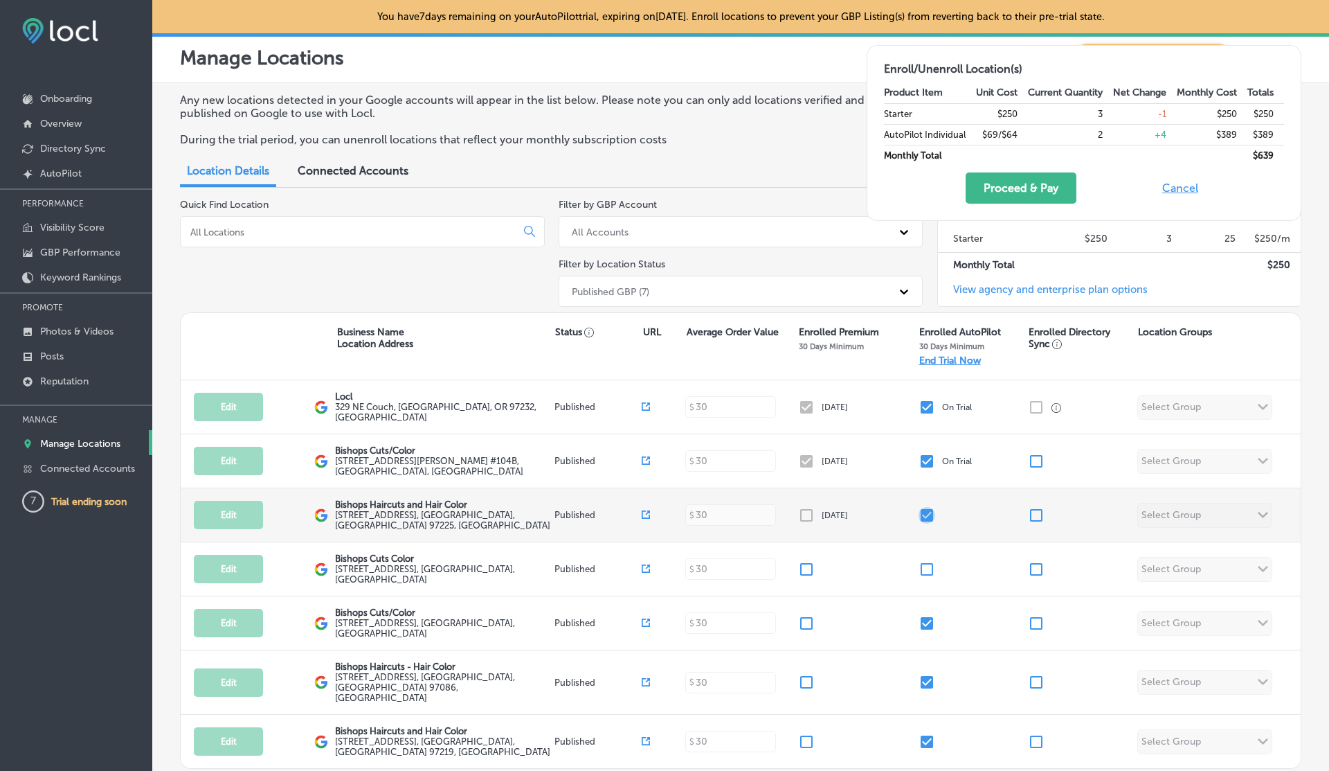
click at [930, 510] on input "checkbox" at bounding box center [927, 515] width 17 height 17
checkbox input "false"
checkbox input "true"
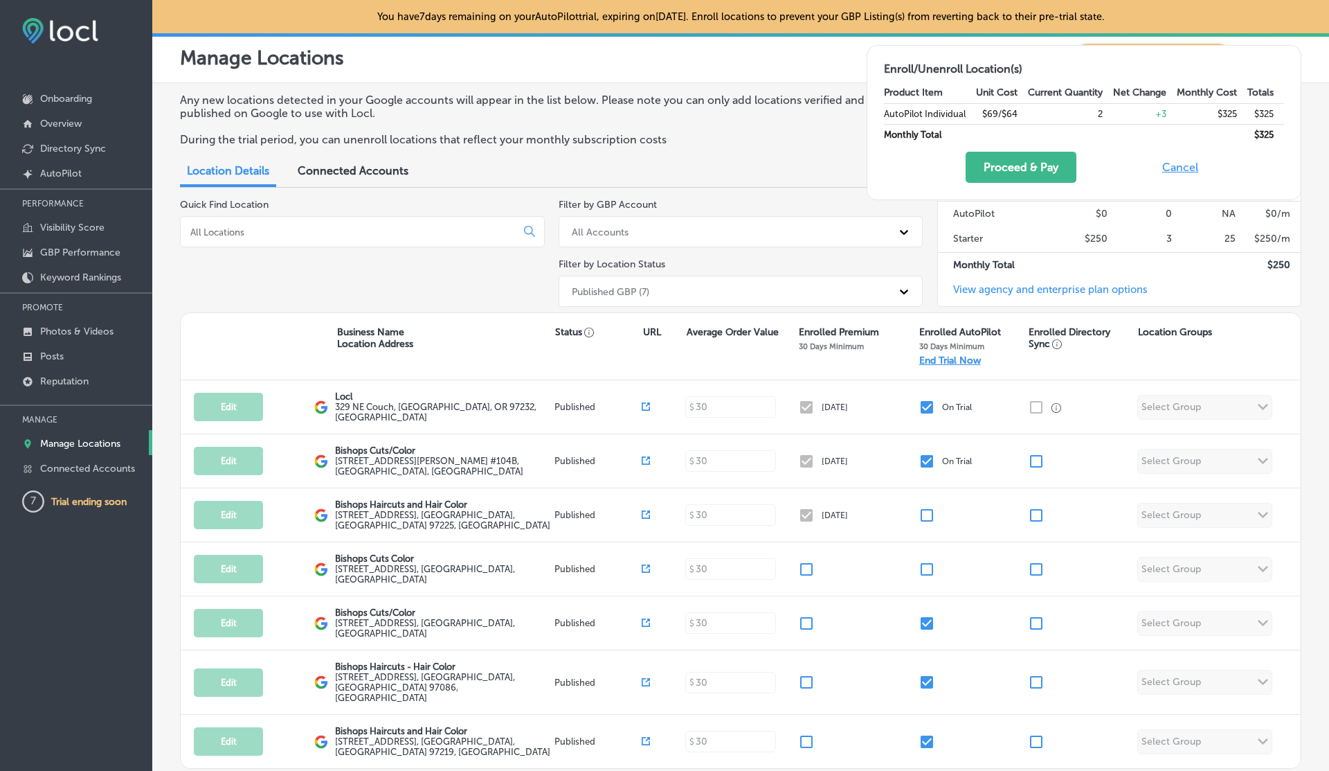
click at [1178, 170] on button "Cancel" at bounding box center [1180, 167] width 44 height 31
checkbox input "false"
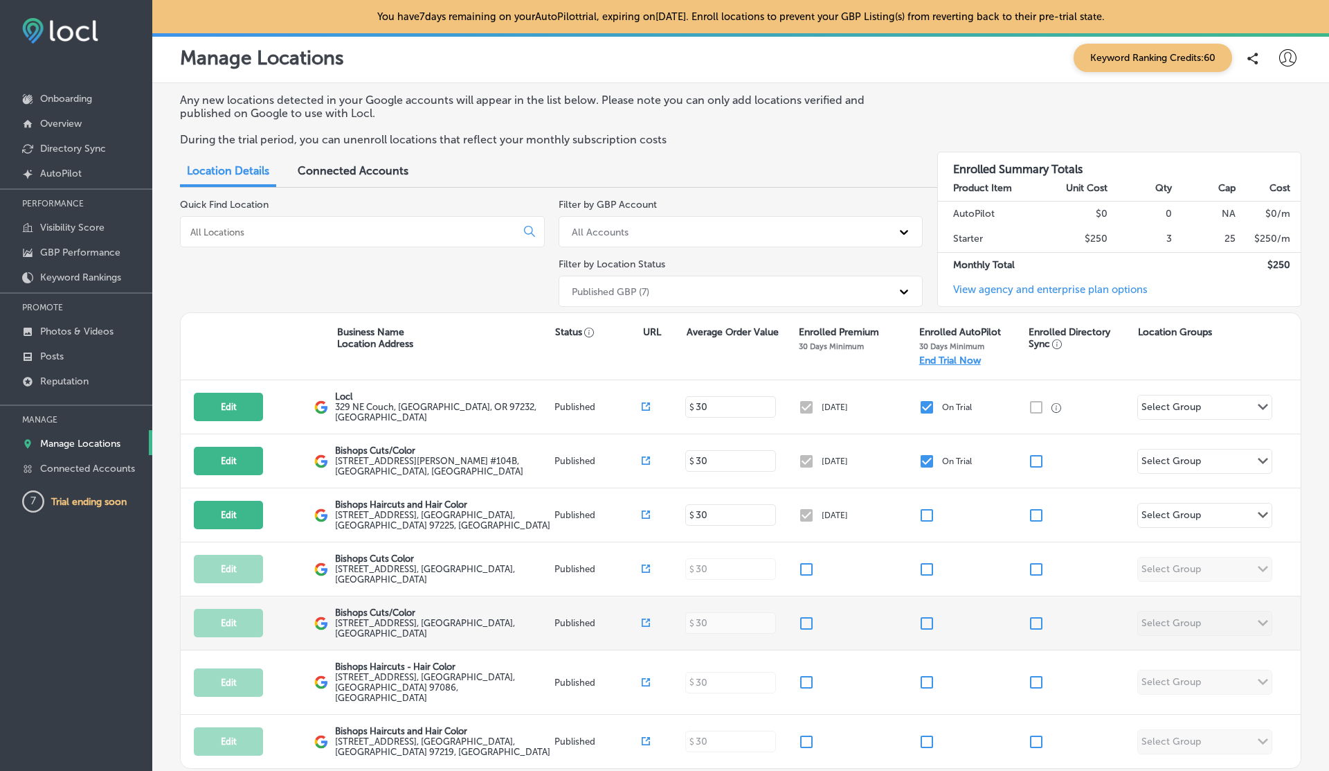
click at [923, 619] on input "checkbox" at bounding box center [927, 623] width 17 height 17
checkbox input "true"
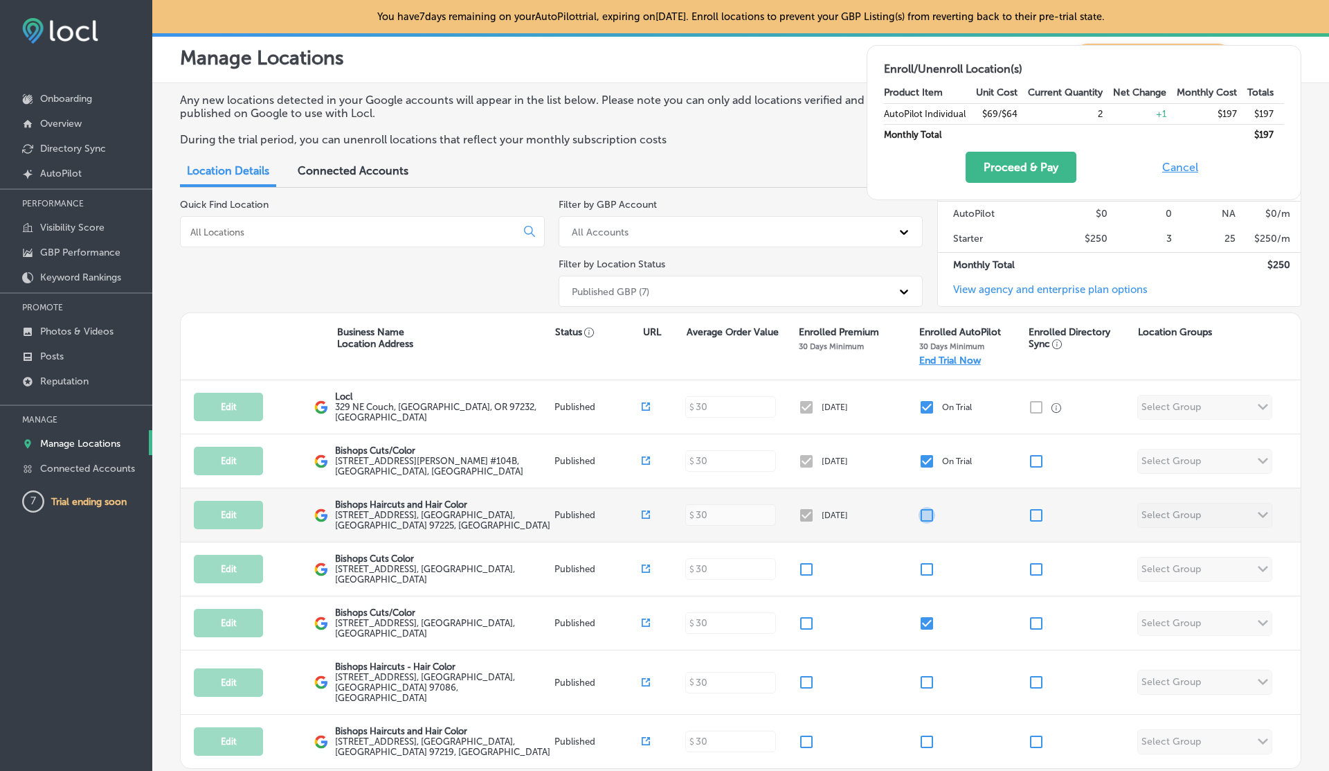
click at [929, 509] on input "checkbox" at bounding box center [927, 515] width 17 height 17
checkbox input "true"
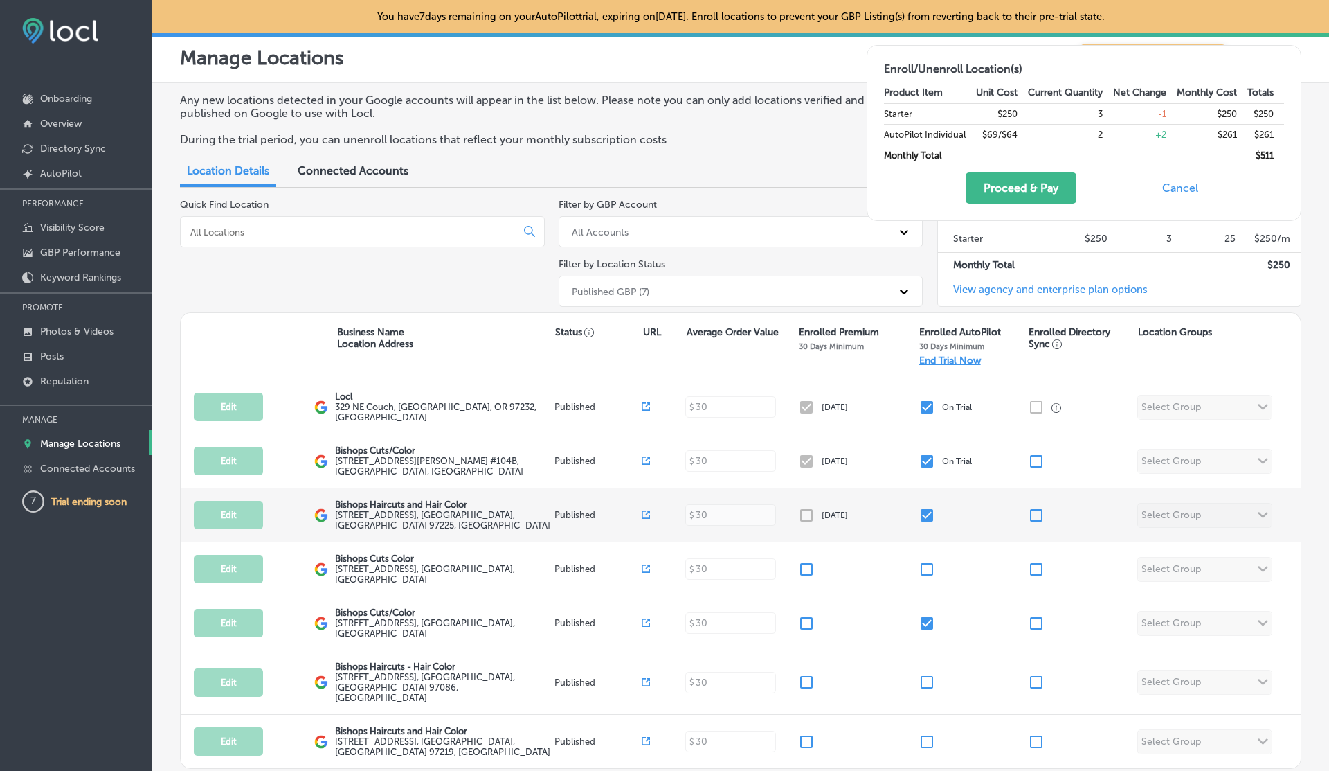
scroll to position [76, 0]
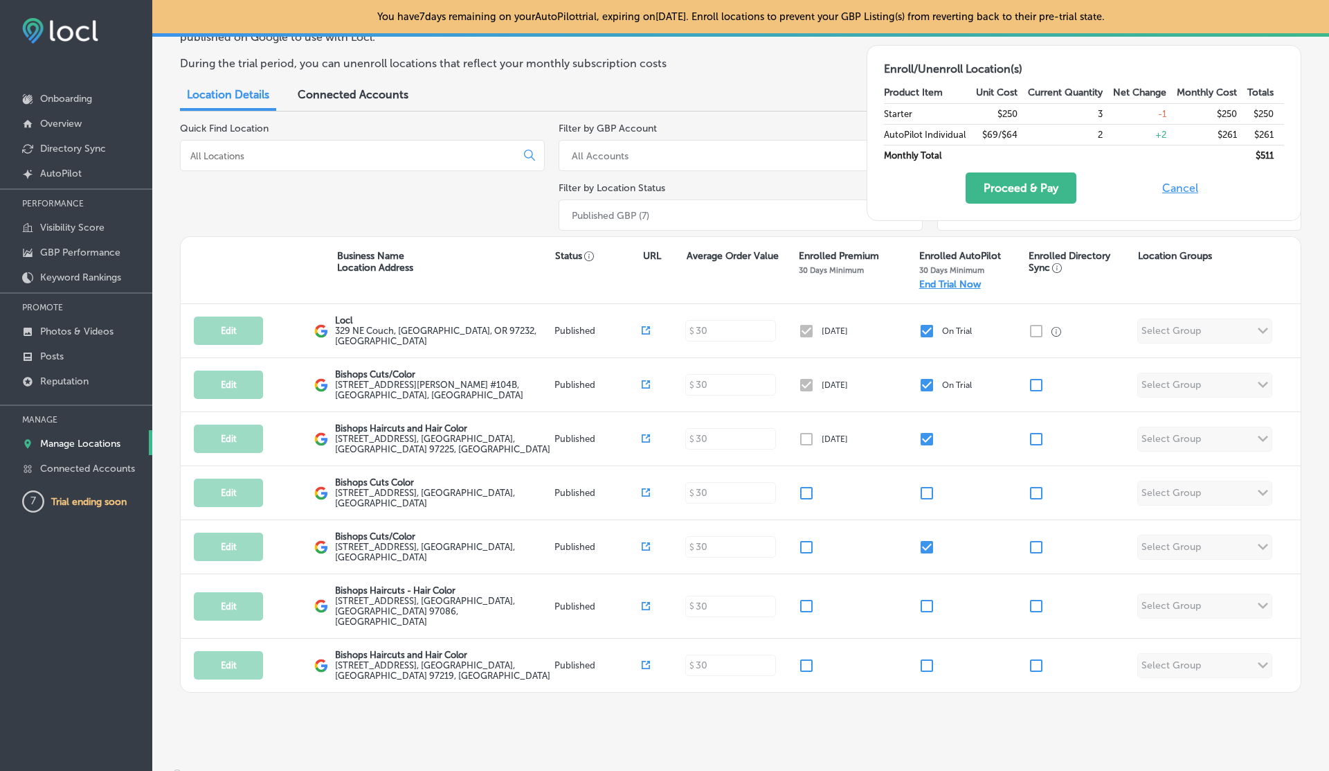
click at [1171, 183] on button "Cancel" at bounding box center [1180, 187] width 44 height 31
checkbox input "true"
checkbox input "false"
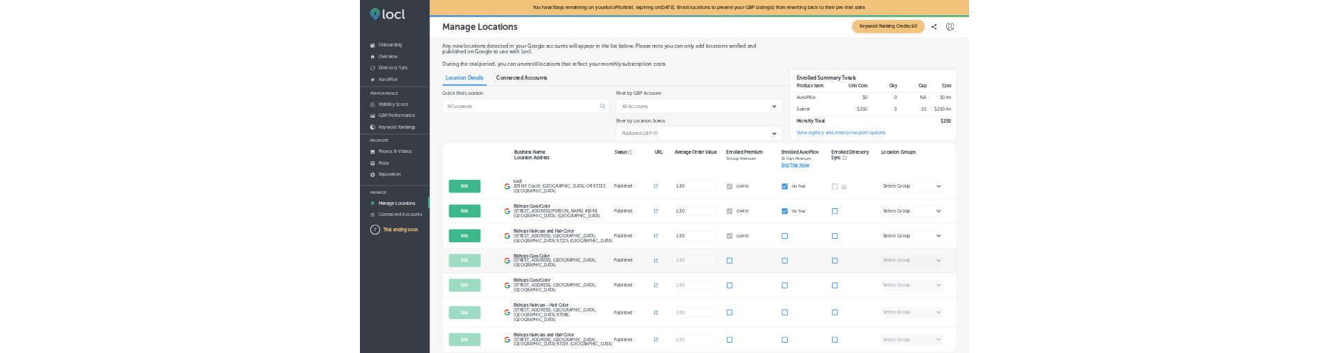
scroll to position [0, 0]
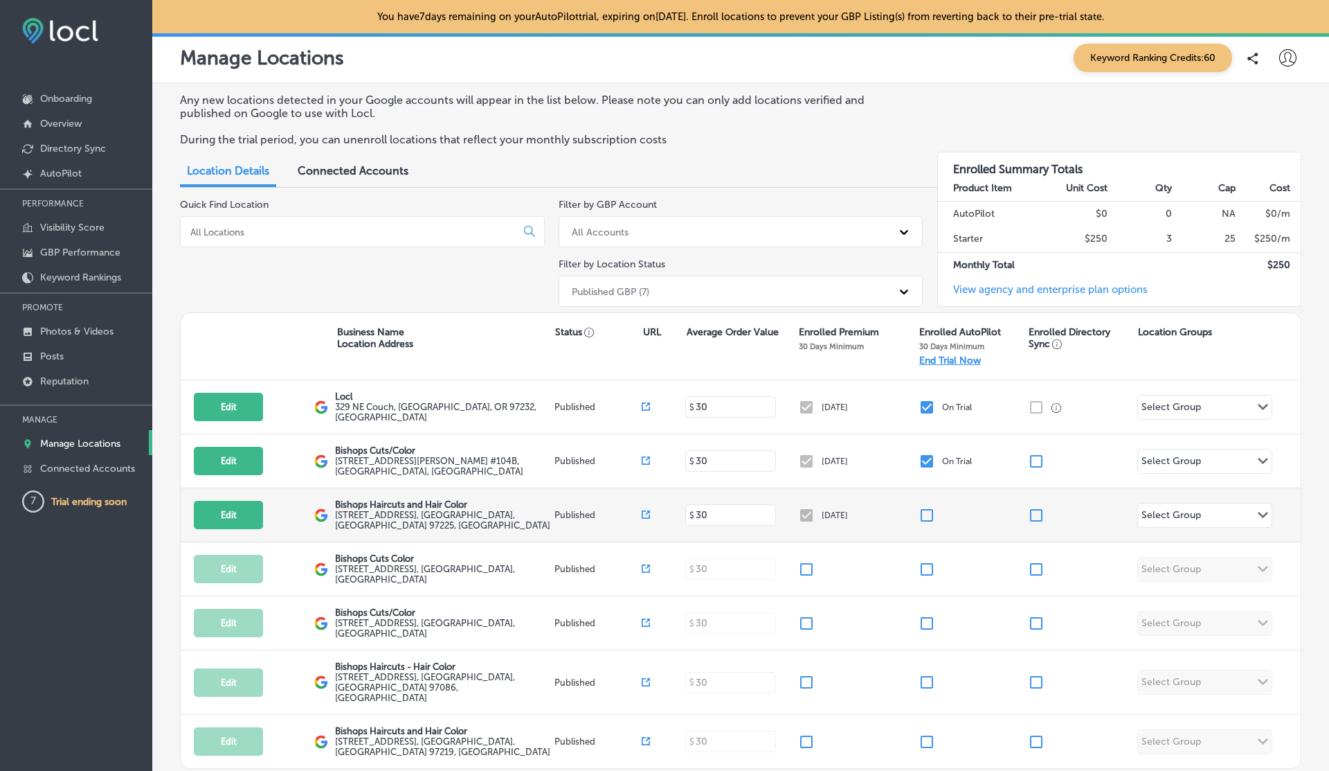
click at [929, 512] on input "checkbox" at bounding box center [927, 515] width 17 height 17
checkbox input "true"
checkbox input "false"
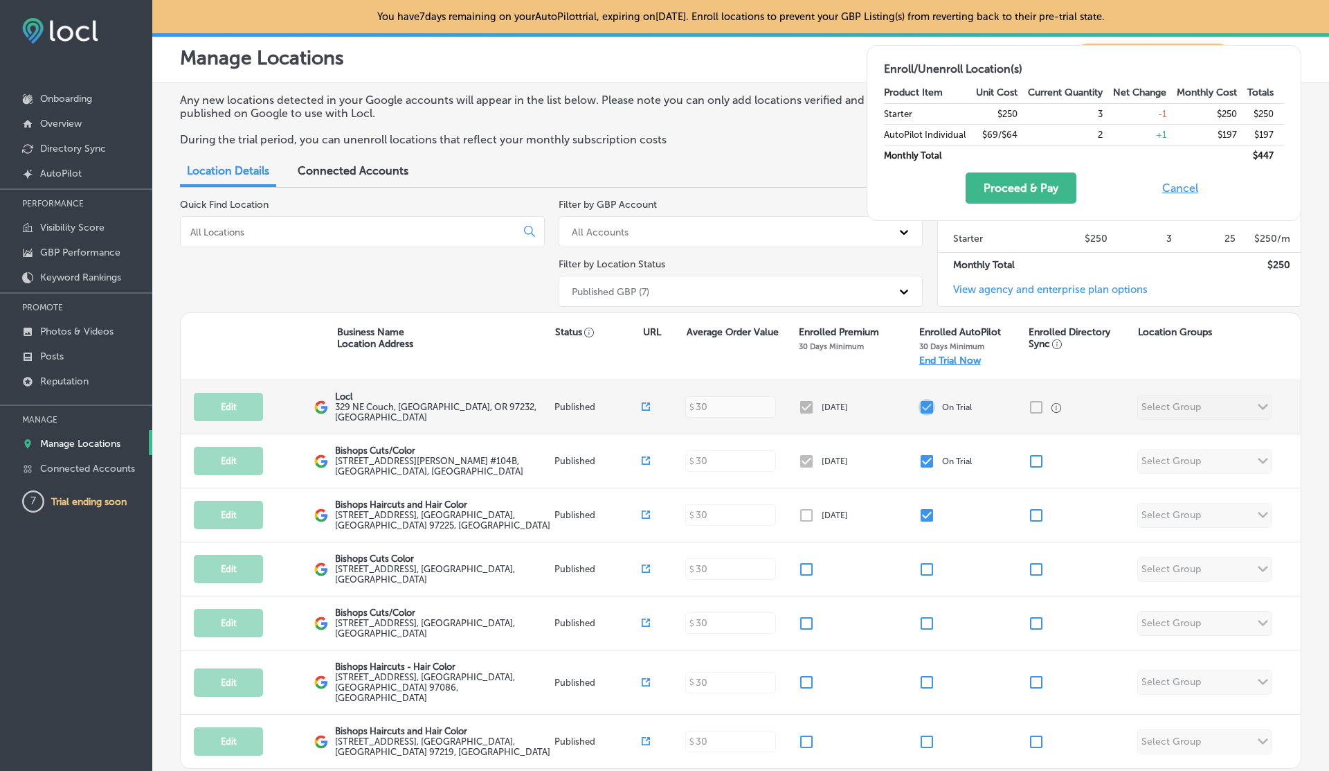
click at [924, 402] on input "checkbox" at bounding box center [927, 407] width 17 height 17
checkbox input "false"
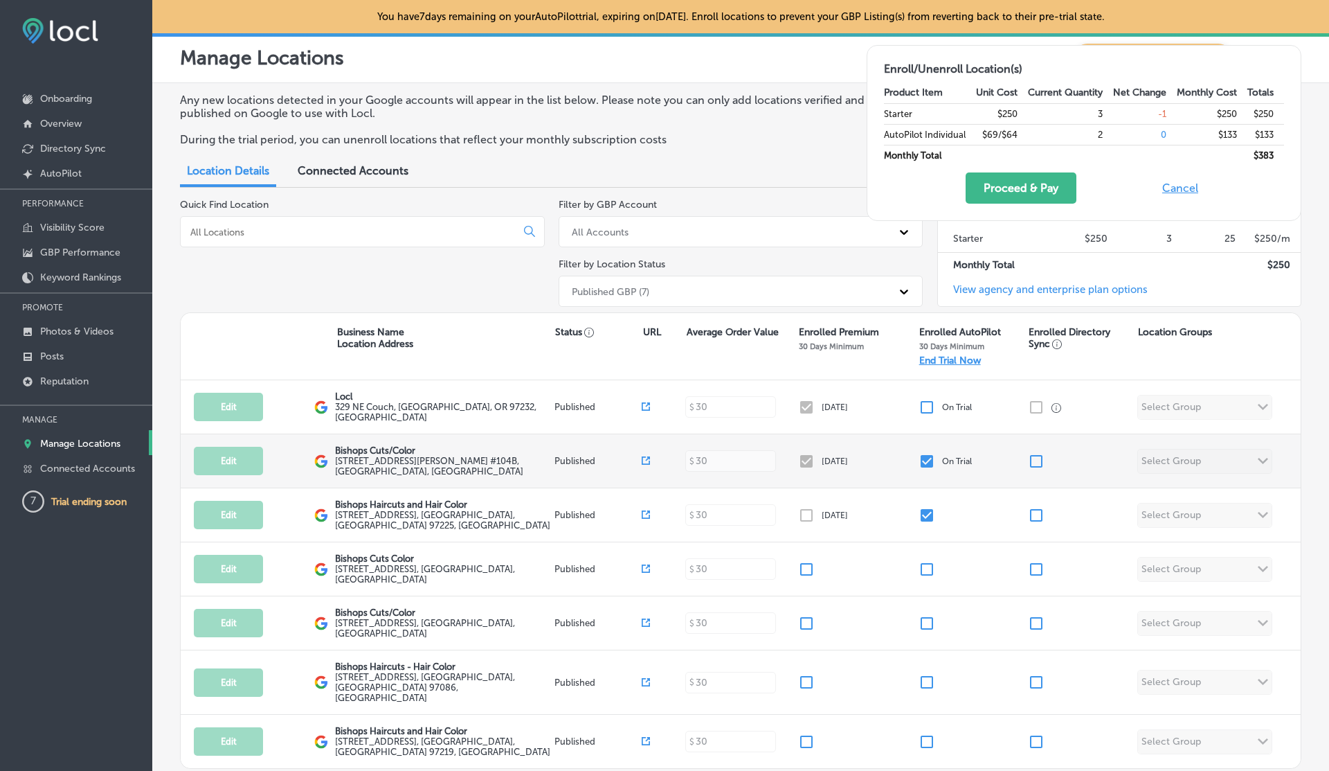
click at [925, 460] on input "checkbox" at bounding box center [927, 461] width 17 height 17
checkbox input "false"
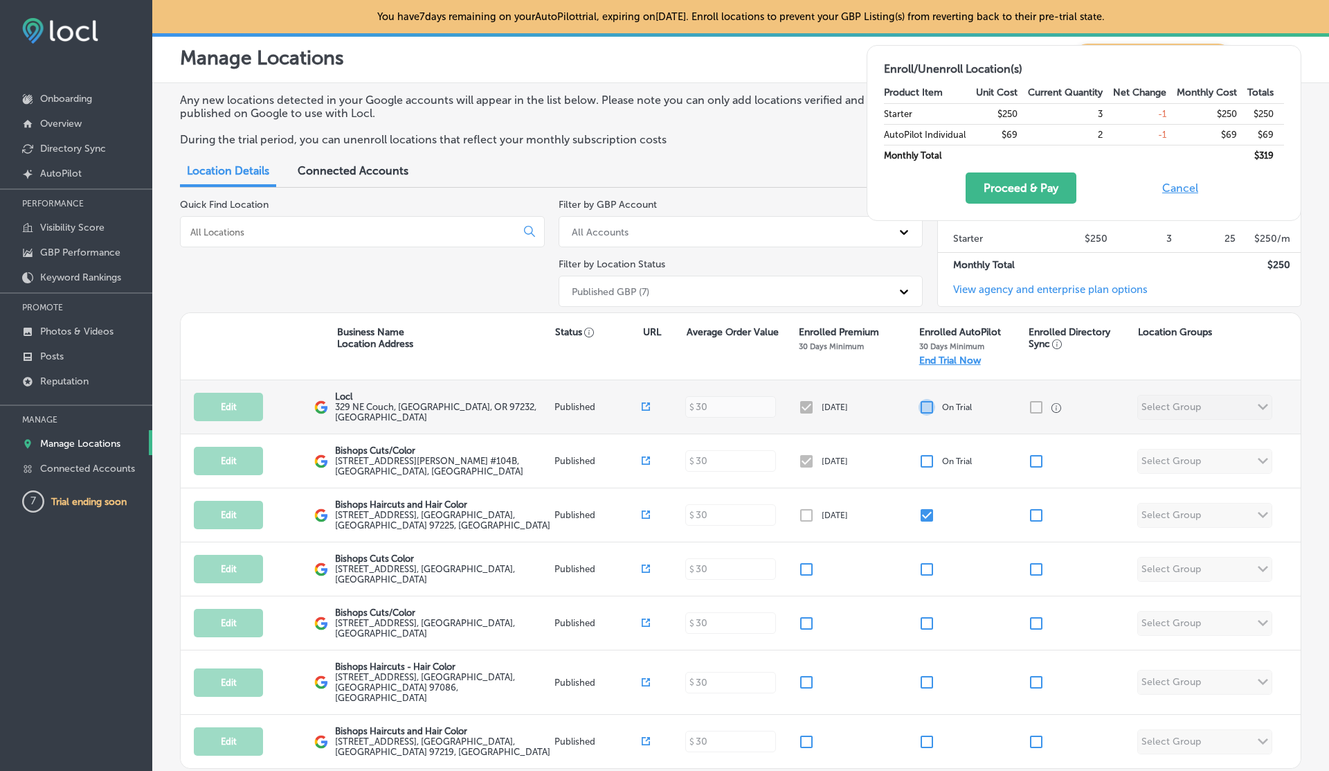
click at [927, 402] on input "checkbox" at bounding box center [927, 407] width 17 height 17
checkbox input "true"
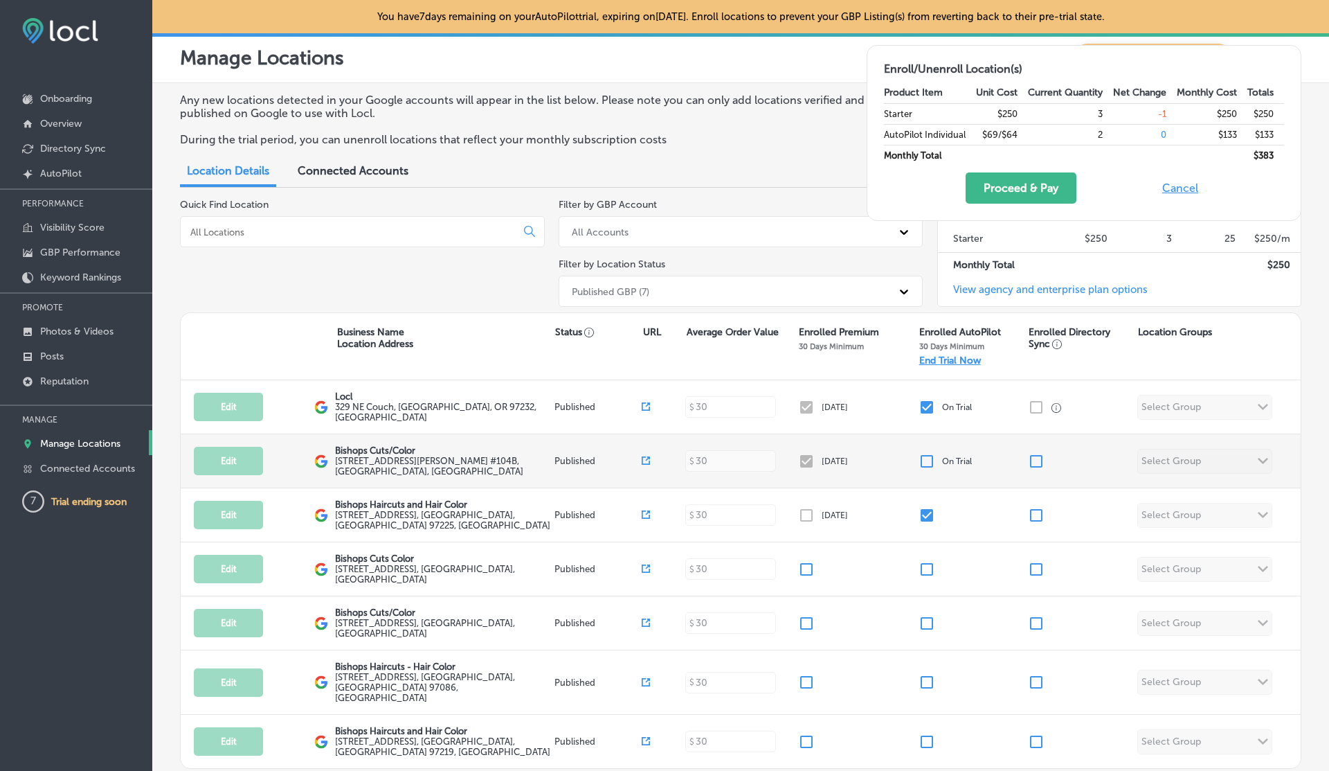
click at [925, 456] on input "checkbox" at bounding box center [927, 461] width 17 height 17
checkbox input "true"
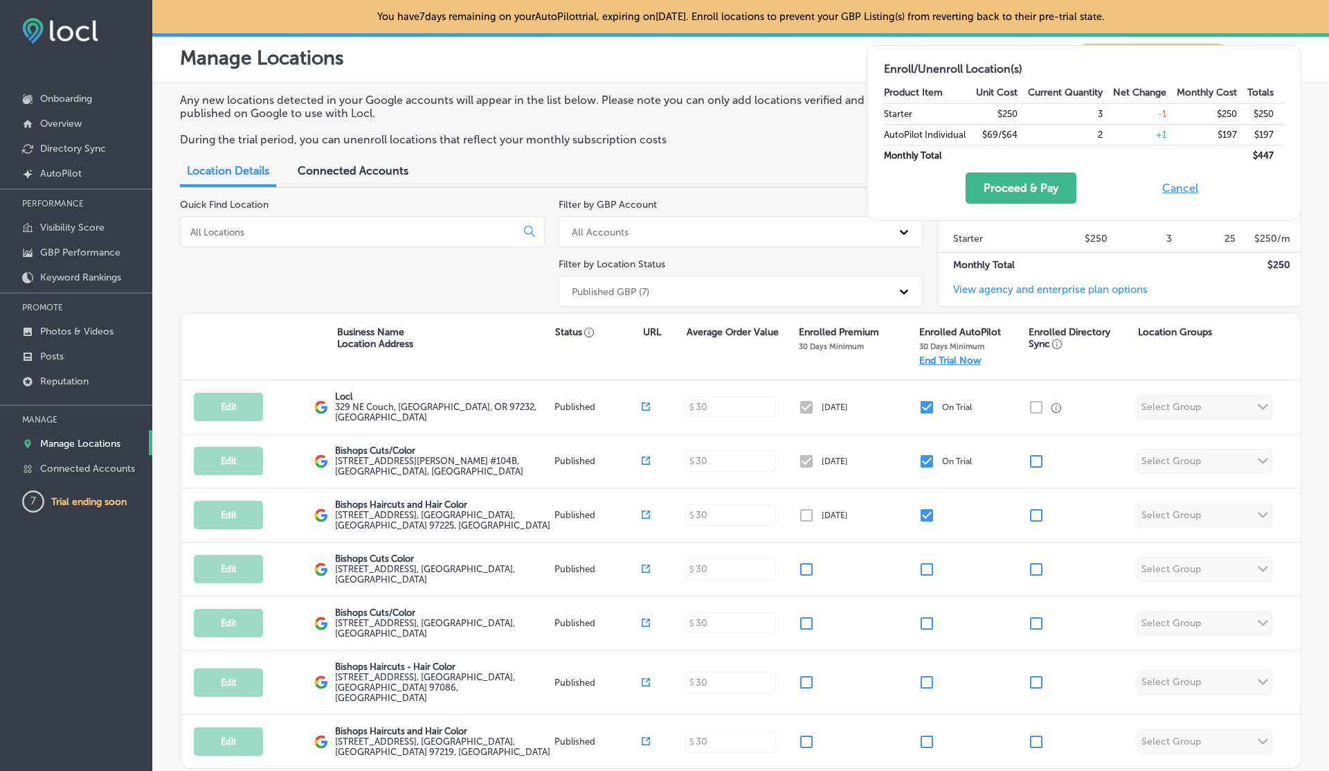
click at [1180, 193] on button "Cancel" at bounding box center [1180, 187] width 44 height 31
checkbox input "true"
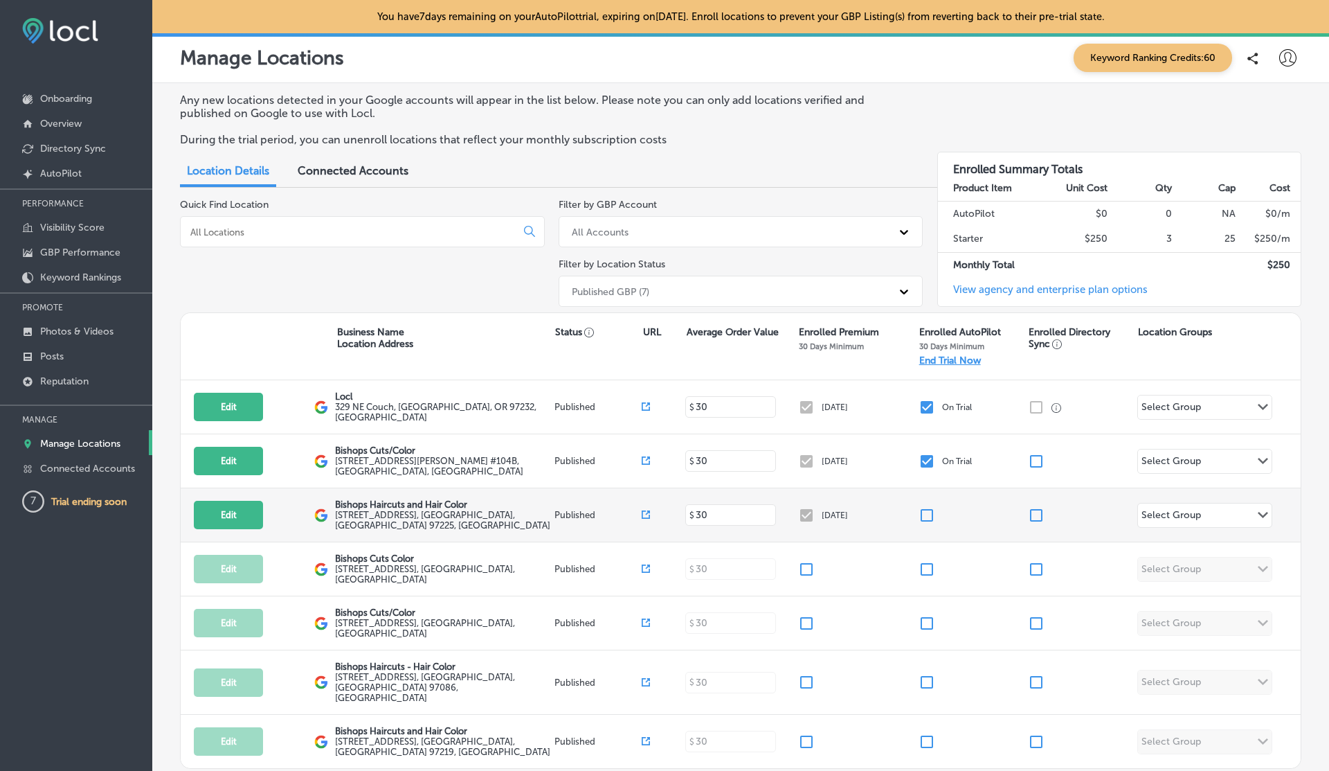
click at [925, 510] on input "checkbox" at bounding box center [927, 515] width 17 height 17
checkbox input "true"
checkbox input "false"
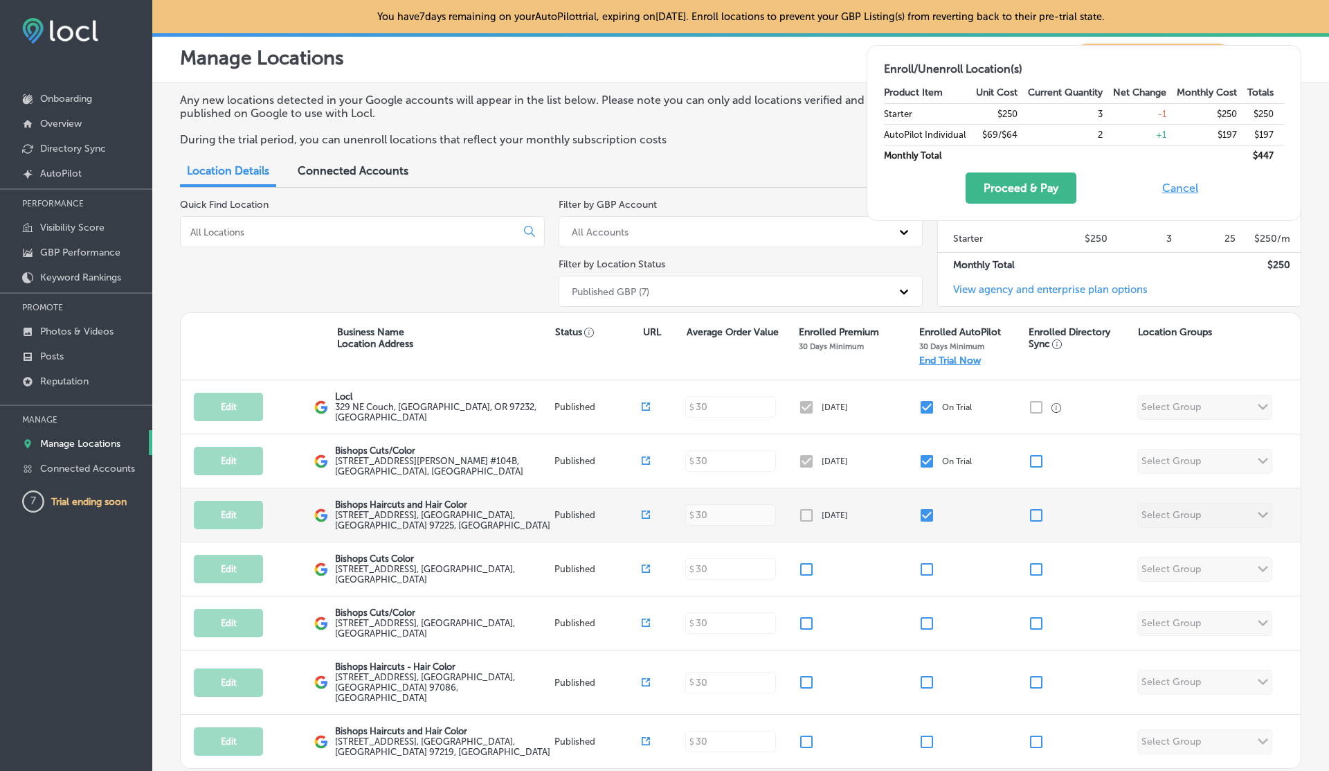
click at [925, 510] on input "checkbox" at bounding box center [927, 515] width 17 height 17
checkbox input "false"
checkbox input "true"
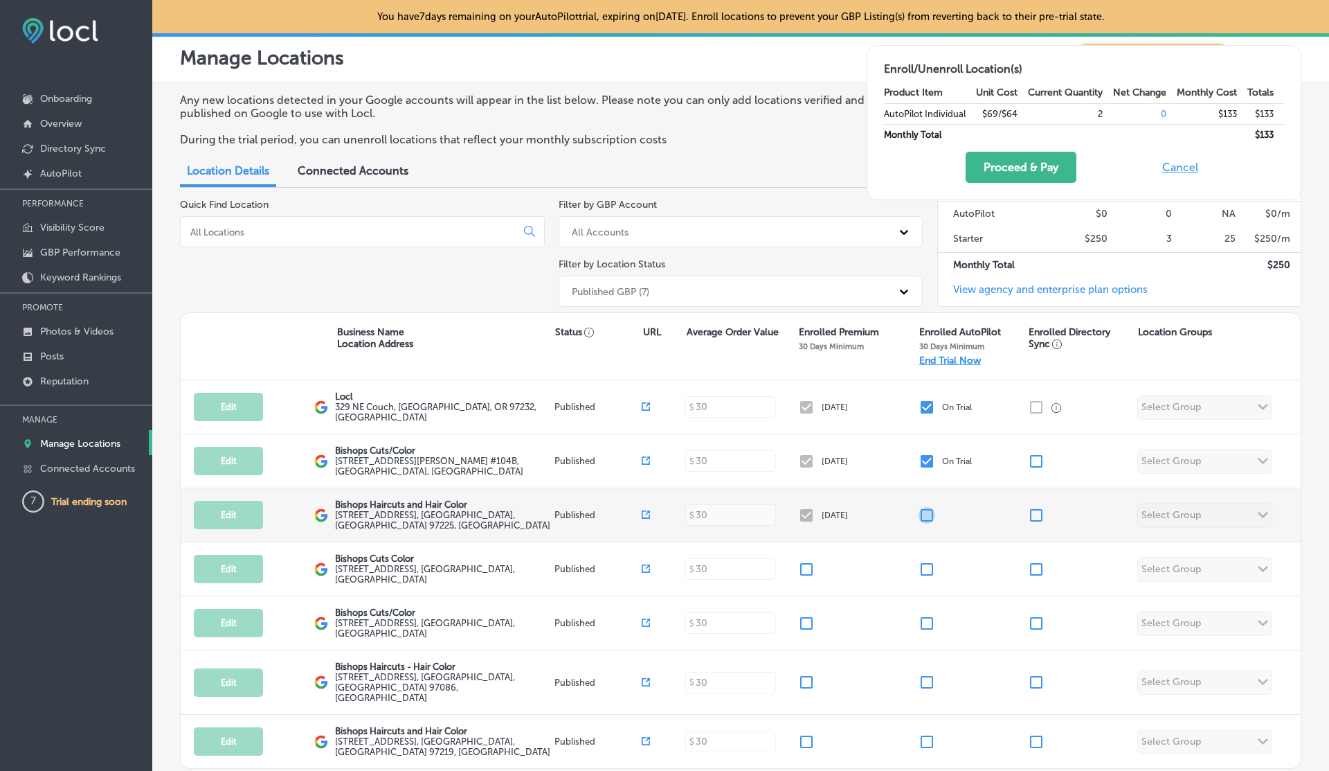
click at [925, 510] on input "checkbox" at bounding box center [927, 515] width 17 height 17
checkbox input "true"
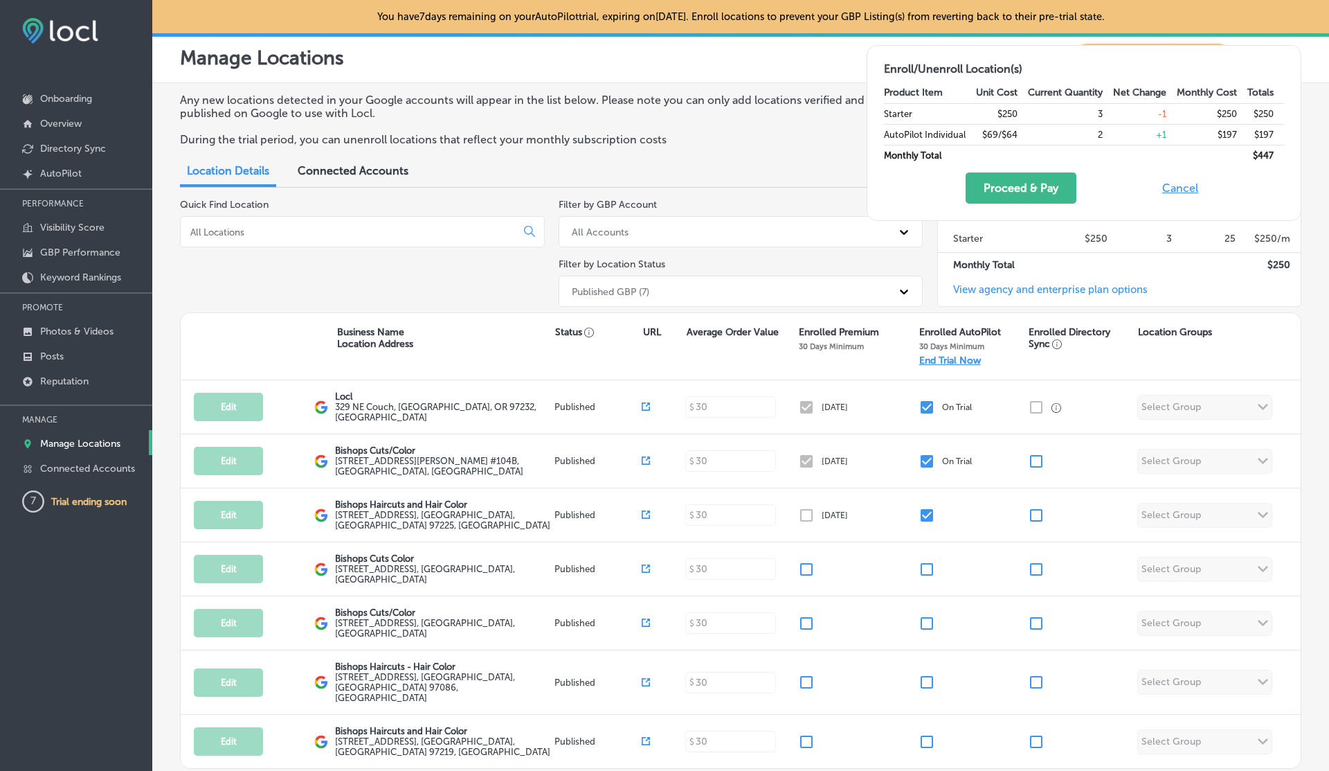
click at [1185, 193] on button "Cancel" at bounding box center [1180, 187] width 44 height 31
checkbox input "true"
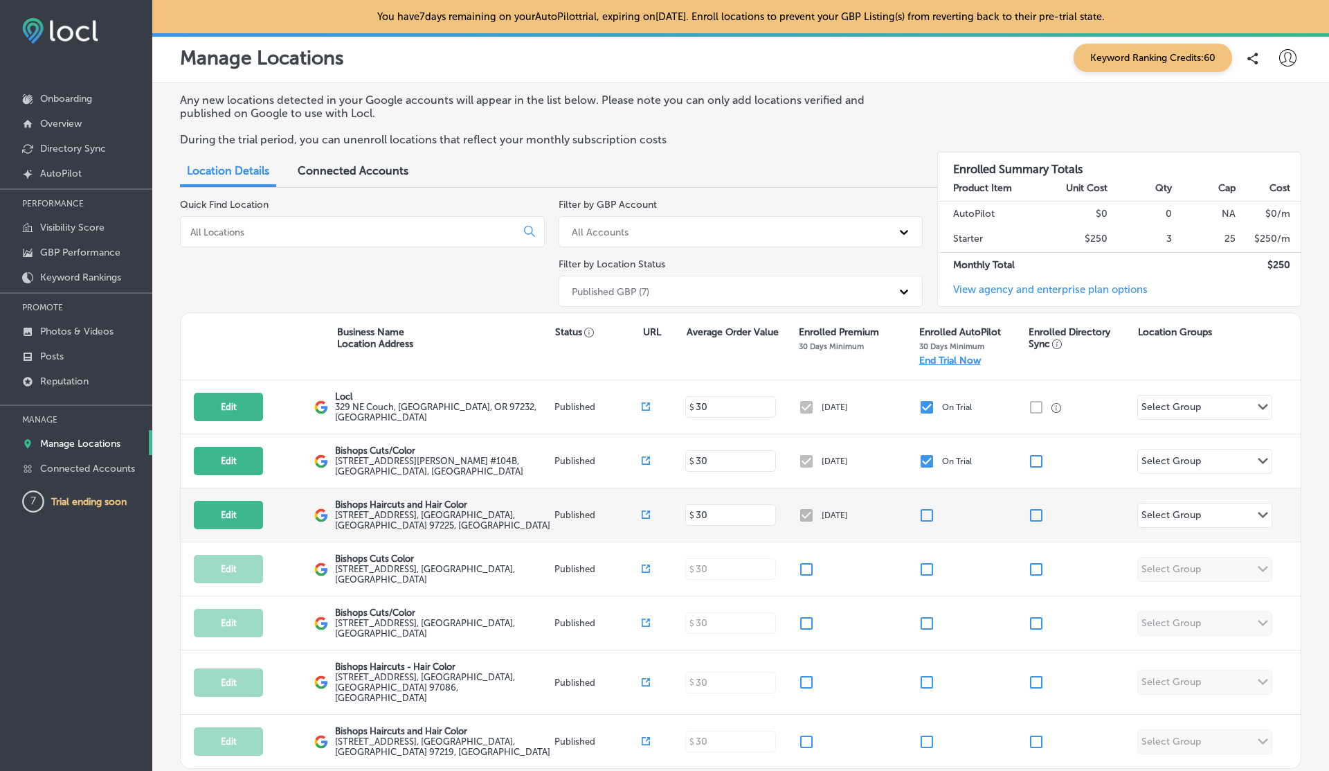
click at [925, 509] on input "checkbox" at bounding box center [927, 515] width 17 height 17
checkbox input "true"
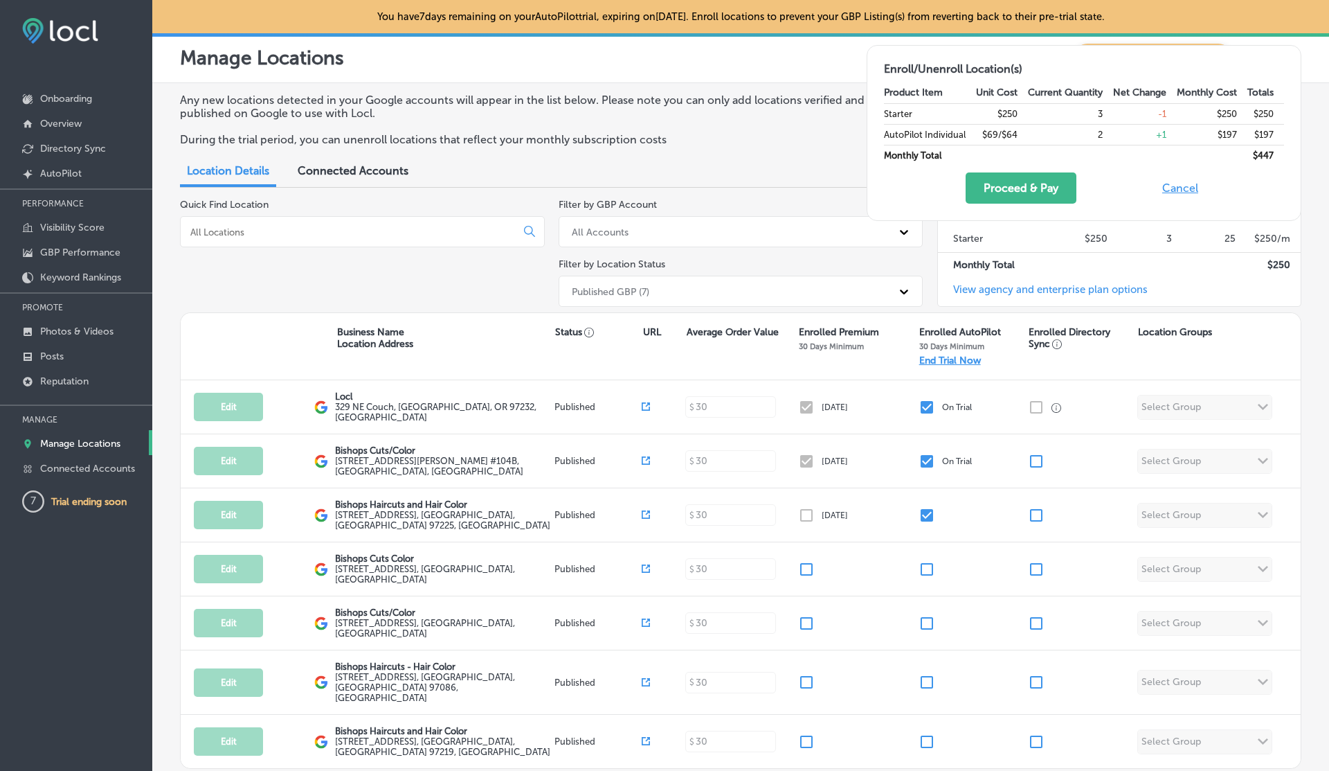
click at [1176, 192] on button "Cancel" at bounding box center [1180, 187] width 44 height 31
checkbox input "true"
checkbox input "false"
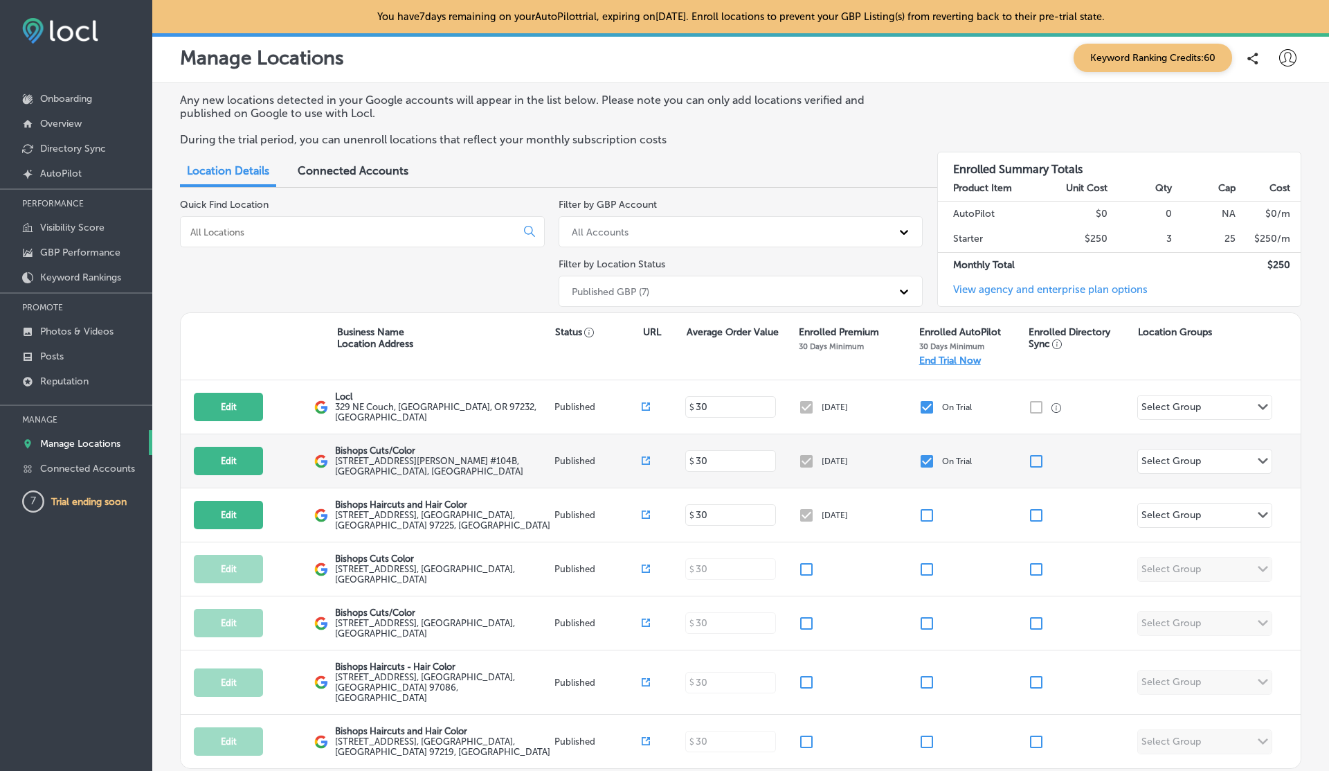
click at [926, 454] on input "checkbox" at bounding box center [927, 461] width 17 height 17
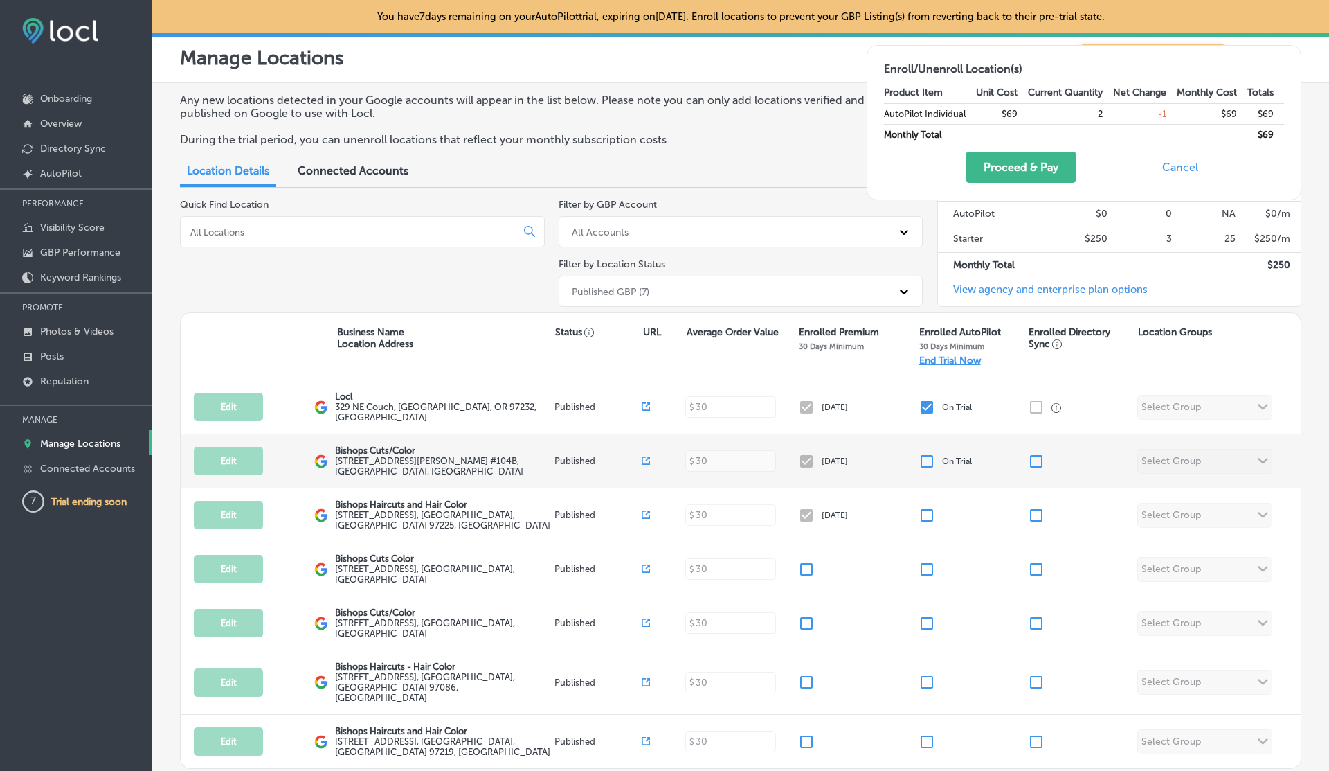
click at [926, 454] on input "checkbox" at bounding box center [927, 461] width 17 height 17
checkbox input "true"
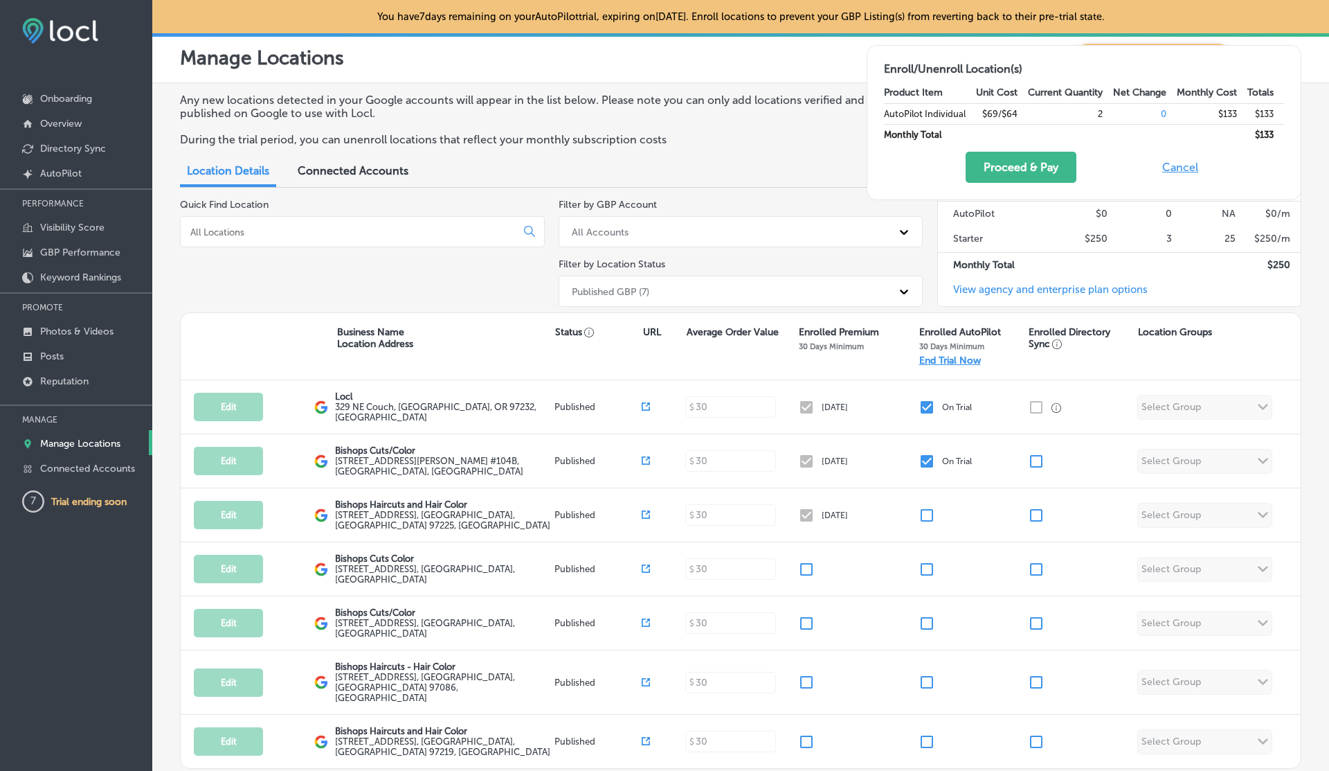
click at [1184, 170] on button "Cancel" at bounding box center [1180, 167] width 44 height 31
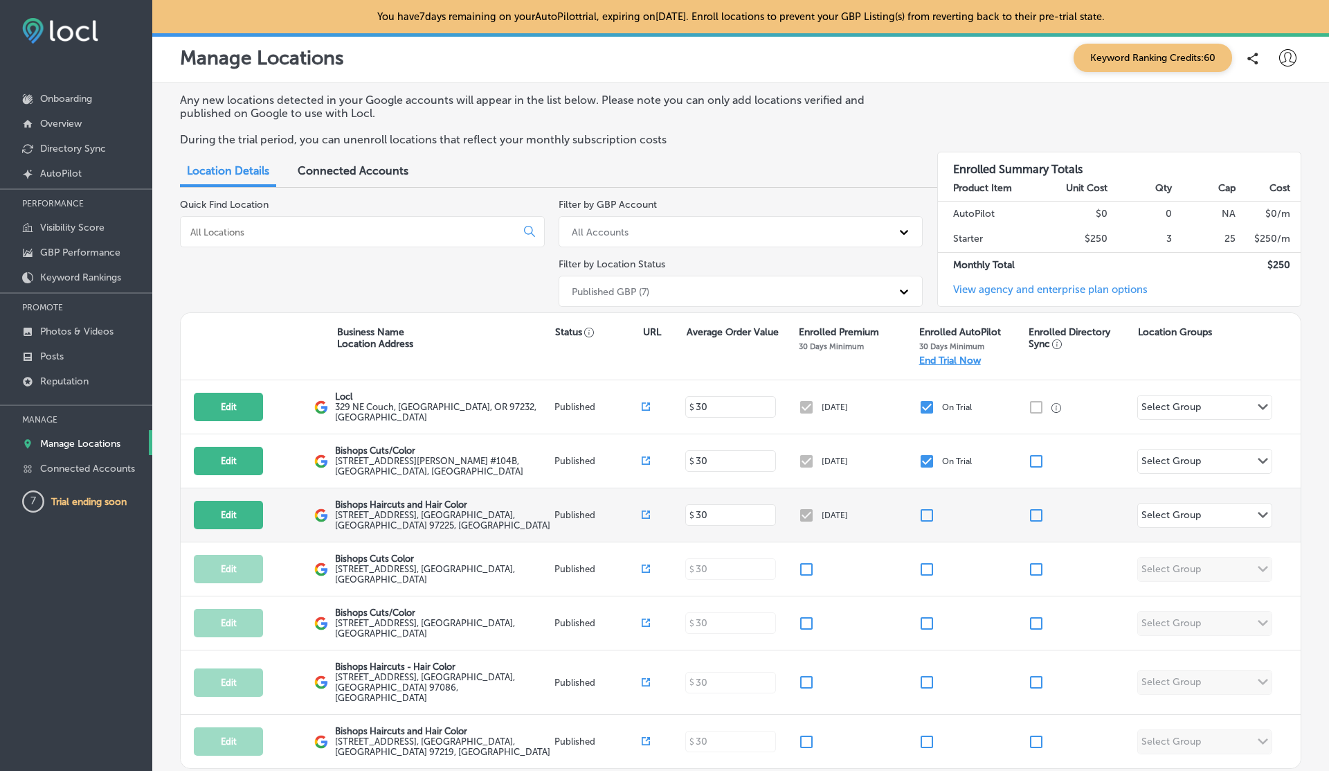
click at [926, 510] on input "checkbox" at bounding box center [927, 515] width 17 height 17
checkbox input "true"
checkbox input "false"
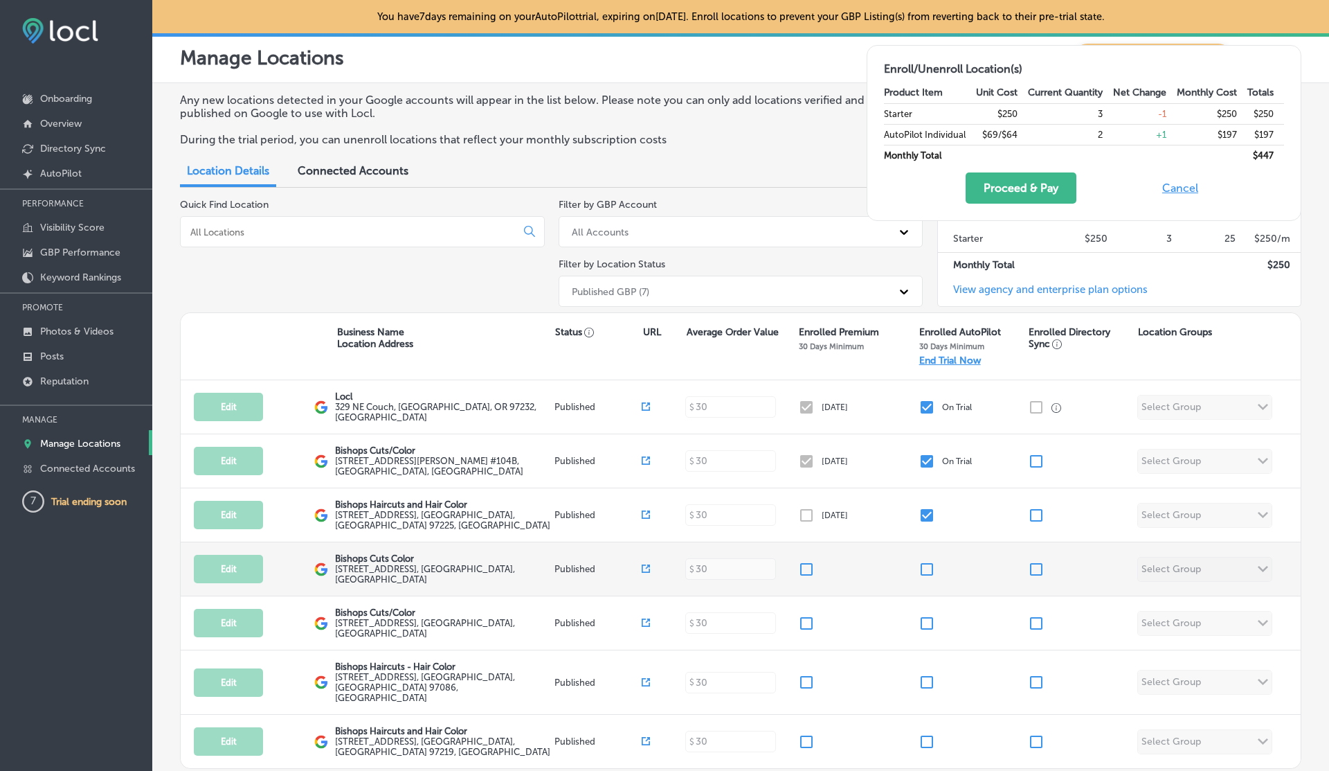
click at [928, 562] on input "checkbox" at bounding box center [927, 569] width 17 height 17
checkbox input "true"
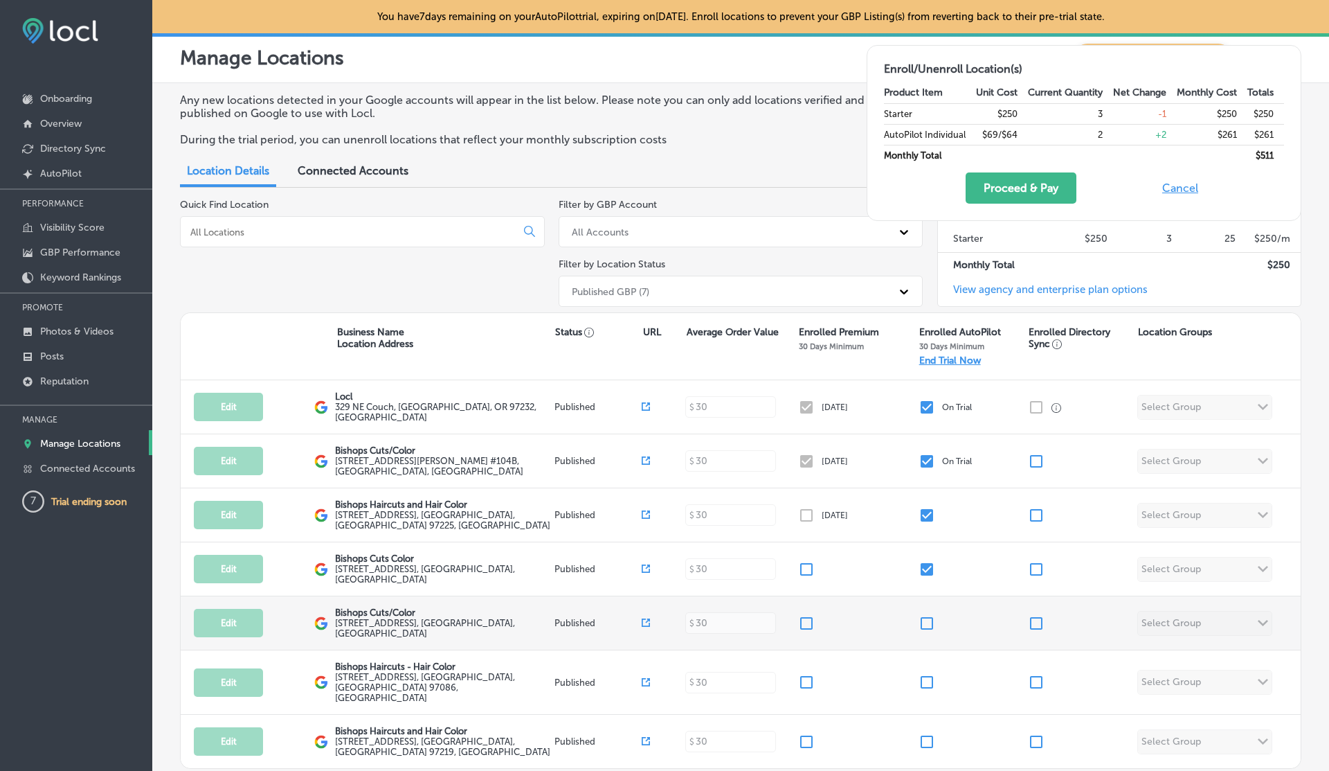
click at [928, 617] on input "checkbox" at bounding box center [927, 623] width 17 height 17
checkbox input "true"
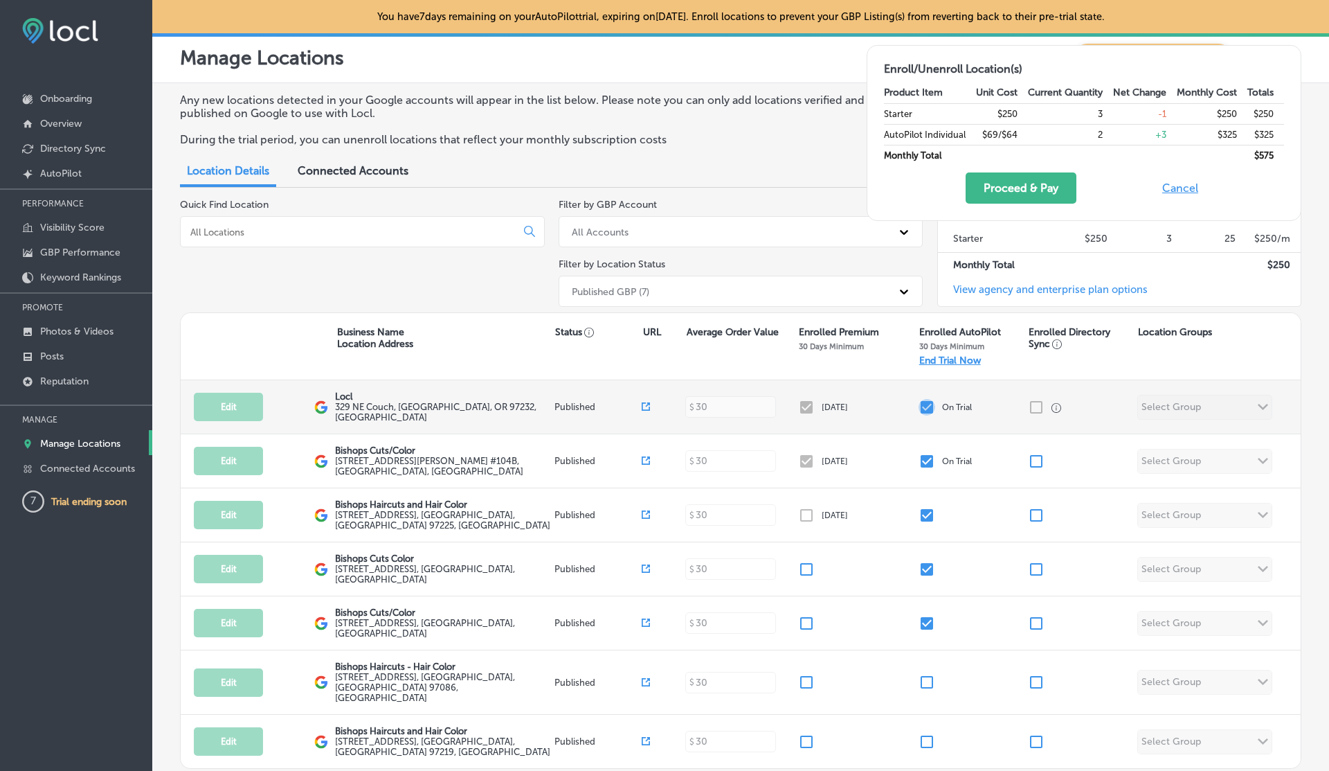
click at [928, 403] on input "checkbox" at bounding box center [927, 407] width 17 height 17
checkbox input "false"
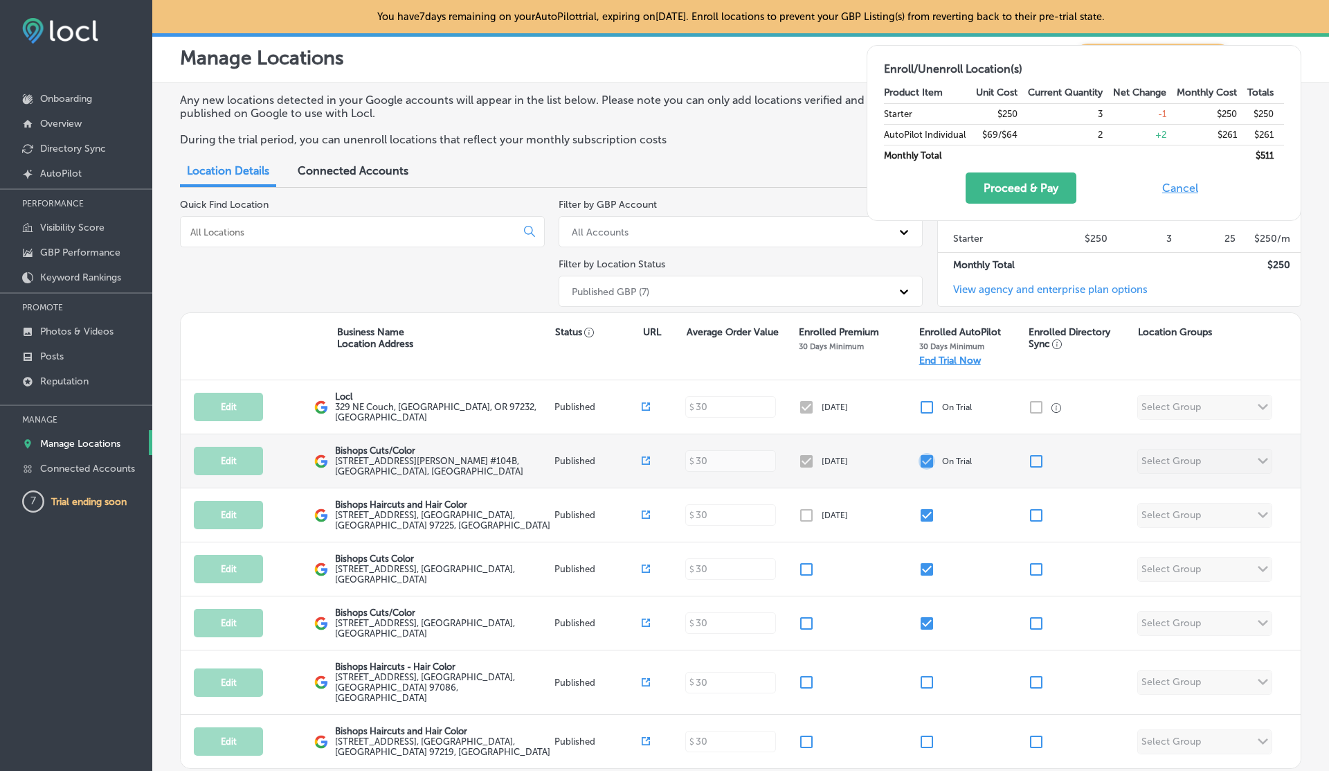
click at [928, 458] on input "checkbox" at bounding box center [927, 461] width 17 height 17
checkbox input "false"
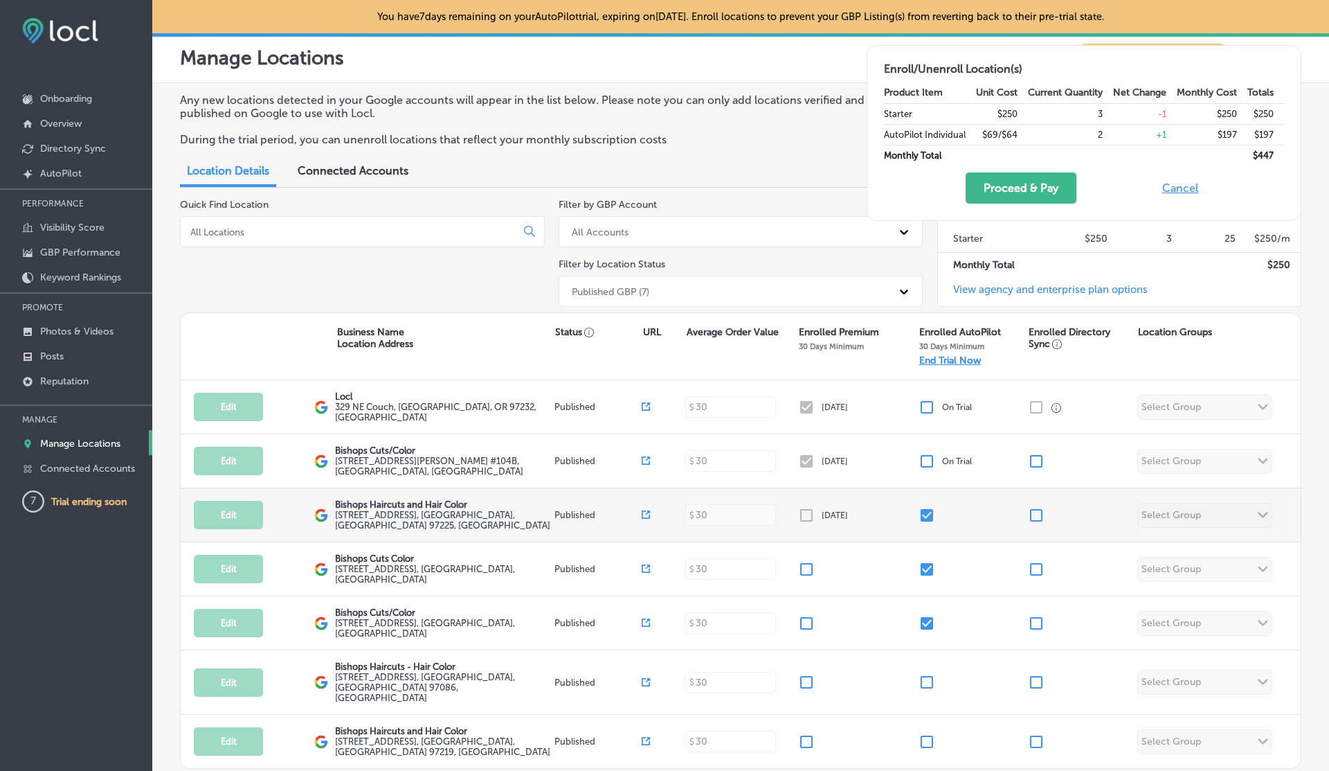
click at [928, 507] on input "checkbox" at bounding box center [927, 515] width 17 height 17
checkbox input "false"
checkbox input "true"
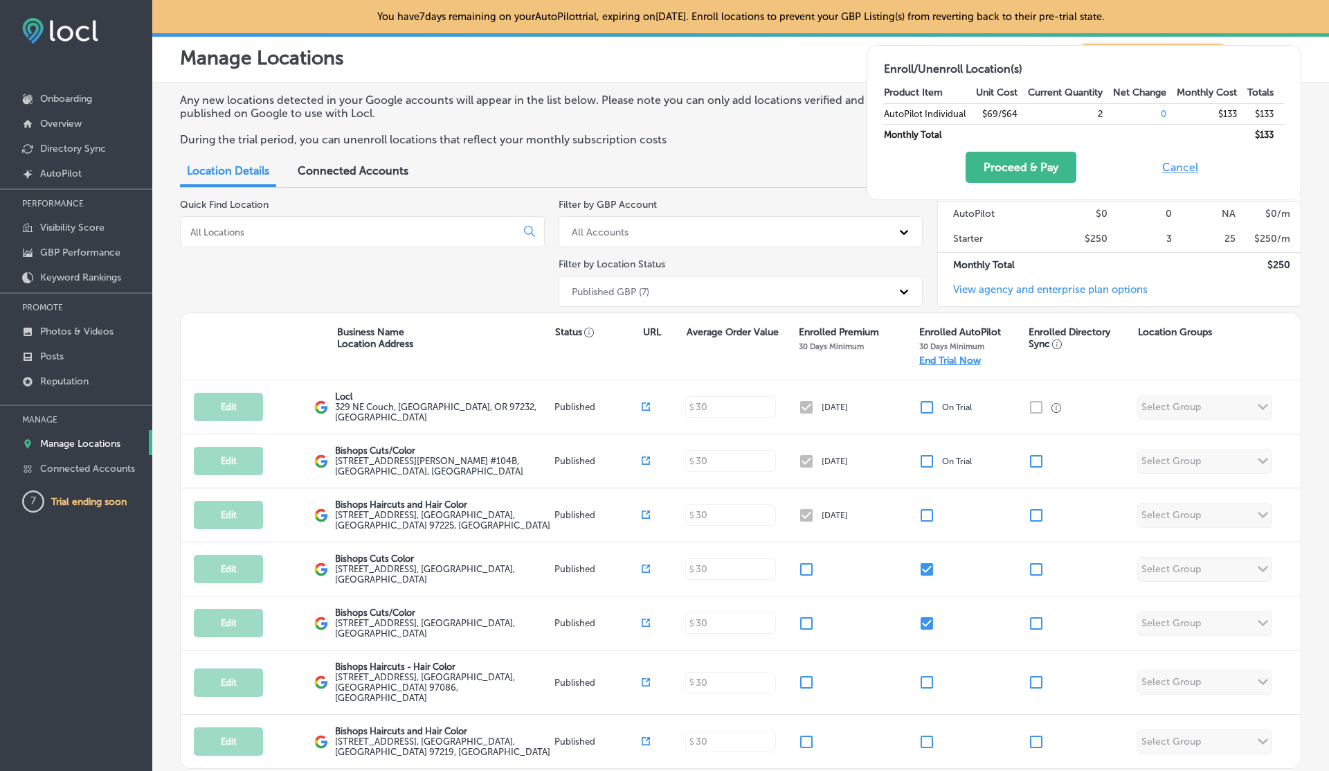
click at [795, 204] on div "Filter by GBP Account All Accounts" at bounding box center [741, 223] width 365 height 48
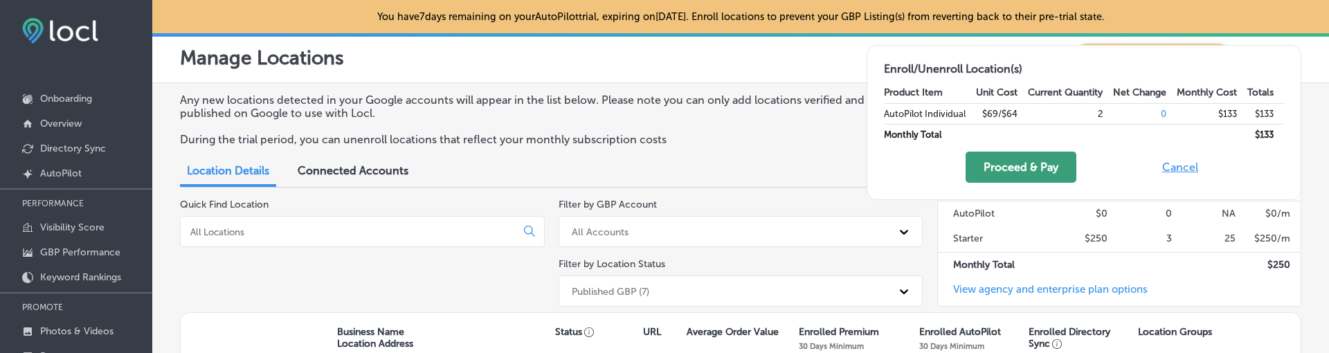
click at [1009, 170] on button "Proceed & Pay" at bounding box center [1021, 167] width 111 height 31
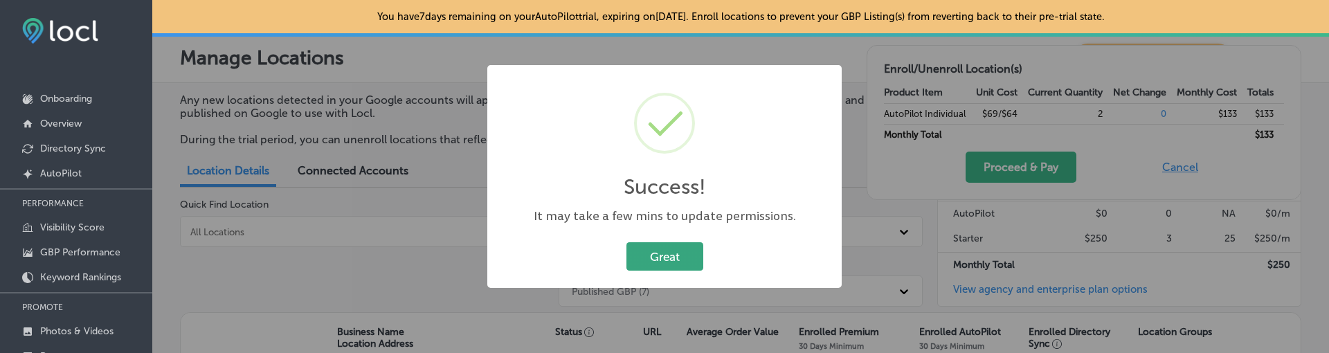
click at [666, 265] on button "Great" at bounding box center [665, 256] width 77 height 28
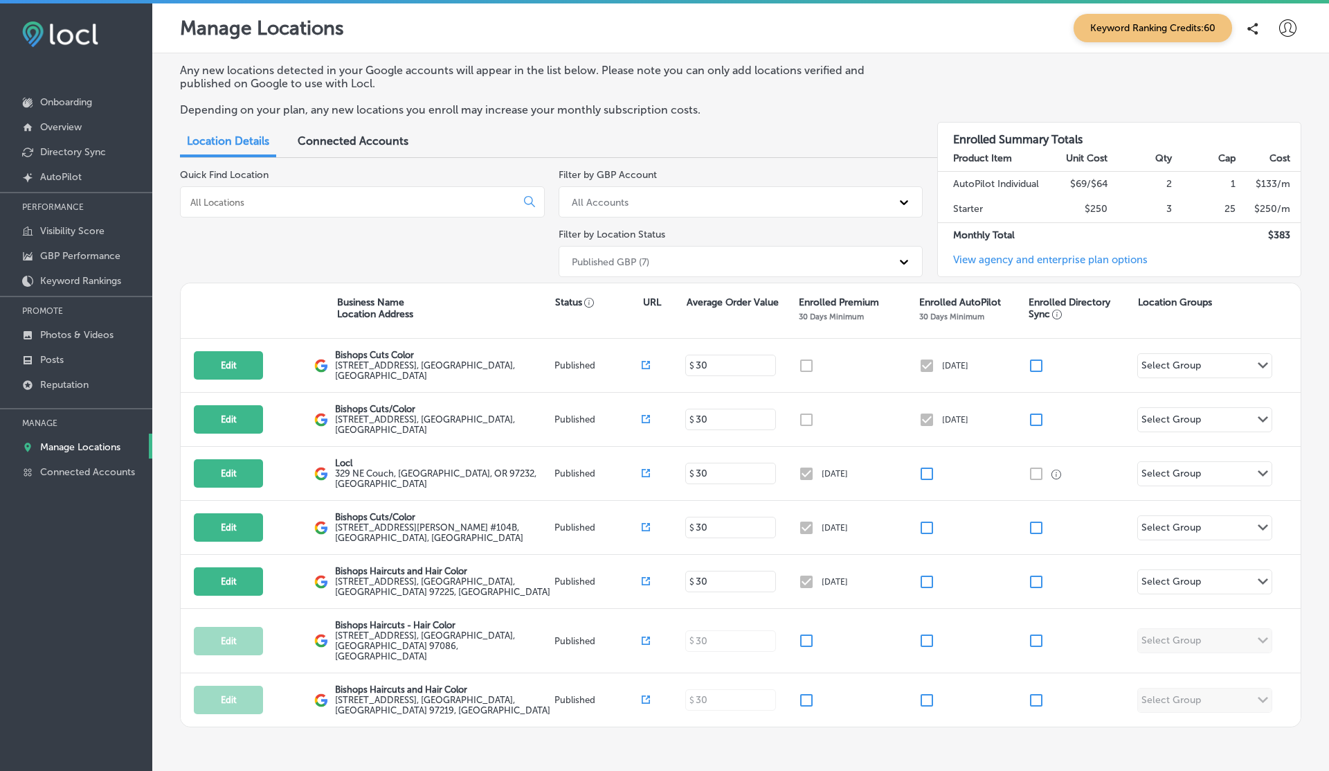
scroll to position [3, 0]
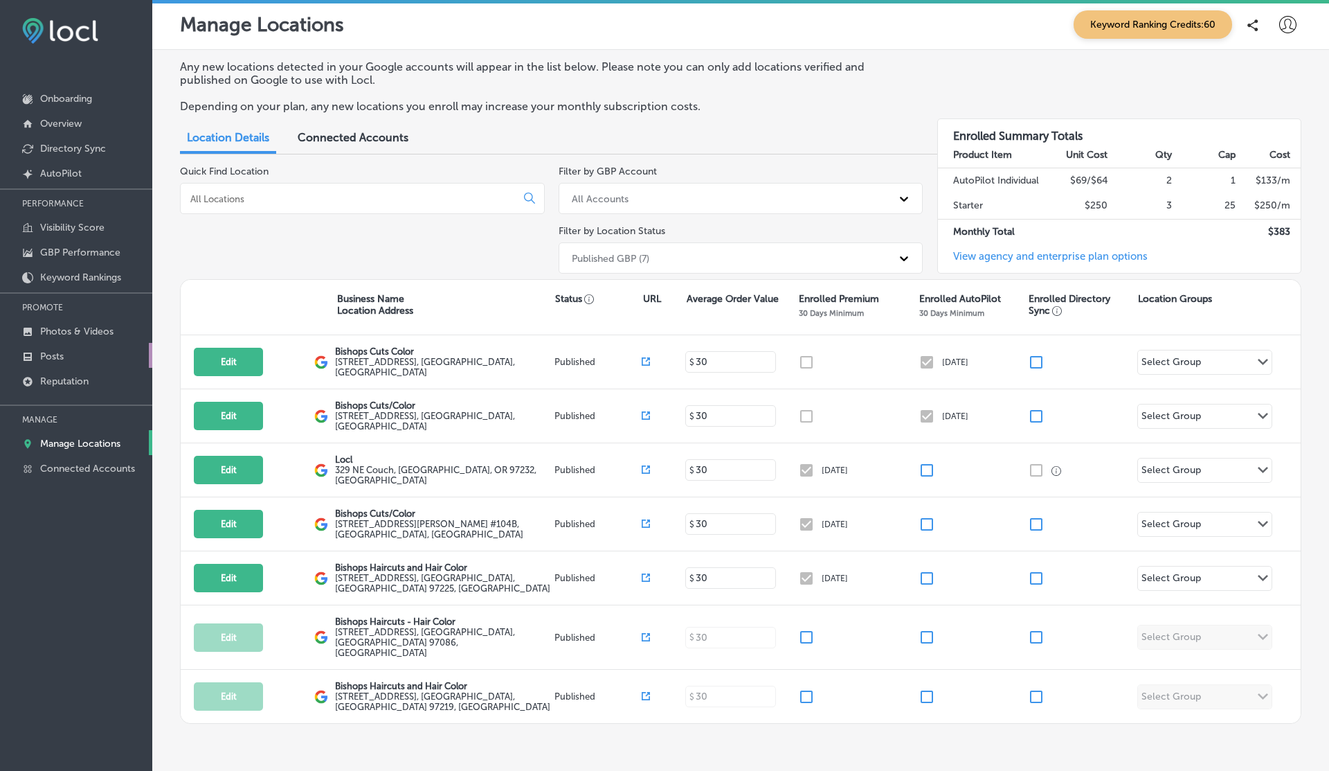
click at [44, 352] on p "Posts" at bounding box center [52, 356] width 24 height 12
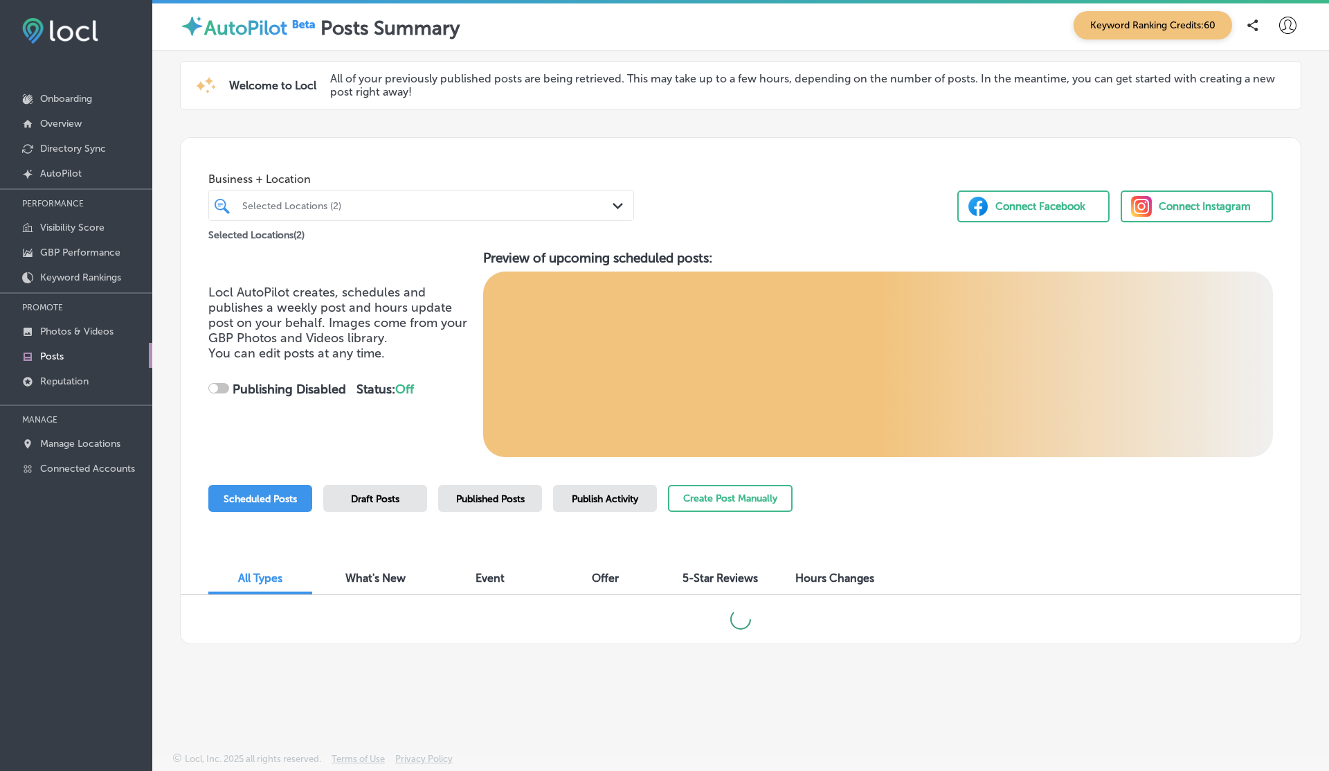
checkbox input "true"
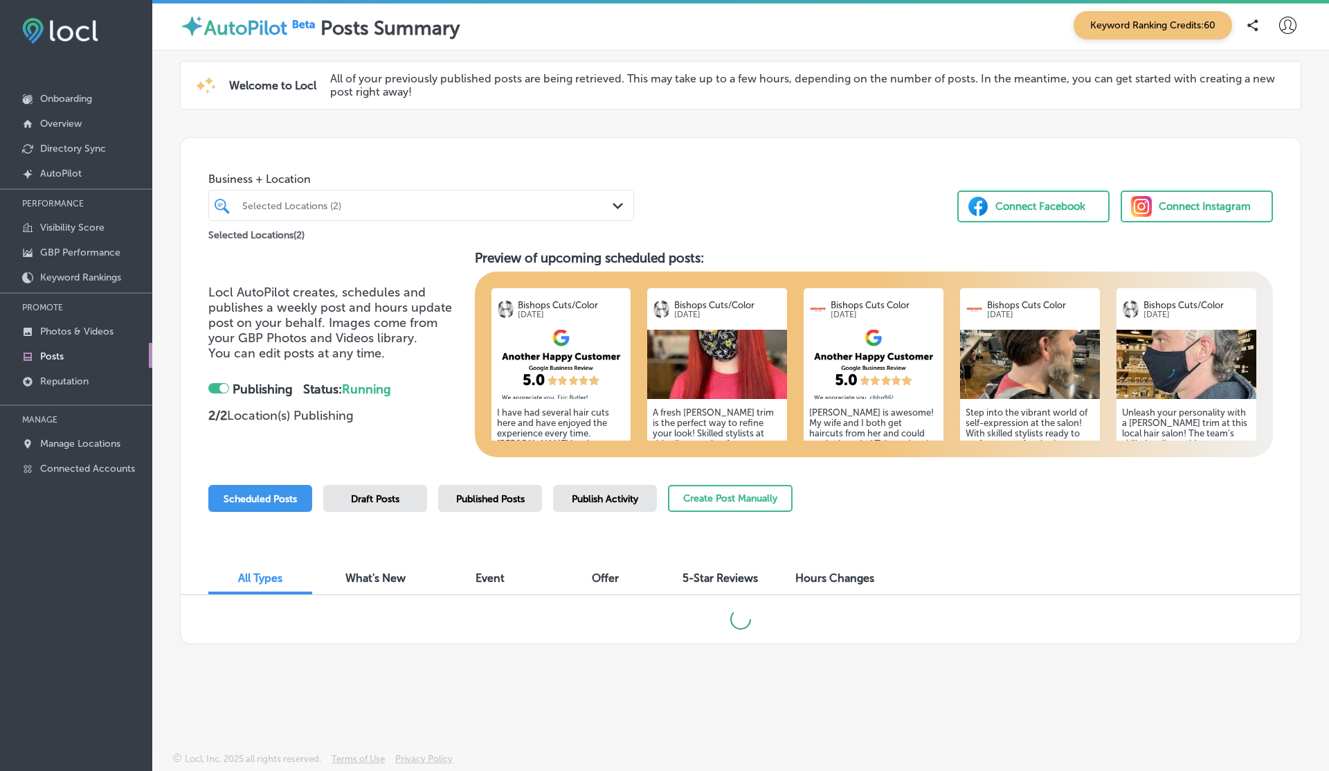
click at [219, 388] on div at bounding box center [218, 388] width 21 height 10
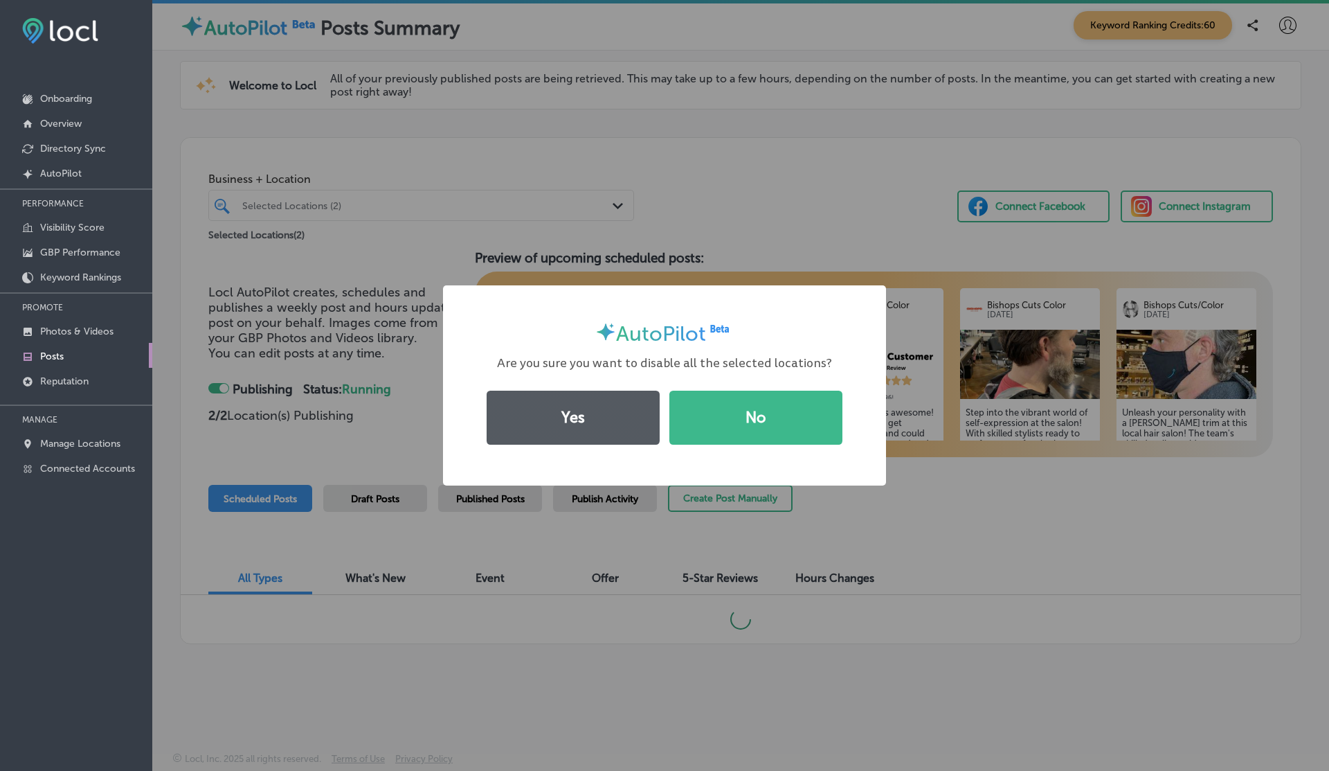
click at [588, 413] on button "Yes" at bounding box center [573, 417] width 173 height 54
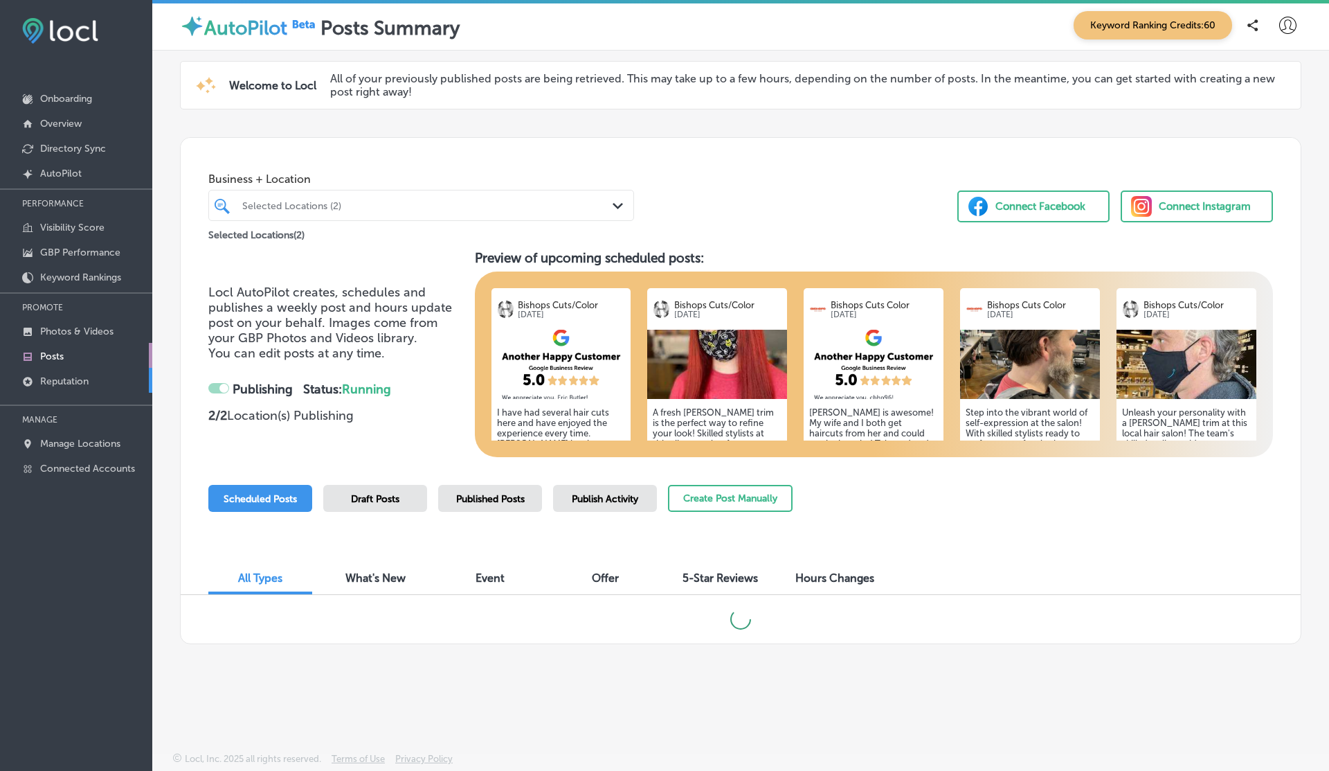
click at [89, 380] on link "Reputation" at bounding box center [76, 380] width 152 height 25
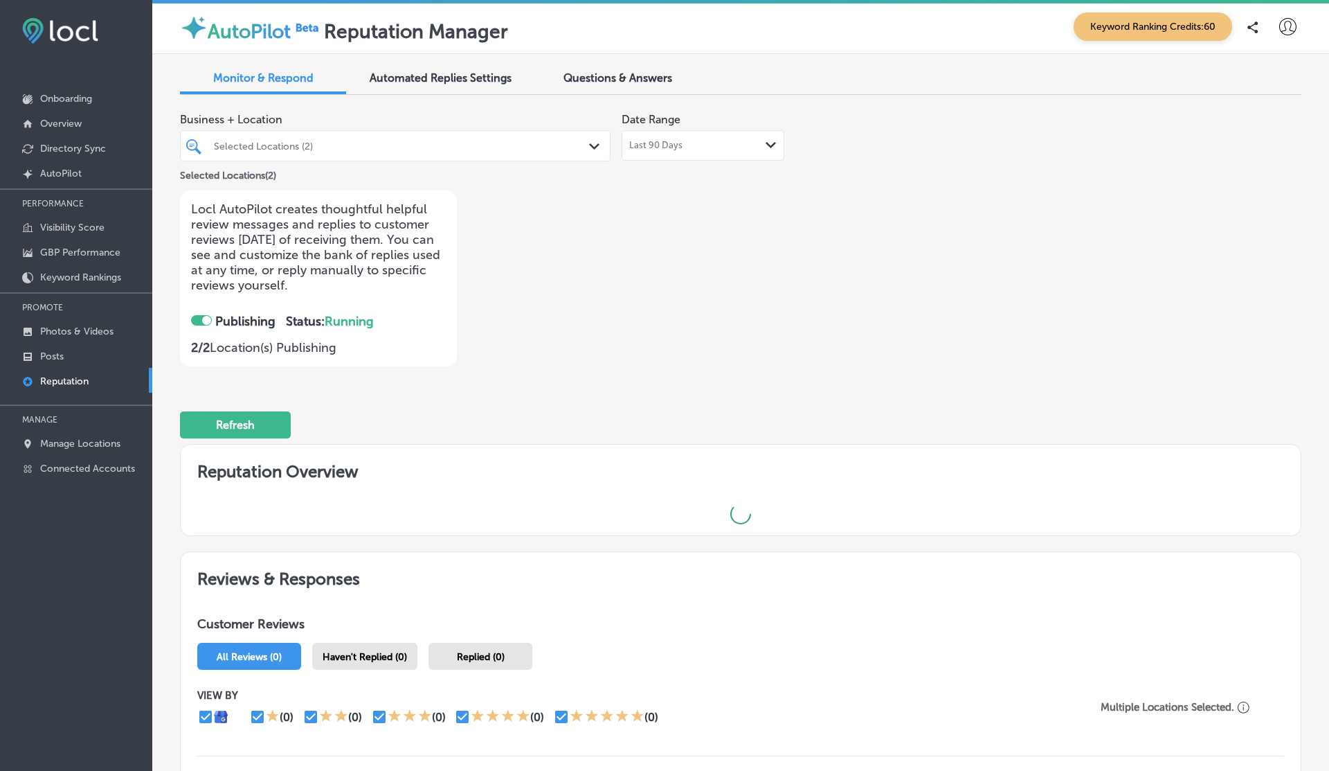
click at [202, 317] on div at bounding box center [206, 320] width 9 height 9
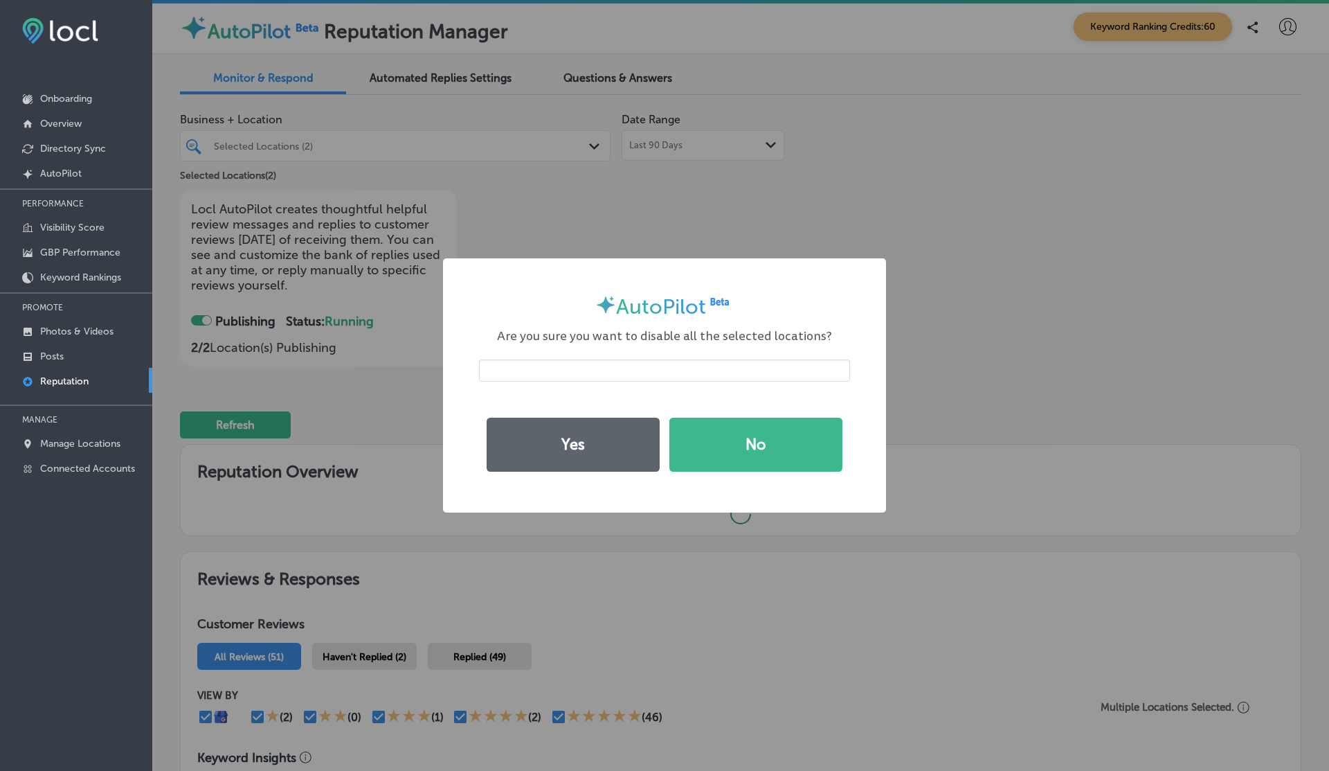
click at [514, 415] on div "Yes No" at bounding box center [664, 445] width 371 height 64
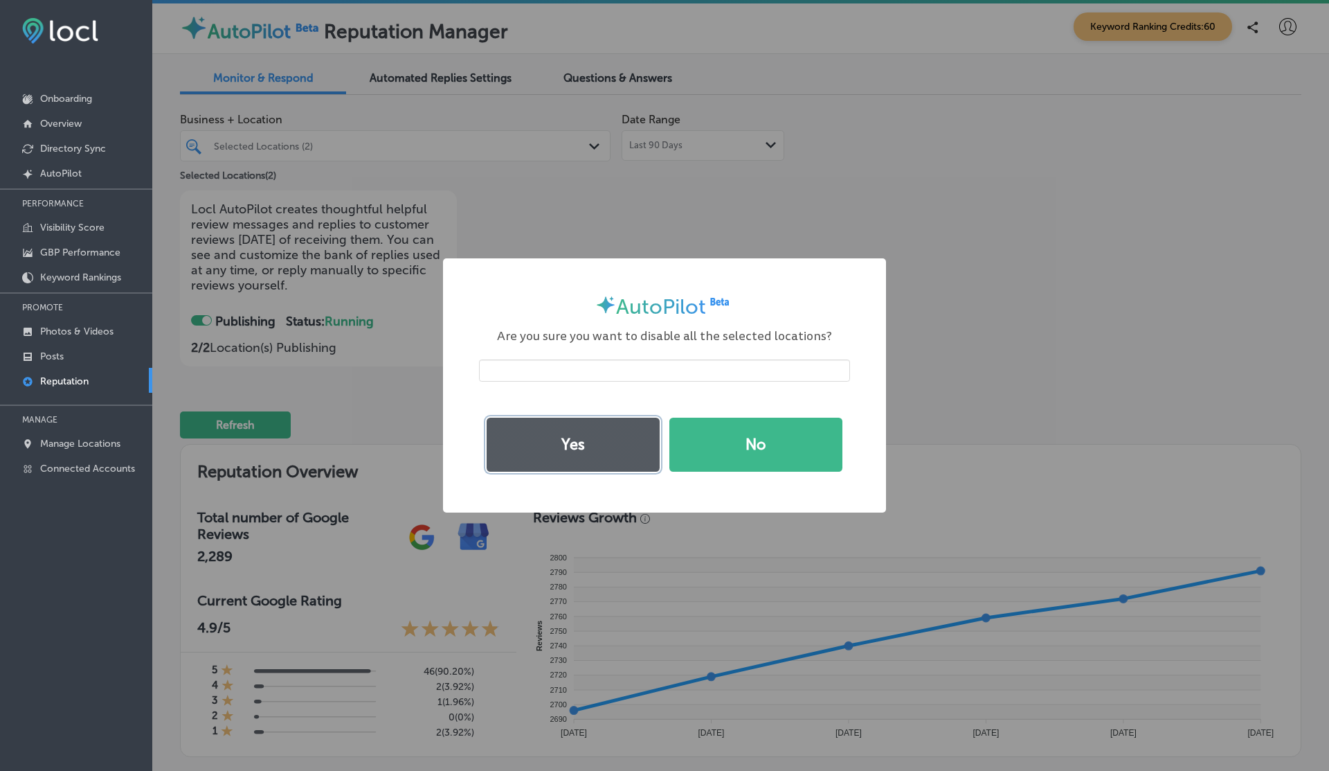
click at [604, 433] on button "Yes" at bounding box center [573, 444] width 173 height 54
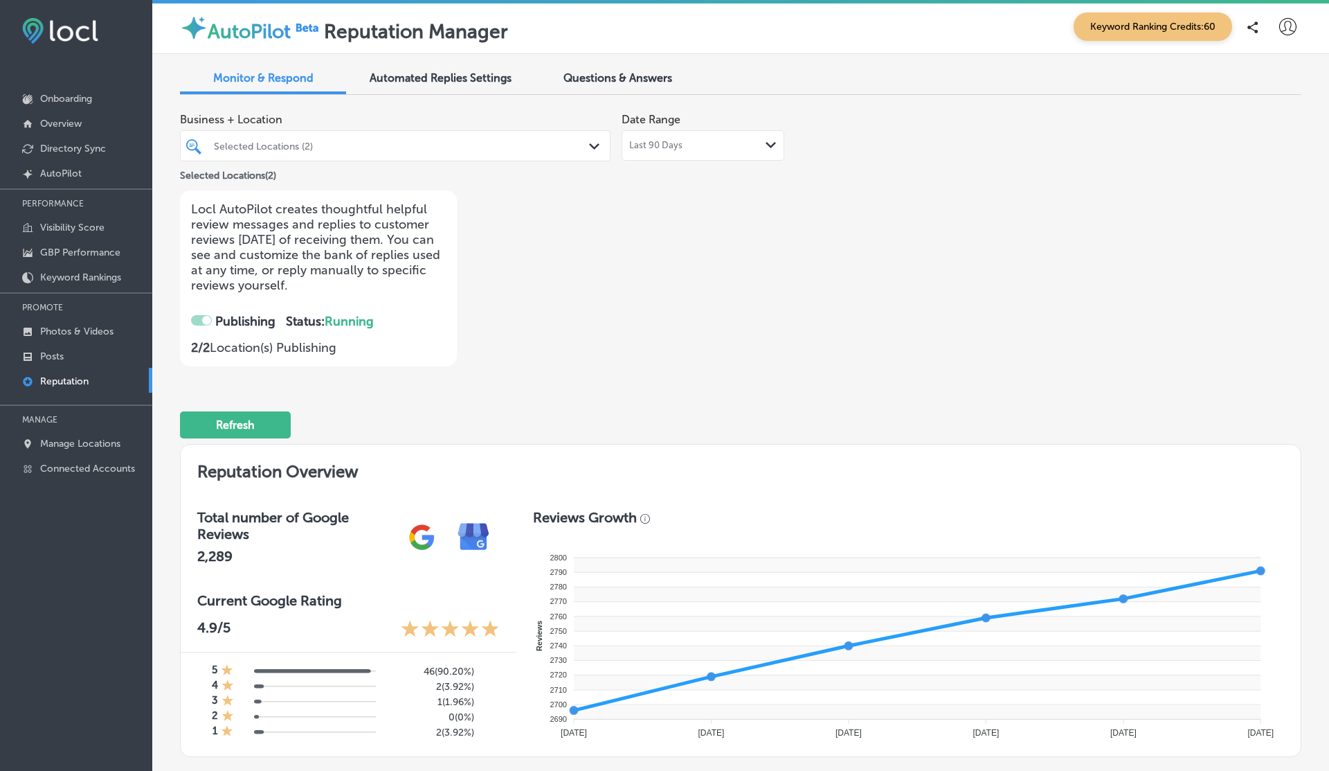
checkbox input "false"
click at [71, 441] on p "Manage Locations" at bounding box center [80, 444] width 80 height 12
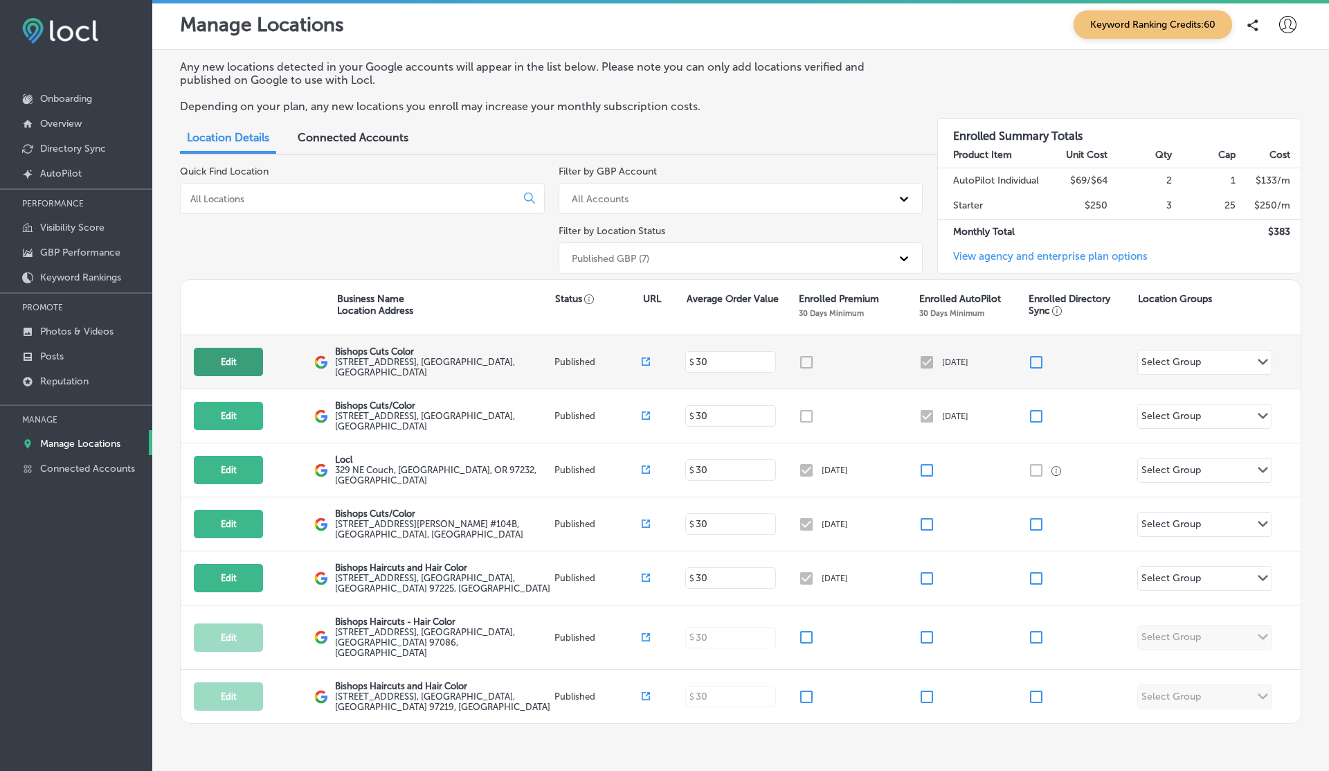
click at [210, 362] on button "Edit" at bounding box center [228, 362] width 69 height 28
select select "US"
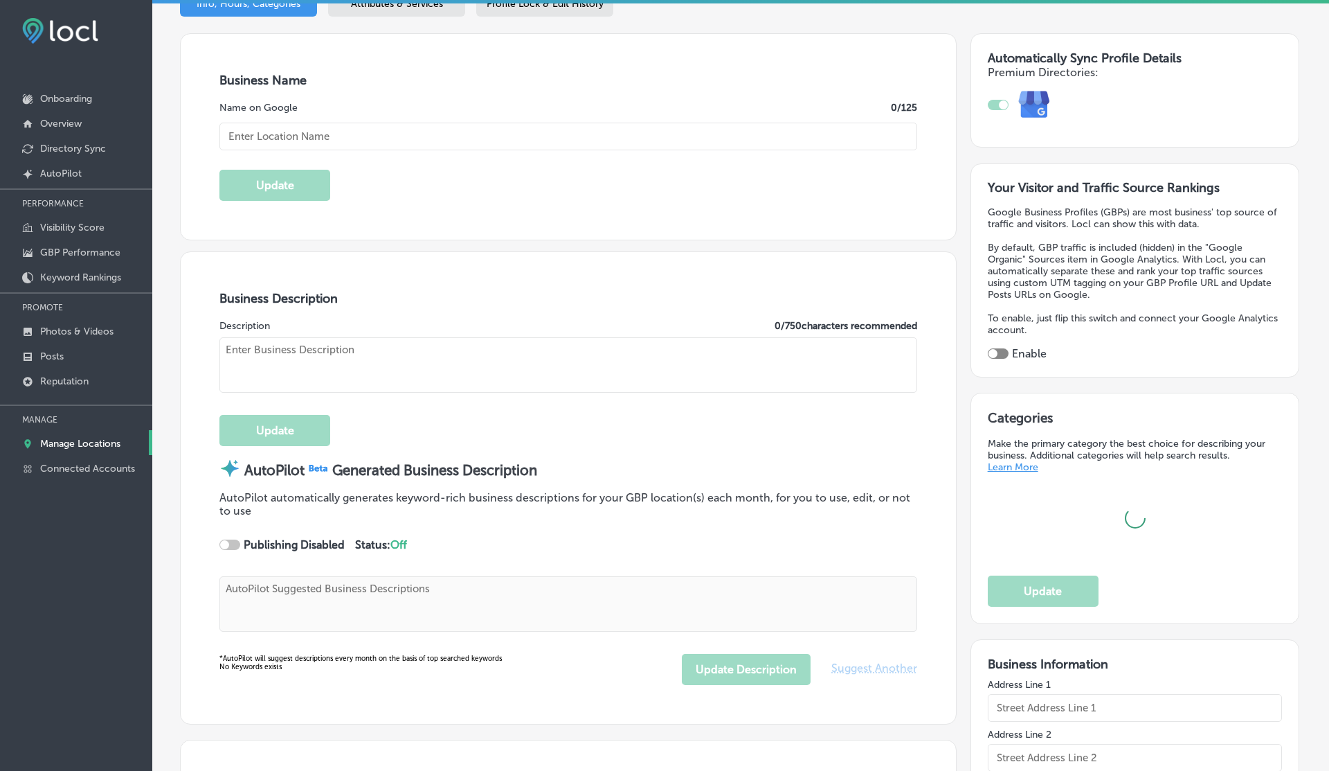
scroll to position [255, 0]
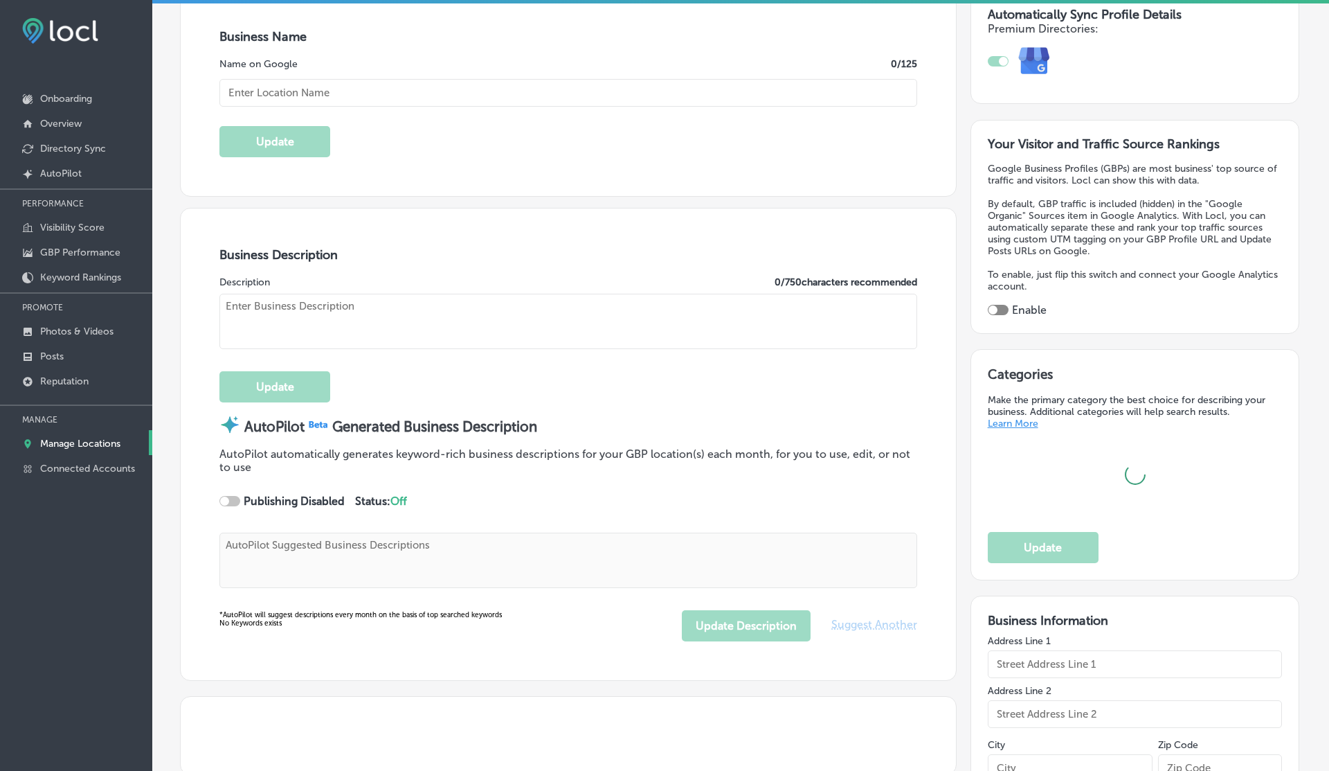
type textarea "At Bishops Cuts Color, we celebrate your individuality in a vibrant, welcoming …"
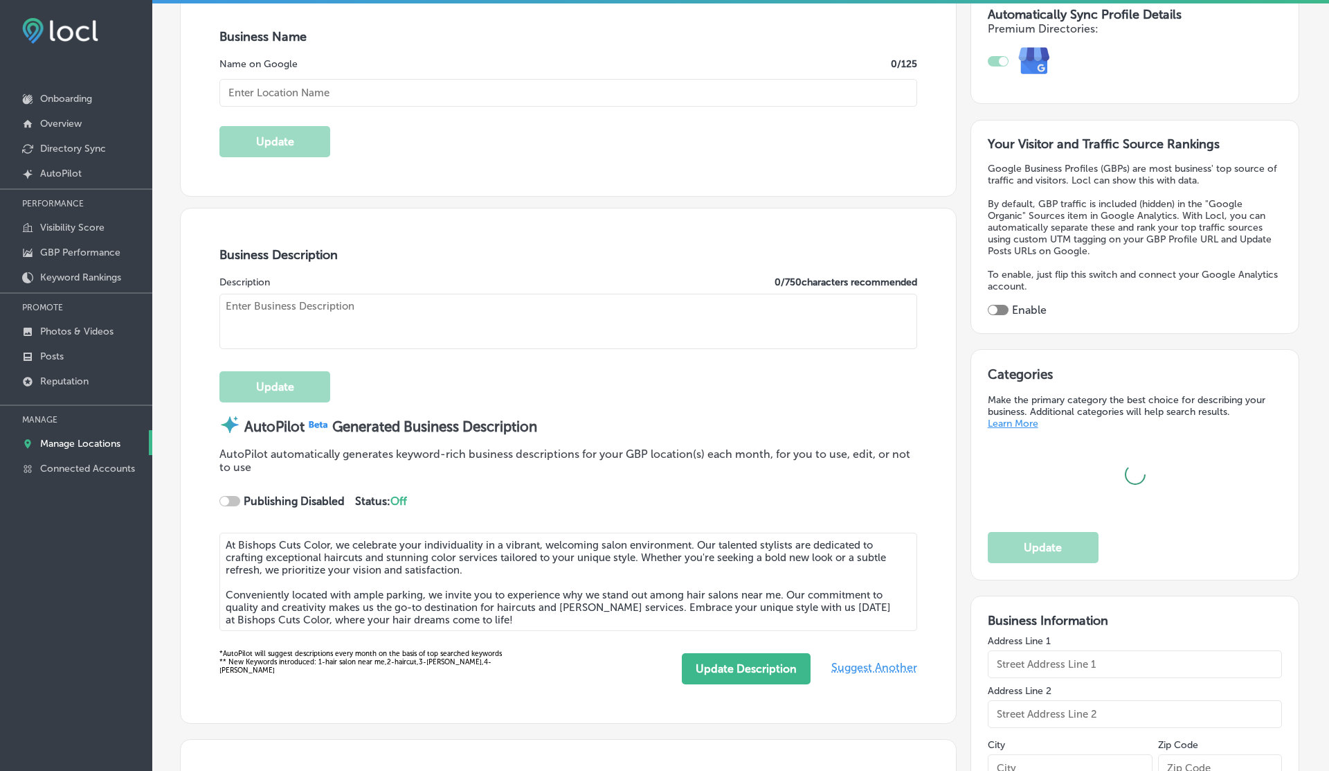
click at [234, 498] on div at bounding box center [229, 501] width 21 height 10
checkbox input "true"
type input "Bishops Cuts Color"
type input "[STREET_ADDRESS]"
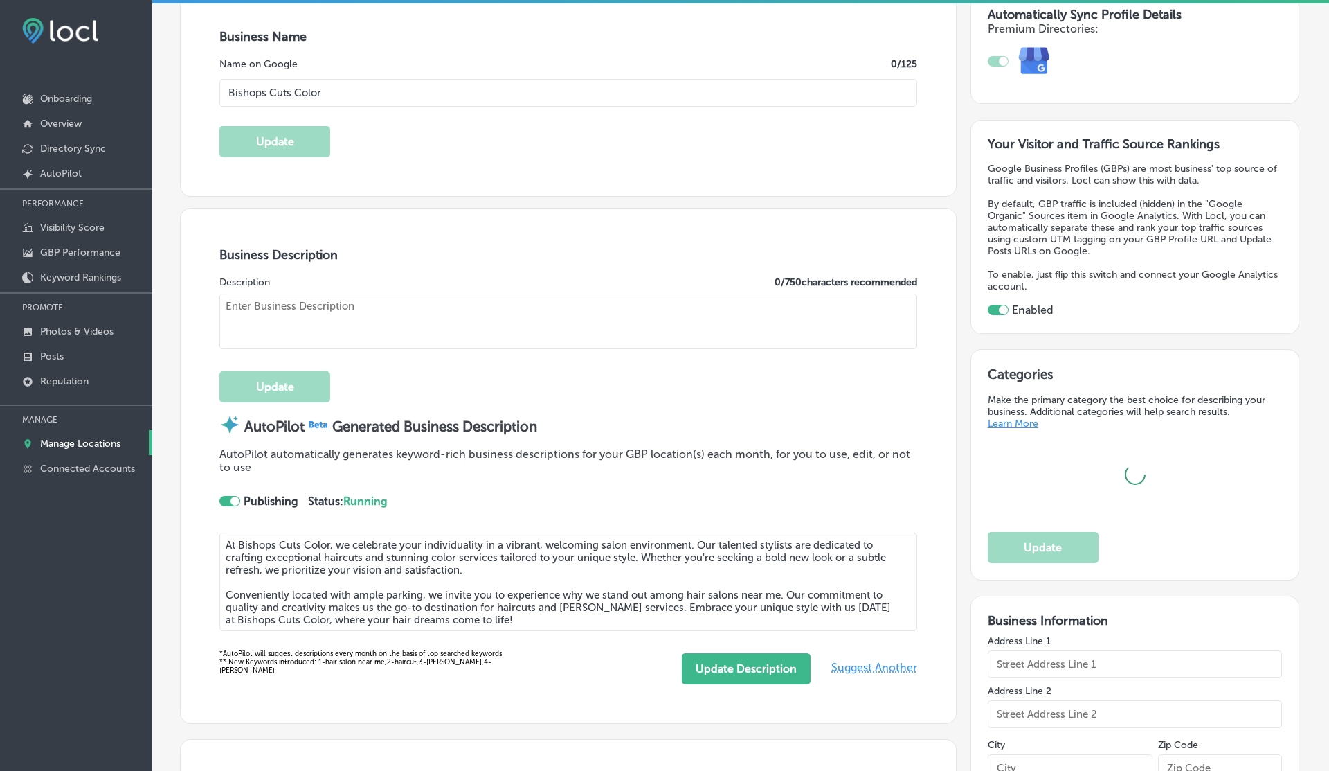
type input "[GEOGRAPHIC_DATA]"
type input "98684"
type input "US"
type input "[URL][DOMAIN_NAME]"
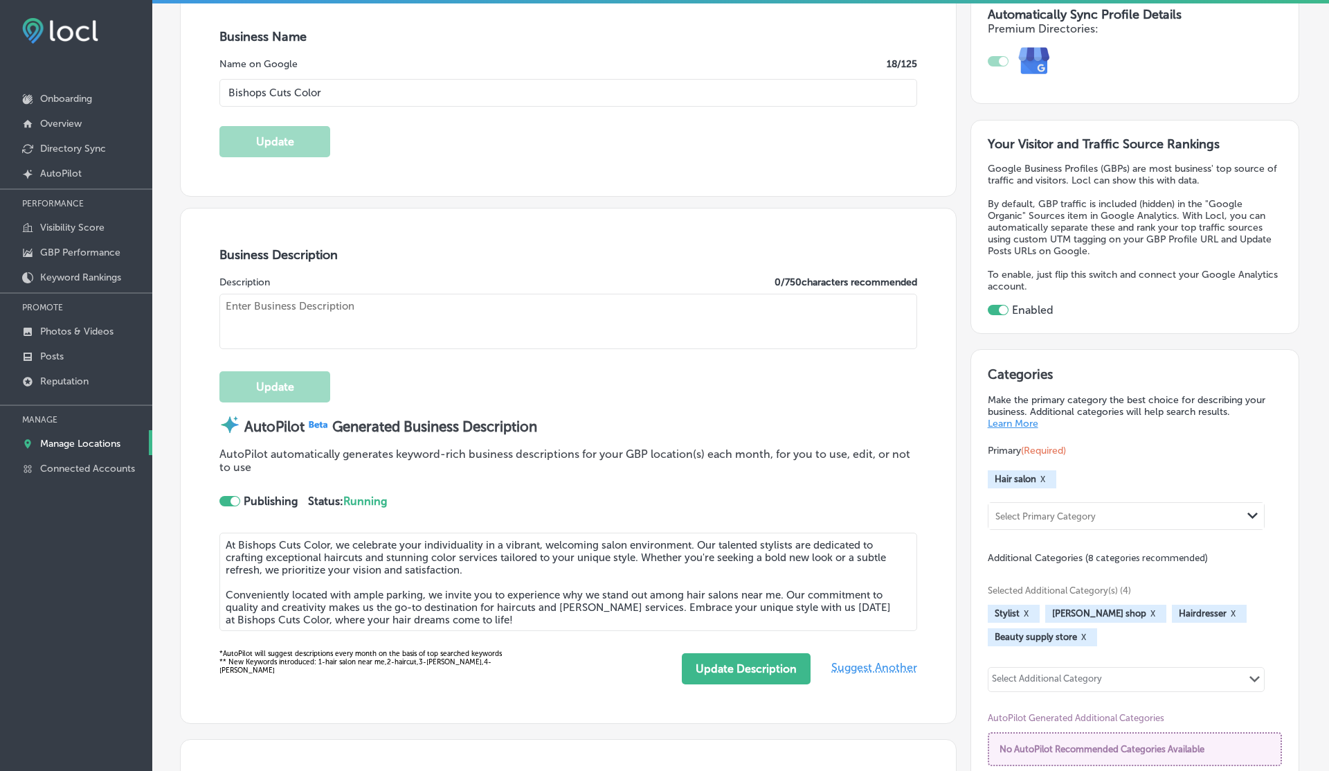
type textarea "At Bishops Cuts Color, we embrace individuality and self-expression in a vibran…"
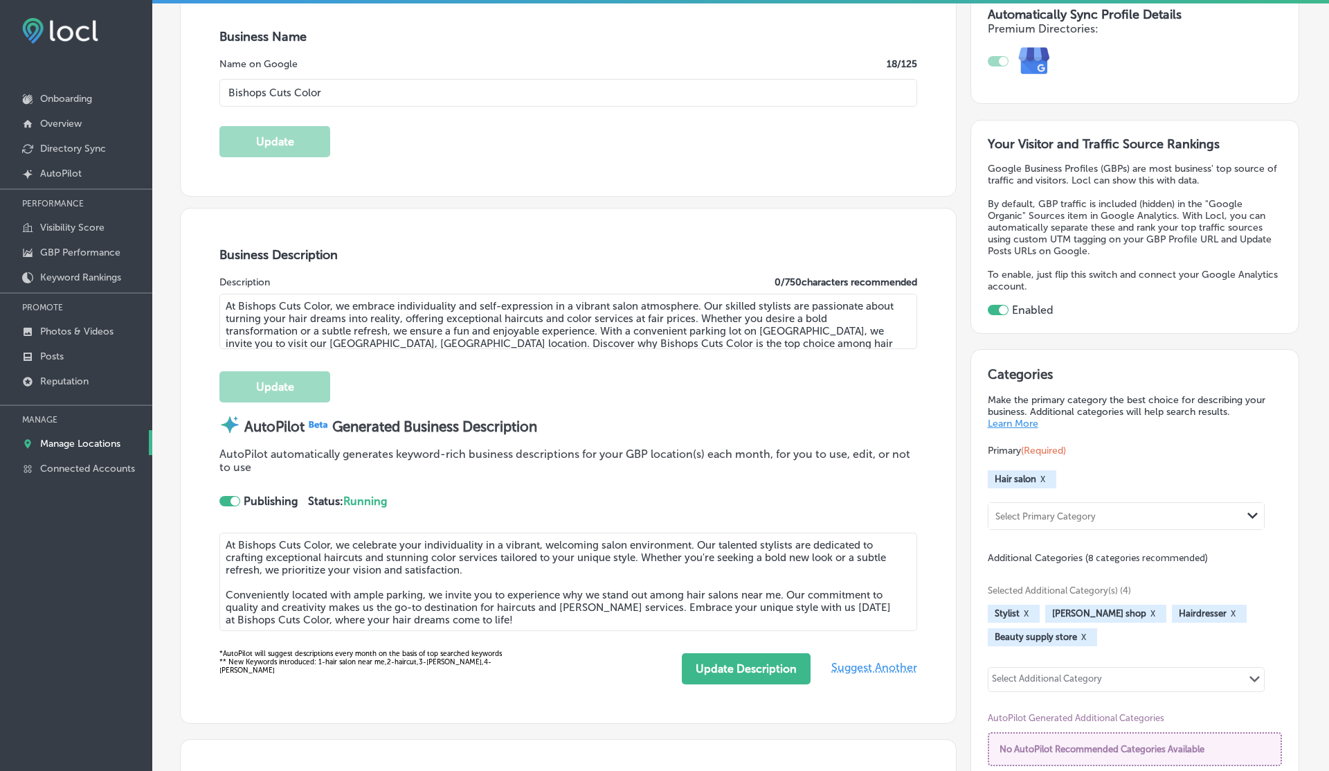
type input "[PHONE_NUMBER]"
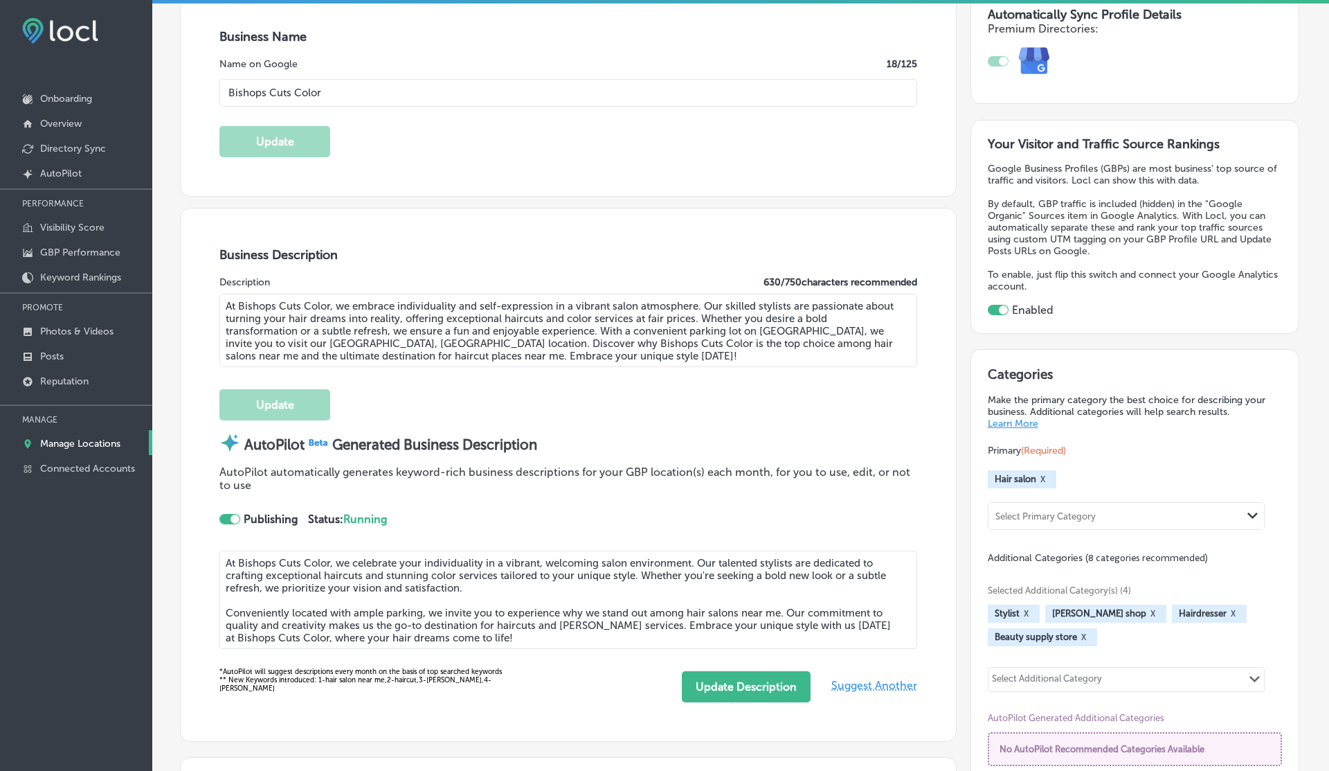
click at [234, 498] on div "AutoPilot automatically generates keyword-rich business descriptions for your G…" at bounding box center [568, 507] width 698 height 84
click at [231, 514] on div at bounding box center [235, 518] width 9 height 9
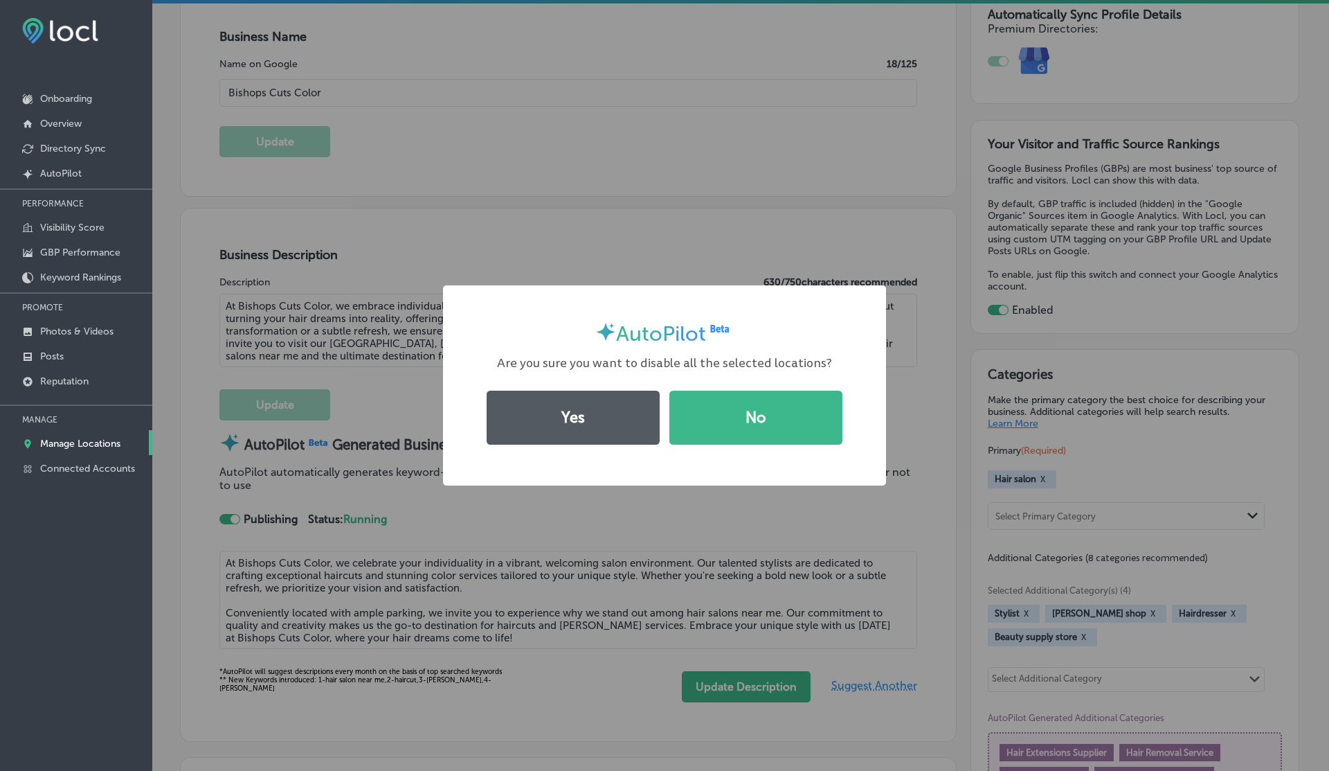
click at [543, 417] on button "Yes" at bounding box center [573, 417] width 173 height 54
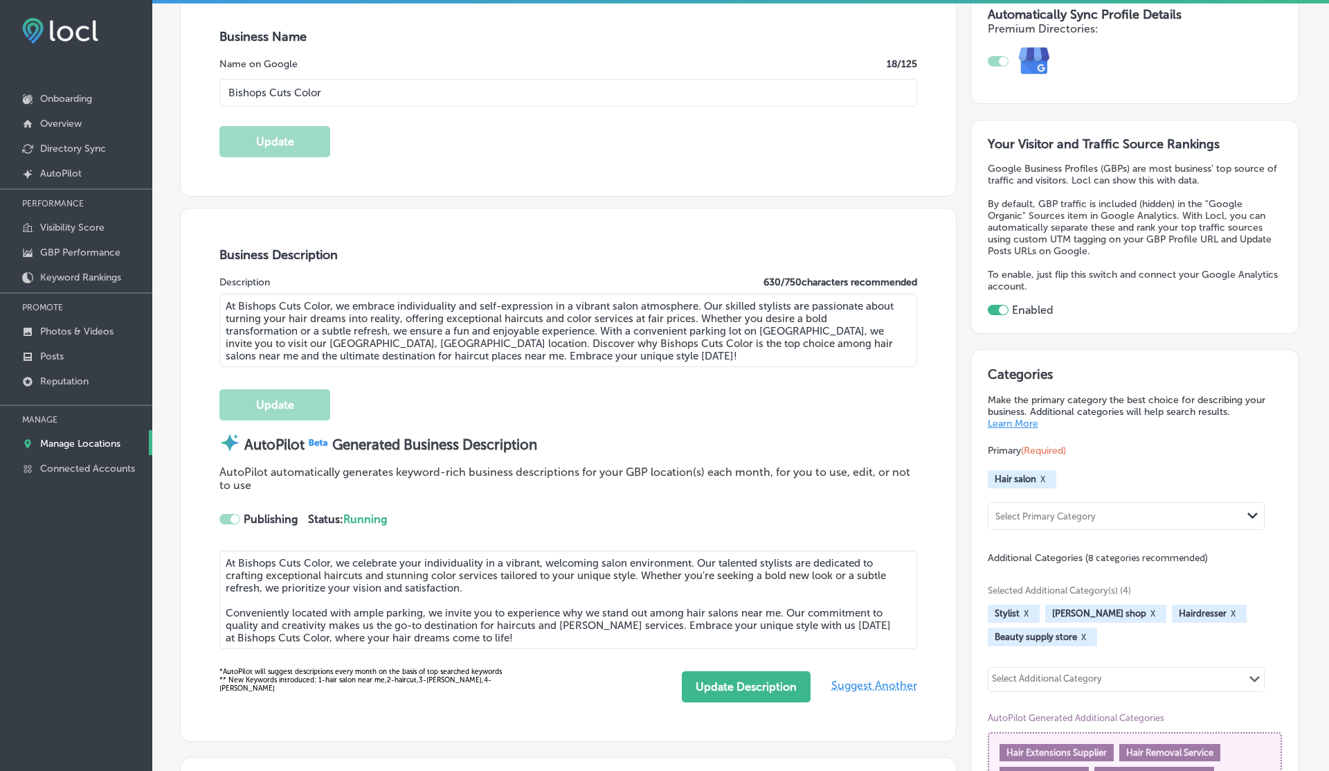
checkbox input "false"
click at [76, 442] on p "Manage Locations" at bounding box center [80, 444] width 80 height 12
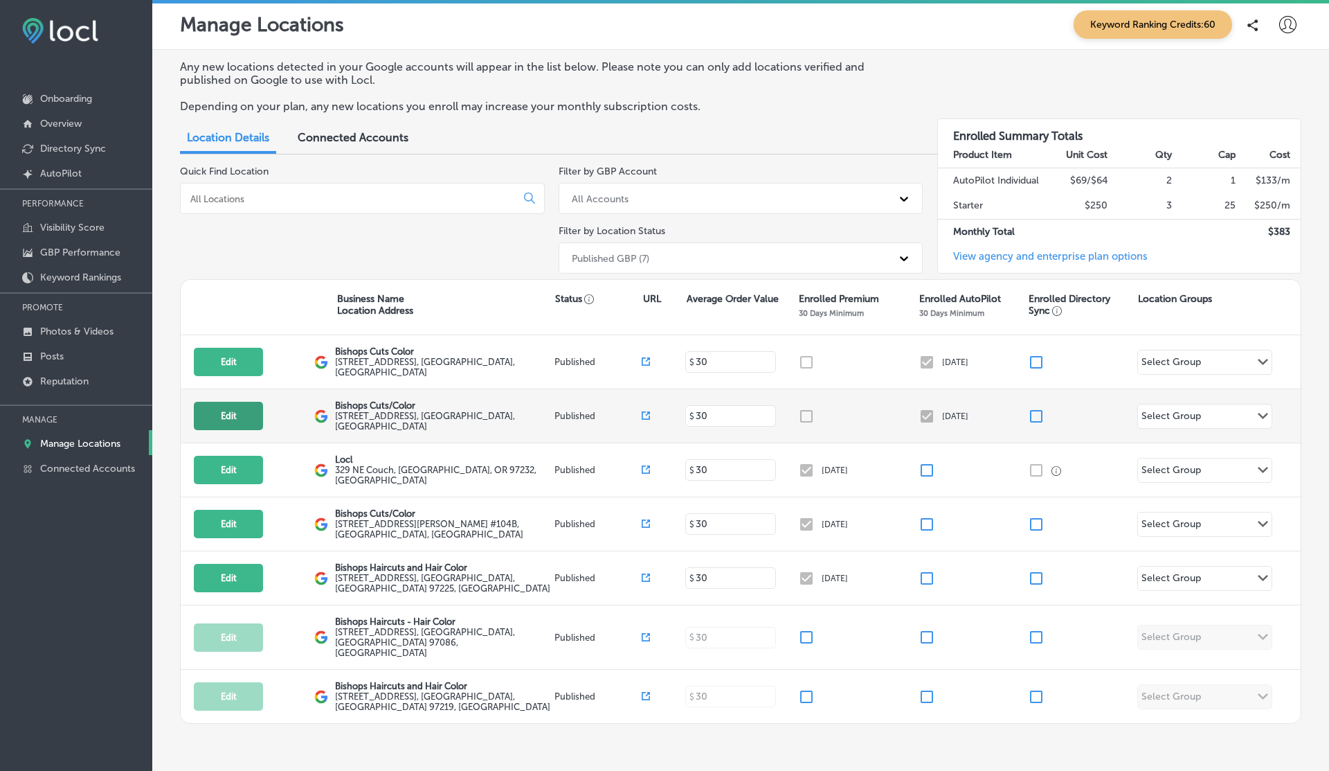
click at [234, 416] on button "Edit" at bounding box center [228, 416] width 69 height 28
select select "US"
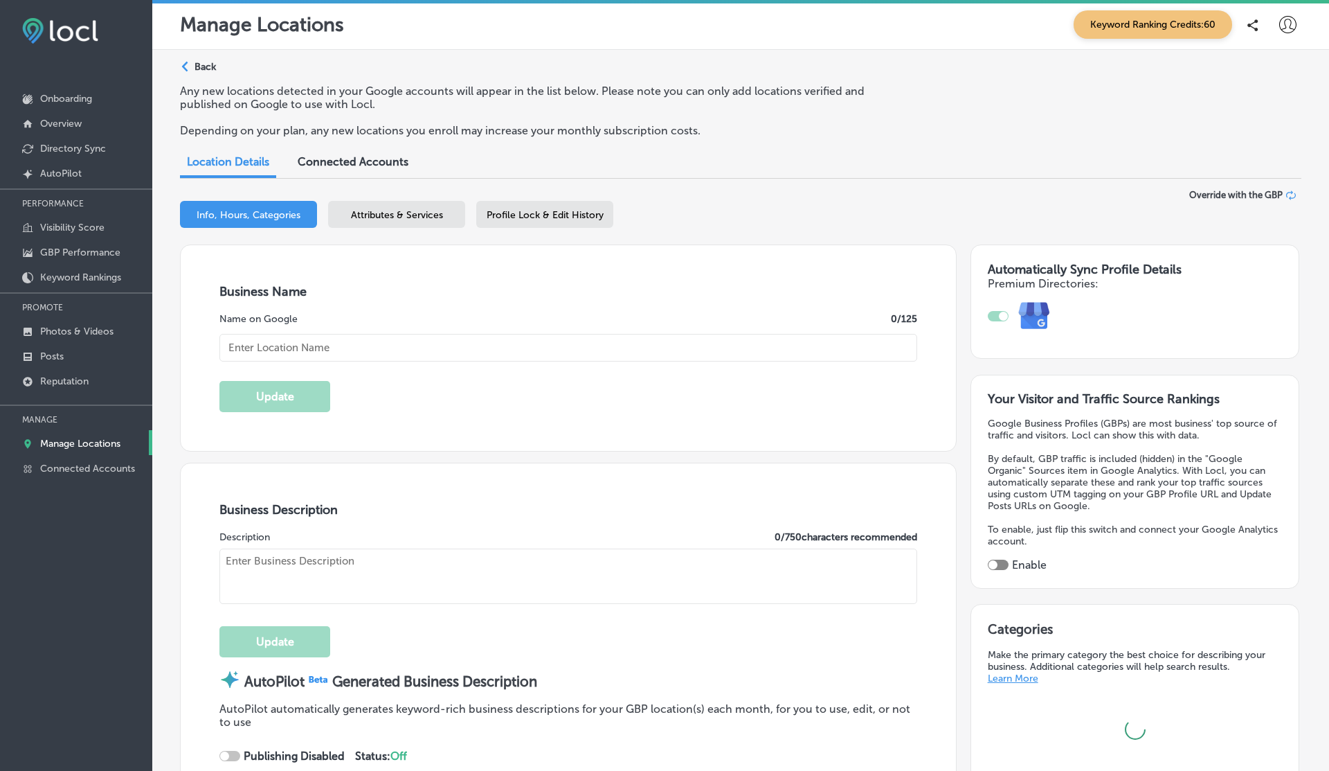
type input "Bishops Cuts/Color"
type textarea "At Bishops Cuts/Color, we redefine the hair salon experience with a modern flai…"
type input "[STREET_ADDRESS]"
type input "Columbus"
type input "43214"
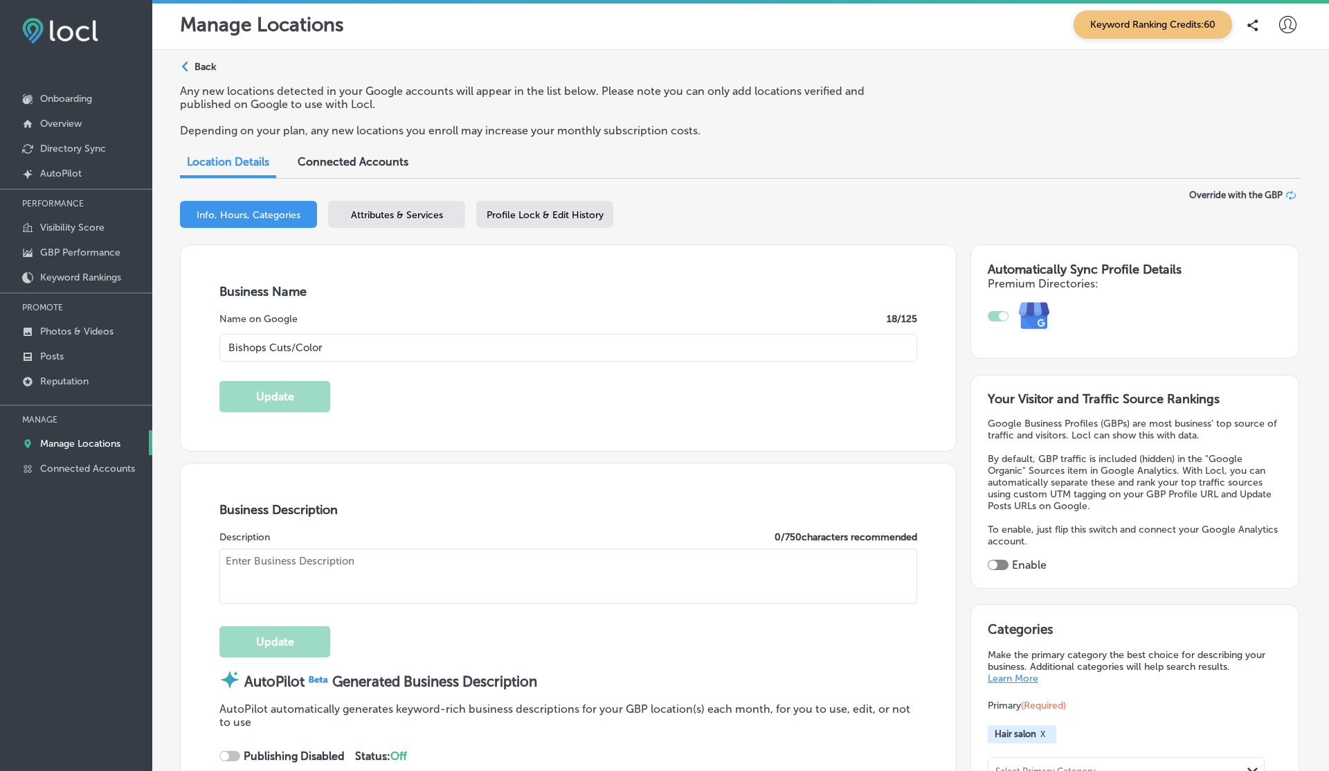
type input "US"
type input "[URL][DOMAIN_NAME]"
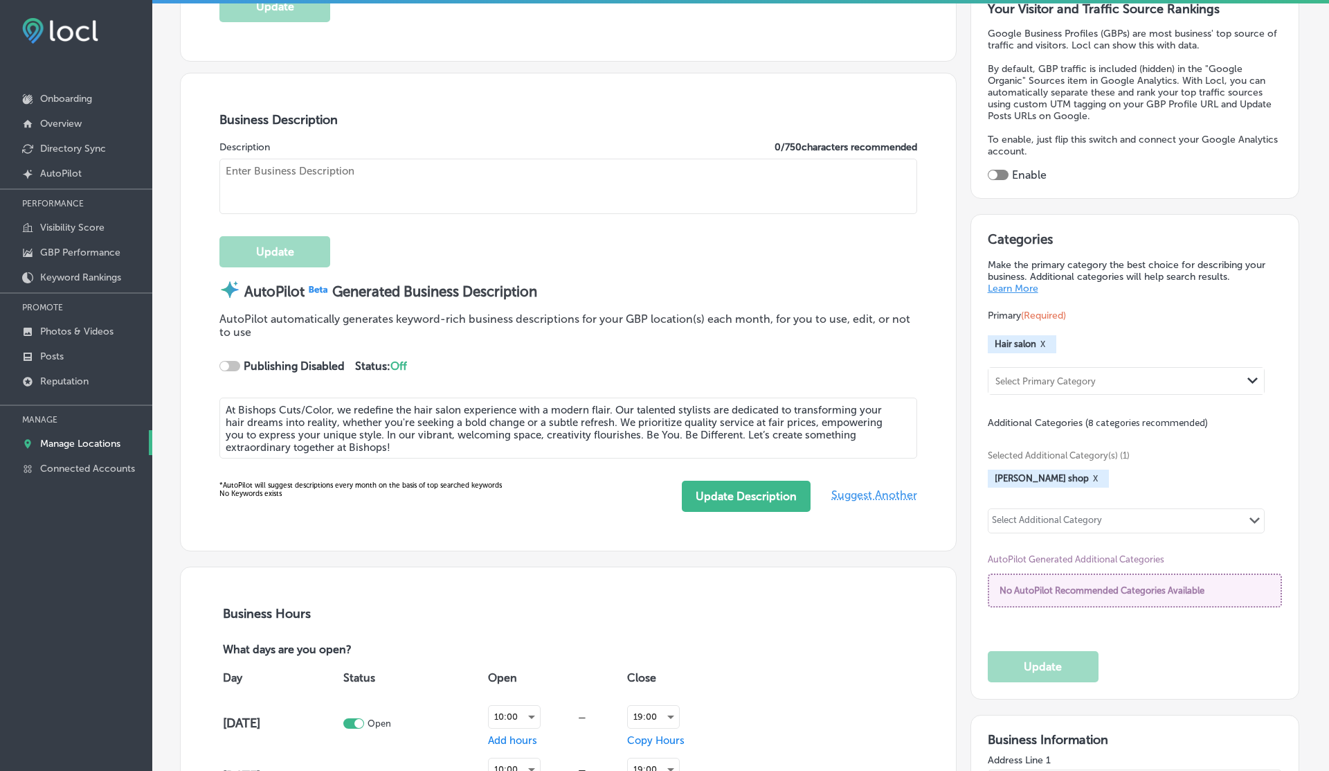
checkbox input "true"
type textarea "At Bishops, we elevate the hair salon experience with a modern twist. Our skill…"
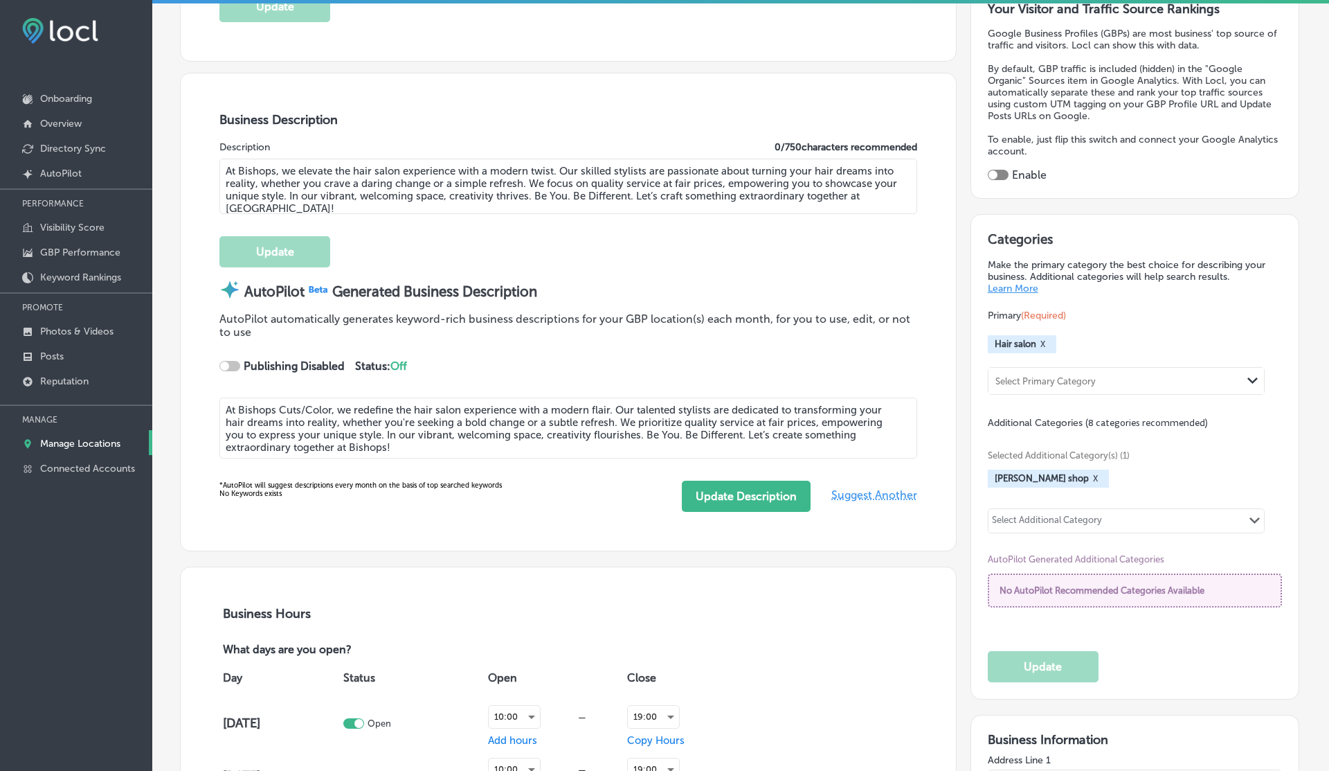
scroll to position [404, 0]
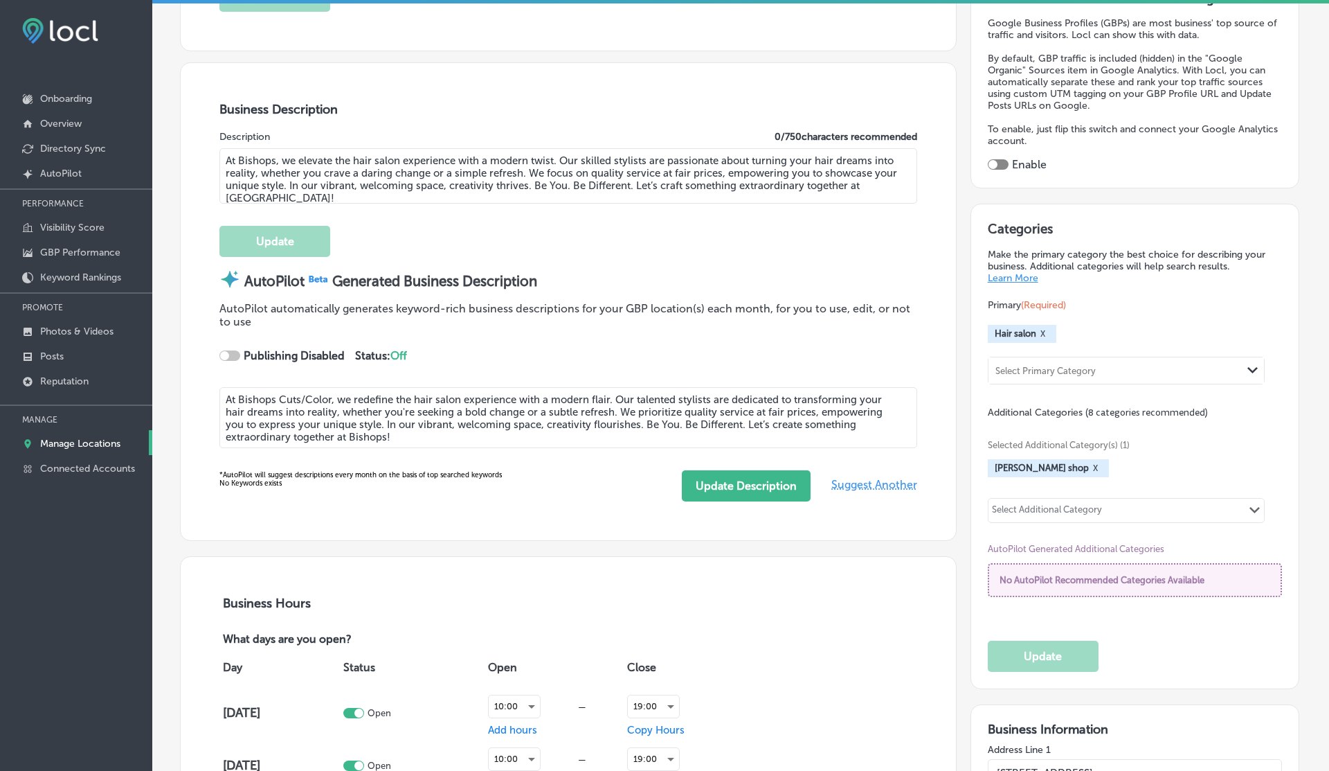
type input "[PHONE_NUMBER]"
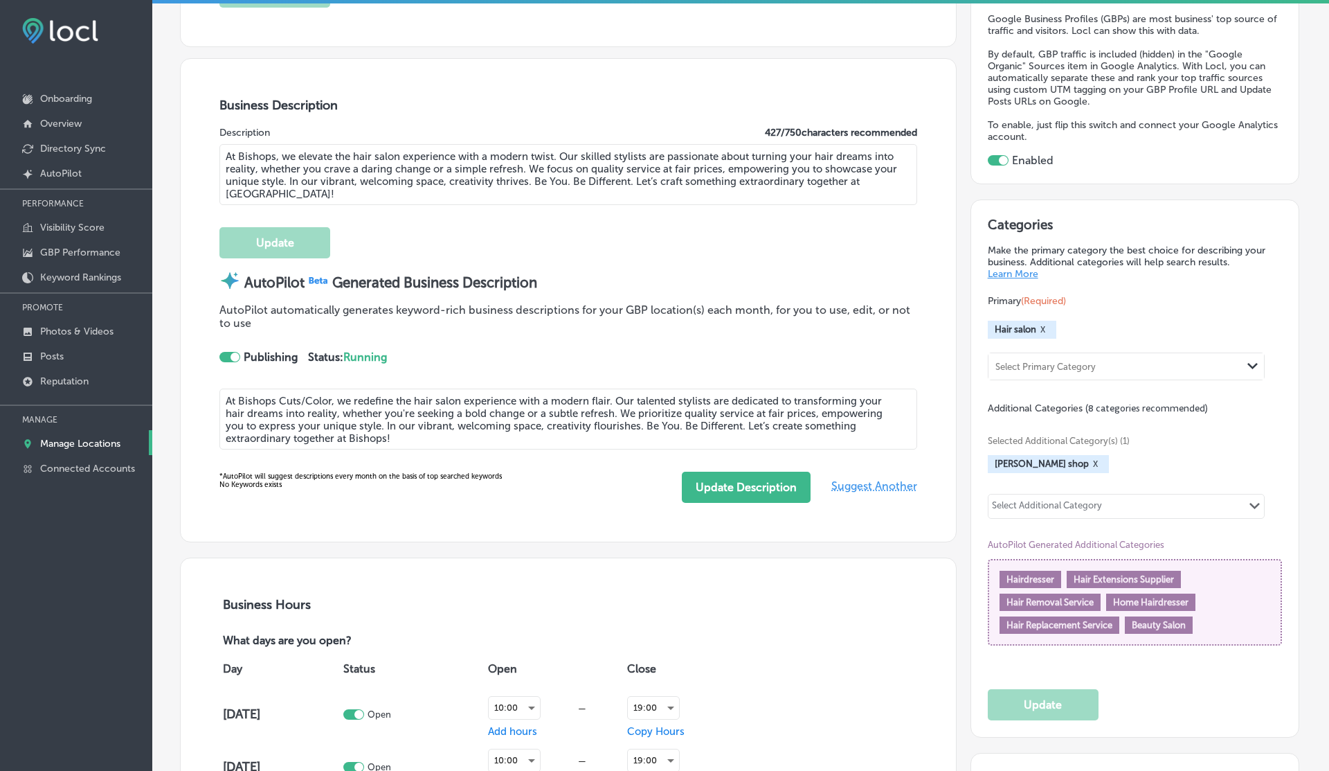
click at [226, 352] on div at bounding box center [229, 357] width 21 height 10
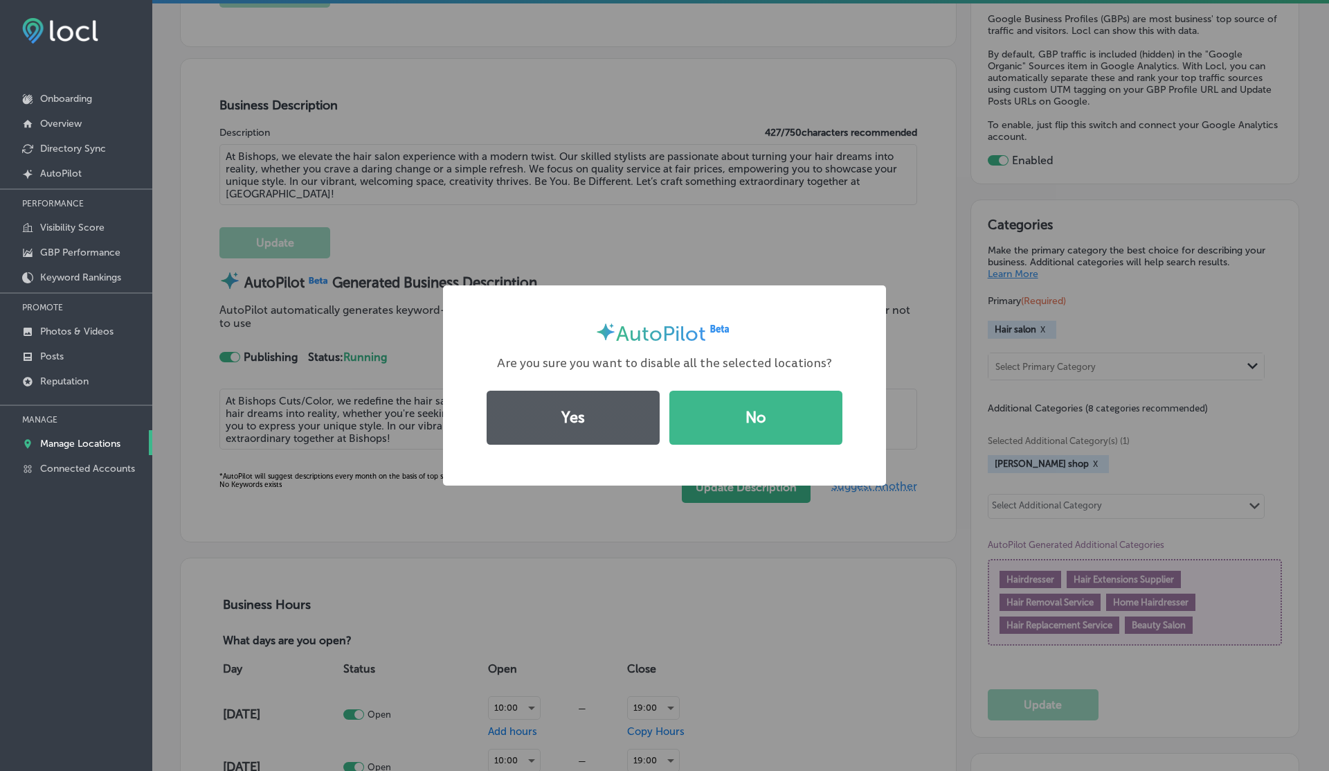
click at [600, 395] on button "Yes" at bounding box center [573, 417] width 173 height 54
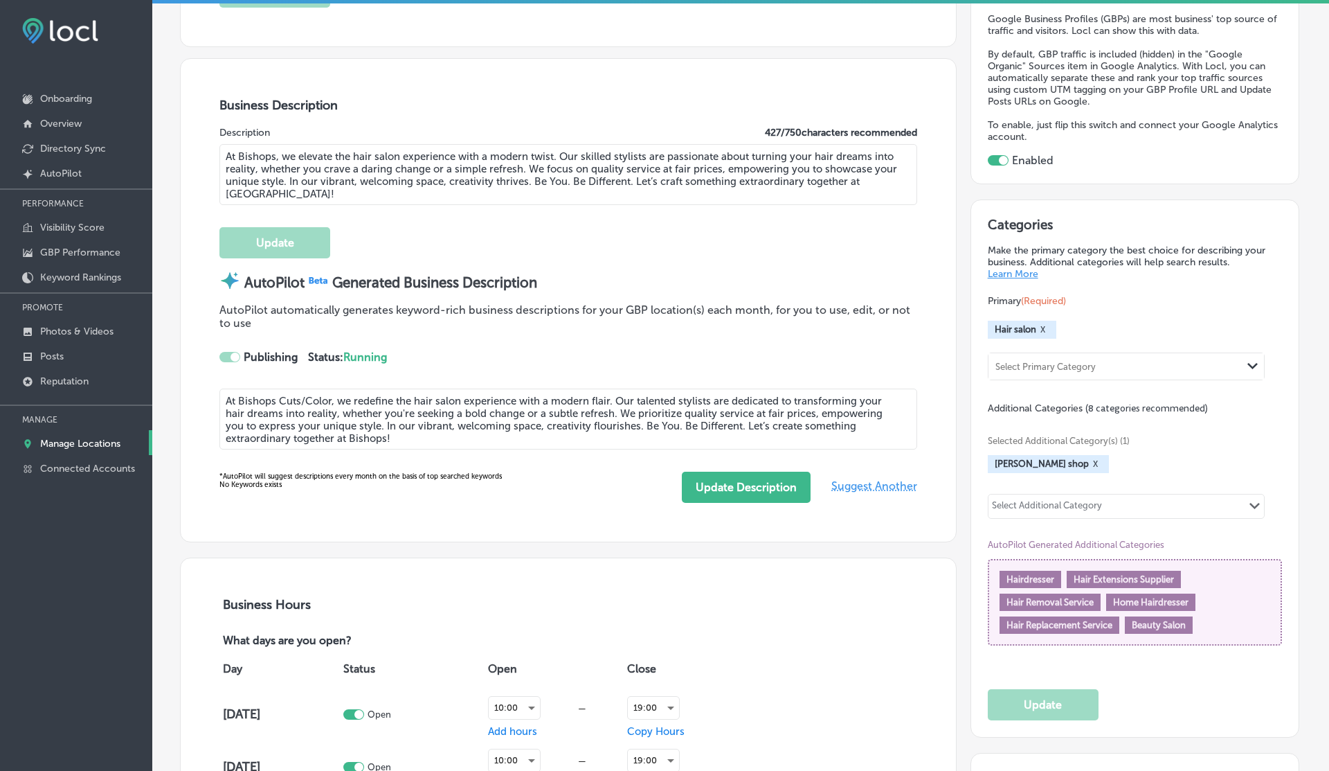
checkbox input "false"
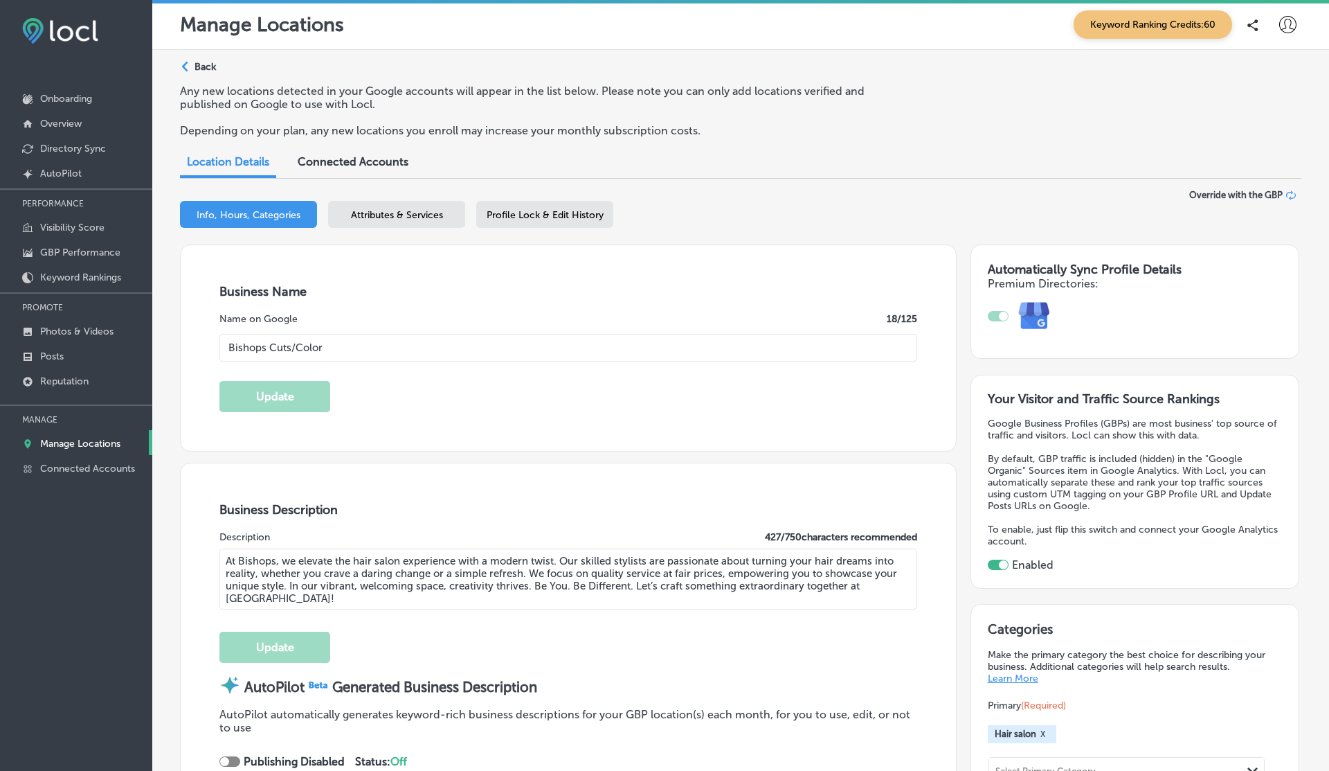
click at [1286, 22] on icon at bounding box center [1287, 24] width 17 height 17
click at [1272, 156] on p "Log Out" at bounding box center [1258, 149] width 42 height 17
